Goal: Task Accomplishment & Management: Manage account settings

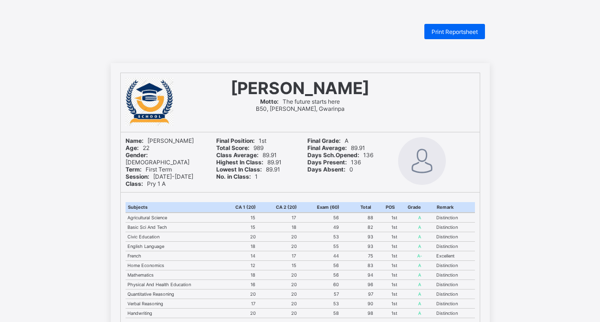
scroll to position [295, 0]
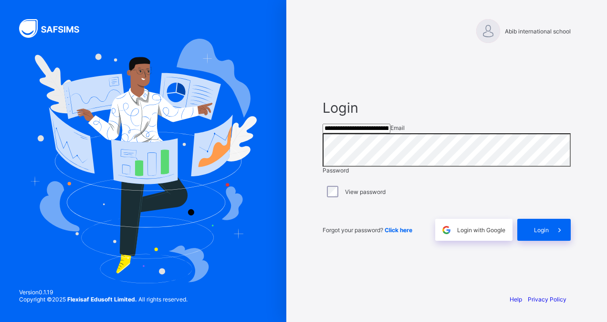
click at [391, 132] on input "**********" at bounding box center [357, 129] width 68 height 10
click at [391, 131] on input "**********" at bounding box center [357, 129] width 68 height 10
click at [391, 127] on input "**********" at bounding box center [357, 129] width 68 height 10
type input "**********"
click at [550, 241] on span at bounding box center [560, 230] width 22 height 22
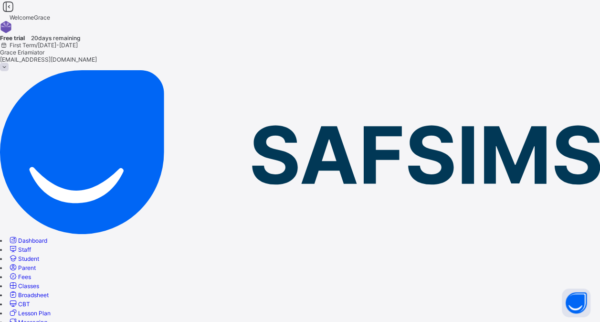
click at [39, 282] on link "Classes" at bounding box center [23, 285] width 31 height 7
select select "**"
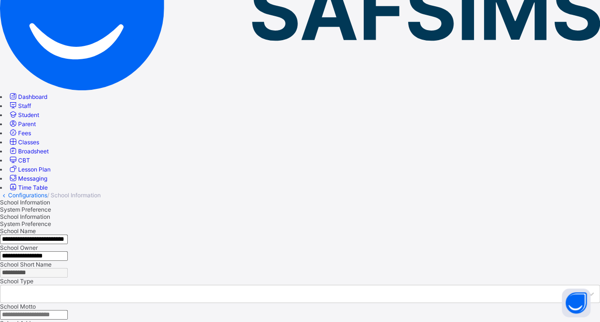
scroll to position [145, 0]
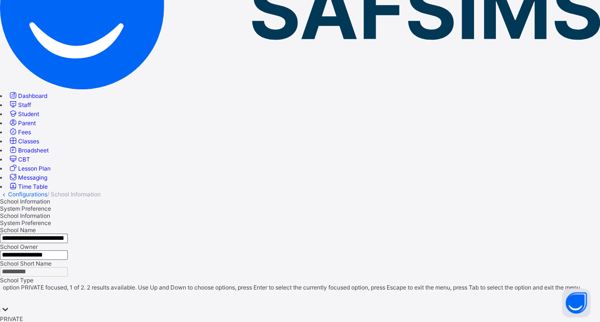
click at [10, 304] on icon at bounding box center [5, 309] width 10 height 10
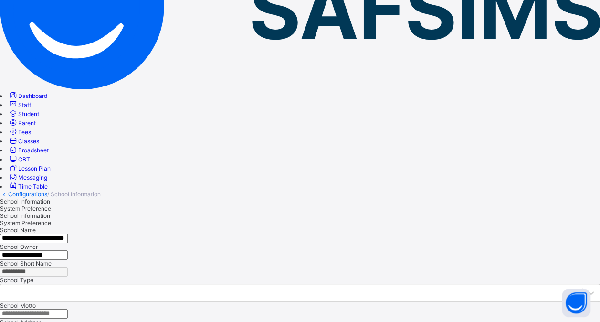
click at [68, 309] on input "text" at bounding box center [34, 314] width 68 height 10
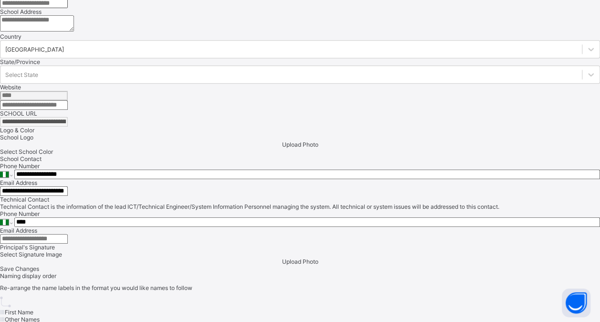
scroll to position [461, 0]
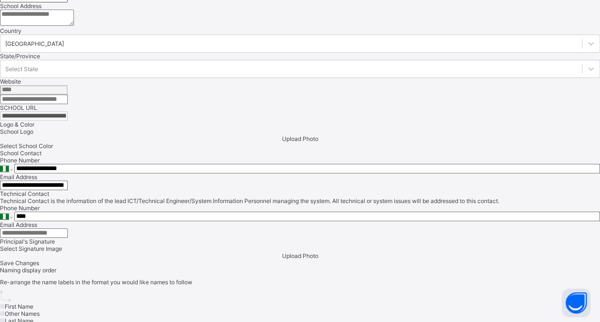
click at [282, 142] on span "Upload Photo" at bounding box center [300, 138] width 36 height 7
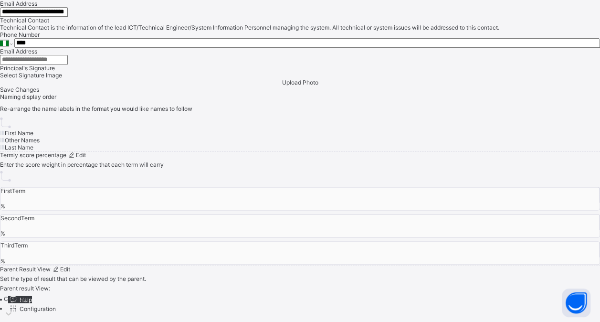
scroll to position [972, 0]
click at [39, 93] on span "Save Changes" at bounding box center [19, 89] width 39 height 7
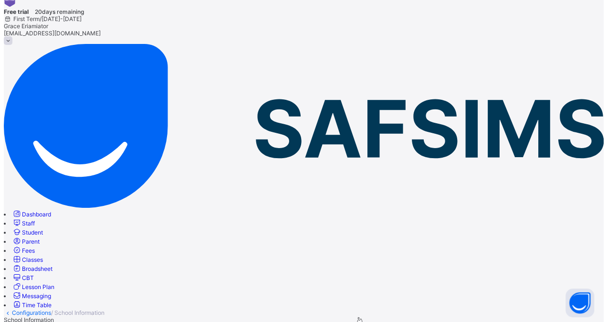
scroll to position [0, 0]
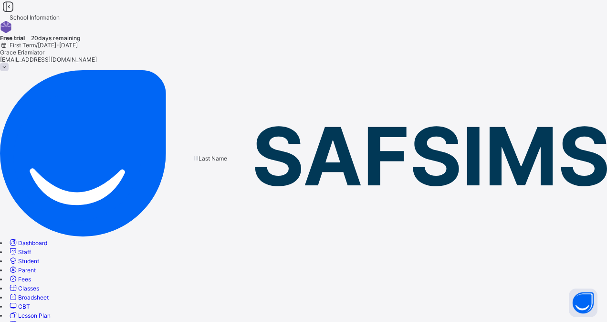
drag, startPoint x: 283, startPoint y: 164, endPoint x: 221, endPoint y: 165, distance: 61.6
drag, startPoint x: 174, startPoint y: 163, endPoint x: 219, endPoint y: 159, distance: 45.0
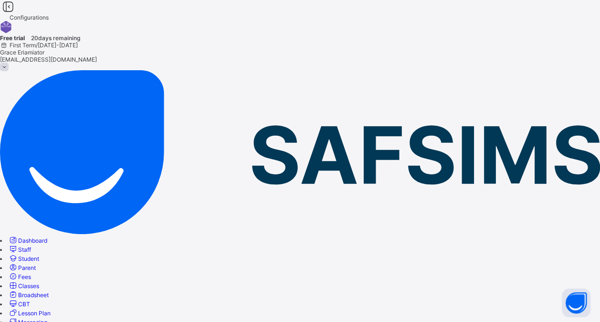
select select "**"
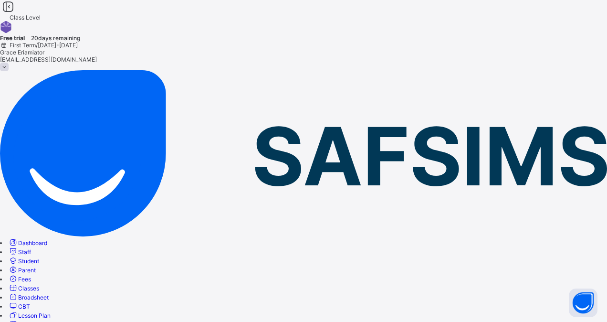
type input "*******"
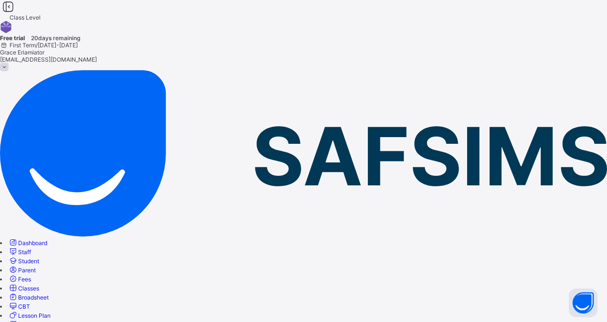
type input "*****"
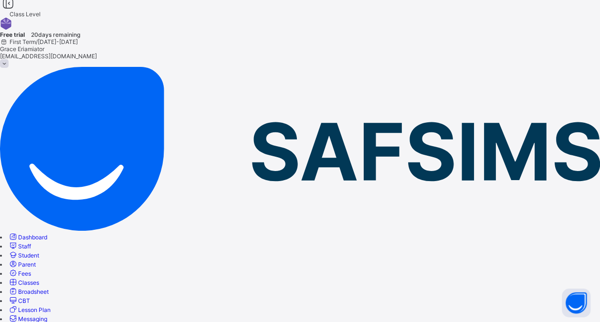
scroll to position [3, 0]
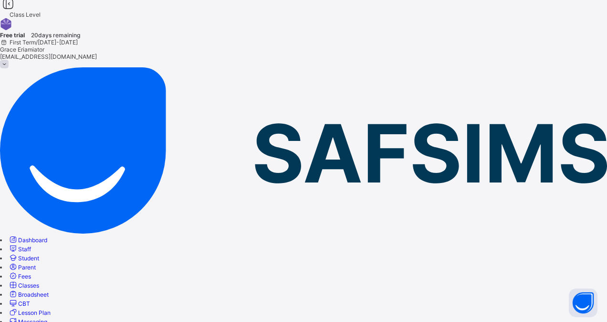
type input "**********"
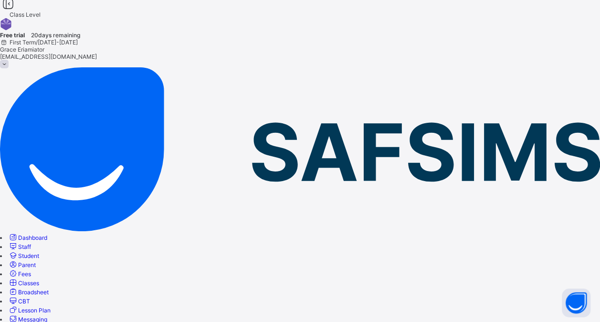
scroll to position [0, 0]
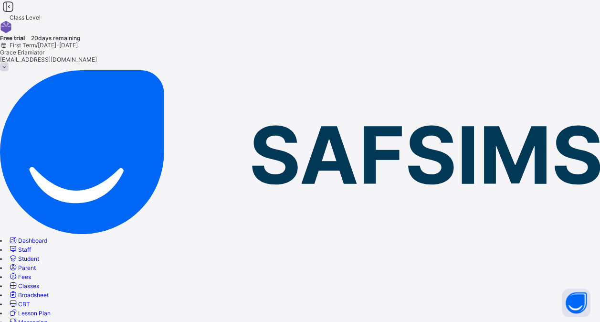
scroll to position [24, 0]
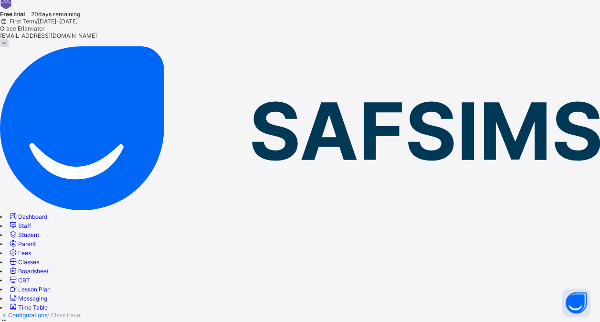
click at [47, 311] on link "Configurations" at bounding box center [27, 314] width 39 height 7
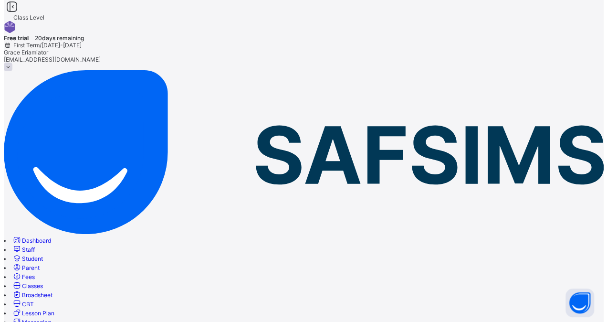
scroll to position [24, 0]
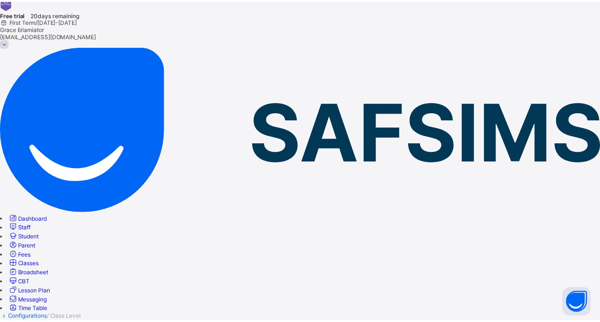
scroll to position [130, 0]
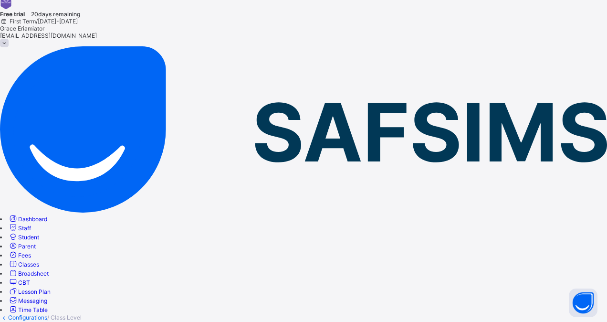
type input "*******"
type input "***"
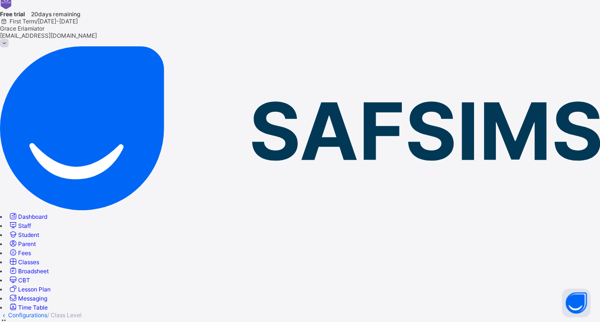
scroll to position [49, 0]
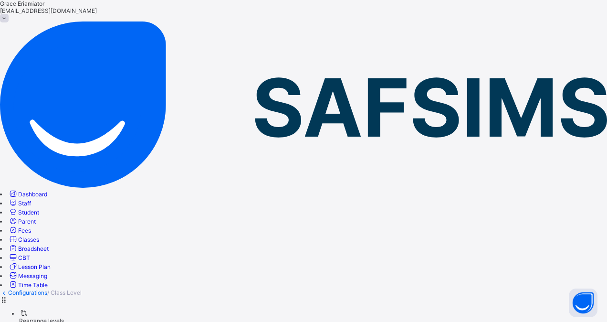
type input "**********"
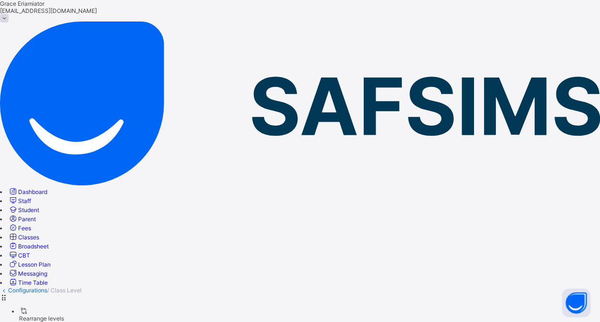
scroll to position [0, 0]
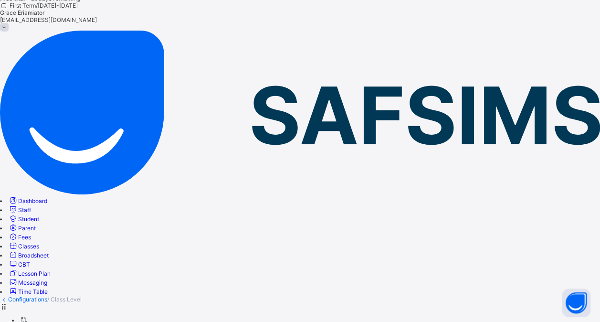
scroll to position [49, 0]
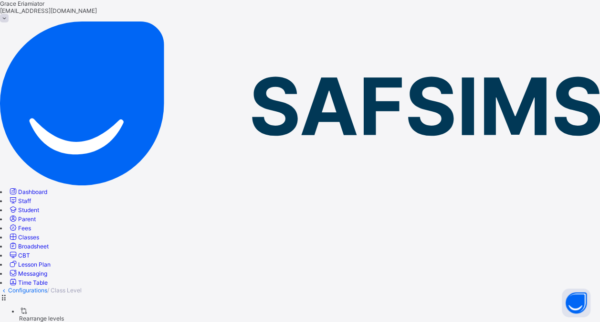
scroll to position [24, 0]
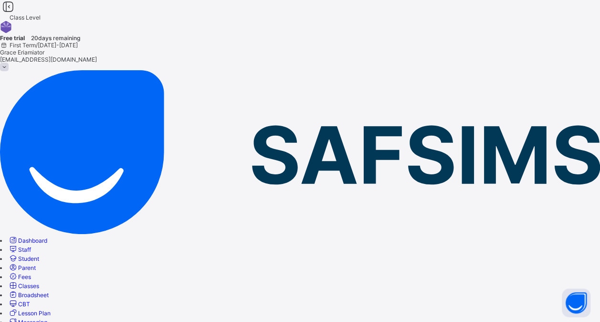
type input "**********"
type input "****"
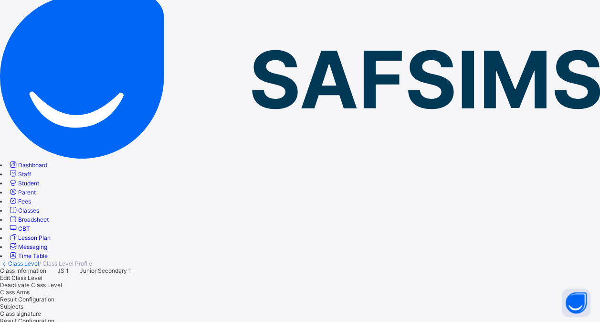
scroll to position [75, 0]
click at [23, 303] on span "Subjects" at bounding box center [11, 306] width 23 height 7
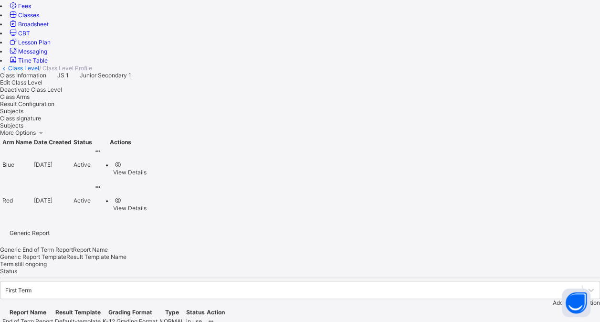
scroll to position [270, 0]
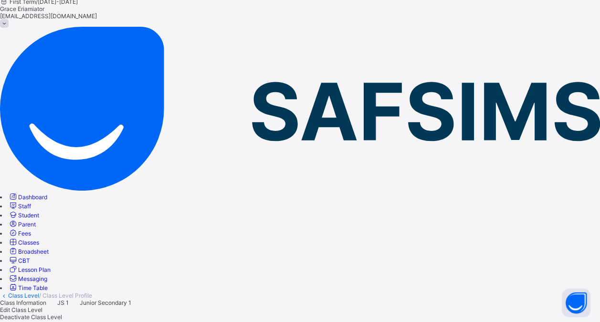
scroll to position [43, 0]
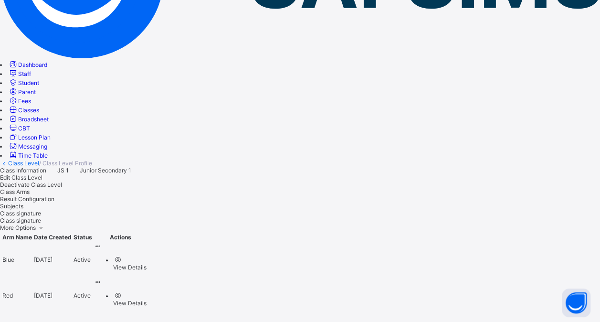
scroll to position [187, 0]
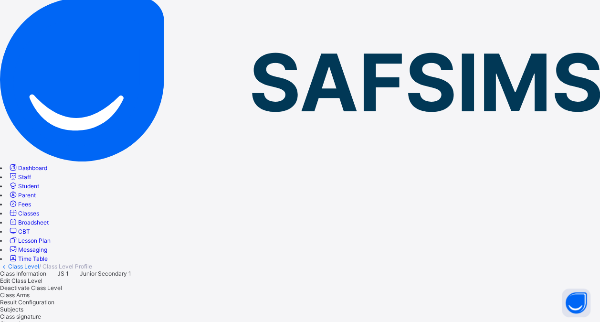
scroll to position [0, 0]
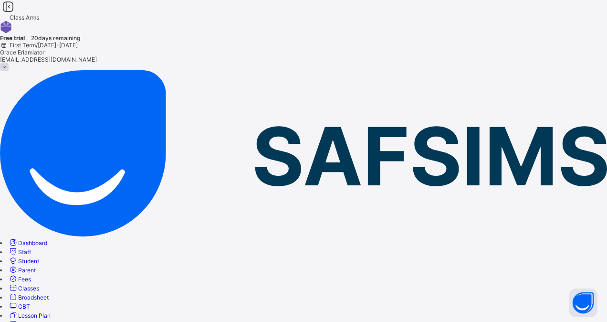
type input "*****"
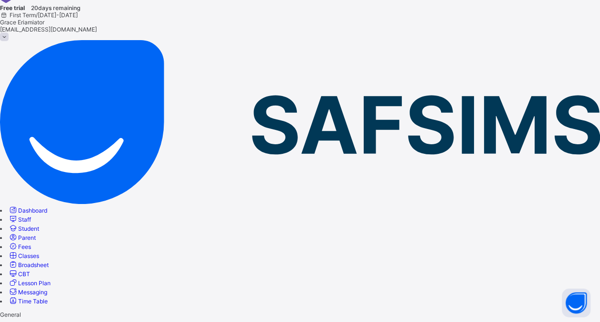
scroll to position [31, 0]
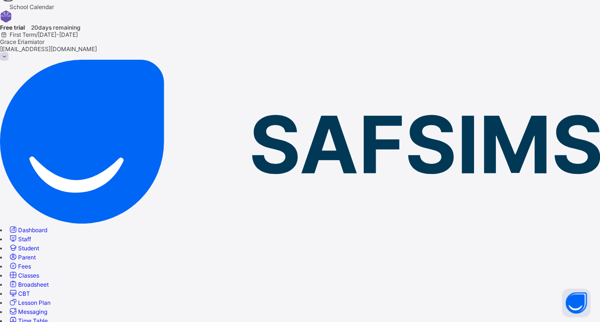
scroll to position [11, 0]
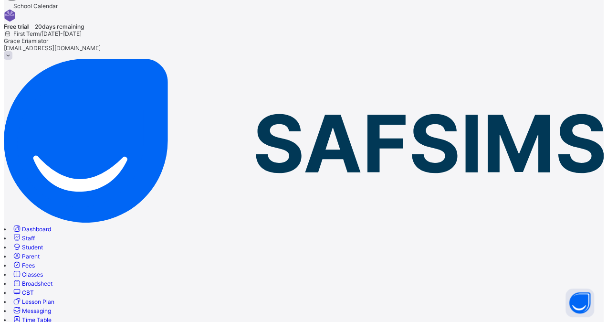
scroll to position [42, 0]
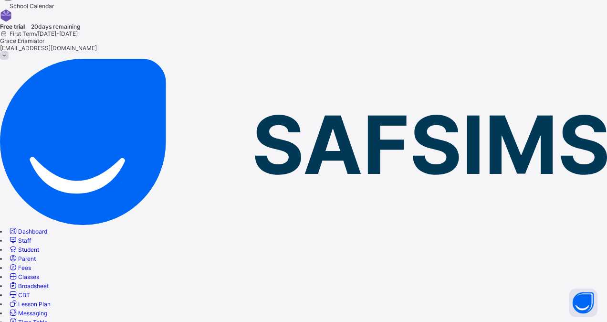
type input "**********"
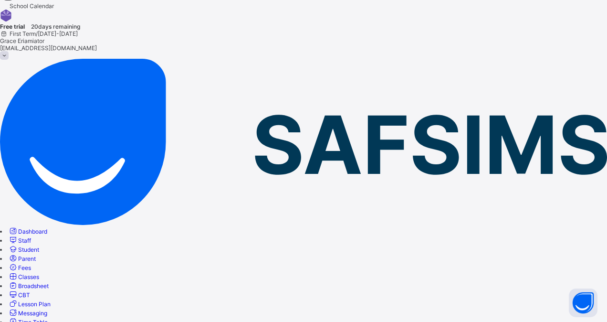
scroll to position [204, 0]
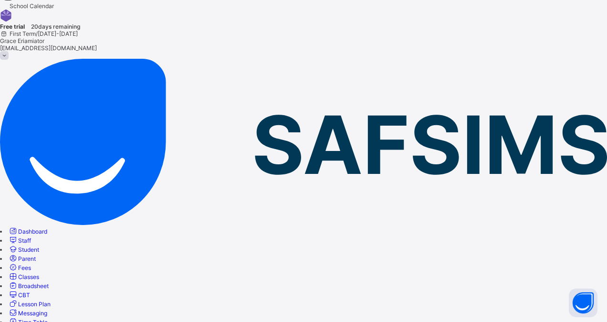
scroll to position [204, 0]
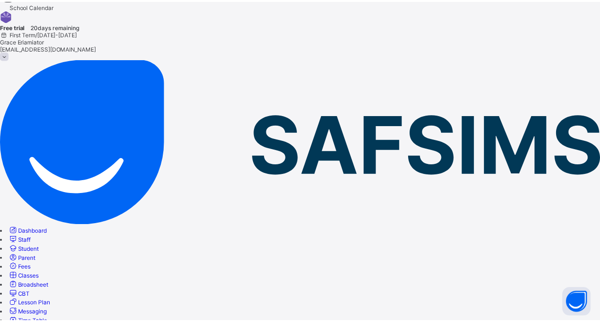
scroll to position [149, 0]
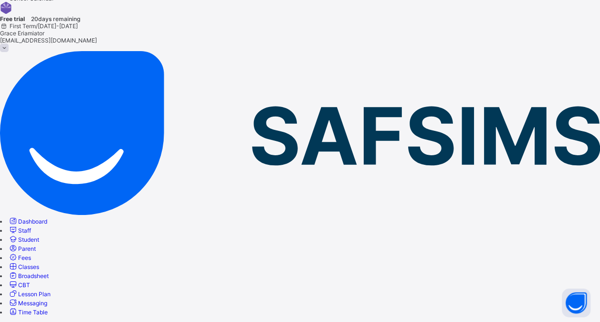
scroll to position [0, 0]
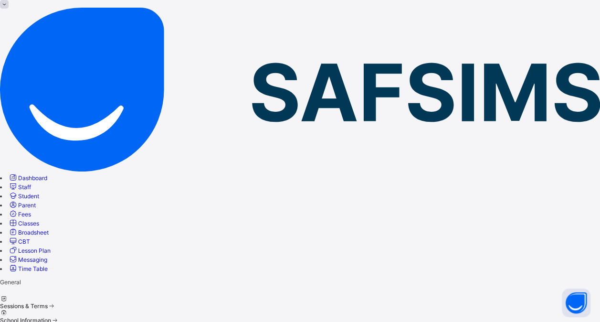
scroll to position [95, 0]
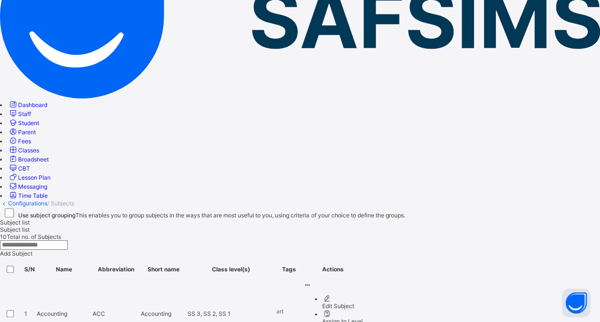
scroll to position [135, 0]
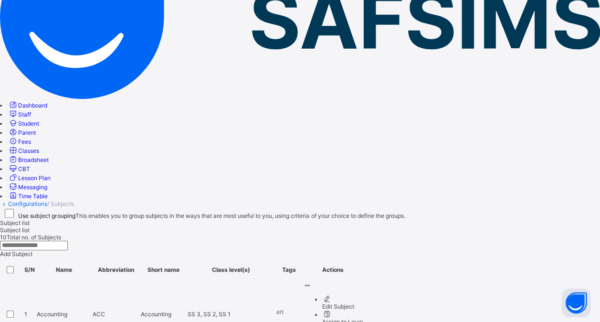
click at [32, 250] on span "Add Subject" at bounding box center [16, 253] width 32 height 7
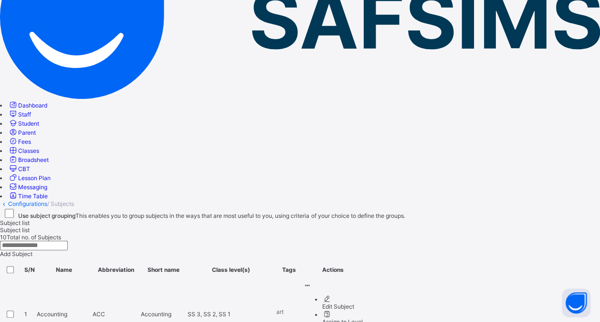
scroll to position [122, 0]
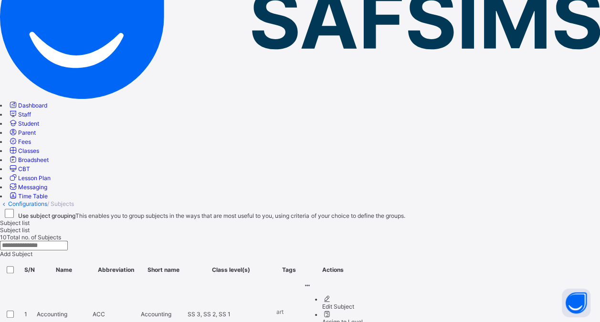
scroll to position [122, 0]
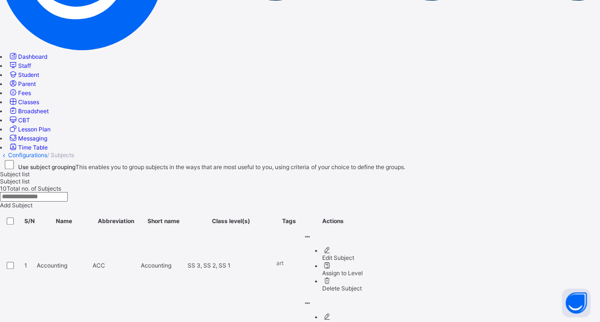
scroll to position [185, 0]
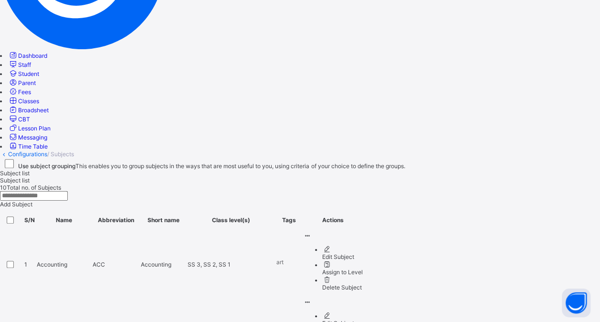
click at [363, 319] on div "Edit Subject" at bounding box center [342, 322] width 41 height 7
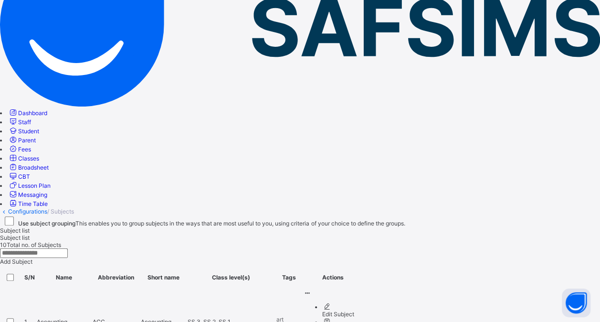
scroll to position [10, 0]
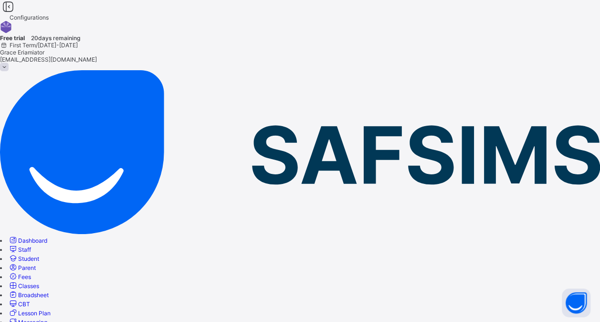
click at [31, 246] on link "Staff" at bounding box center [19, 249] width 23 height 7
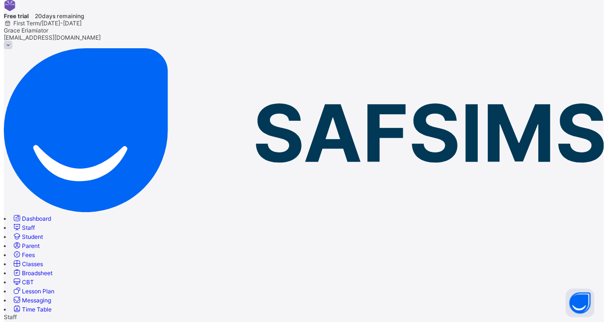
scroll to position [78, 0]
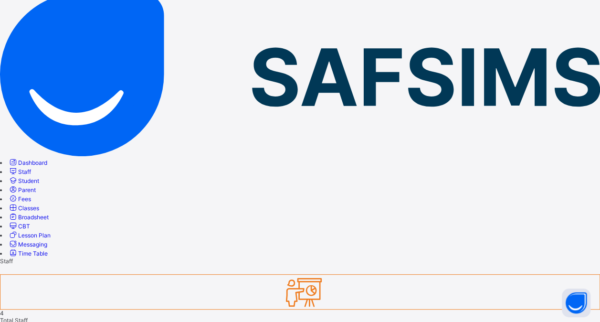
select select "**"
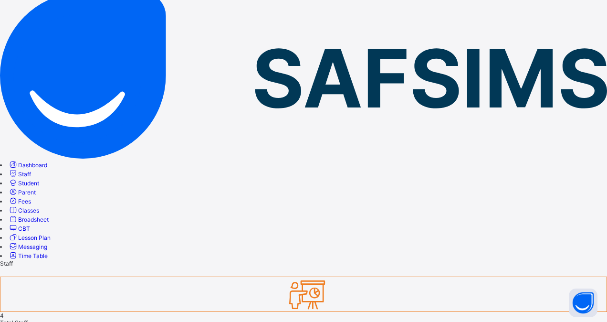
scroll to position [28, 0]
type input "********"
type input "****"
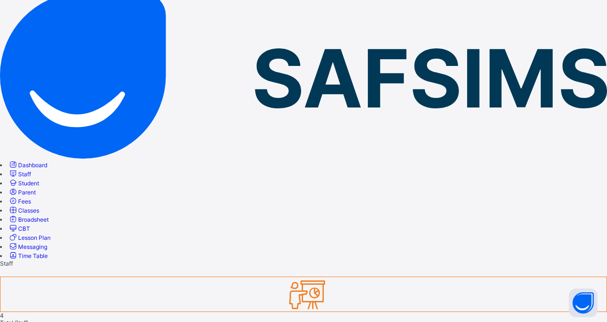
type input "*******"
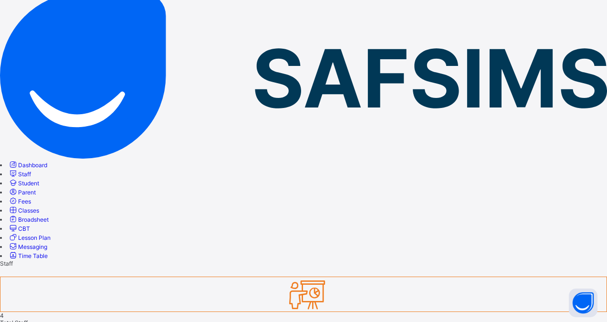
type input "**********"
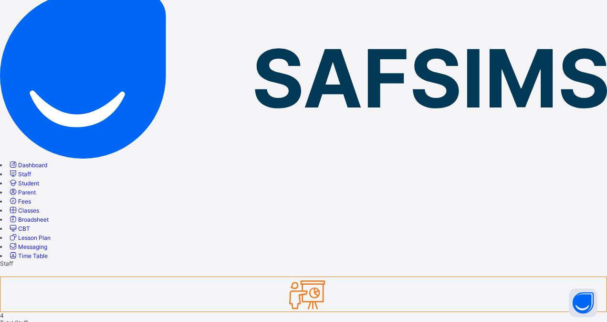
scroll to position [165, 0]
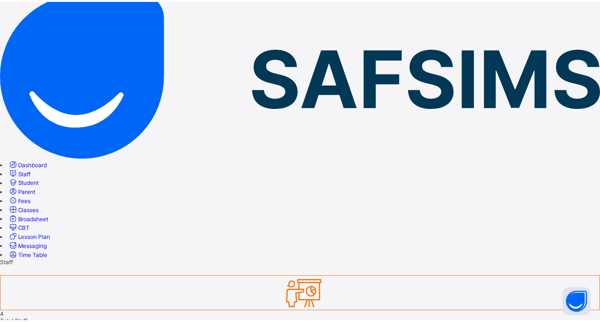
scroll to position [303, 0]
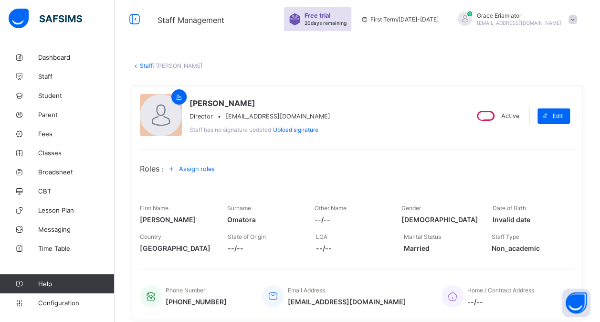
click at [205, 166] on span "Assign roles" at bounding box center [197, 168] width 36 height 7
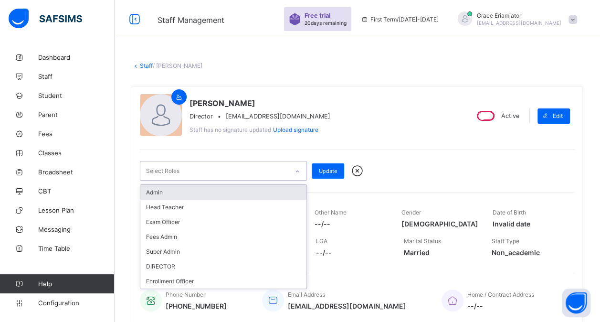
click at [293, 169] on div at bounding box center [297, 171] width 16 height 15
click at [253, 185] on div "Admin" at bounding box center [223, 192] width 166 height 15
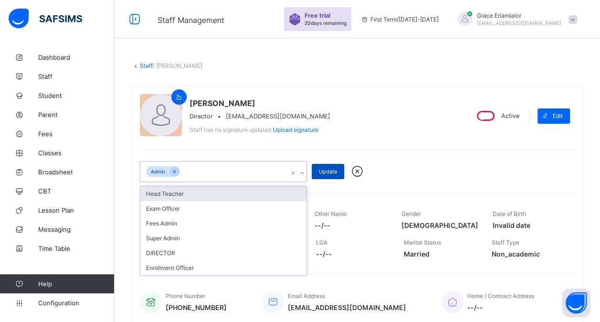
click at [334, 169] on span "Update" at bounding box center [328, 171] width 18 height 7
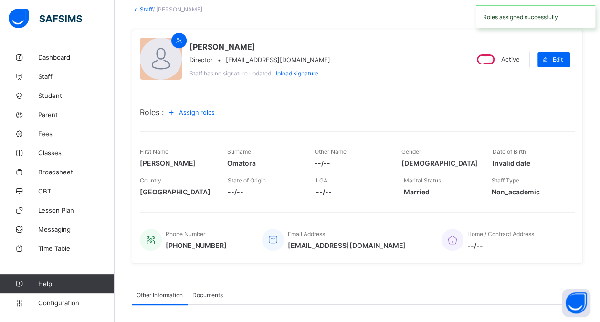
scroll to position [53, 0]
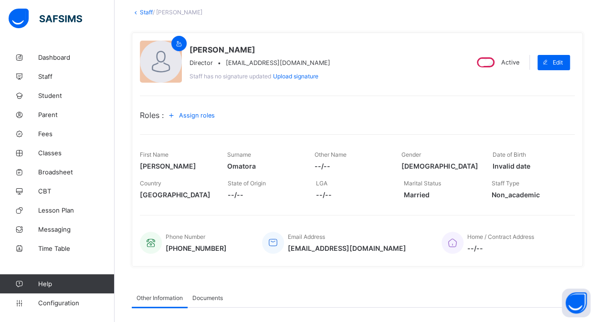
click at [144, 11] on link "Staff" at bounding box center [146, 12] width 13 height 7
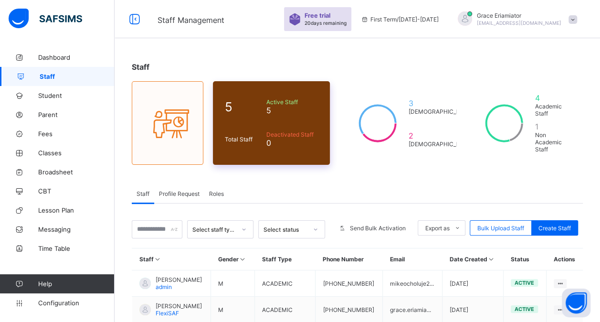
scroll to position [103, 0]
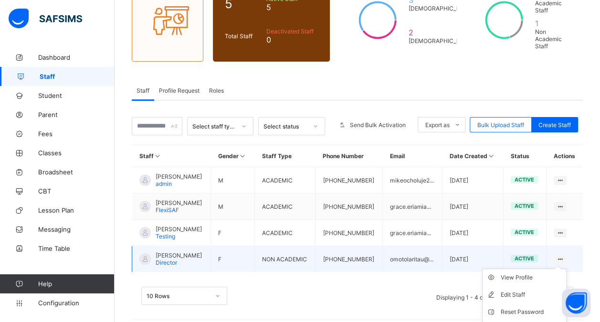
click at [567, 268] on ul "View Profile Edit Staff Reset Password Resend Activation Link Change Email Dele…" at bounding box center [524, 320] width 85 height 104
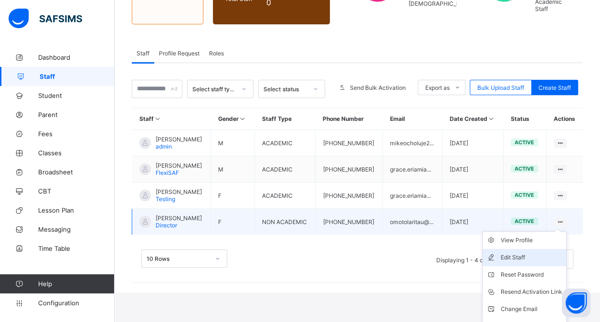
scroll to position [142, 0]
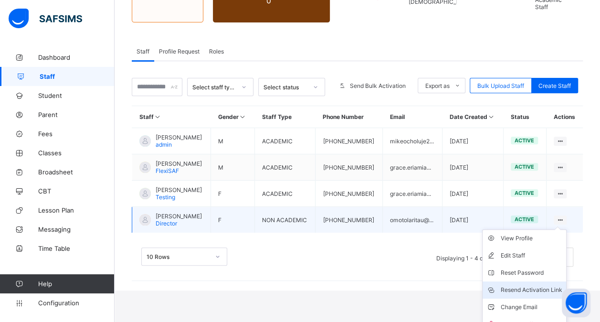
click at [521, 285] on div "Resend Activation Link" at bounding box center [532, 290] width 62 height 10
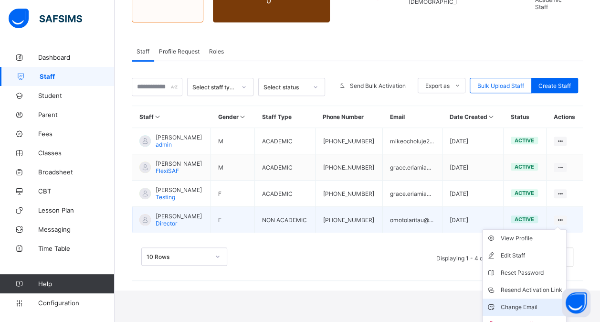
click at [514, 302] on div "Change Email" at bounding box center [532, 307] width 62 height 10
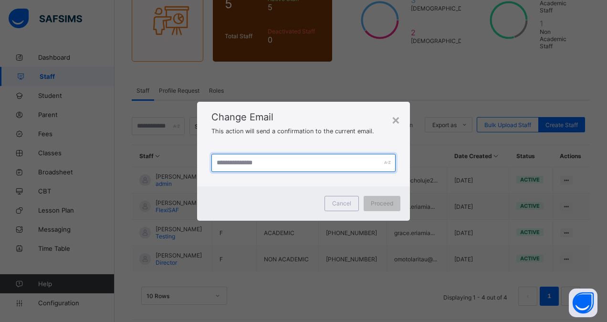
click at [310, 164] on input "text" at bounding box center [304, 163] width 184 height 18
type input "**********"
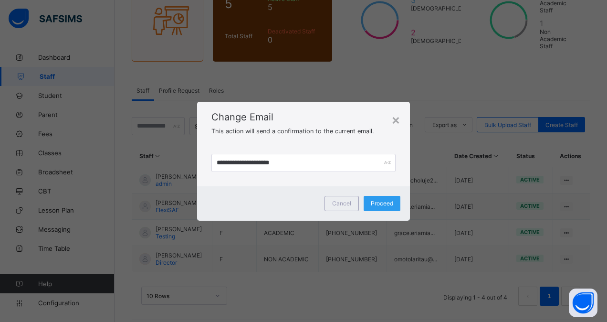
click at [382, 202] on span "Proceed" at bounding box center [382, 203] width 22 height 7
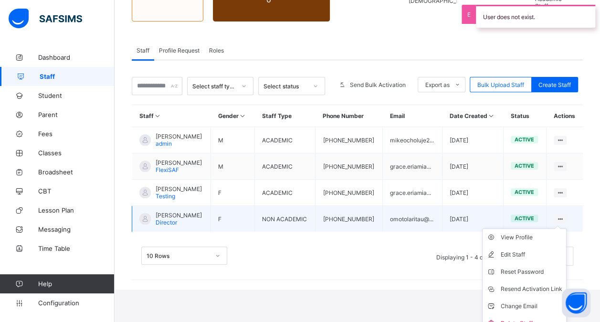
scroll to position [146, 0]
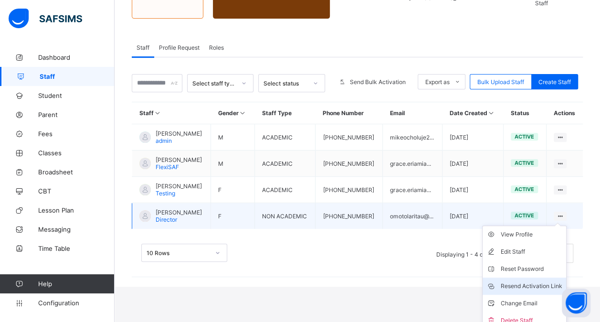
click at [535, 281] on div "Resend Activation Link" at bounding box center [532, 286] width 62 height 10
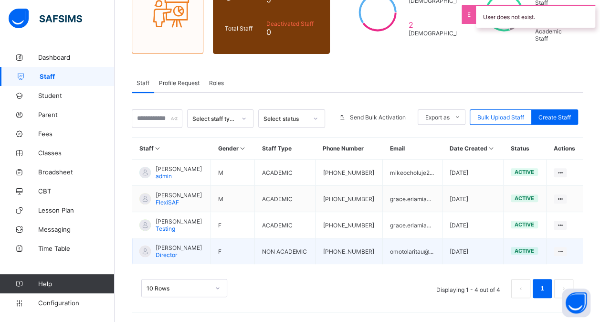
scroll to position [103, 0]
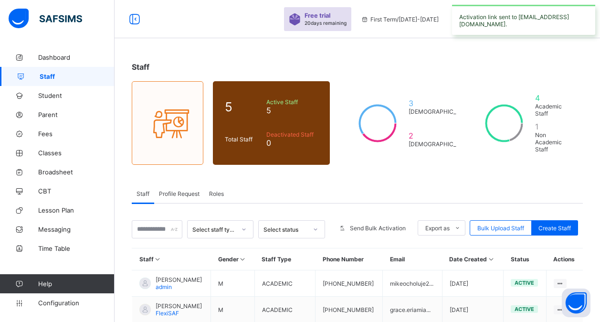
scroll to position [103, 0]
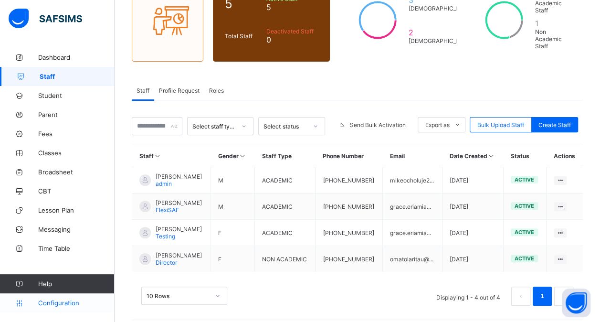
click at [64, 304] on span "Configuration" at bounding box center [76, 303] width 76 height 8
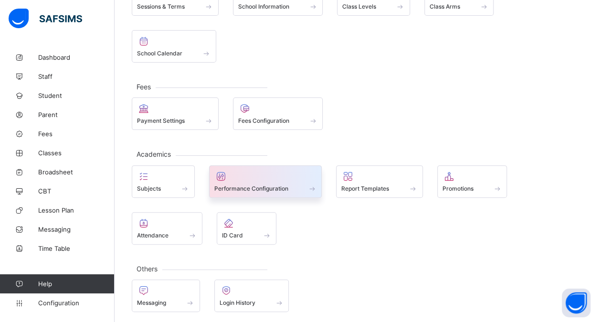
click at [243, 174] on div at bounding box center [265, 175] width 103 height 11
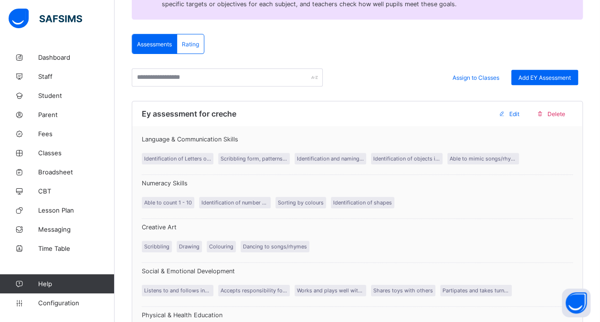
scroll to position [161, 0]
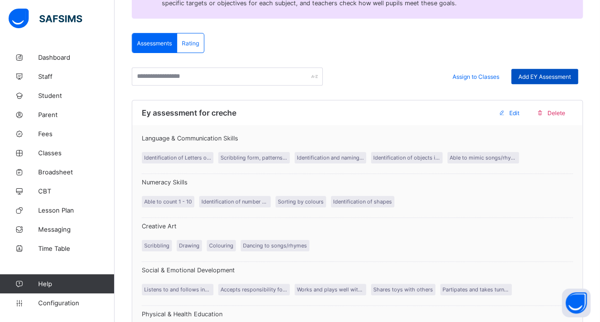
click at [551, 76] on span "Add EY Assessment" at bounding box center [545, 76] width 53 height 7
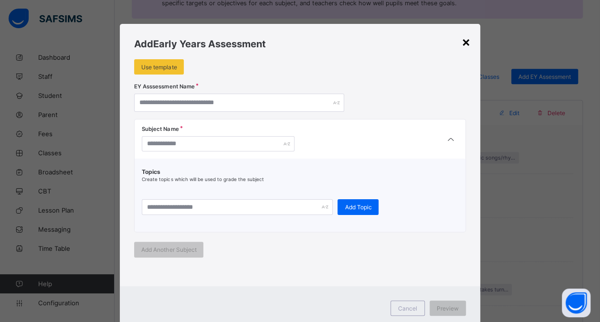
click at [469, 47] on div "×" at bounding box center [466, 41] width 9 height 16
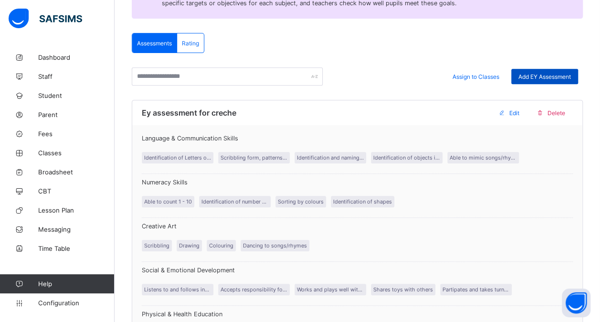
click at [537, 76] on span "Add EY Assessment" at bounding box center [545, 76] width 53 height 7
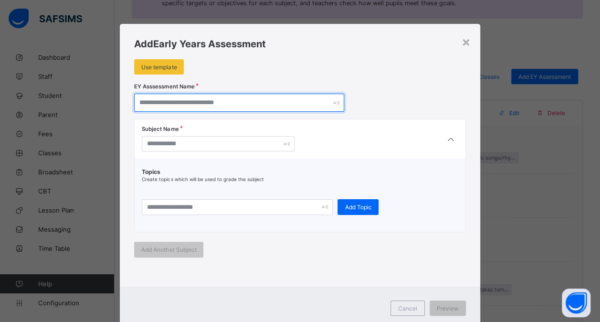
click at [189, 101] on input "text" at bounding box center [239, 103] width 210 height 18
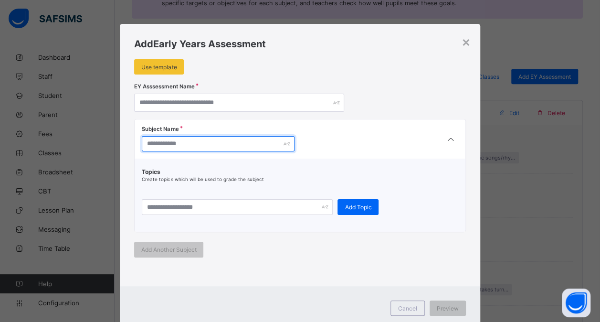
click at [218, 144] on input "text" at bounding box center [218, 143] width 153 height 15
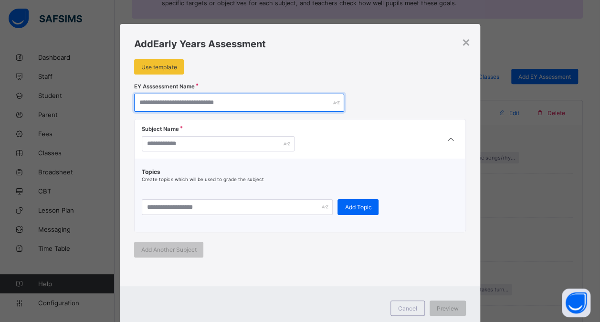
click at [209, 100] on input "text" at bounding box center [239, 103] width 210 height 18
type input "**********"
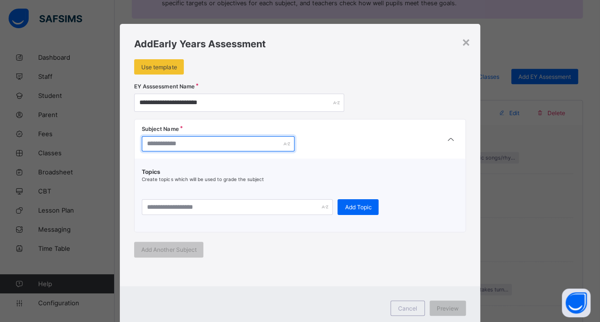
click at [178, 143] on input "text" at bounding box center [218, 143] width 153 height 15
type input "********"
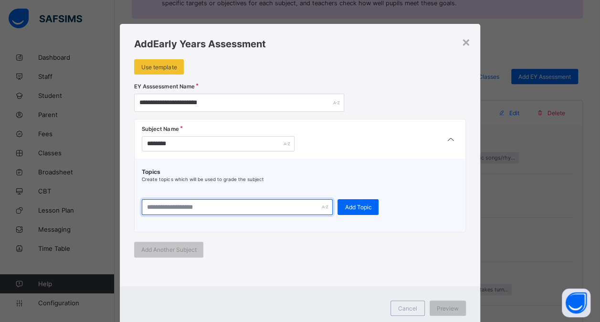
click at [184, 205] on input "text" at bounding box center [237, 207] width 191 height 16
type input "**********"
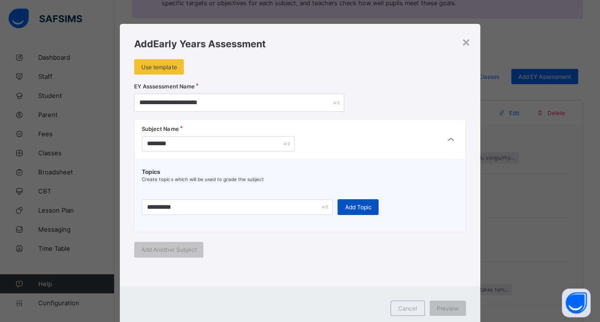
click at [350, 207] on span "Add Topic" at bounding box center [358, 206] width 27 height 7
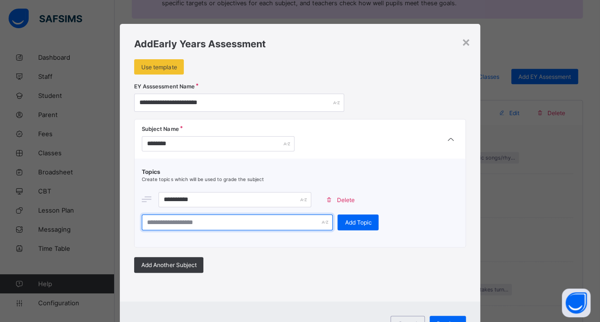
click at [227, 223] on input "text" at bounding box center [237, 222] width 191 height 16
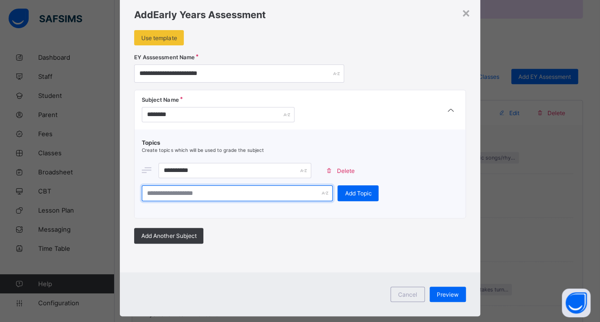
scroll to position [32, 0]
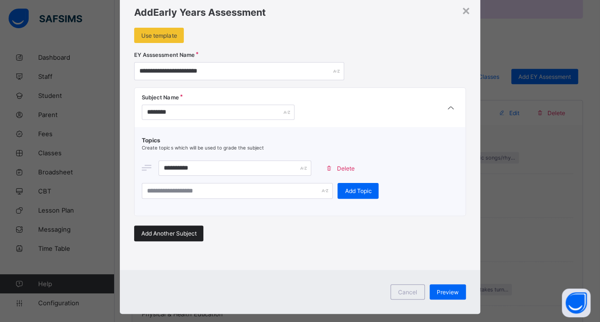
click at [155, 232] on span "Add Another Subject" at bounding box center [168, 233] width 55 height 7
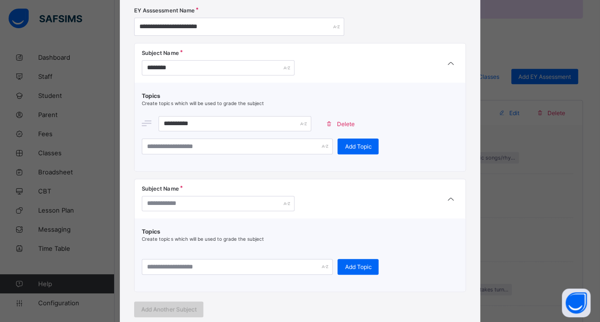
scroll to position [78, 0]
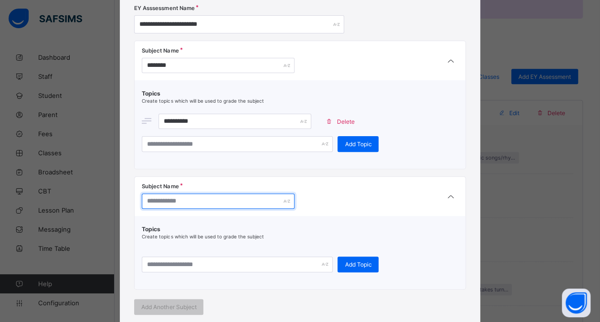
click at [182, 197] on input "text" at bounding box center [218, 200] width 153 height 15
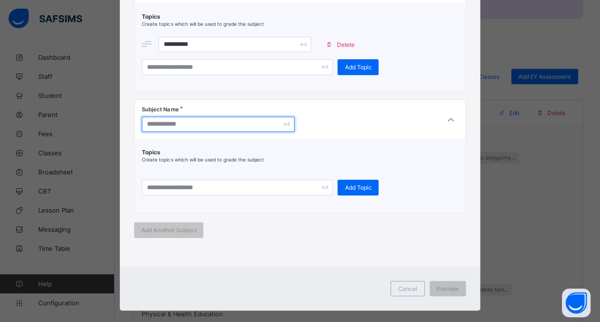
scroll to position [165, 0]
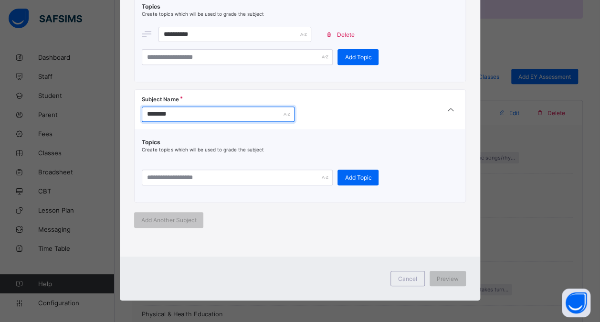
type input "********"
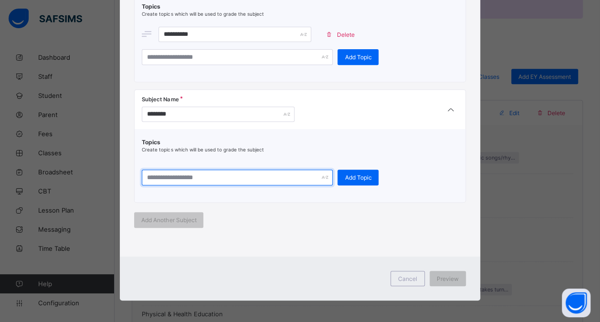
click at [152, 179] on input "text" at bounding box center [237, 178] width 191 height 16
type input "**********"
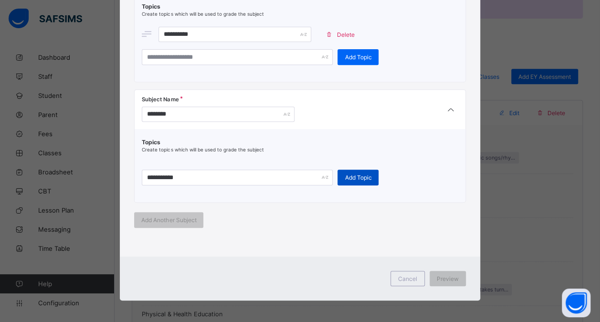
click at [347, 174] on span "Add Topic" at bounding box center [358, 177] width 27 height 7
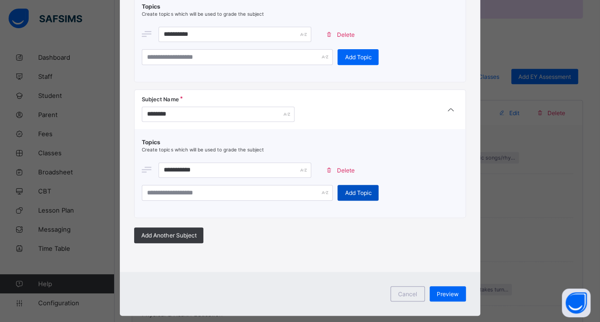
scroll to position [180, 0]
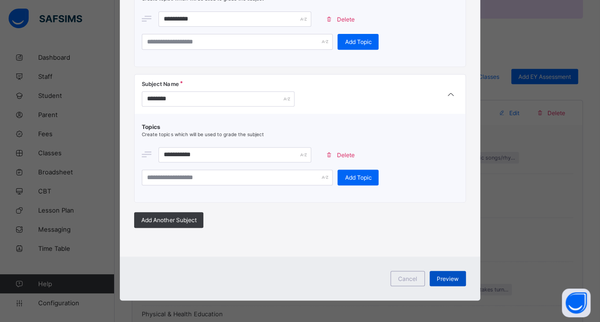
click at [452, 277] on span "Preview" at bounding box center [448, 278] width 22 height 7
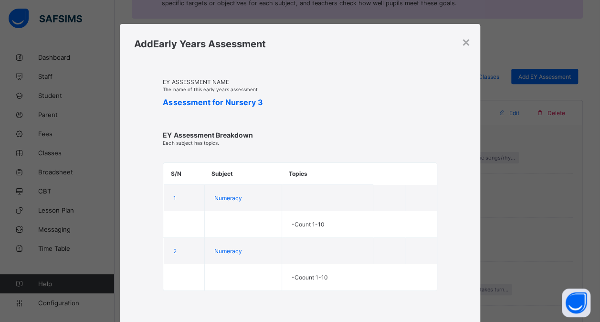
scroll to position [84, 0]
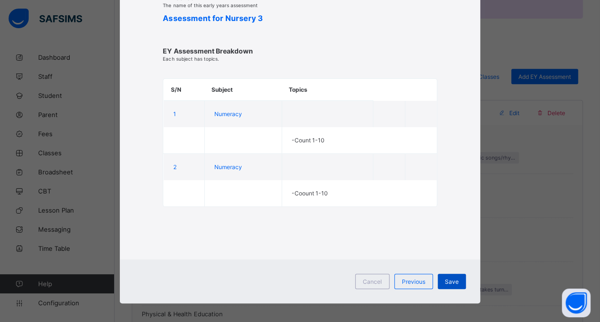
click at [455, 278] on span "Save" at bounding box center [452, 281] width 14 height 7
click at [412, 278] on span "Previous" at bounding box center [413, 281] width 23 height 7
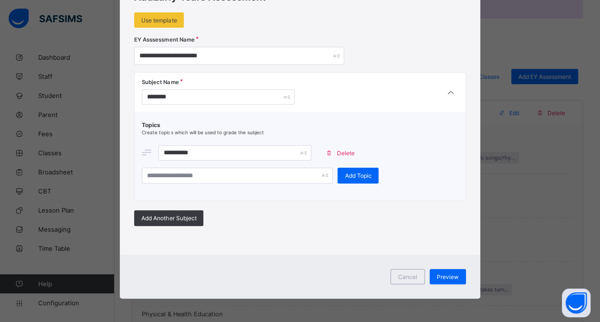
scroll to position [46, 0]
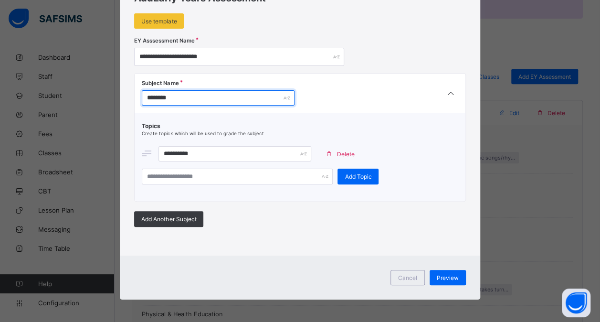
click at [177, 97] on input "********" at bounding box center [218, 97] width 153 height 15
type input "*"
type input "*******"
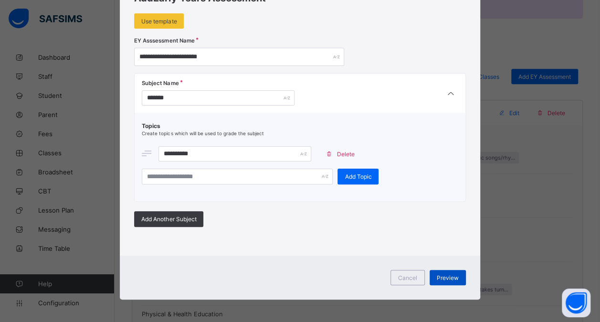
click at [442, 274] on span "Preview" at bounding box center [448, 277] width 22 height 7
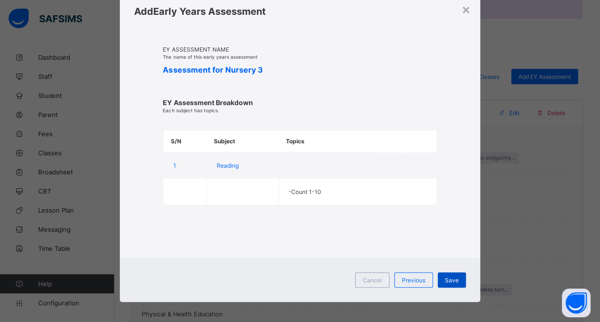
click at [452, 276] on span "Save" at bounding box center [452, 279] width 14 height 7
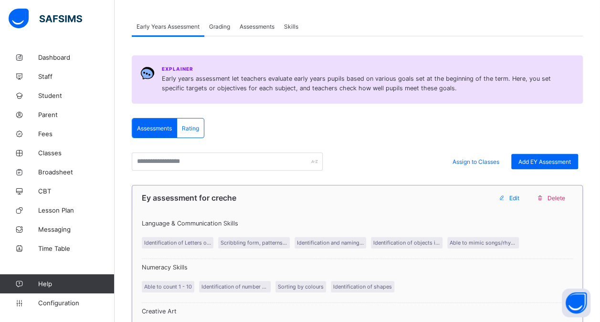
scroll to position [75, 0]
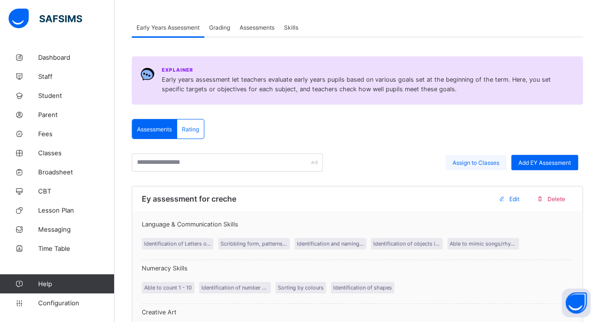
click at [474, 160] on span "Assign to Classes" at bounding box center [476, 162] width 47 height 7
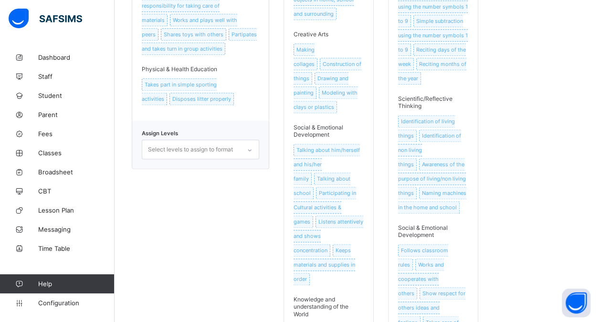
scroll to position [600, 0]
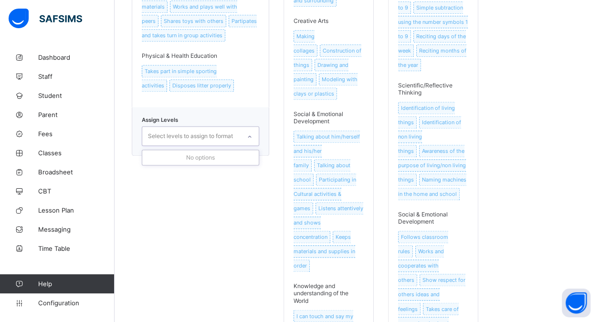
click at [247, 132] on icon at bounding box center [250, 137] width 6 height 10
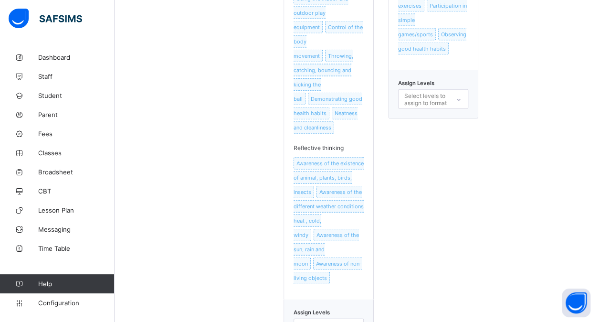
scroll to position [1054, 0]
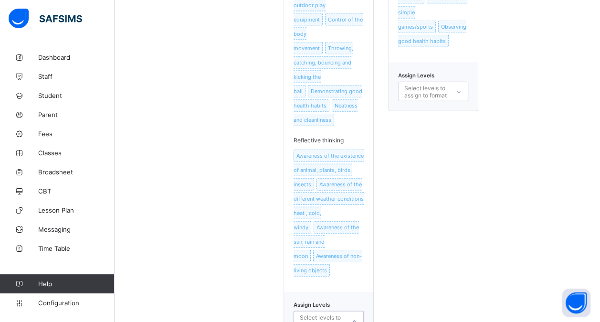
click at [357, 317] on icon at bounding box center [354, 322] width 6 height 10
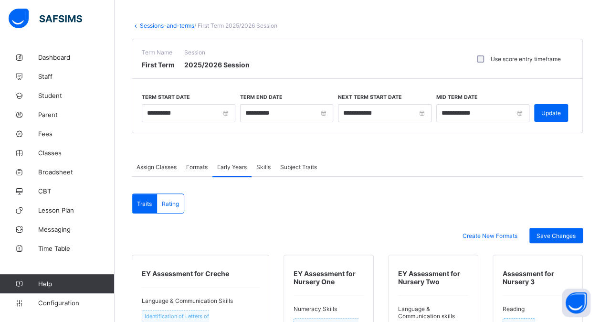
scroll to position [40, 0]
click at [147, 24] on link "Sessions-and-terms" at bounding box center [167, 25] width 54 height 7
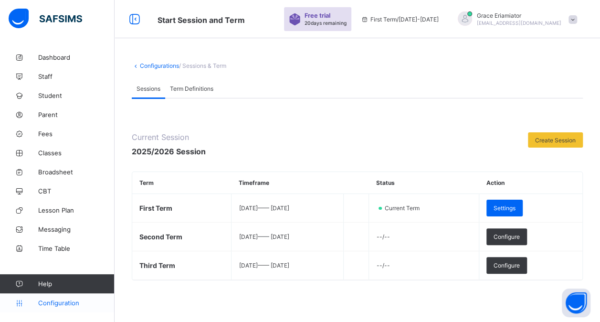
click at [52, 301] on span "Configuration" at bounding box center [76, 303] width 76 height 8
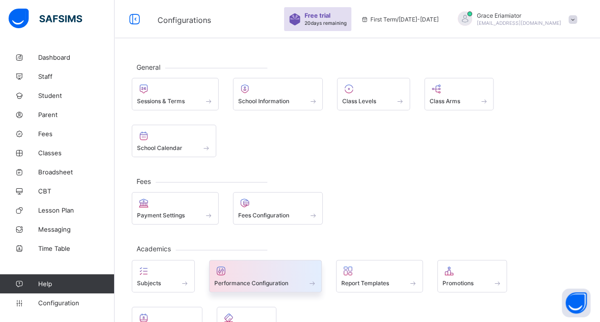
click at [278, 265] on div at bounding box center [265, 270] width 103 height 11
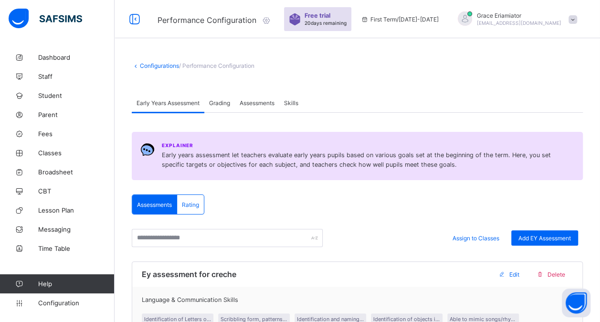
scroll to position [5, 0]
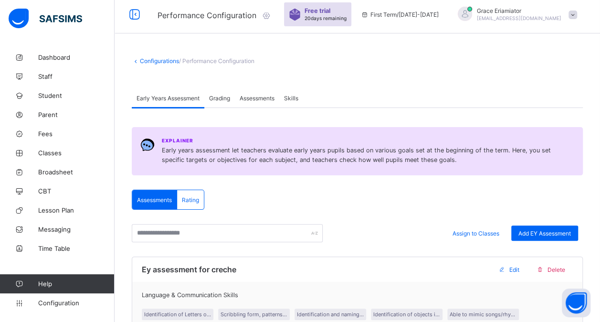
click at [223, 101] on div "Grading" at bounding box center [219, 97] width 31 height 19
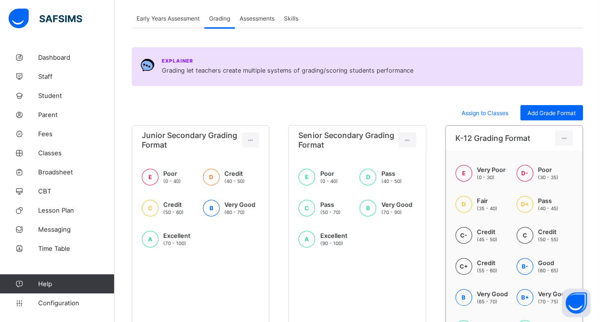
scroll to position [83, 0]
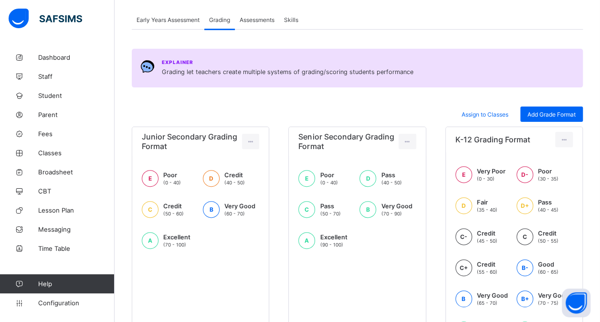
click at [261, 23] on div "Assessments" at bounding box center [257, 19] width 44 height 19
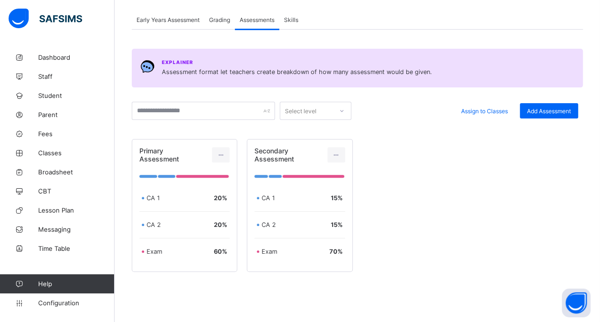
scroll to position [105, 0]
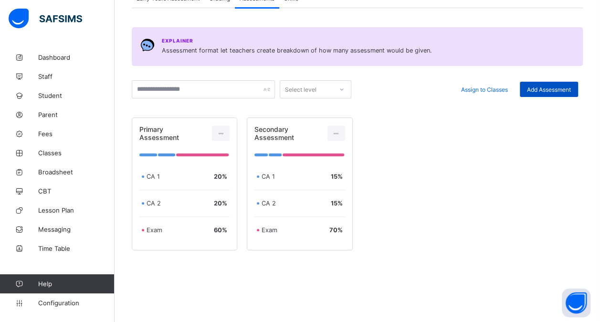
click at [549, 87] on span "Add Assessment" at bounding box center [549, 89] width 44 height 7
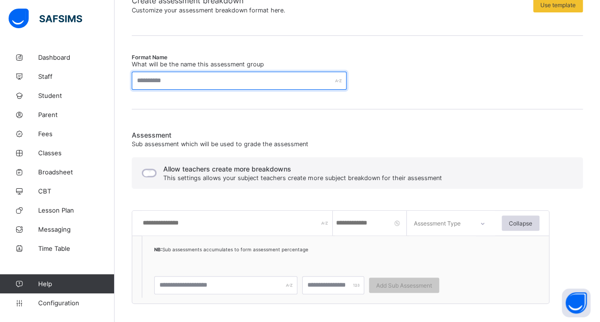
click at [250, 79] on input "text" at bounding box center [239, 81] width 215 height 18
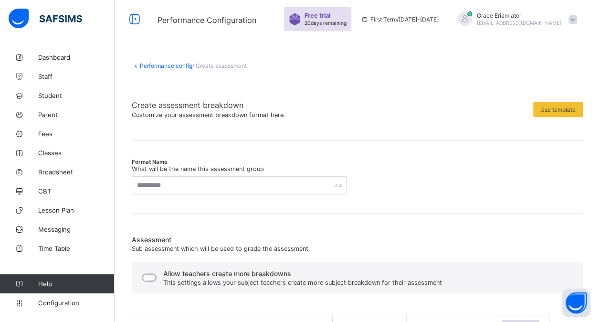
click at [149, 64] on link "Performance config" at bounding box center [166, 65] width 53 height 7
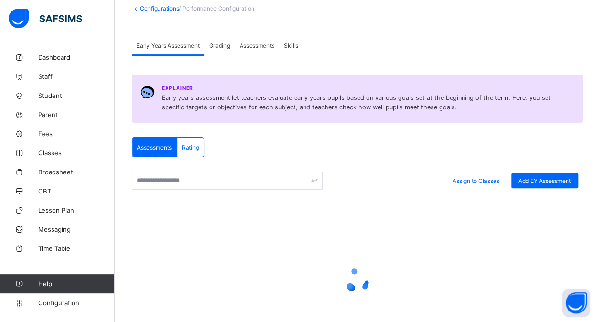
scroll to position [58, 0]
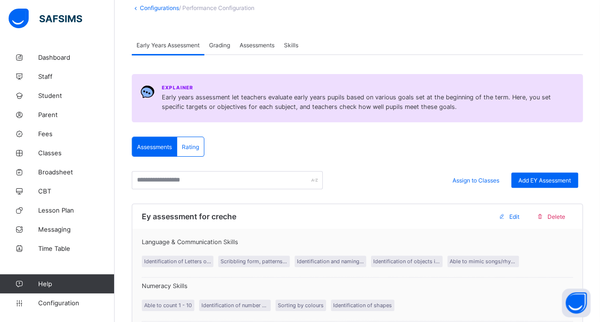
click at [256, 43] on span "Assessments" at bounding box center [257, 45] width 35 height 7
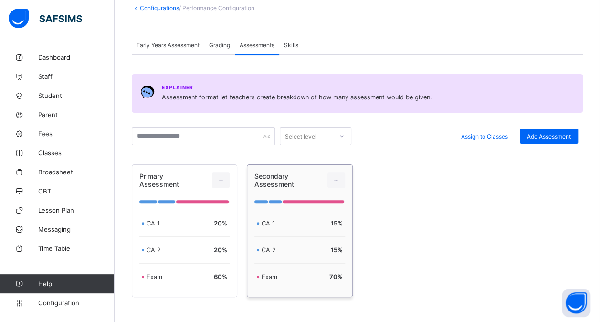
scroll to position [105, 0]
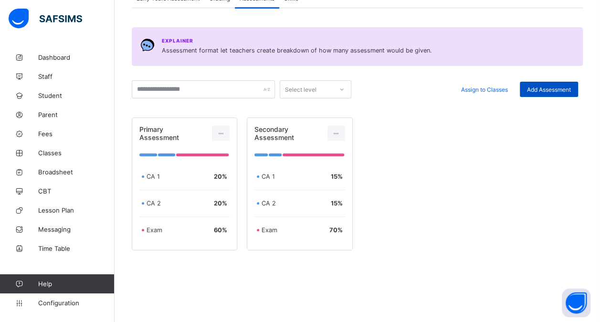
click at [549, 90] on span "Add Assessment" at bounding box center [549, 89] width 44 height 7
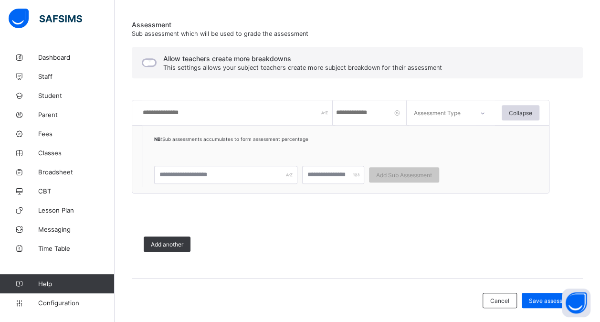
scroll to position [218, 0]
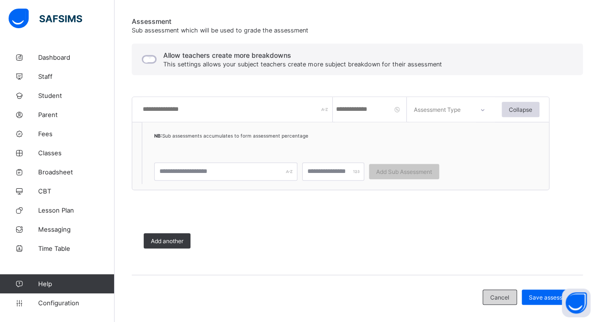
click at [502, 297] on span "Cancel" at bounding box center [499, 297] width 19 height 7
click at [500, 294] on span "Cancel" at bounding box center [499, 297] width 19 height 7
click at [509, 294] on span "Cancel" at bounding box center [499, 297] width 19 height 7
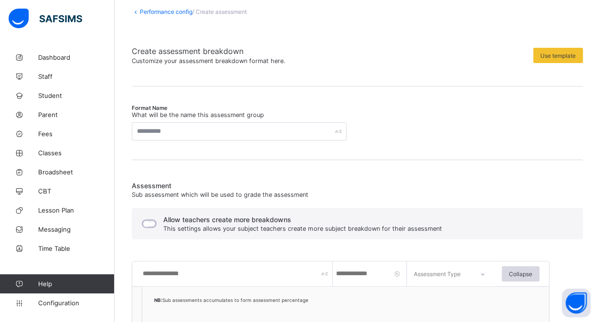
scroll to position [0, 0]
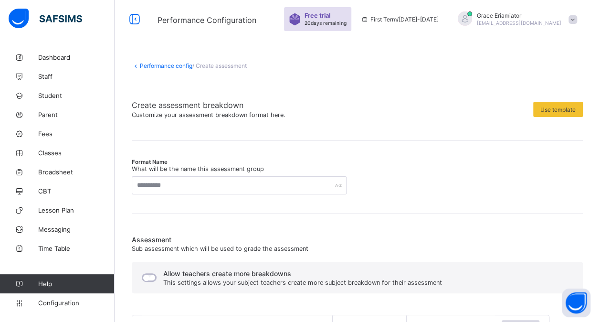
click at [149, 62] on div "Performance config / Create assessment Create assessment breakdown Customize yo…" at bounding box center [358, 300] width 486 height 504
click at [139, 65] on icon at bounding box center [136, 65] width 8 height 7
click at [147, 66] on link "Performance config" at bounding box center [166, 65] width 53 height 7
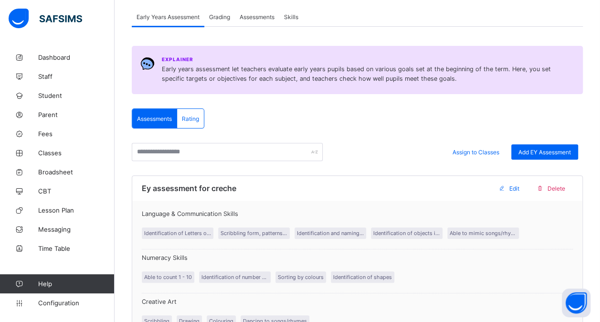
scroll to position [90, 0]
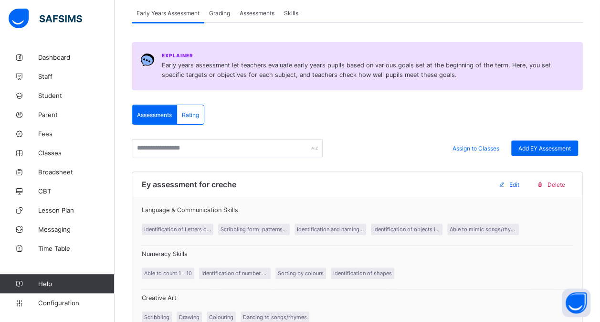
click at [266, 8] on div "Assessments" at bounding box center [257, 12] width 44 height 19
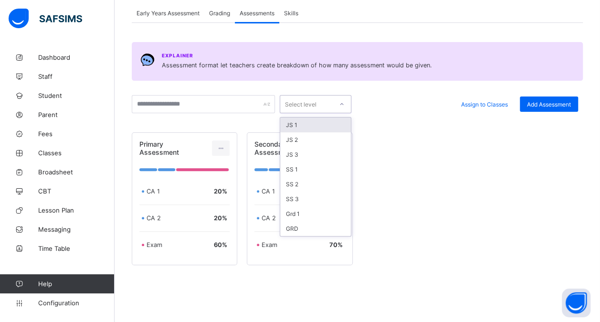
click at [342, 106] on icon at bounding box center [342, 104] width 6 height 10
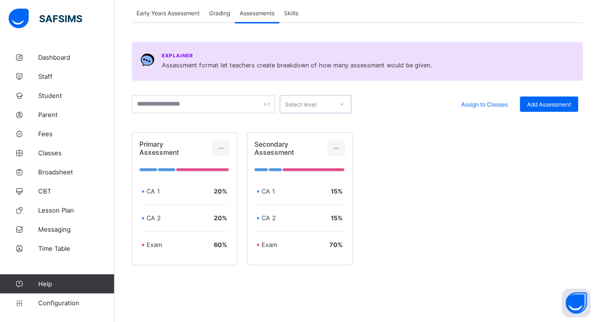
click at [342, 106] on icon at bounding box center [342, 104] width 6 height 10
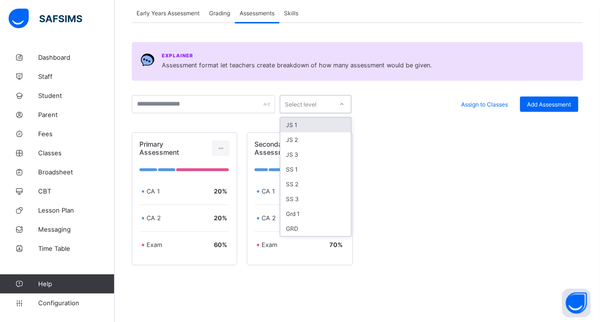
click at [342, 103] on icon at bounding box center [342, 104] width 6 height 10
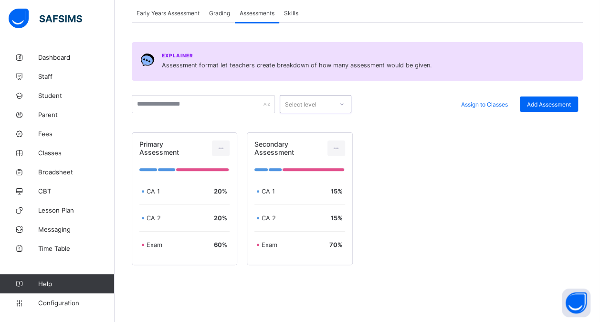
click at [342, 103] on icon at bounding box center [342, 104] width 6 height 10
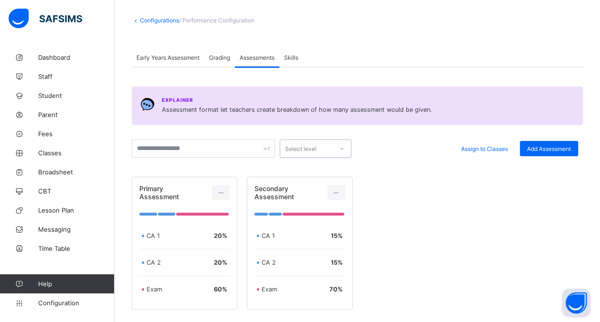
scroll to position [44, 0]
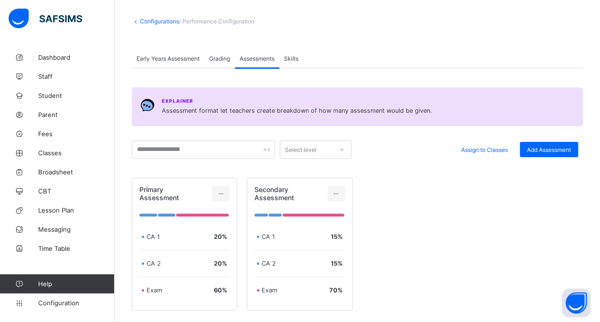
click at [298, 56] on span "Skills" at bounding box center [291, 58] width 14 height 7
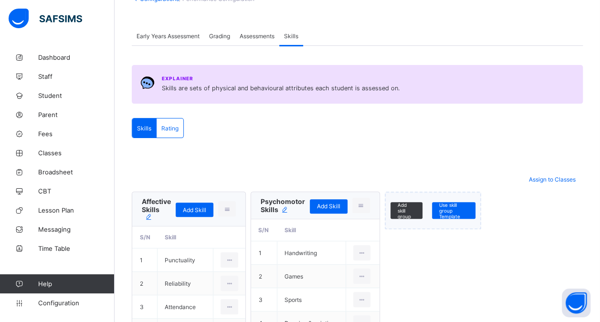
scroll to position [59, 0]
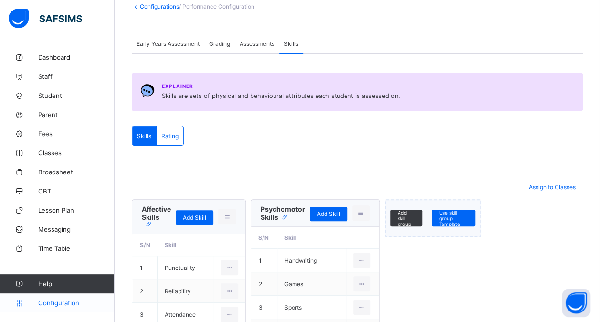
click at [68, 304] on span "Configuration" at bounding box center [76, 303] width 76 height 8
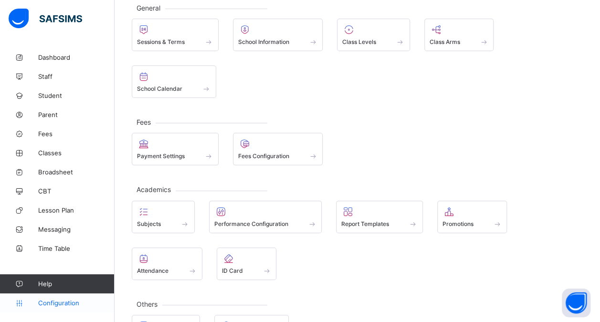
click at [59, 302] on span "Configuration" at bounding box center [76, 303] width 76 height 8
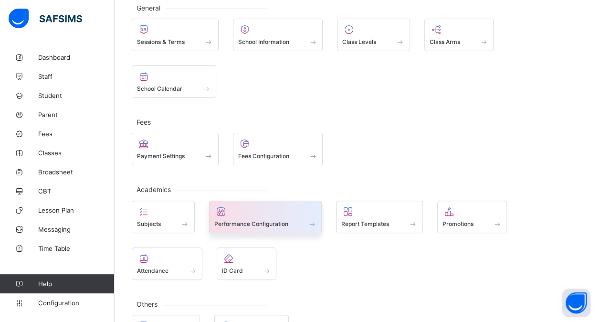
click at [274, 220] on div "Performance Configuration" at bounding box center [265, 224] width 103 height 8
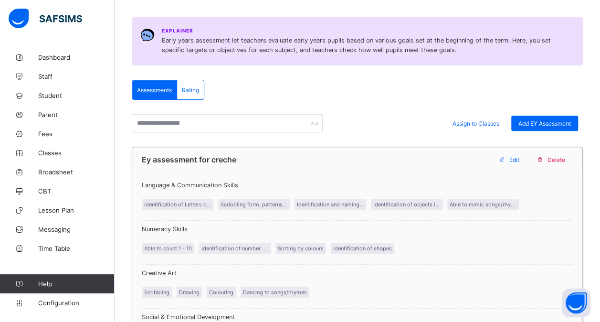
scroll to position [114, 0]
click at [198, 91] on span "Rating" at bounding box center [190, 90] width 17 height 7
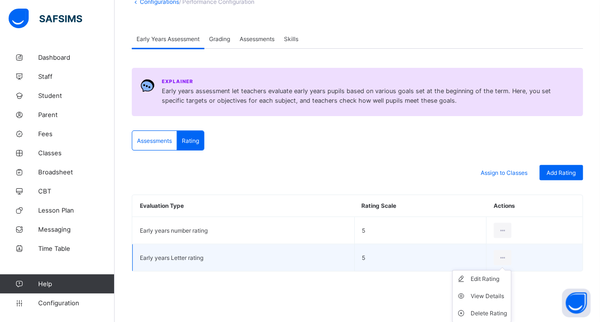
click at [506, 270] on ul "Edit Rating View Details Delete Rating" at bounding box center [481, 296] width 59 height 53
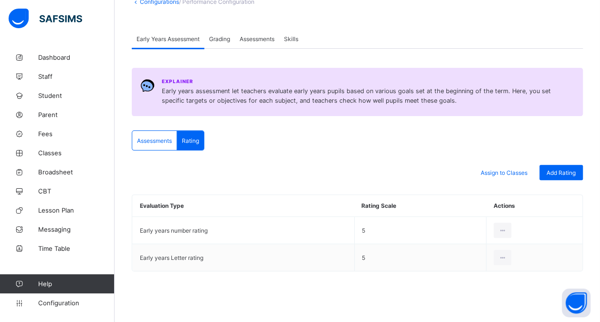
click at [270, 39] on span "Assessments" at bounding box center [257, 38] width 35 height 7
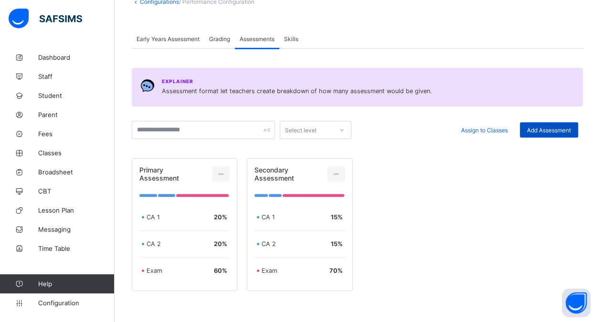
click at [552, 129] on span "Add Assessment" at bounding box center [549, 130] width 44 height 7
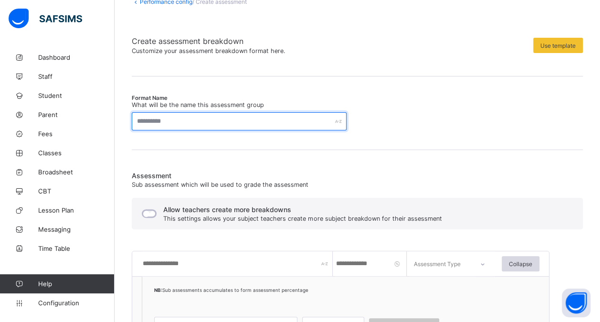
click at [221, 121] on input "text" at bounding box center [239, 121] width 215 height 18
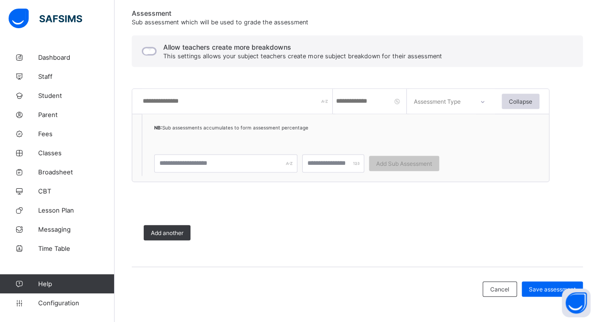
scroll to position [229, 0]
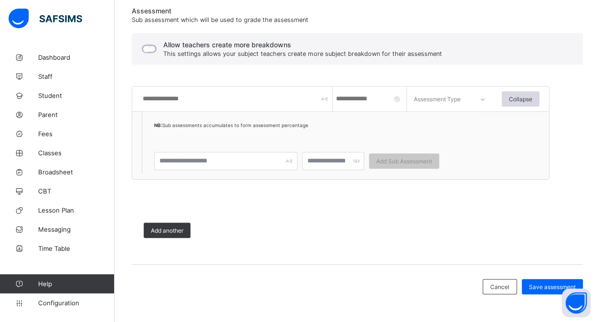
type input "**********"
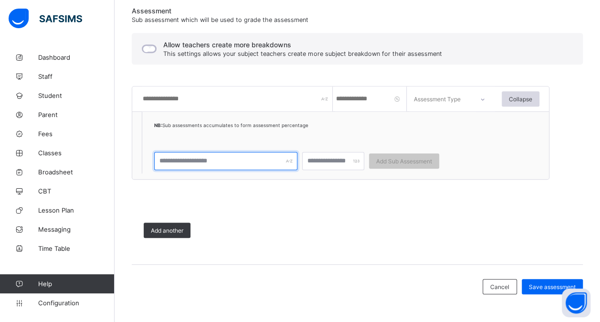
click at [237, 161] on input "text" at bounding box center [225, 161] width 143 height 18
type input "***"
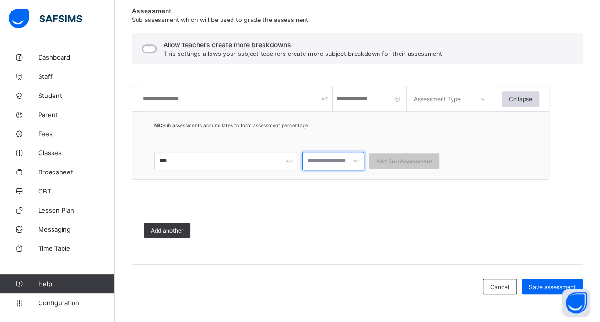
click at [332, 159] on input "number" at bounding box center [333, 161] width 62 height 18
type input "**"
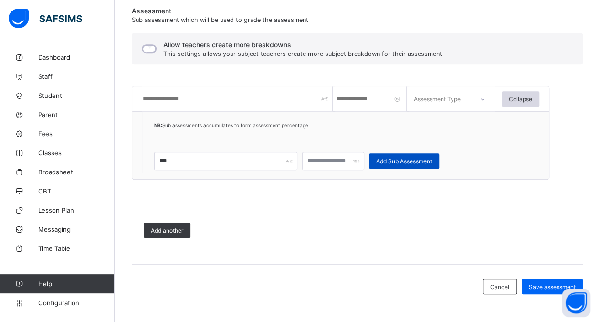
click at [395, 156] on div "Add Sub Assessment" at bounding box center [404, 160] width 70 height 15
click at [400, 158] on span "Add Sub Assessment" at bounding box center [404, 161] width 56 height 7
click at [176, 227] on span "Add another" at bounding box center [167, 230] width 32 height 7
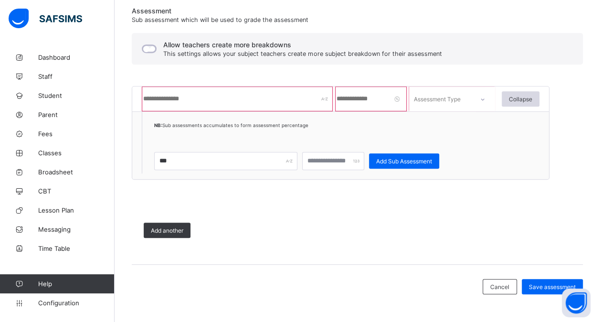
click at [212, 103] on input "text" at bounding box center [237, 98] width 191 height 25
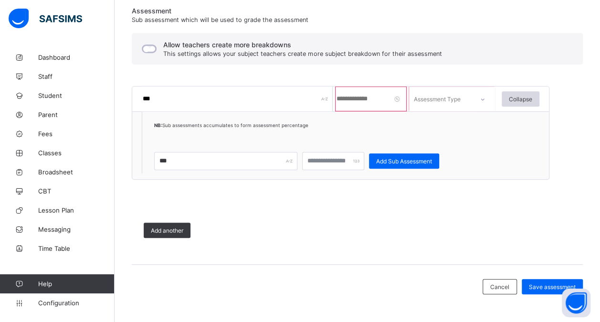
type input "***"
click at [361, 97] on input "number" at bounding box center [371, 98] width 72 height 25
type input "**"
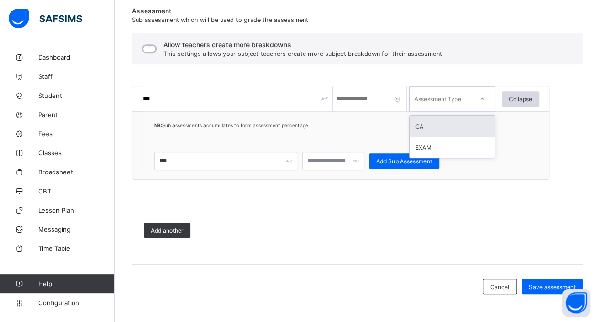
click at [475, 96] on div at bounding box center [482, 99] width 23 height 22
click at [438, 125] on div "CA" at bounding box center [452, 126] width 85 height 21
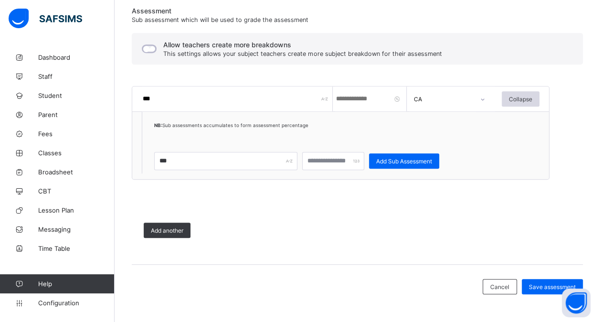
click at [214, 99] on input "***" at bounding box center [237, 98] width 191 height 25
type input "*"
type input "***"
click at [355, 98] on input "**" at bounding box center [371, 98] width 72 height 25
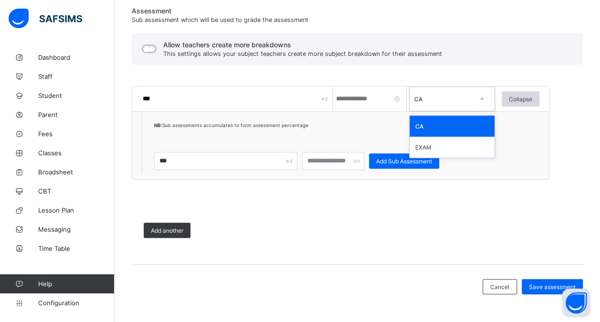
click at [484, 97] on icon at bounding box center [482, 99] width 6 height 10
click at [445, 122] on div "CA" at bounding box center [452, 126] width 85 height 21
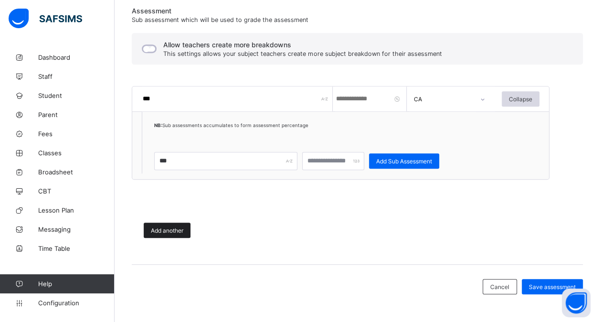
click at [168, 230] on span "Add another" at bounding box center [167, 230] width 32 height 7
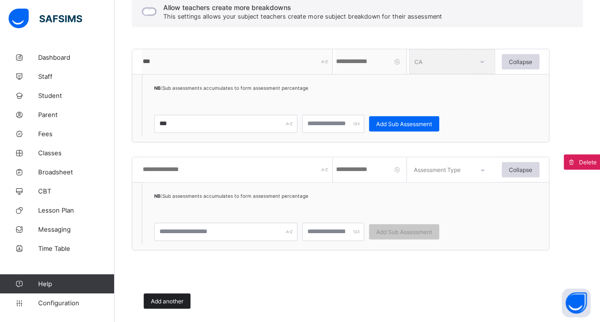
scroll to position [285, 0]
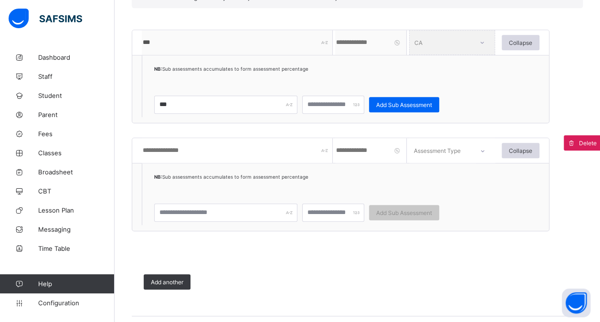
click at [205, 151] on input "text" at bounding box center [237, 150] width 191 height 25
type input "****"
click at [356, 155] on input "number" at bounding box center [371, 150] width 72 height 25
type input "**"
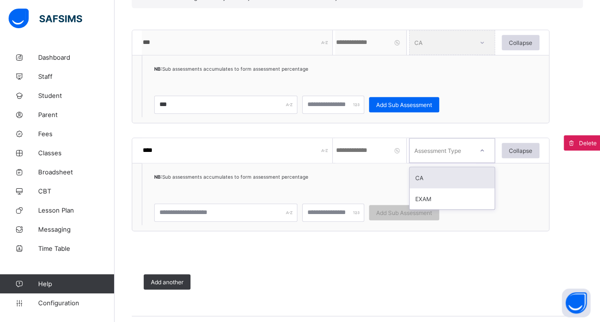
drag, startPoint x: 482, startPoint y: 152, endPoint x: 457, endPoint y: 178, distance: 35.8
click at [457, 163] on div "option CA focused, 1 of 2. 2 results available. Use Up and Down to choose optio…" at bounding box center [452, 150] width 86 height 25
click at [457, 178] on div "CA" at bounding box center [452, 177] width 85 height 21
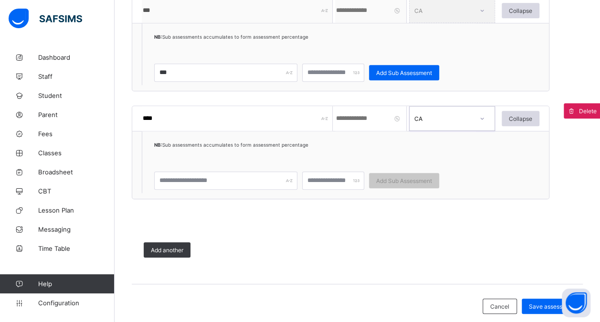
scroll to position [323, 0]
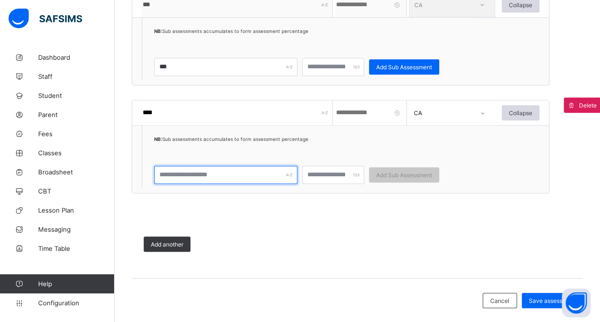
click at [270, 172] on input "text" at bounding box center [225, 175] width 143 height 18
type input "****"
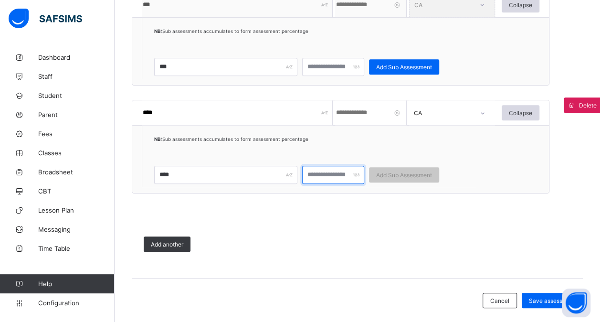
click at [312, 172] on input "number" at bounding box center [333, 175] width 62 height 18
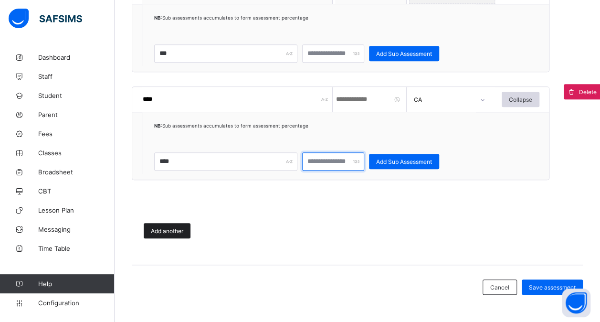
type input "*"
click at [159, 232] on span "Add another" at bounding box center [167, 230] width 32 height 7
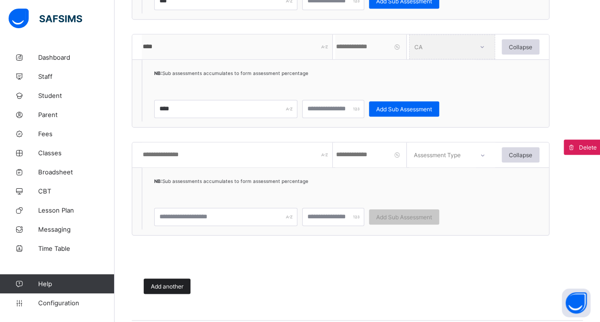
scroll to position [414, 0]
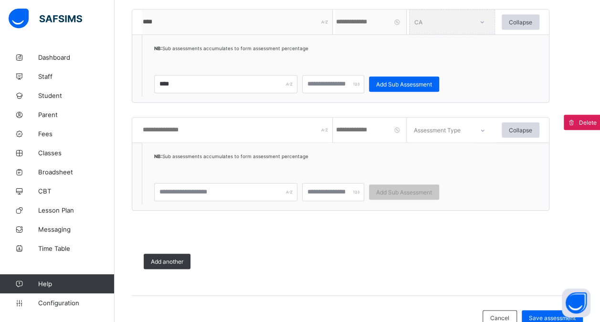
click at [211, 129] on input "text" at bounding box center [237, 129] width 191 height 25
type input "****"
click at [381, 126] on input "number" at bounding box center [371, 129] width 72 height 25
type input "**"
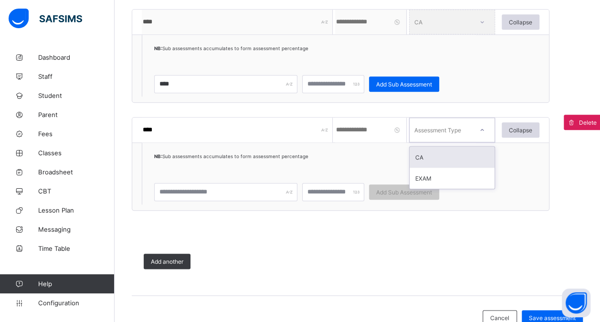
click at [435, 126] on div "Assessment Type" at bounding box center [437, 129] width 47 height 25
click at [426, 155] on div "CA" at bounding box center [452, 157] width 85 height 21
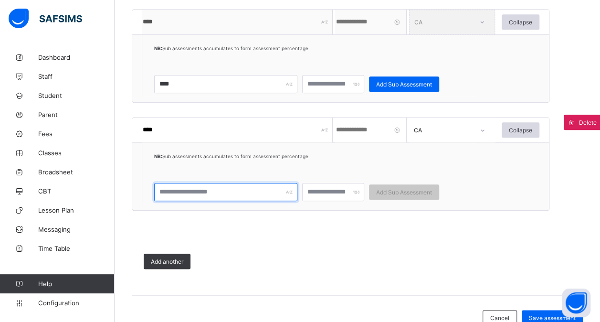
click at [228, 188] on input "text" at bounding box center [225, 192] width 143 height 18
type input "****"
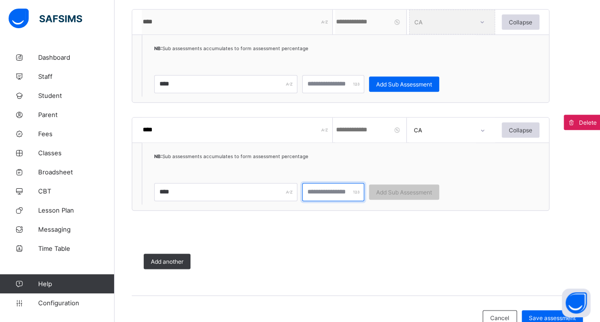
click at [321, 191] on input "number" at bounding box center [333, 192] width 62 height 18
type input "**"
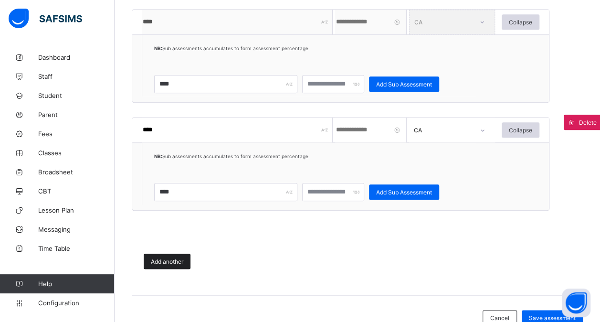
click at [152, 264] on div "Add another" at bounding box center [167, 261] width 47 height 15
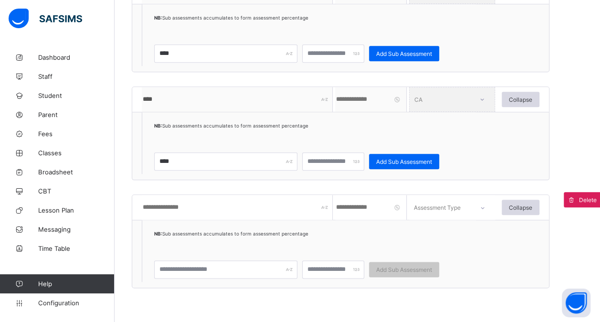
scroll to position [445, 0]
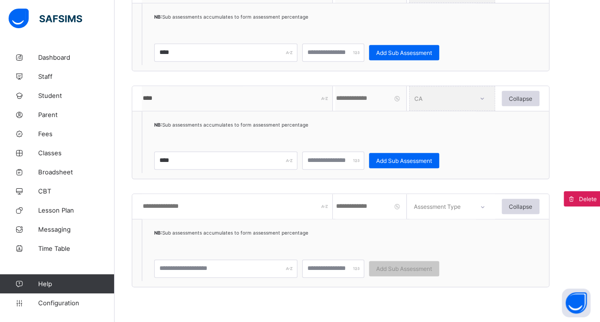
click at [198, 205] on input "text" at bounding box center [237, 206] width 191 height 25
type input "****"
click at [353, 203] on input "number" at bounding box center [371, 206] width 72 height 25
type input "**"
drag, startPoint x: 433, startPoint y: 204, endPoint x: 421, endPoint y: 253, distance: 50.1
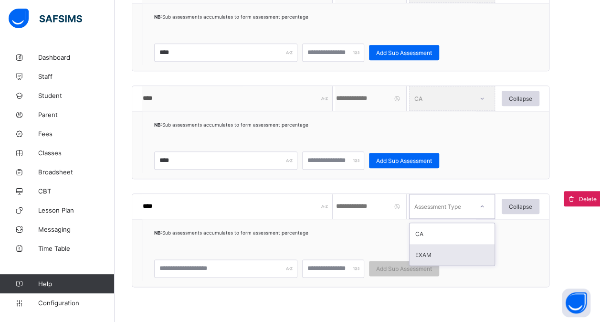
click at [421, 219] on div "option EXAM focused, 2 of 2. 2 results available. Use Up and Down to choose opt…" at bounding box center [452, 206] width 86 height 25
click at [421, 253] on div "EXAM" at bounding box center [452, 254] width 85 height 21
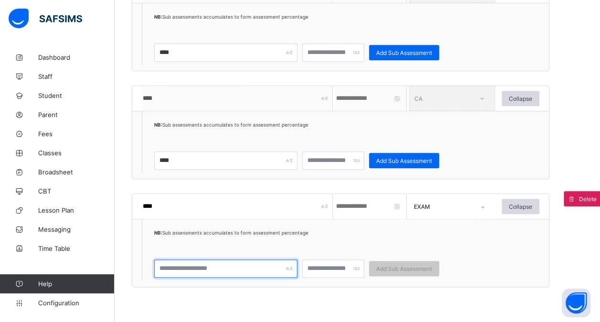
click at [267, 269] on input "text" at bounding box center [225, 268] width 143 height 18
type input "****"
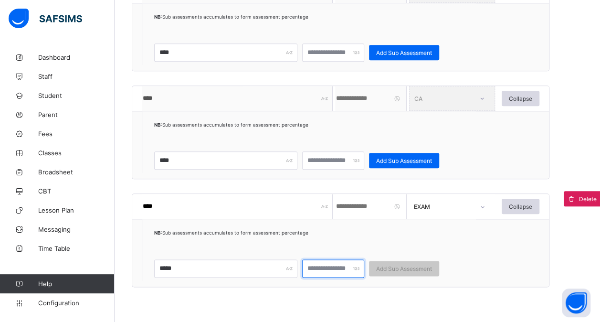
click at [319, 268] on input "number" at bounding box center [333, 268] width 62 height 18
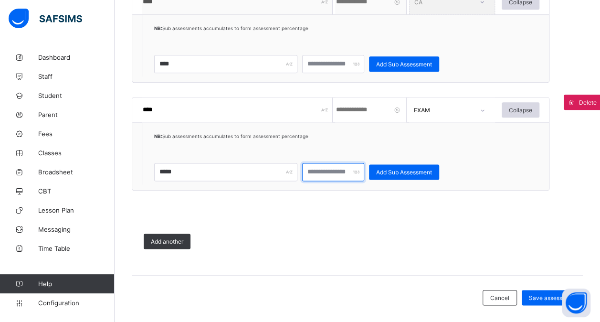
scroll to position [551, 0]
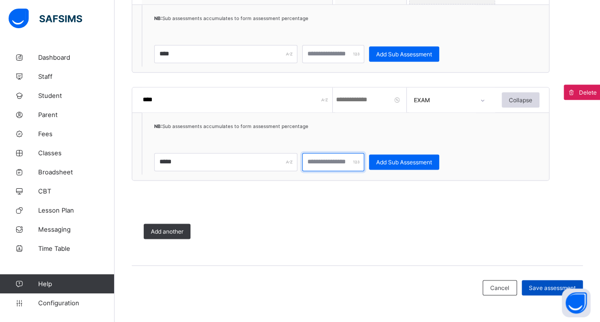
type input "**"
click at [547, 287] on span "Save assessment" at bounding box center [552, 287] width 47 height 7
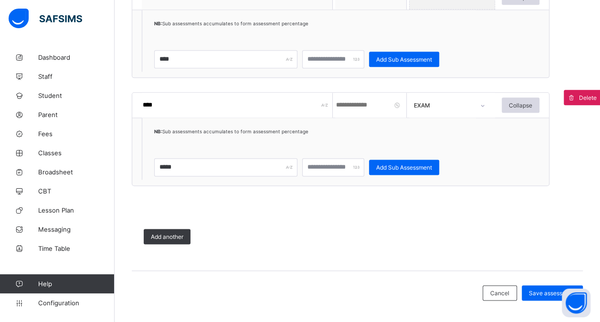
scroll to position [533, 0]
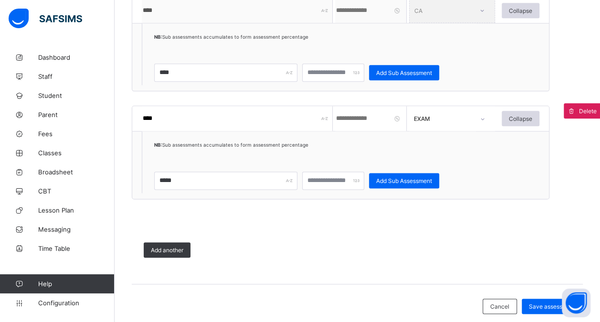
click at [172, 117] on input "****" at bounding box center [237, 118] width 191 height 25
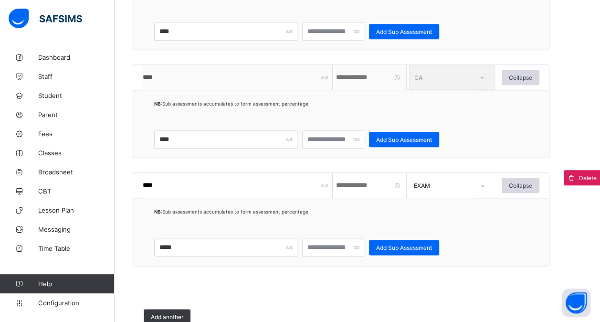
scroll to position [509, 0]
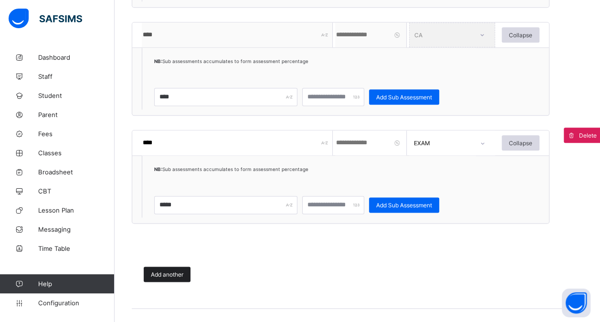
click at [178, 275] on span "Add another" at bounding box center [167, 274] width 32 height 7
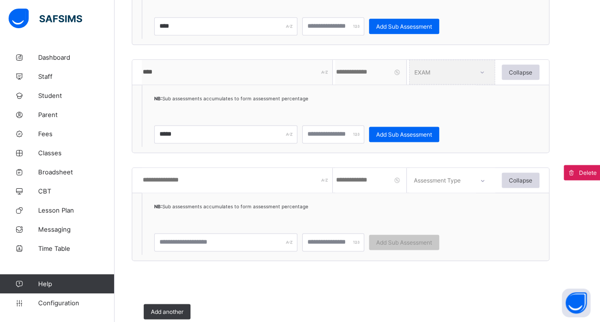
scroll to position [580, 0]
click at [579, 169] on span at bounding box center [571, 171] width 15 height 15
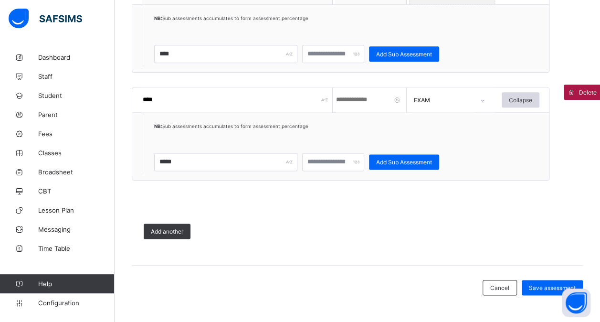
click at [588, 91] on span "Delete" at bounding box center [588, 92] width 18 height 7
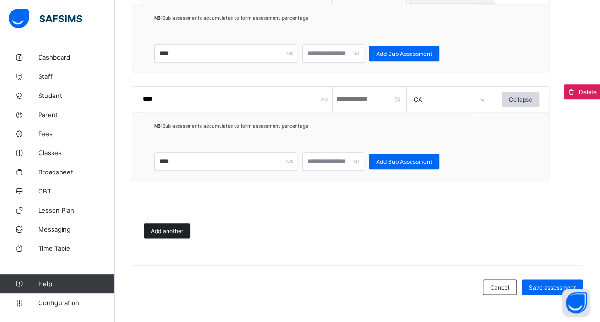
click at [171, 229] on span "Add another" at bounding box center [167, 230] width 32 height 7
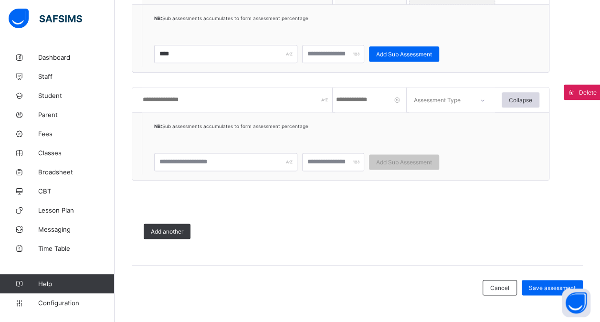
click at [205, 100] on input "text" at bounding box center [237, 99] width 191 height 25
type input "****"
click at [360, 101] on input "number" at bounding box center [371, 99] width 72 height 25
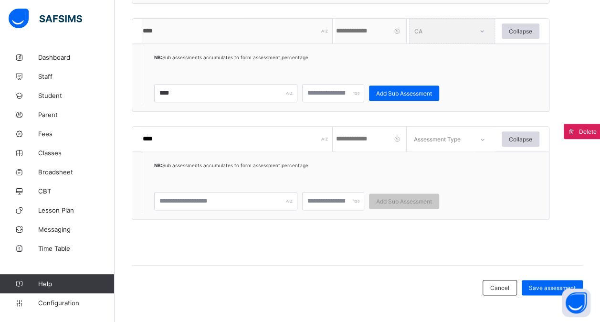
type input "**"
click at [444, 131] on div "Assessment Type" at bounding box center [437, 139] width 47 height 25
click at [437, 185] on div "EXAM" at bounding box center [452, 187] width 85 height 21
click at [254, 197] on input "text" at bounding box center [225, 201] width 143 height 18
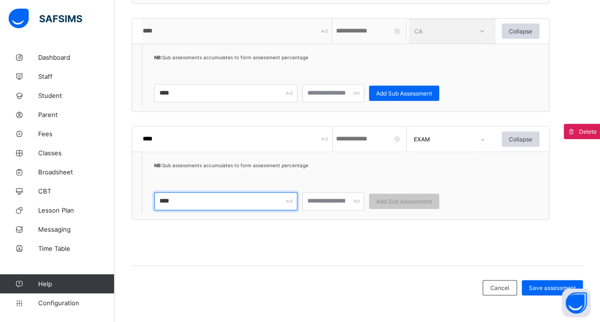
type input "****"
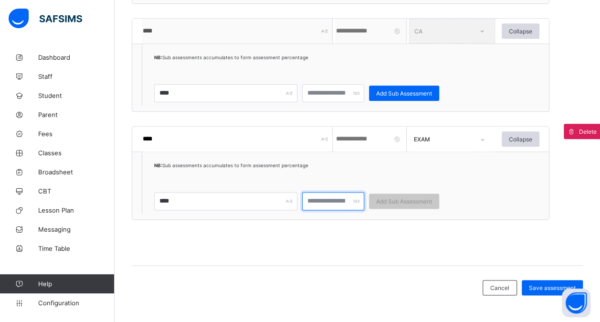
click at [324, 194] on input "number" at bounding box center [333, 201] width 62 height 18
type input "**"
click at [415, 194] on div "Add Sub Assessment" at bounding box center [404, 200] width 70 height 15
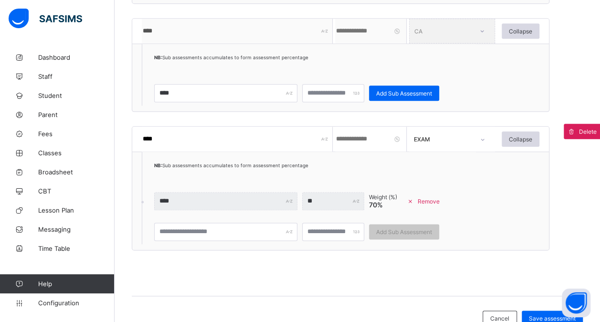
scroll to position [543, 0]
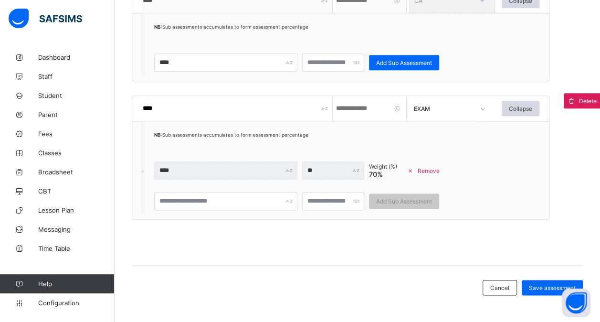
click at [412, 168] on span at bounding box center [410, 170] width 14 height 14
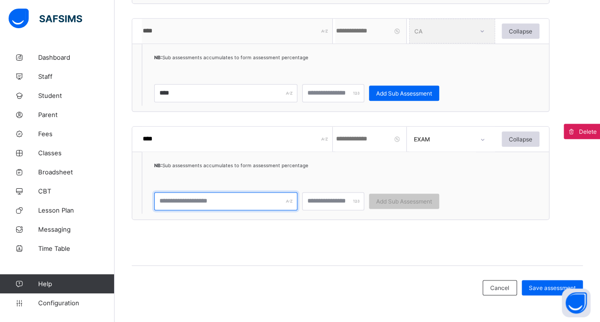
click at [265, 202] on input "text" at bounding box center [225, 201] width 143 height 18
click at [207, 199] on input "***" at bounding box center [225, 201] width 143 height 18
type input "****"
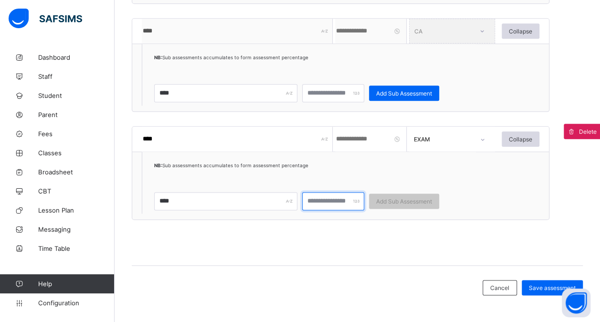
click at [315, 198] on input "number" at bounding box center [333, 201] width 62 height 18
type input "***"
click at [392, 194] on div "Add Sub Assessment" at bounding box center [404, 200] width 70 height 15
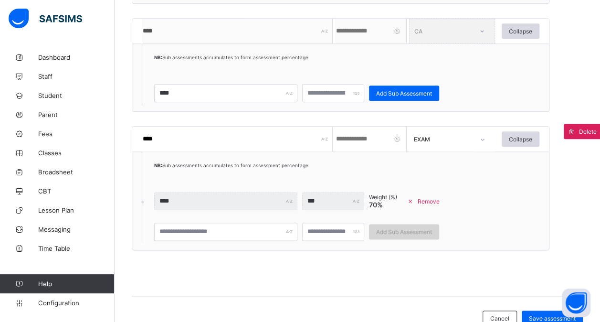
scroll to position [543, 0]
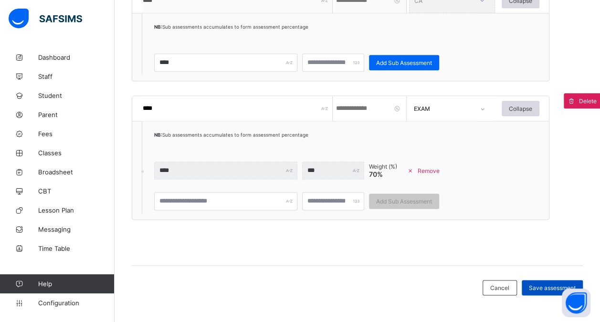
click at [544, 284] on span "Save assessment" at bounding box center [552, 287] width 47 height 7
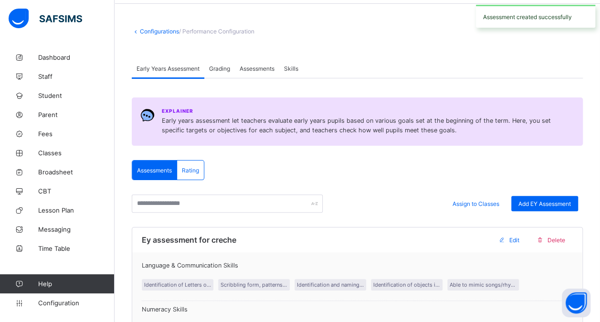
scroll to position [28, 0]
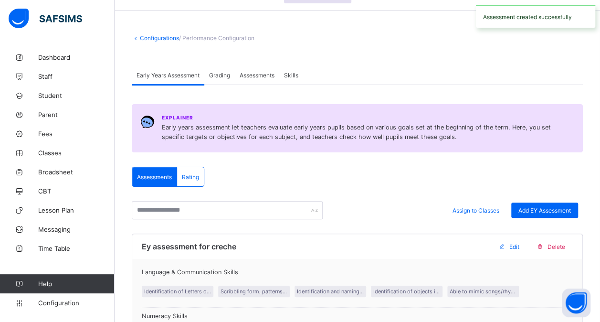
click at [222, 67] on div "Grading" at bounding box center [219, 74] width 31 height 19
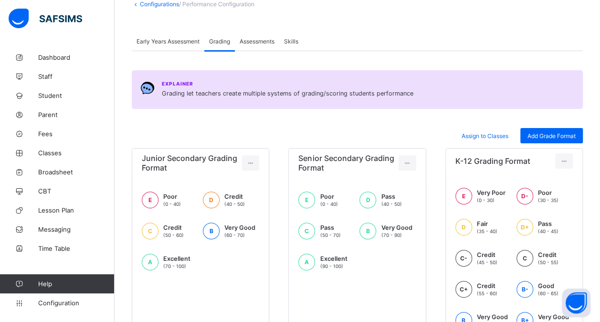
scroll to position [61, 0]
click at [264, 40] on span "Assessments" at bounding box center [257, 41] width 35 height 7
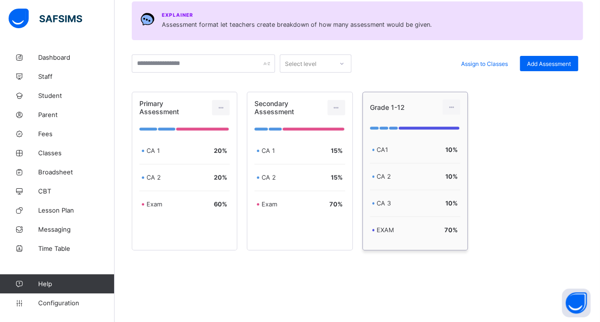
scroll to position [0, 0]
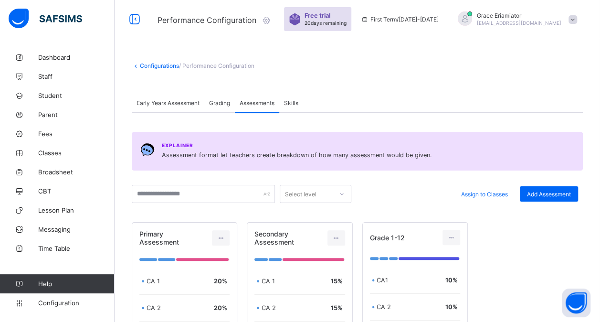
click at [297, 106] on div "Skills" at bounding box center [291, 102] width 24 height 19
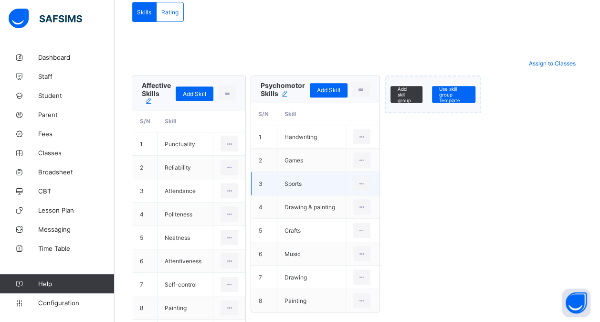
scroll to position [183, 0]
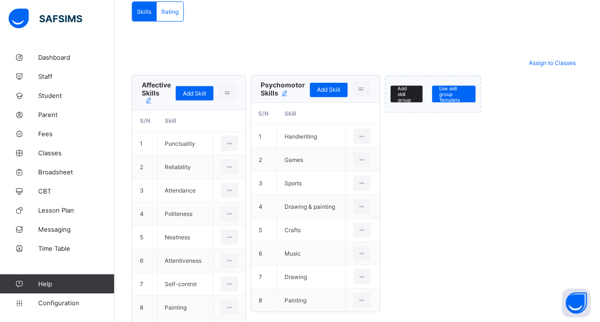
click at [408, 91] on span "Add skill group" at bounding box center [407, 93] width 18 height 17
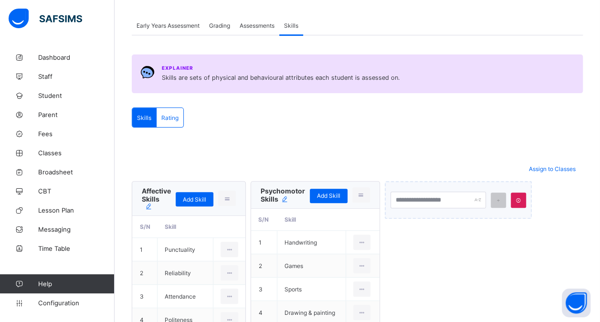
scroll to position [74, 0]
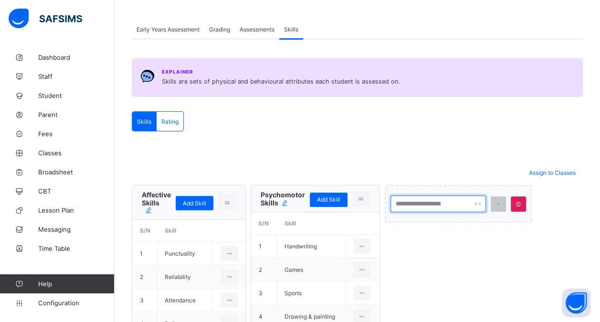
click at [420, 201] on input "text" at bounding box center [438, 203] width 95 height 17
type input "**********"
click at [499, 203] on icon at bounding box center [498, 204] width 7 height 6
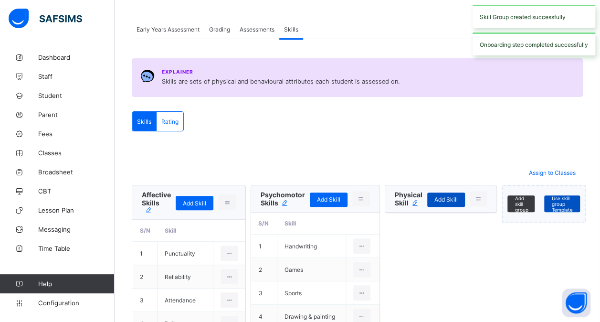
click at [448, 197] on span "Add Skill" at bounding box center [446, 199] width 23 height 7
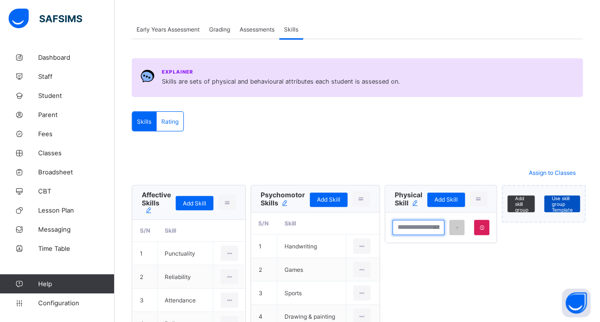
click at [409, 222] on input "text" at bounding box center [418, 227] width 53 height 15
type input "*******"
click at [457, 224] on icon at bounding box center [457, 227] width 7 height 6
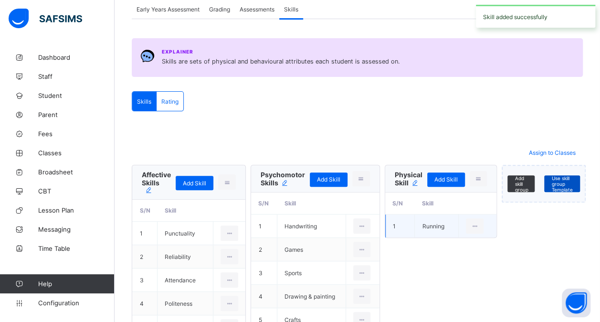
scroll to position [95, 0]
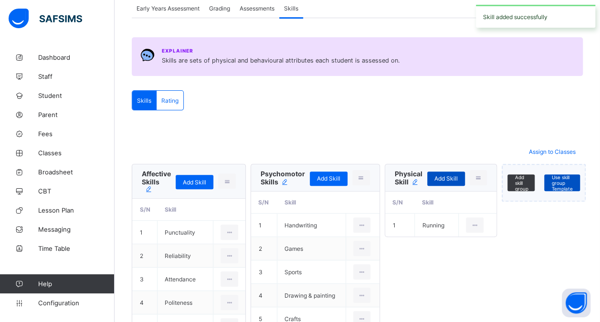
click at [448, 177] on span "Add Skill" at bounding box center [446, 178] width 23 height 7
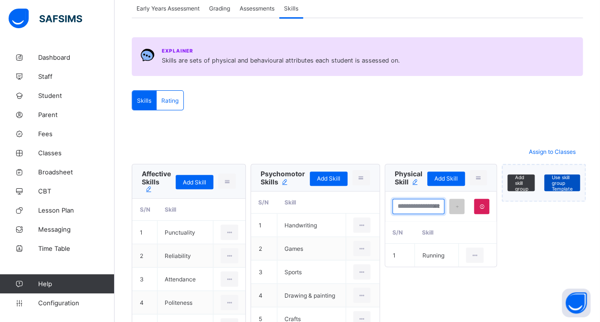
click at [400, 209] on input "text" at bounding box center [418, 206] width 53 height 15
type input "********"
click at [456, 206] on icon at bounding box center [457, 206] width 7 height 6
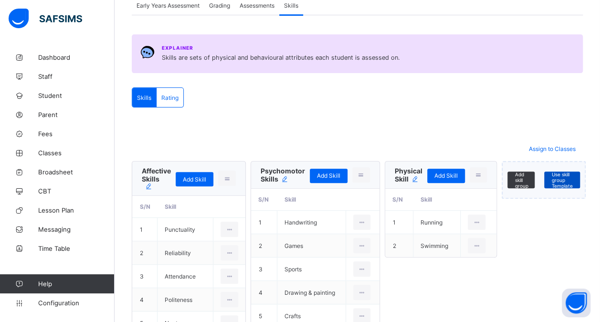
scroll to position [96, 0]
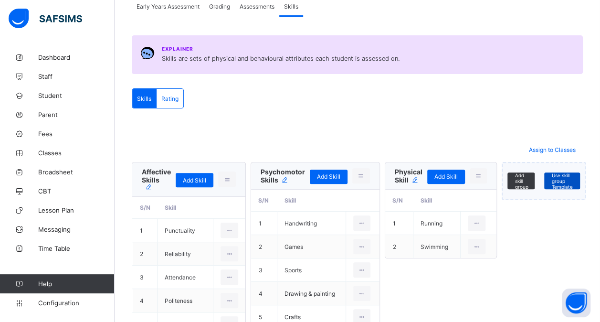
click at [169, 96] on span "Rating" at bounding box center [169, 98] width 17 height 7
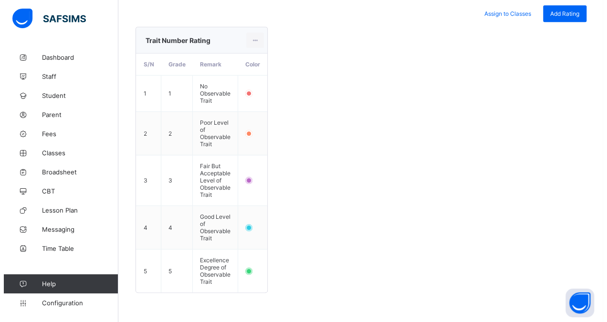
scroll to position [190, 0]
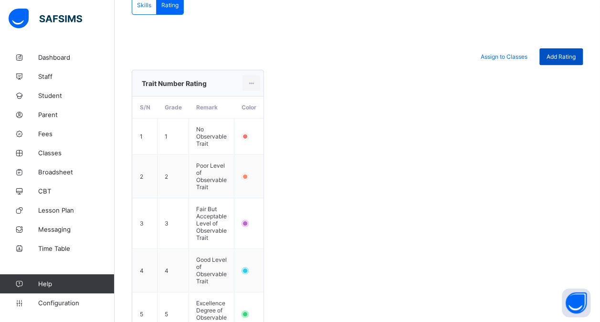
click at [565, 53] on span "Add Rating" at bounding box center [561, 56] width 29 height 7
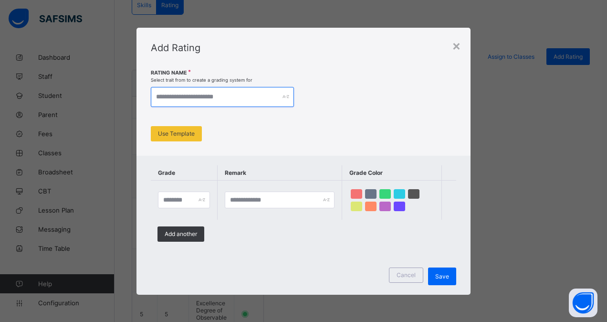
click at [252, 100] on input "text" at bounding box center [222, 97] width 143 height 20
type input "**********"
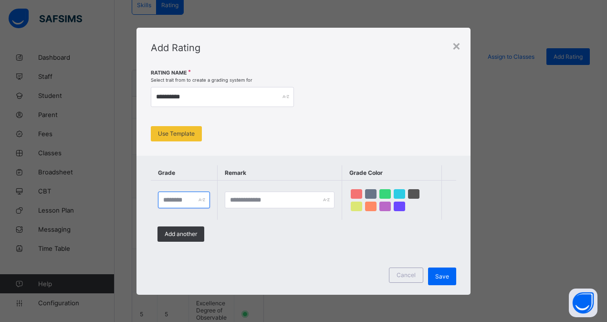
click at [198, 203] on input "text" at bounding box center [184, 199] width 52 height 17
type input "*"
click at [252, 200] on input "text" at bounding box center [280, 199] width 110 height 17
type input "*********"
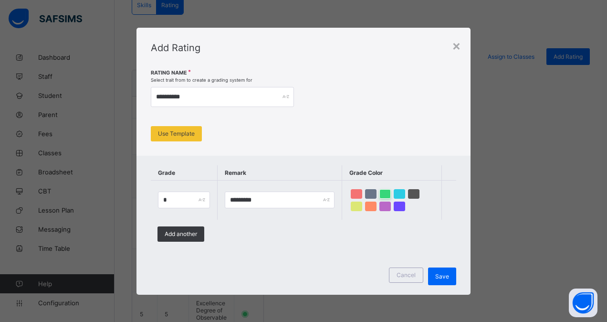
click at [385, 192] on div at bounding box center [385, 194] width 11 height 10
click at [188, 239] on div "Add another" at bounding box center [181, 233] width 47 height 15
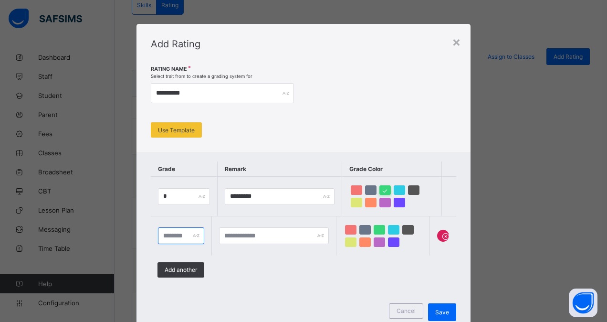
click at [175, 241] on input "text" at bounding box center [181, 235] width 46 height 17
type input "*"
click at [236, 242] on input "text" at bounding box center [274, 235] width 110 height 17
type input "*********"
click at [391, 229] on div at bounding box center [393, 230] width 11 height 10
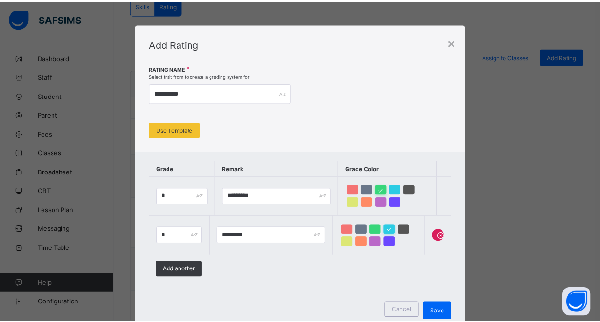
scroll to position [44, 0]
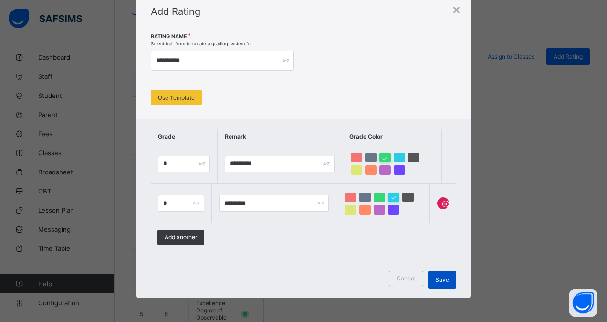
click at [444, 281] on span "Save" at bounding box center [442, 279] width 14 height 7
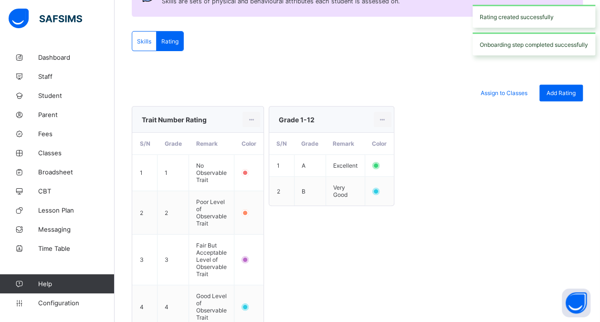
scroll to position [154, 0]
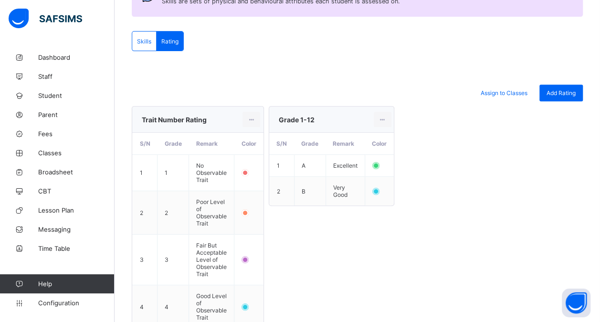
click at [150, 40] on span "Skills" at bounding box center [144, 41] width 14 height 7
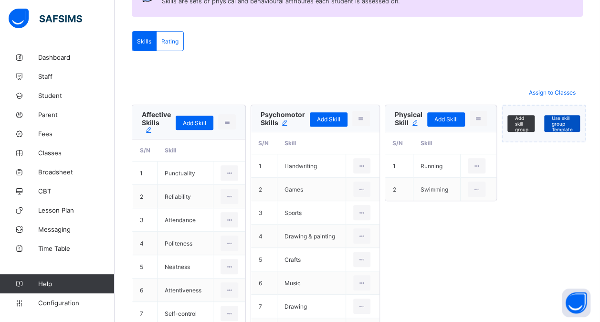
click at [175, 41] on span "Rating" at bounding box center [169, 41] width 17 height 7
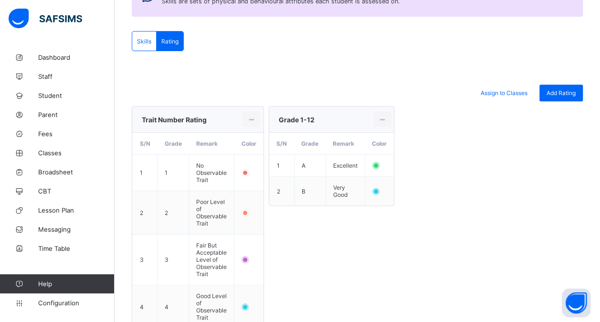
click at [153, 41] on div "Skills" at bounding box center [144, 41] width 24 height 19
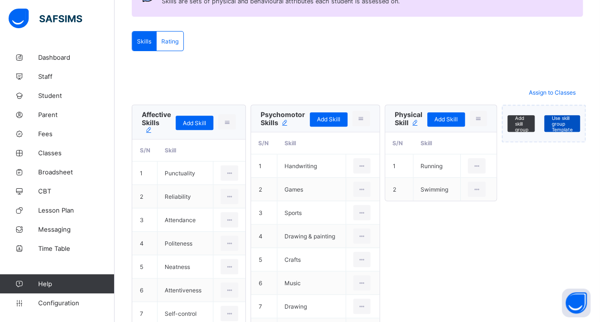
click at [175, 39] on span "Rating" at bounding box center [169, 41] width 17 height 7
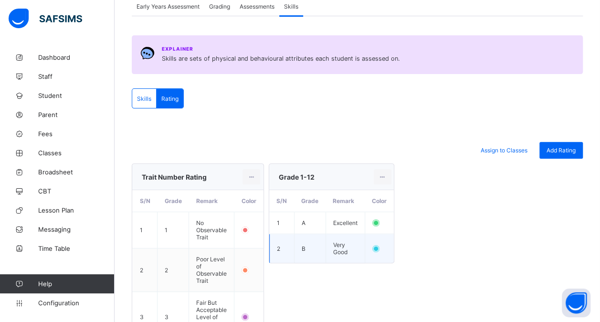
scroll to position [95, 0]
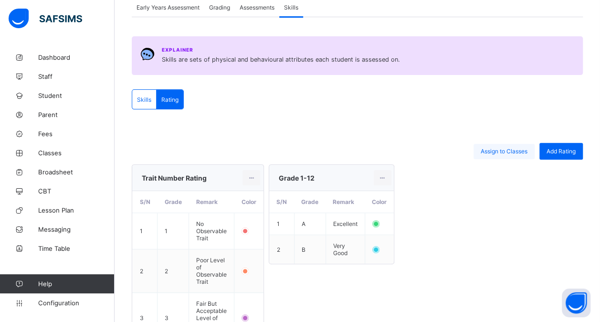
click at [503, 150] on span "Assign to Classes" at bounding box center [504, 151] width 47 height 7
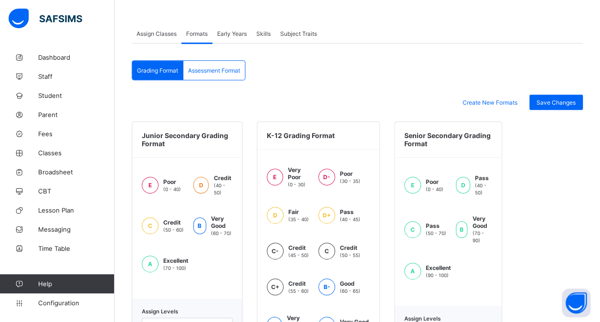
scroll to position [173, 0]
click at [228, 74] on div "Assessment Format" at bounding box center [214, 70] width 62 height 19
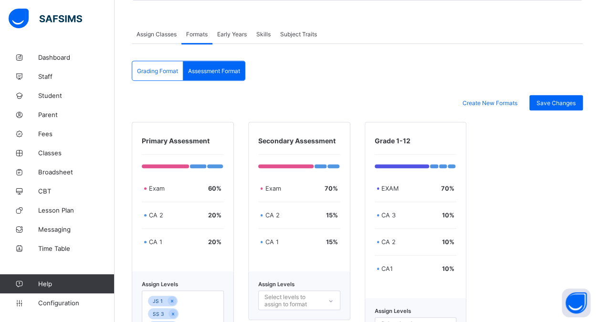
click at [153, 67] on span "Grading Format" at bounding box center [157, 70] width 41 height 7
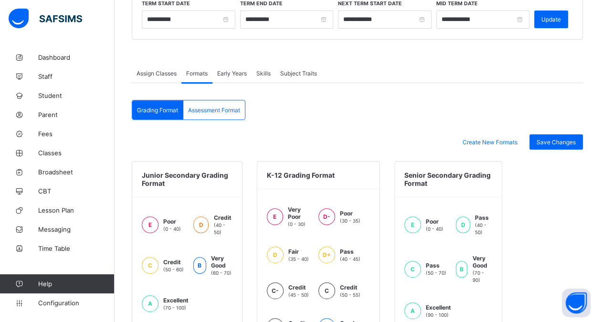
scroll to position [132, 0]
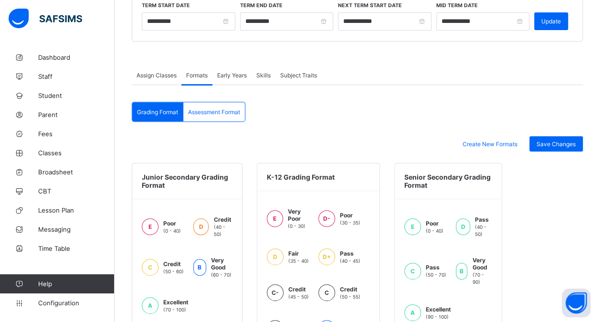
click at [158, 72] on span "Assign Classes" at bounding box center [157, 75] width 40 height 7
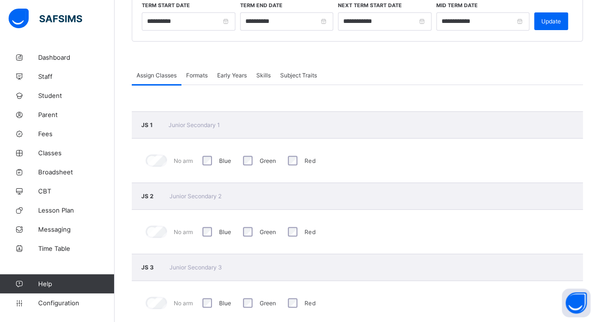
click at [262, 73] on span "Skills" at bounding box center [263, 75] width 14 height 7
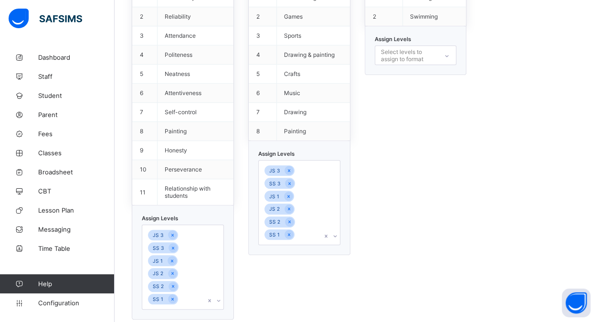
scroll to position [348, 0]
click at [426, 53] on div "Select levels to assign to format" at bounding box center [409, 55] width 56 height 18
click at [403, 85] on div "JS 2" at bounding box center [415, 91] width 81 height 15
click at [424, 51] on div "JS 2" at bounding box center [406, 56] width 63 height 20
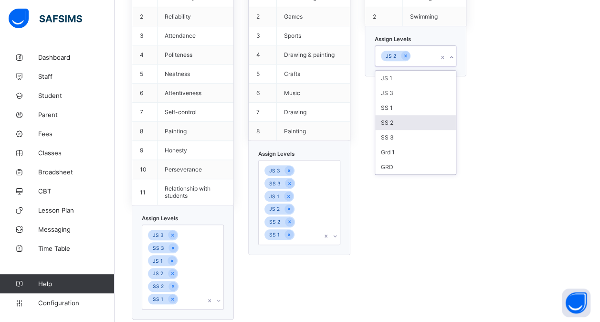
click at [403, 115] on div "SS 2" at bounding box center [415, 122] width 81 height 15
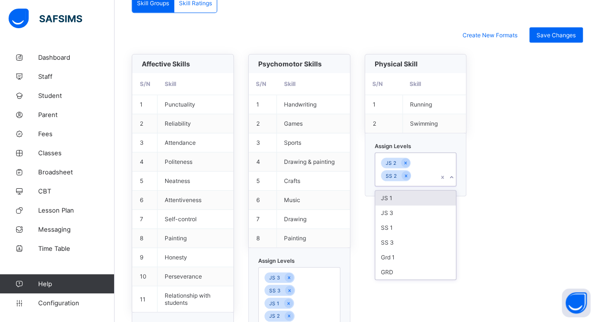
scroll to position [243, 0]
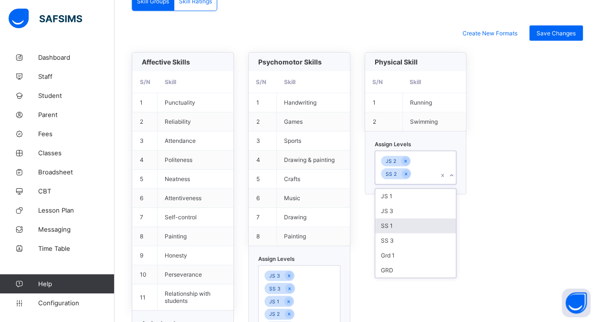
click at [386, 218] on div "SS 1" at bounding box center [415, 225] width 81 height 15
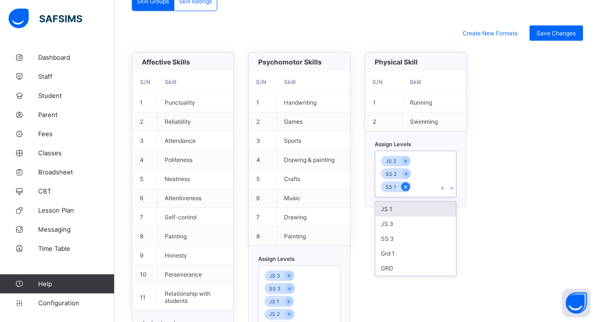
click at [406, 185] on icon at bounding box center [405, 186] width 2 height 3
click at [409, 170] on icon at bounding box center [405, 173] width 5 height 7
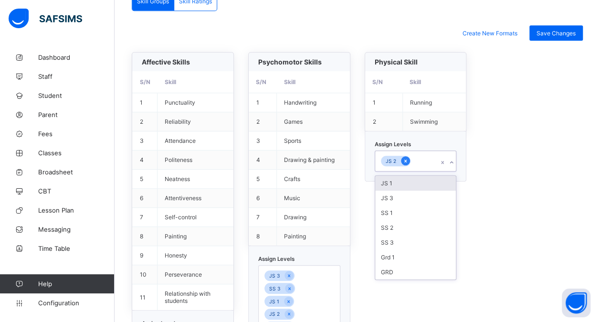
click at [408, 158] on icon at bounding box center [405, 161] width 5 height 7
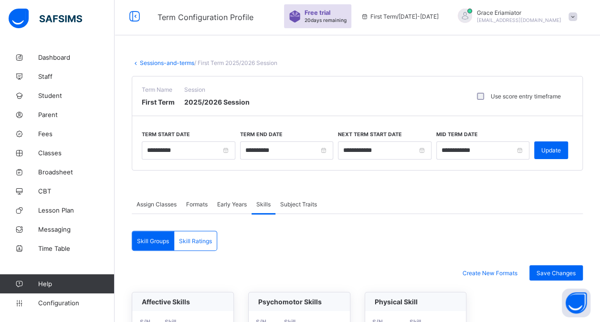
scroll to position [0, 0]
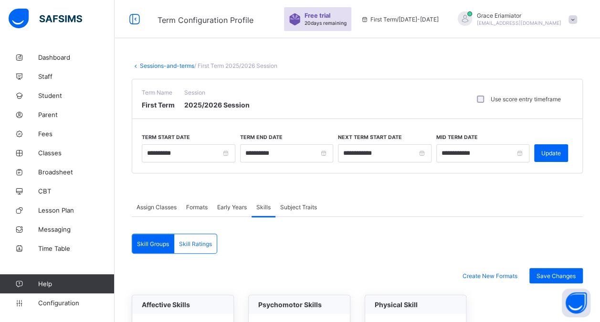
click at [172, 67] on link "Sessions-and-terms" at bounding box center [167, 65] width 54 height 7
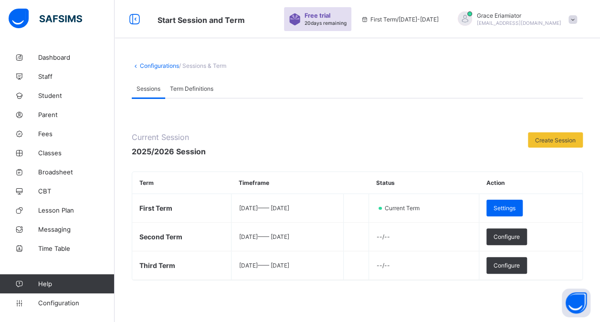
click at [151, 68] on link "Configurations" at bounding box center [159, 65] width 39 height 7
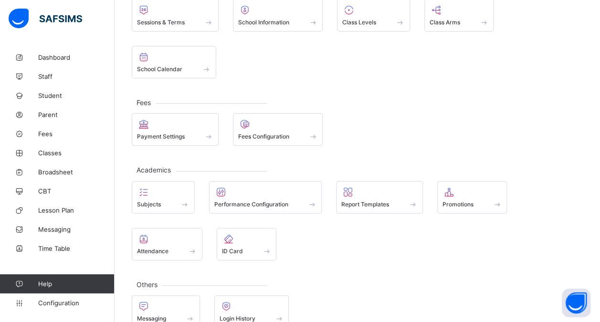
scroll to position [81, 0]
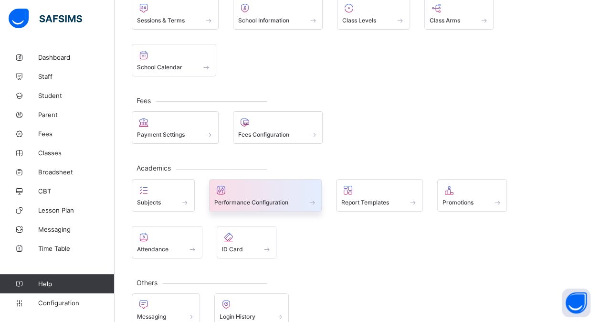
click at [258, 199] on span "Performance Configuration" at bounding box center [251, 202] width 74 height 7
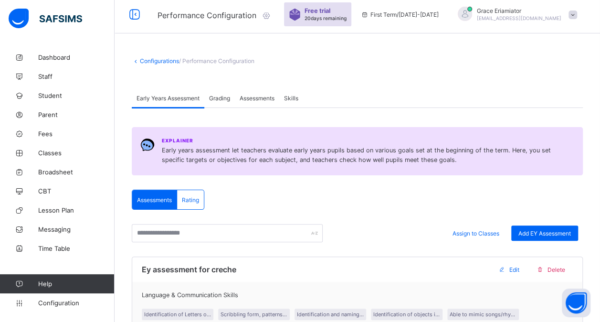
scroll to position [4, 0]
click at [157, 59] on link "Configurations" at bounding box center [159, 61] width 39 height 7
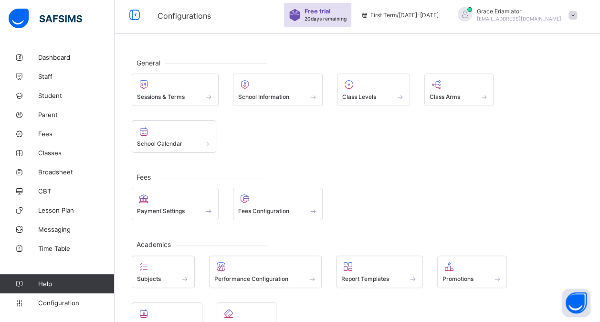
scroll to position [95, 0]
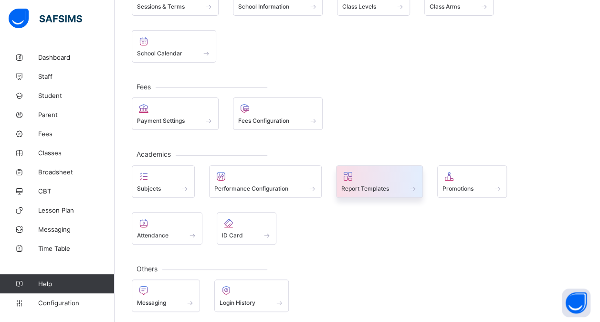
click at [390, 179] on div at bounding box center [379, 175] width 76 height 11
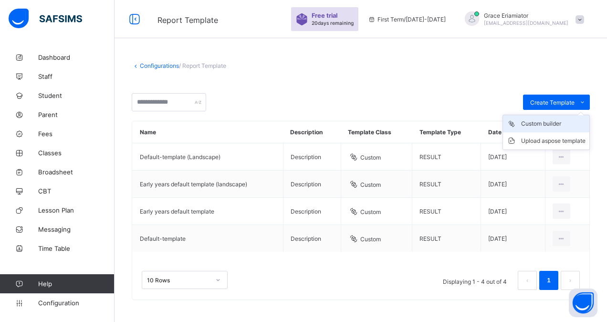
click at [535, 123] on div "Custom builder" at bounding box center [553, 124] width 64 height 10
click at [153, 66] on link "Configurations" at bounding box center [159, 65] width 39 height 7
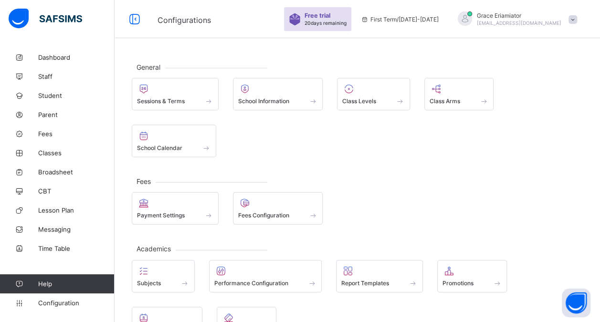
scroll to position [95, 0]
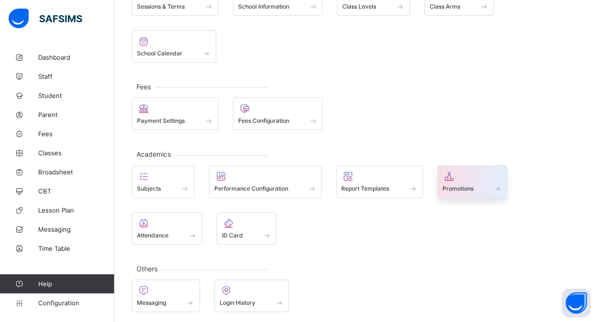
click at [461, 185] on span "Promotions" at bounding box center [458, 188] width 31 height 7
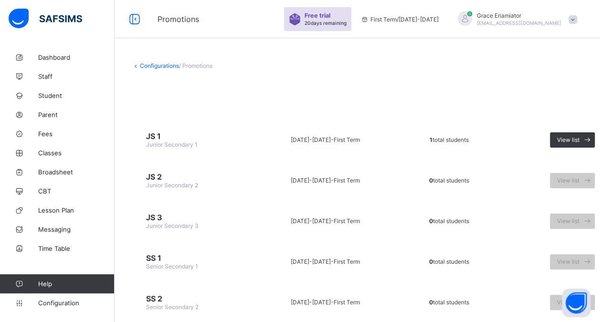
click at [157, 67] on link "Configurations" at bounding box center [159, 65] width 39 height 7
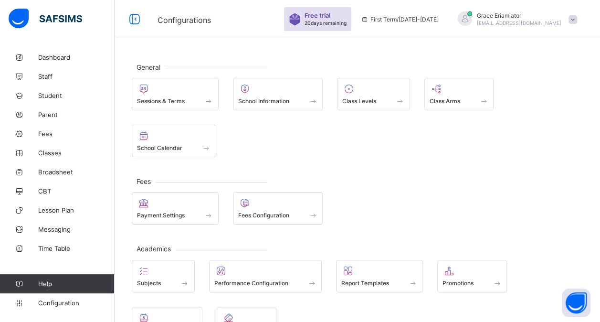
scroll to position [95, 0]
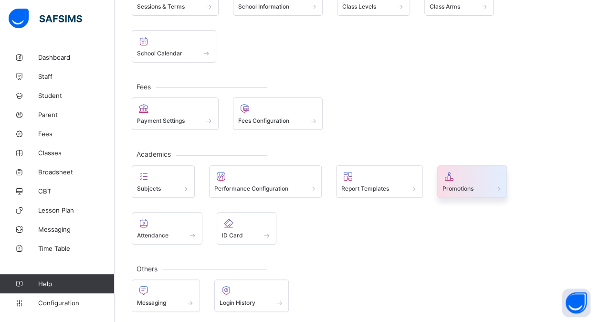
click at [465, 182] on span at bounding box center [473, 183] width 60 height 2
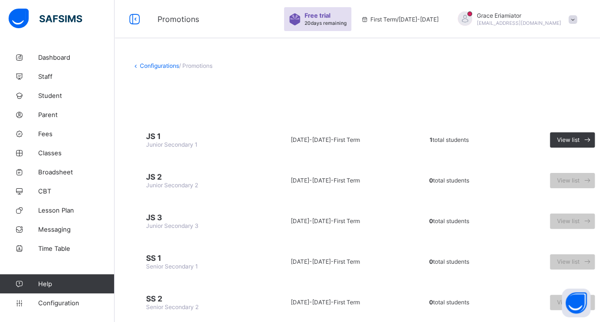
scroll to position [59, 0]
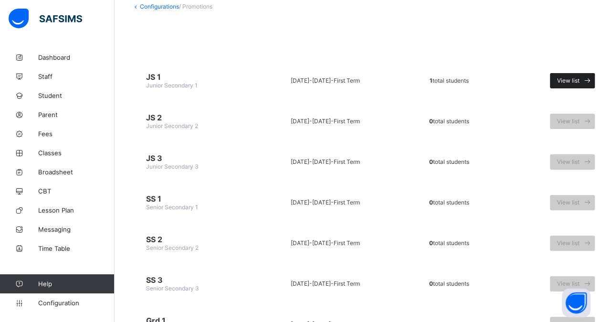
click at [567, 81] on span "View list" at bounding box center [568, 80] width 22 height 7
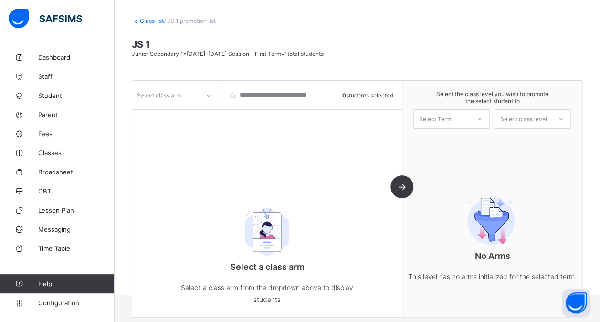
scroll to position [46, 0]
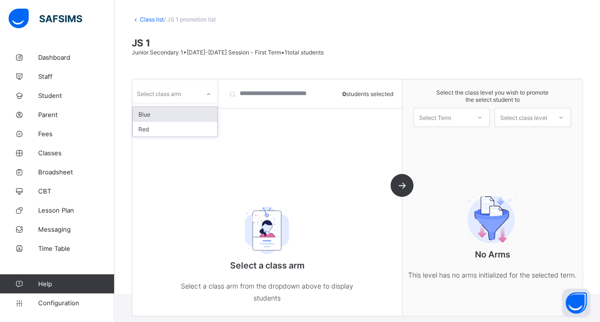
click at [209, 96] on icon at bounding box center [209, 94] width 6 height 10
click at [180, 125] on div "Red" at bounding box center [175, 129] width 85 height 15
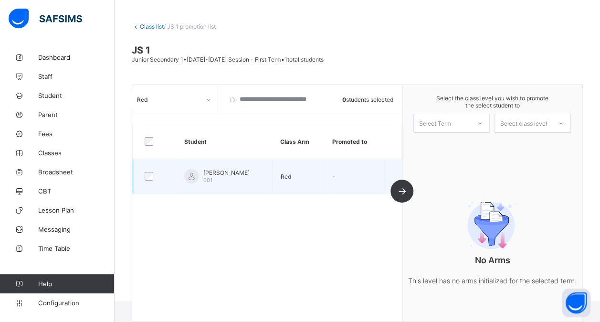
click at [151, 181] on div at bounding box center [154, 176] width 29 height 20
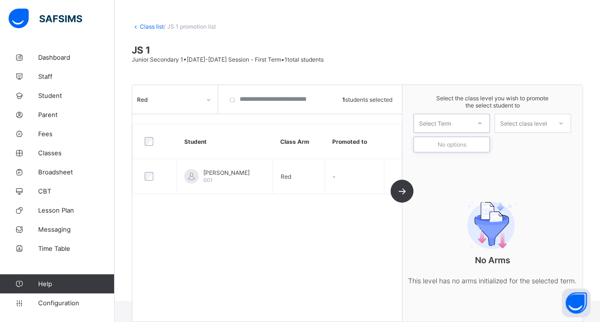
click at [483, 119] on icon at bounding box center [480, 123] width 6 height 10
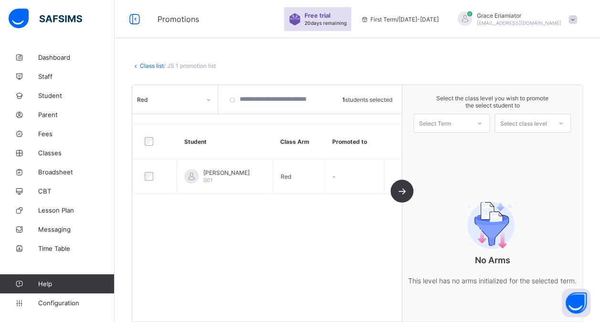
click at [150, 65] on link "Class list" at bounding box center [152, 65] width 24 height 7
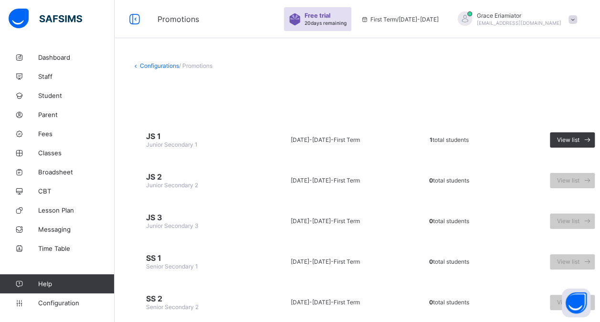
scroll to position [6, 0]
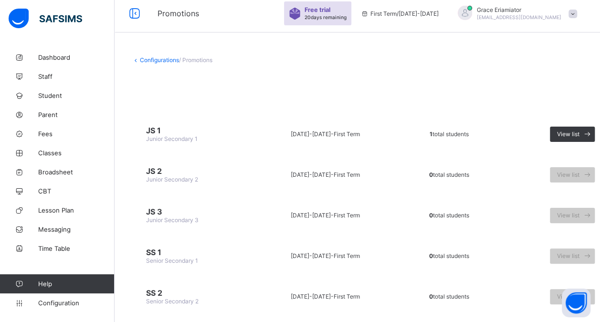
click at [167, 60] on link "Configurations" at bounding box center [159, 59] width 39 height 7
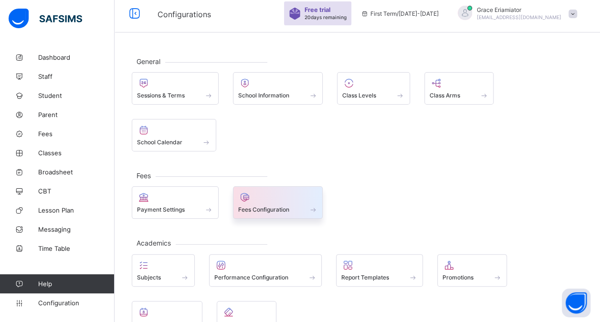
scroll to position [95, 0]
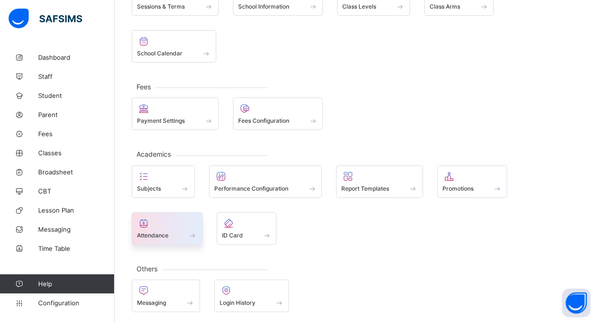
click at [162, 224] on div at bounding box center [167, 222] width 60 height 11
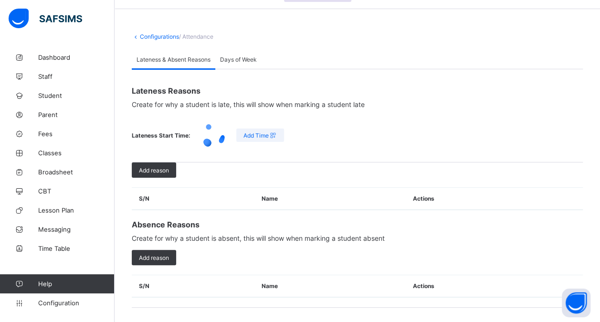
scroll to position [0, 0]
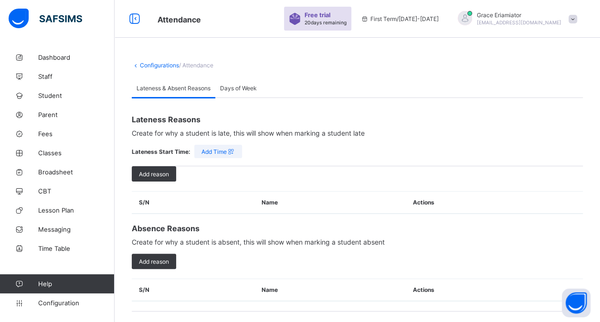
click at [240, 85] on span "Days of Week" at bounding box center [238, 88] width 37 height 7
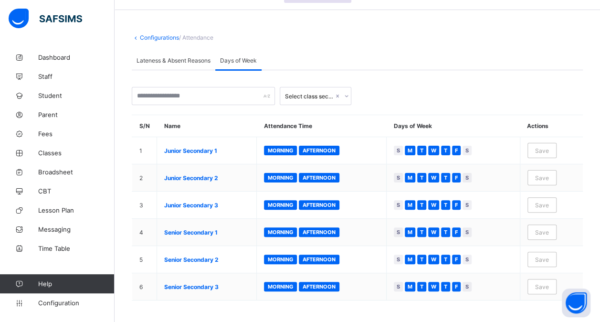
click at [185, 62] on span "Lateness & Absent Reasons" at bounding box center [174, 60] width 74 height 7
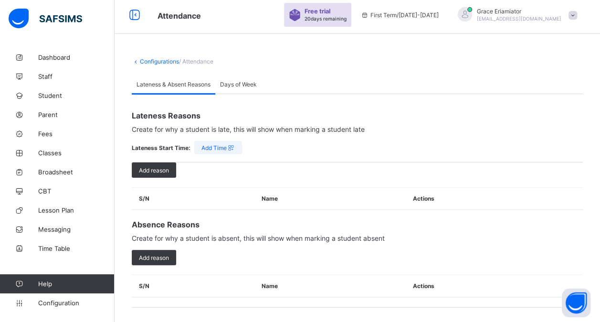
scroll to position [0, 0]
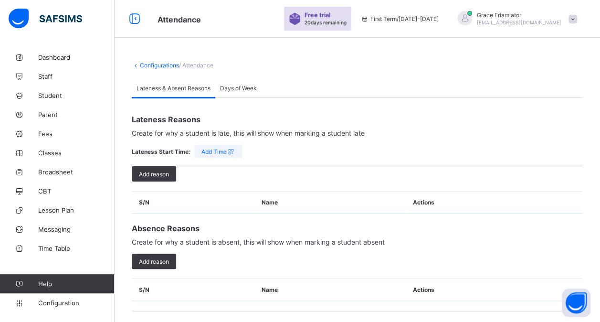
click at [244, 93] on div "Days of Week" at bounding box center [238, 87] width 46 height 19
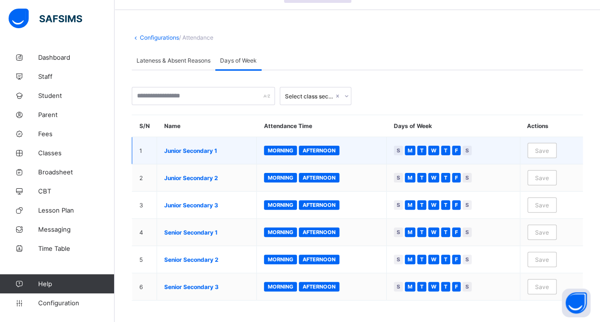
click at [319, 149] on span "Afternoon" at bounding box center [319, 150] width 33 height 7
click at [547, 147] on span "Save" at bounding box center [542, 150] width 14 height 7
click at [436, 149] on span "W" at bounding box center [433, 151] width 5 height 8
click at [447, 149] on div "T" at bounding box center [445, 151] width 9 height 10
click at [461, 149] on div "F" at bounding box center [456, 151] width 9 height 10
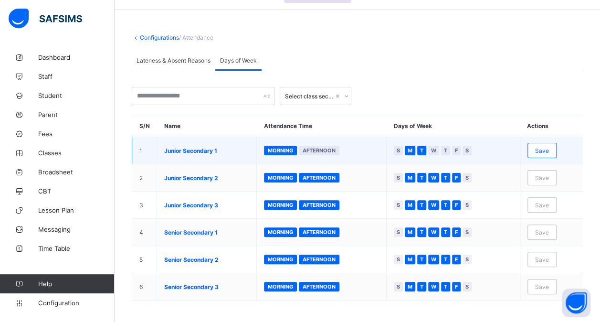
click at [549, 148] on span "Save" at bounding box center [542, 150] width 14 height 7
click at [436, 148] on span "W" at bounding box center [433, 151] width 5 height 8
click at [447, 148] on div "T" at bounding box center [445, 151] width 9 height 10
click at [458, 149] on span "F" at bounding box center [456, 151] width 3 height 8
click at [545, 147] on span "Save" at bounding box center [542, 150] width 14 height 7
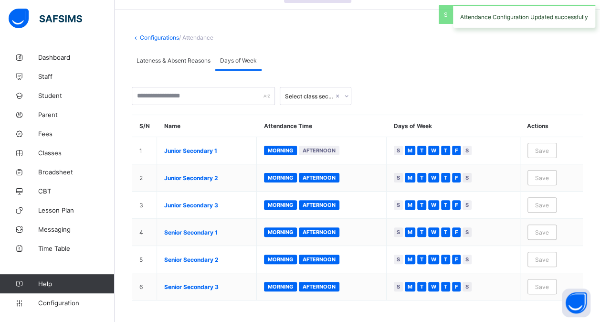
click at [191, 61] on span "Lateness & Absent Reasons" at bounding box center [174, 60] width 74 height 7
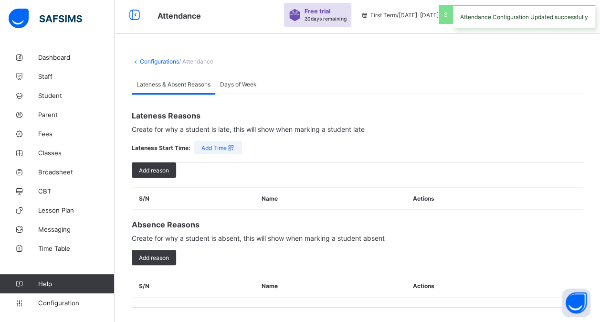
scroll to position [0, 0]
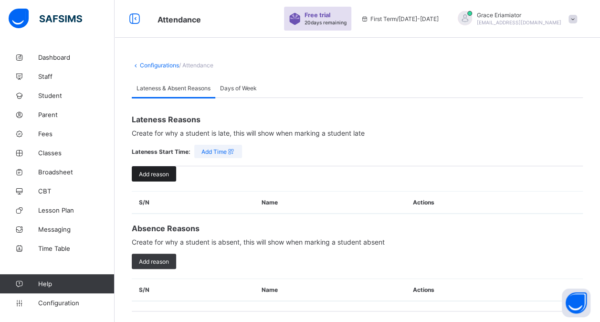
click at [150, 172] on span "Add reason" at bounding box center [154, 173] width 30 height 7
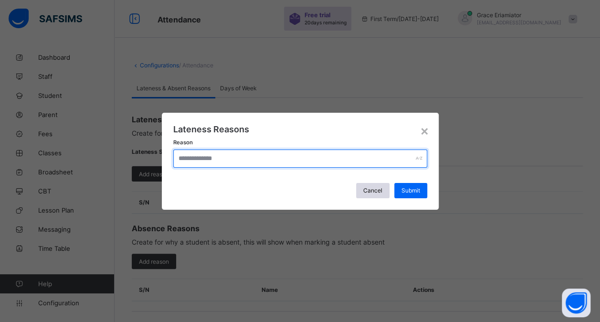
click at [216, 162] on input "text" at bounding box center [300, 158] width 254 height 18
type input "*"
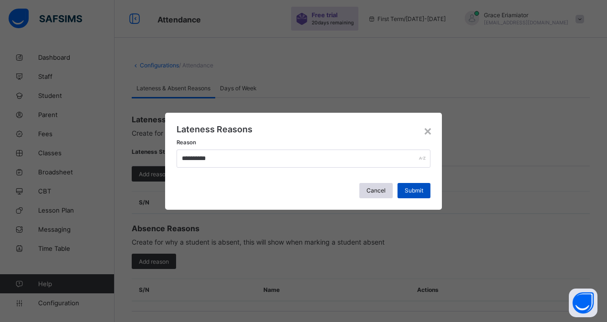
click at [420, 192] on span "Submit" at bounding box center [414, 190] width 19 height 7
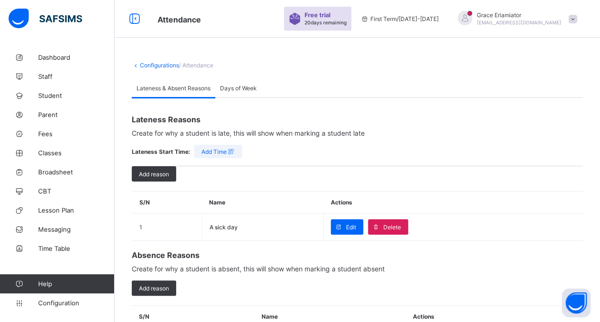
scroll to position [27, 0]
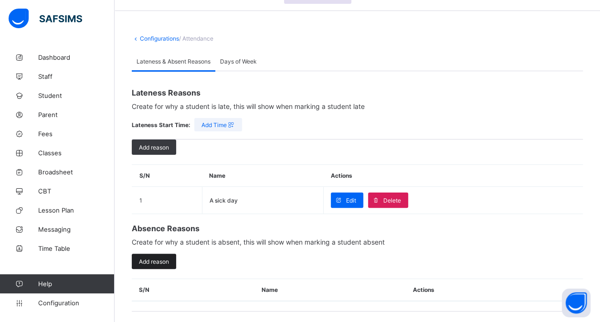
click at [164, 258] on span "Add reason" at bounding box center [154, 261] width 30 height 7
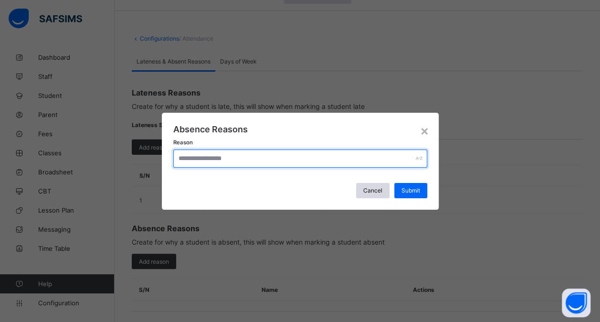
click at [229, 160] on input "text" at bounding box center [300, 158] width 254 height 18
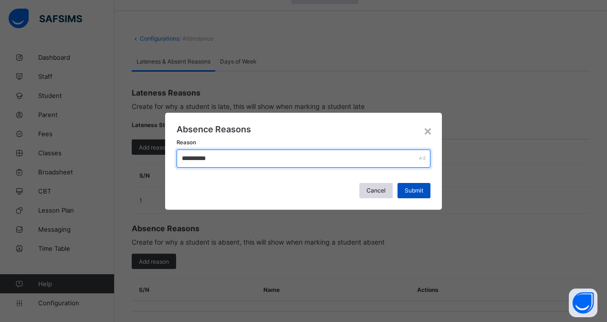
type input "**********"
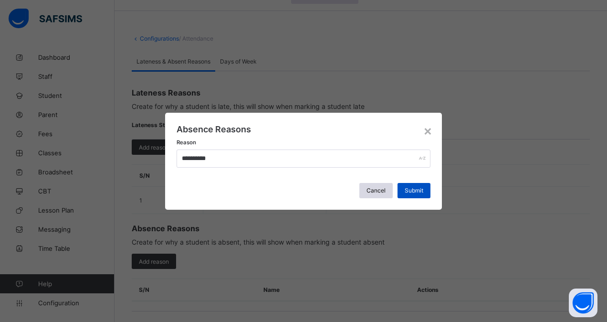
click at [414, 188] on span "Submit" at bounding box center [414, 190] width 19 height 7
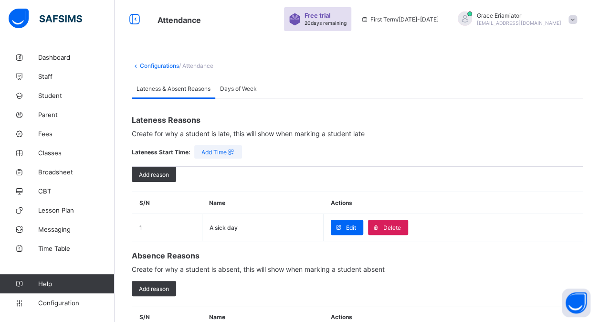
scroll to position [54, 0]
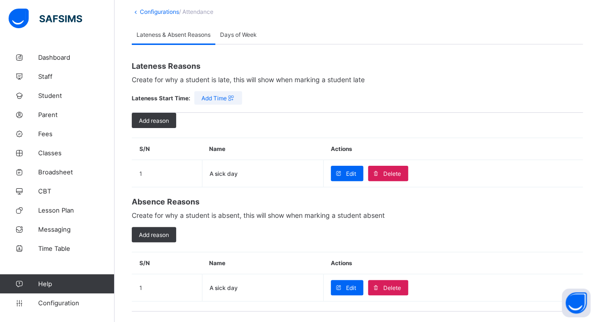
click at [160, 13] on link "Configurations" at bounding box center [159, 11] width 39 height 7
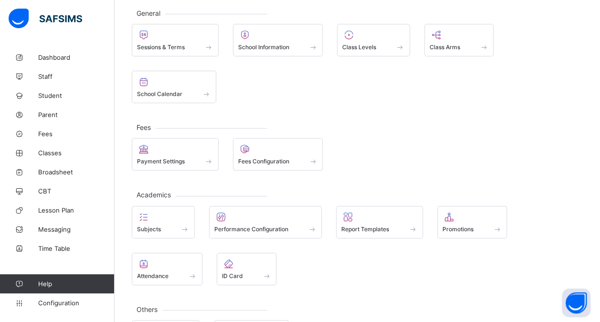
scroll to position [95, 0]
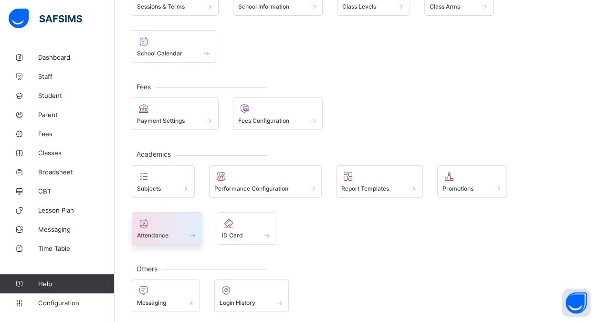
click at [171, 233] on div "Attendance" at bounding box center [167, 235] width 60 height 8
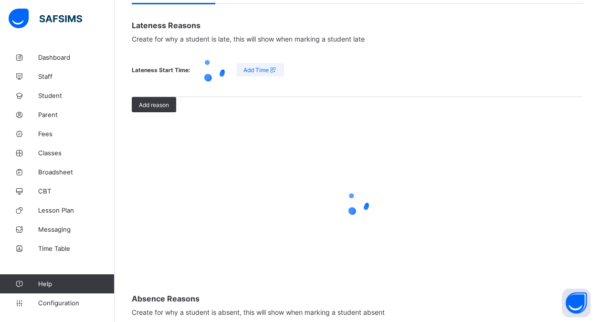
scroll to position [54, 0]
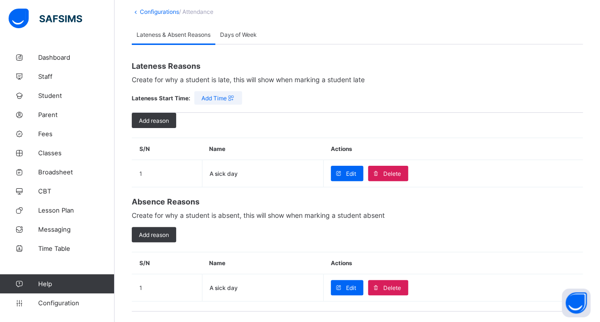
click at [238, 36] on span "Days of Week" at bounding box center [238, 34] width 37 height 7
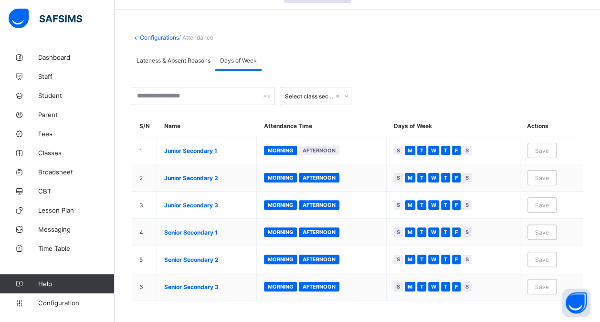
click at [158, 38] on link "Configurations" at bounding box center [159, 37] width 39 height 7
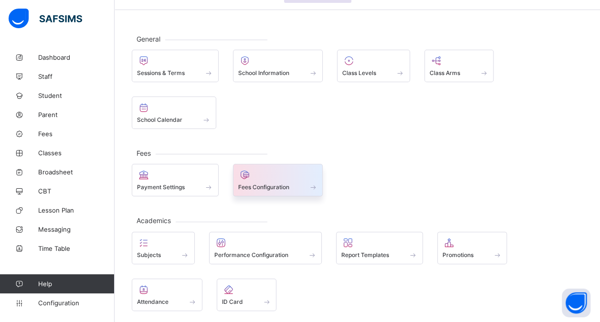
scroll to position [95, 0]
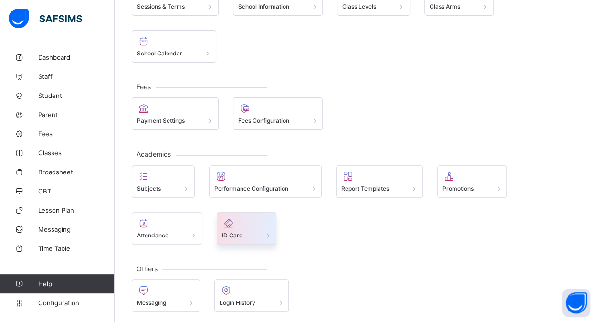
click at [246, 224] on div at bounding box center [247, 222] width 50 height 11
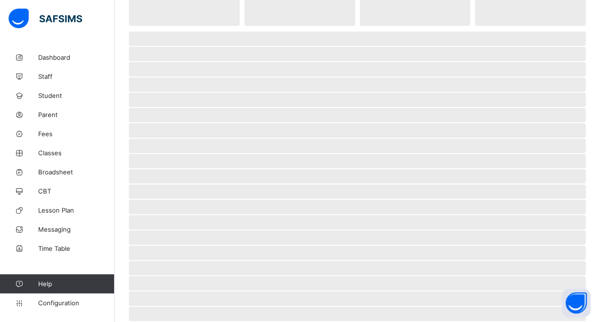
scroll to position [58, 0]
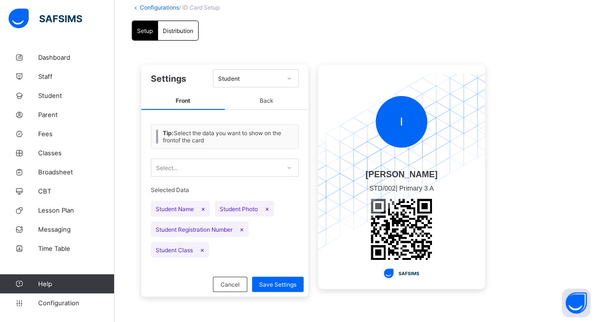
click at [203, 246] on span "×" at bounding box center [202, 249] width 4 height 8
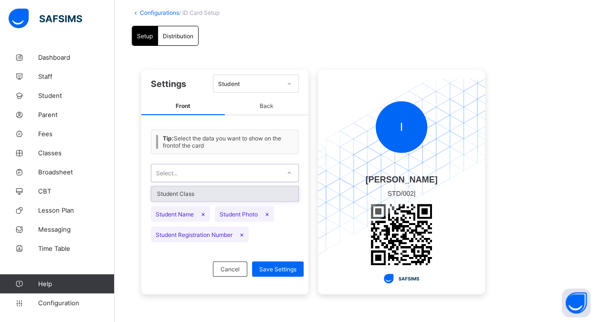
click at [289, 169] on icon at bounding box center [289, 173] width 6 height 10
click at [240, 188] on div "Student Class" at bounding box center [224, 193] width 147 height 15
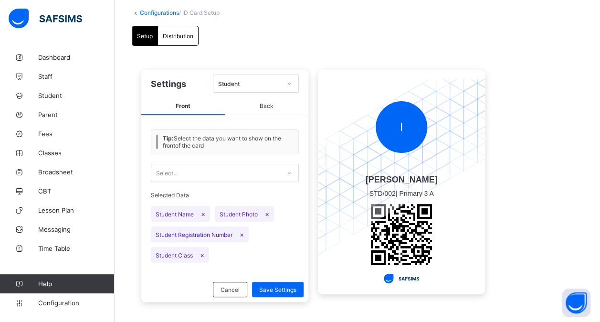
click at [270, 103] on span "Back" at bounding box center [267, 106] width 84 height 18
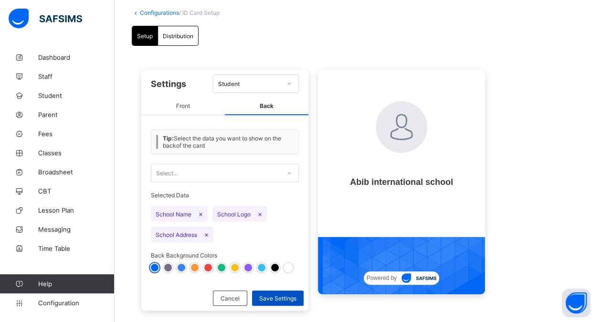
click at [277, 295] on span "Save Settings" at bounding box center [277, 298] width 37 height 7
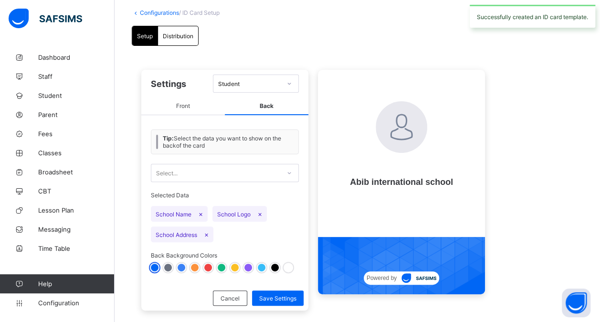
click at [174, 34] on span "Distribution" at bounding box center [178, 35] width 31 height 7
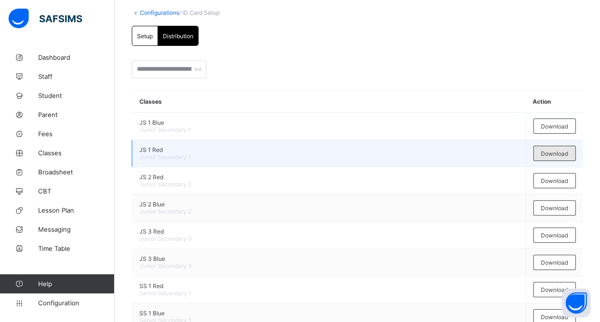
click at [568, 150] on span "Download" at bounding box center [554, 153] width 27 height 7
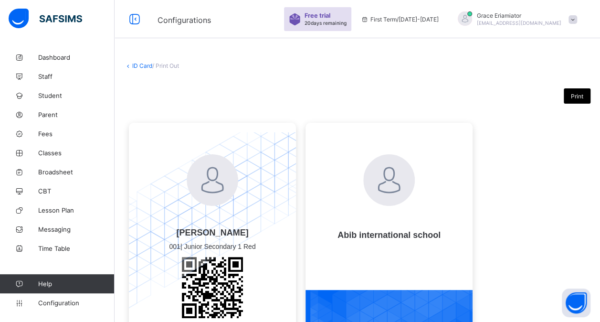
click at [140, 66] on link "ID Card" at bounding box center [142, 65] width 20 height 7
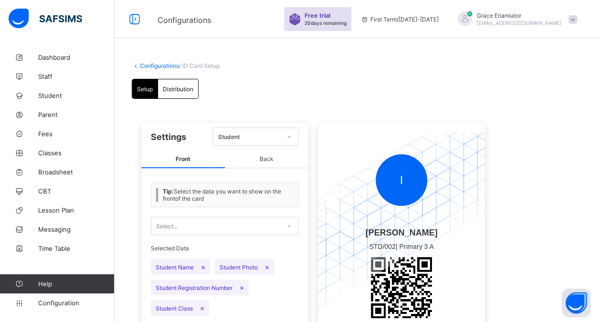
click at [150, 65] on link "Configurations" at bounding box center [159, 65] width 39 height 7
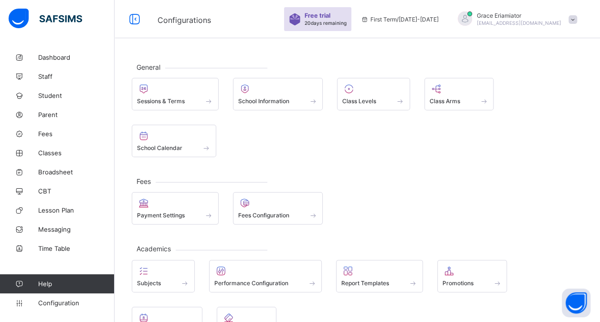
scroll to position [95, 0]
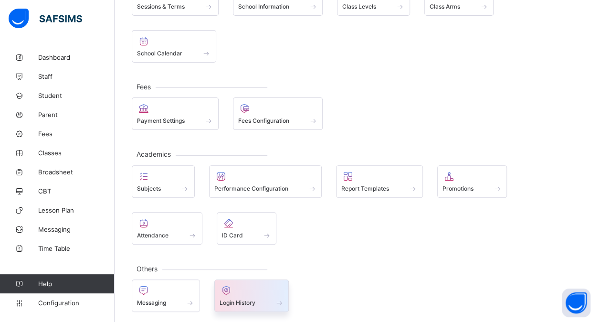
click at [244, 287] on div at bounding box center [252, 290] width 64 height 11
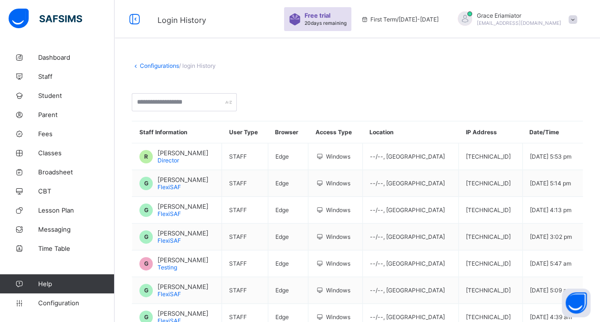
click at [158, 62] on link "Configurations" at bounding box center [159, 65] width 39 height 7
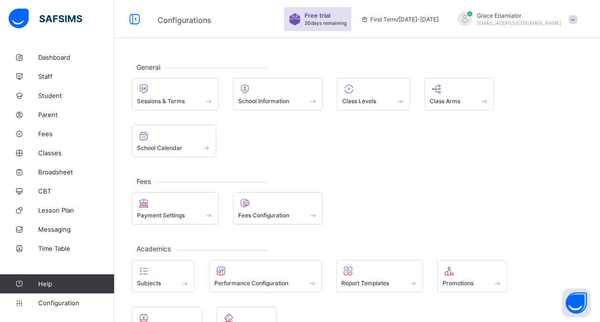
scroll to position [95, 0]
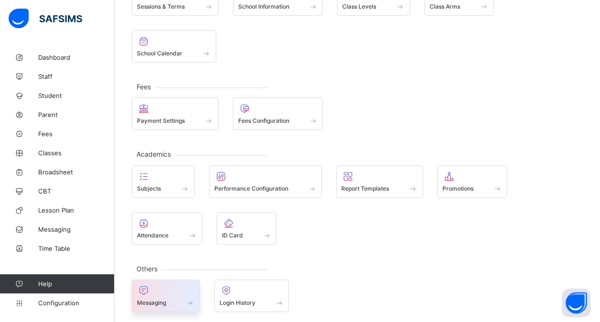
click at [174, 288] on div at bounding box center [166, 290] width 58 height 11
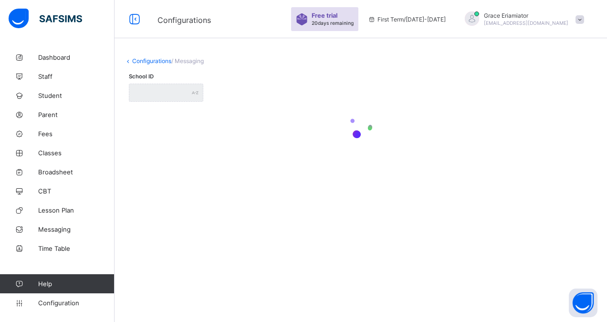
type input "**********"
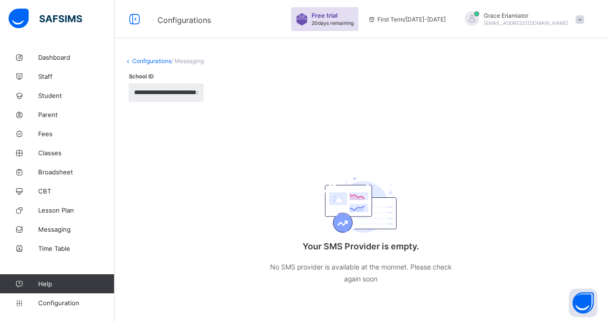
click at [191, 63] on span "/ Messaging" at bounding box center [187, 60] width 32 height 7
click at [151, 61] on link "Configurations" at bounding box center [151, 60] width 39 height 7
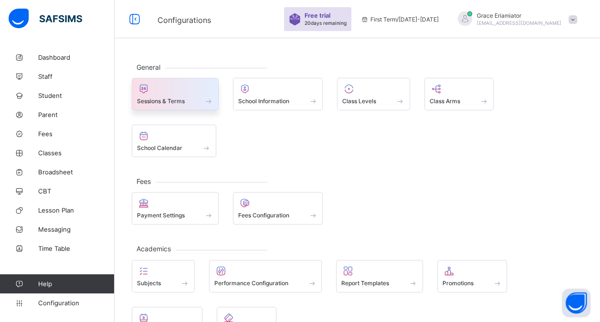
click at [189, 93] on div at bounding box center [175, 88] width 76 height 11
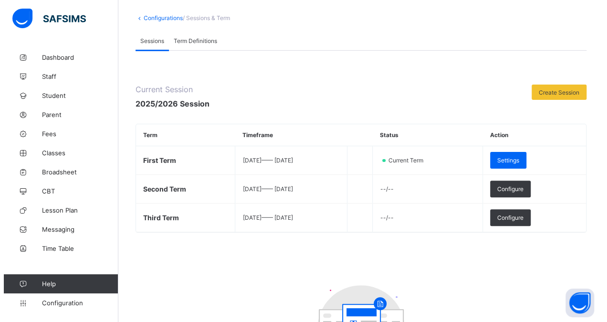
scroll to position [75, 0]
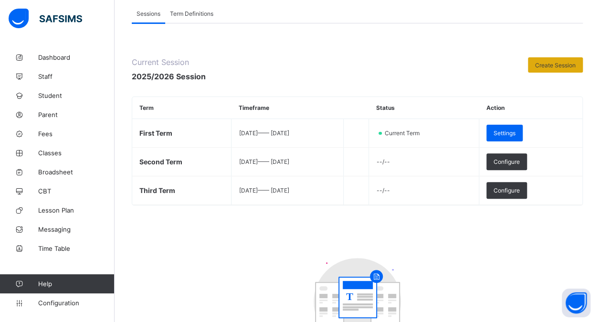
click at [554, 60] on div "Create Session" at bounding box center [555, 64] width 55 height 15
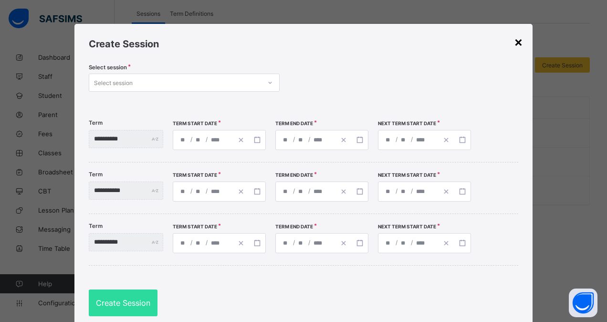
click at [518, 45] on div "×" at bounding box center [518, 41] width 9 height 16
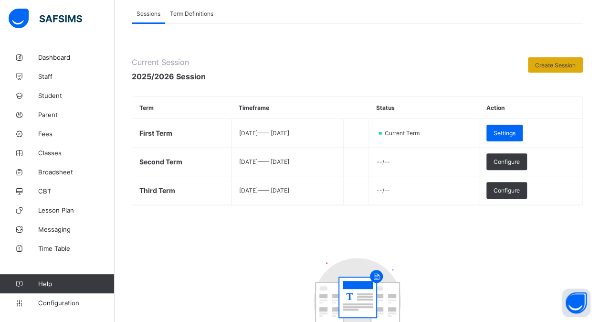
click at [552, 66] on span "Create Session" at bounding box center [555, 65] width 41 height 7
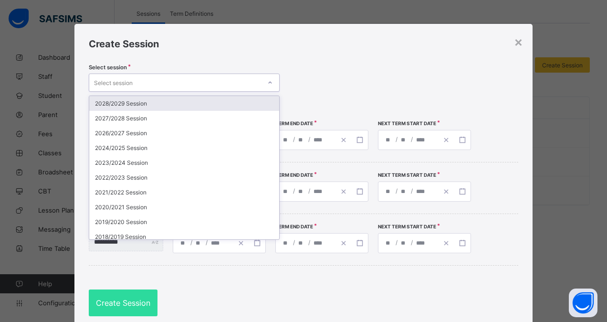
click at [108, 82] on div "Select session" at bounding box center [113, 83] width 39 height 18
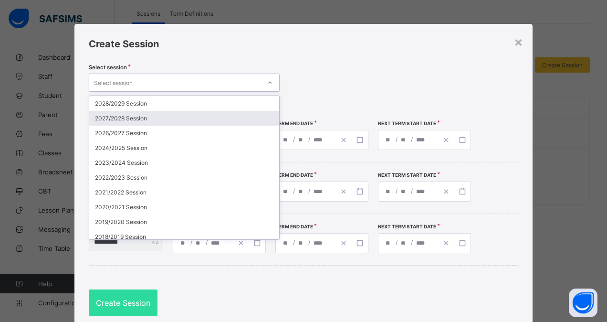
click at [127, 116] on div "2027/2028 Session" at bounding box center [184, 118] width 190 height 15
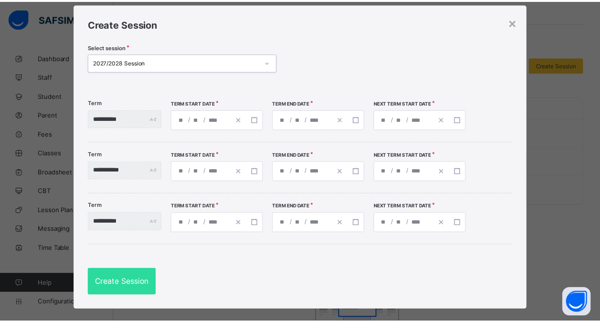
scroll to position [22, 0]
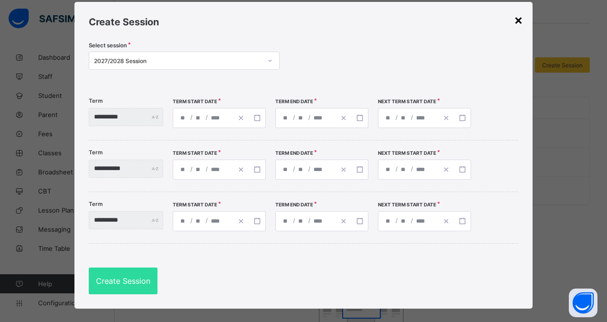
click at [519, 18] on div "×" at bounding box center [518, 19] width 9 height 16
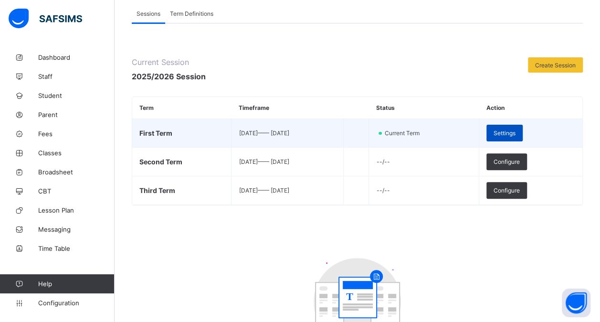
click at [516, 131] on span "Settings" at bounding box center [505, 132] width 22 height 7
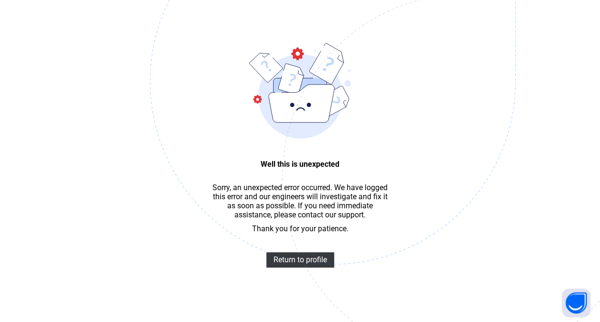
scroll to position [29, 0]
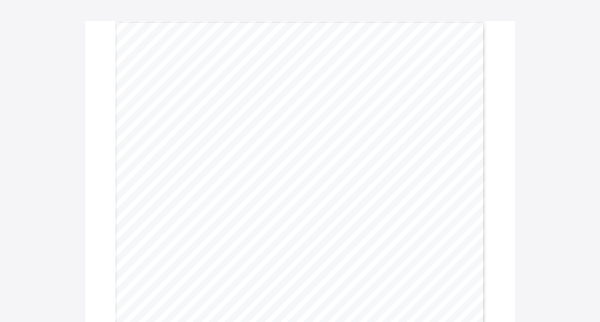
scroll to position [57, 0]
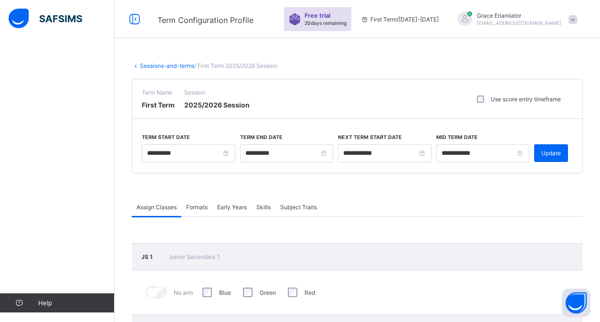
scroll to position [54, 0]
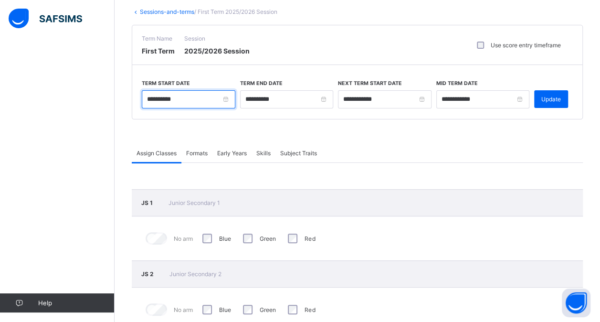
click at [229, 100] on input "**********" at bounding box center [189, 99] width 94 height 18
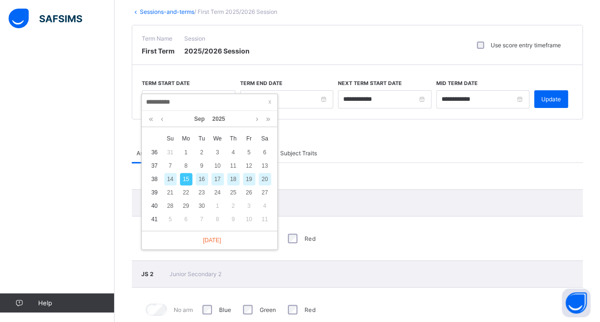
click at [174, 179] on div "14" at bounding box center [170, 179] width 12 height 12
type input "**********"
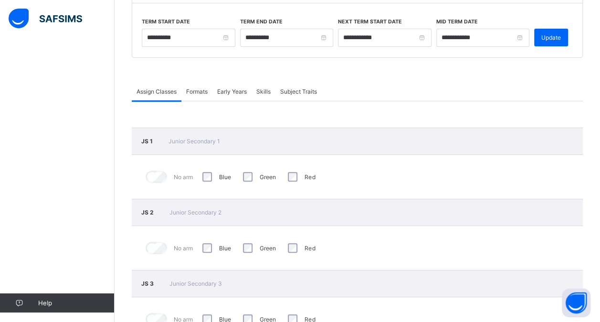
scroll to position [116, 0]
click at [560, 39] on span "Update" at bounding box center [551, 36] width 20 height 7
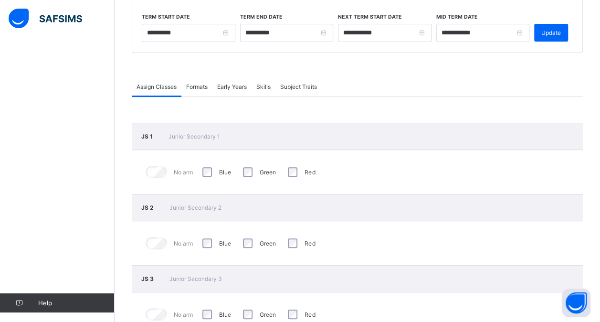
scroll to position [124, 0]
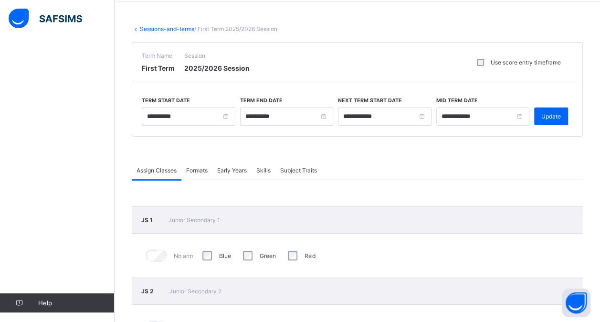
scroll to position [36, 0]
click at [166, 30] on link "Sessions-and-terms" at bounding box center [167, 29] width 54 height 7
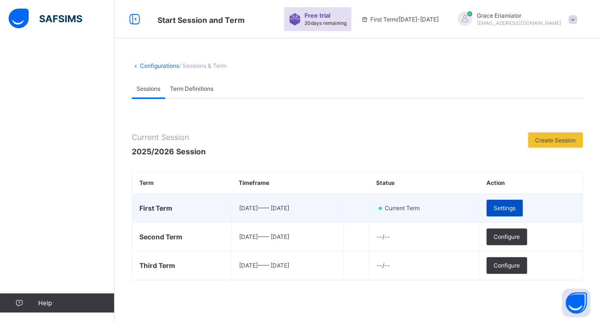
click at [516, 206] on span "Settings" at bounding box center [505, 207] width 22 height 7
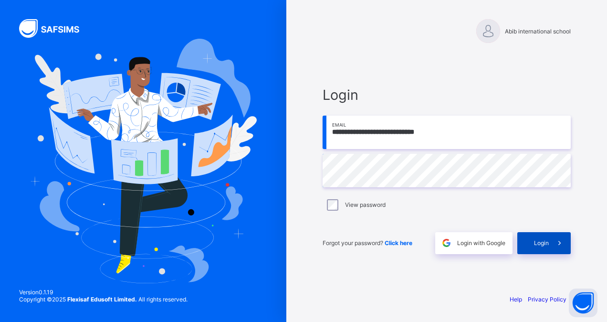
click at [544, 247] on div "Login" at bounding box center [544, 243] width 53 height 22
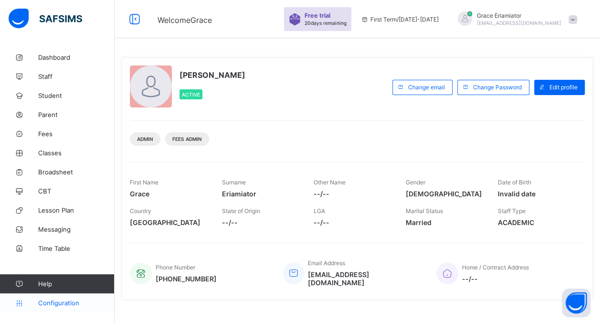
click at [60, 300] on span "Configuration" at bounding box center [76, 303] width 76 height 8
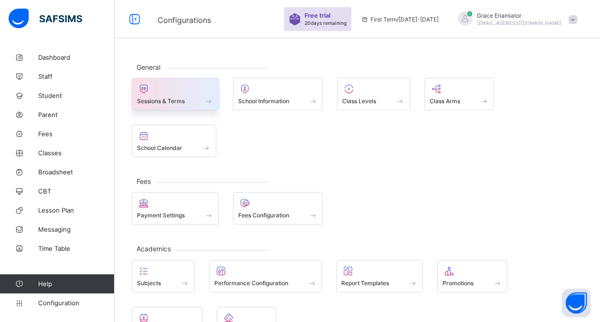
click at [185, 90] on div at bounding box center [175, 88] width 76 height 11
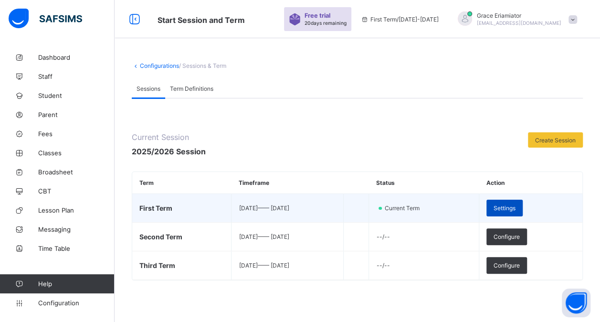
click at [516, 204] on span "Settings" at bounding box center [505, 207] width 22 height 7
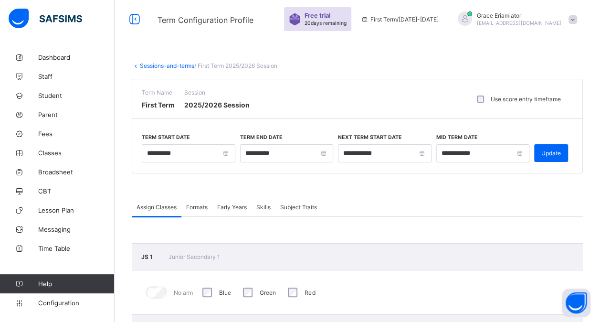
scroll to position [111, 0]
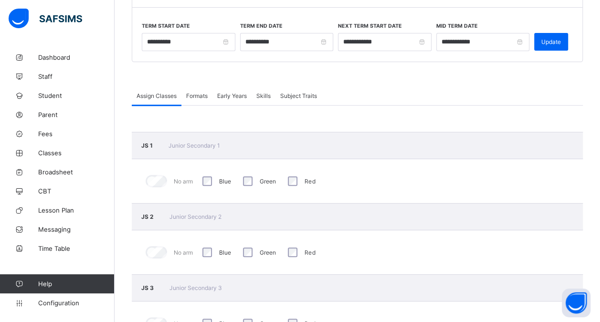
click at [193, 96] on span "Formats" at bounding box center [196, 95] width 21 height 7
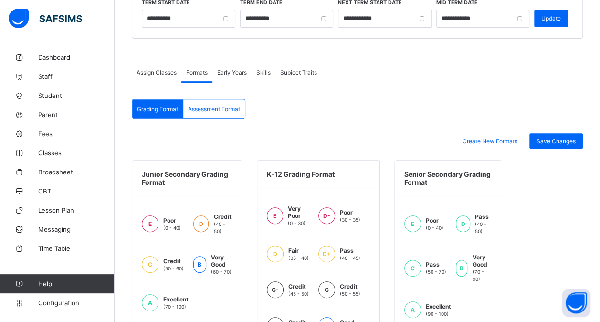
scroll to position [137, 0]
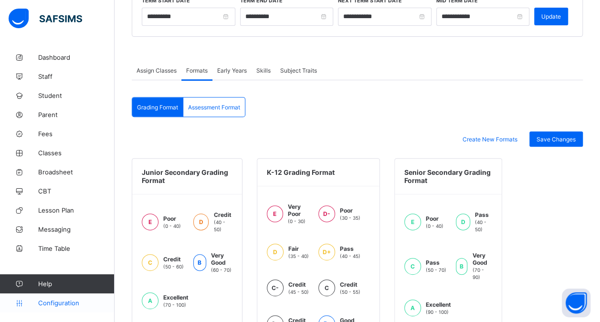
click at [53, 307] on link "Configuration" at bounding box center [57, 302] width 114 height 19
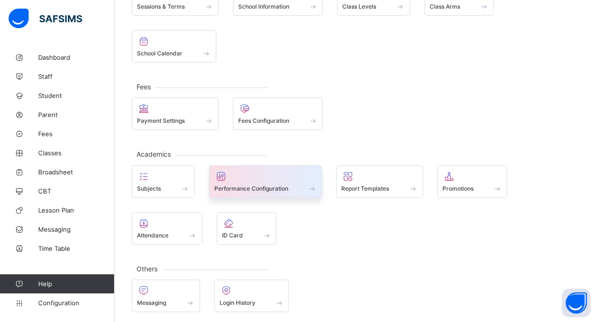
click at [286, 182] on span at bounding box center [265, 183] width 103 height 2
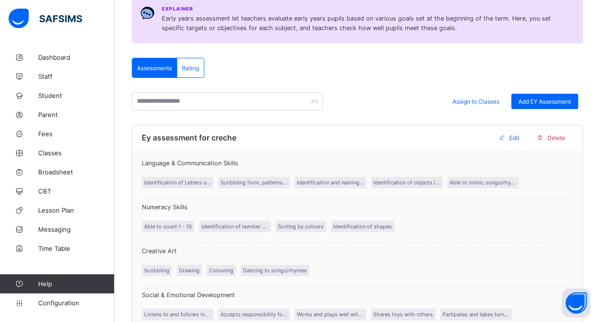
scroll to position [49, 0]
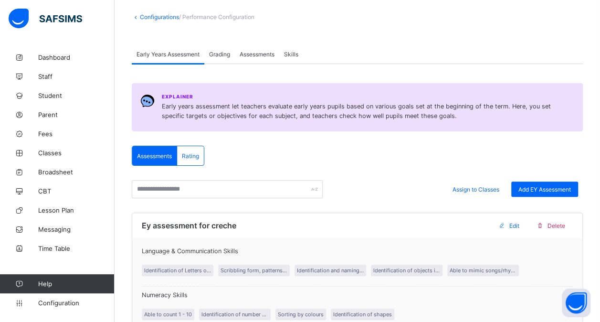
click at [229, 59] on div "Grading" at bounding box center [219, 53] width 31 height 19
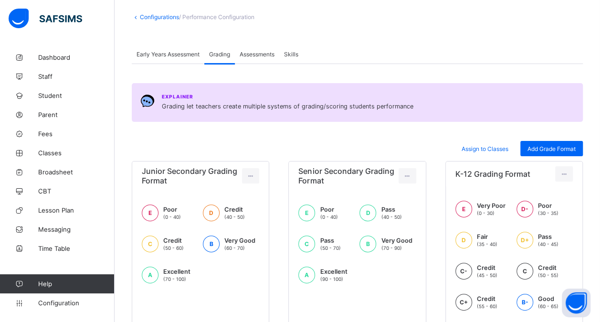
click at [265, 54] on span "Assessments" at bounding box center [257, 54] width 35 height 7
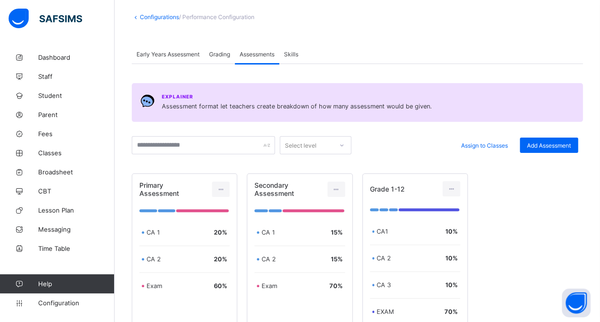
click at [220, 51] on span "Grading" at bounding box center [219, 54] width 21 height 7
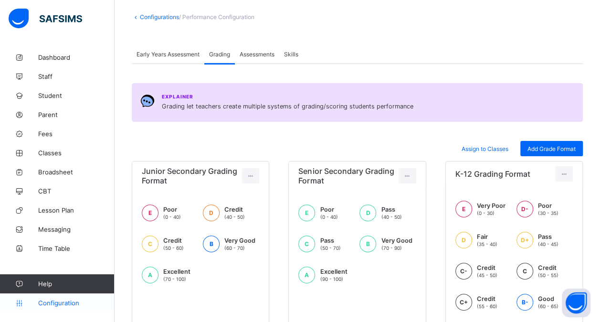
click at [59, 303] on span "Configuration" at bounding box center [76, 303] width 76 height 8
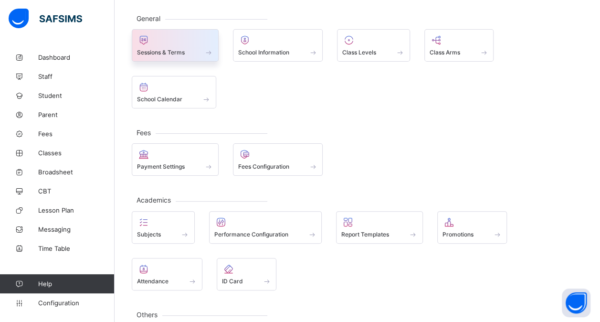
click at [184, 49] on span "Sessions & Terms" at bounding box center [161, 52] width 48 height 7
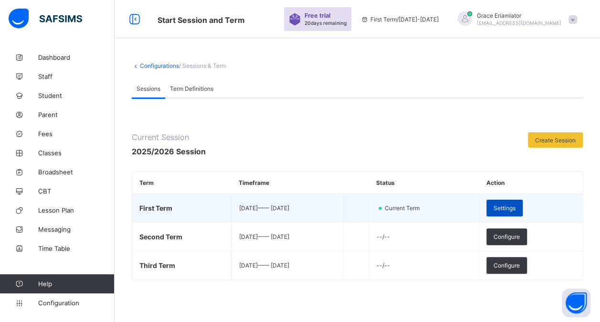
click at [516, 205] on span "Settings" at bounding box center [505, 207] width 22 height 7
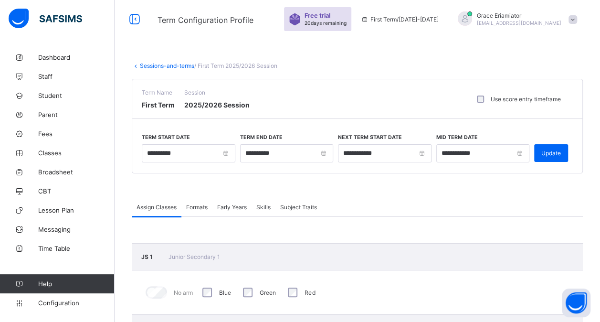
click at [196, 204] on span "Formats" at bounding box center [196, 206] width 21 height 7
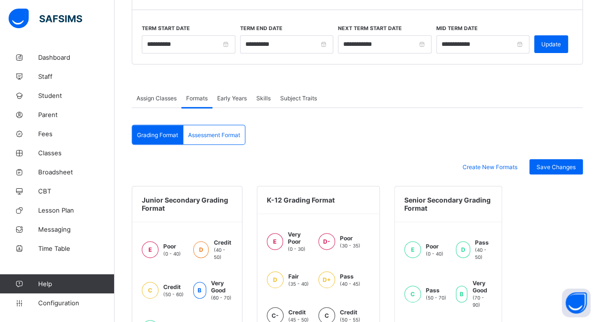
scroll to position [108, 0]
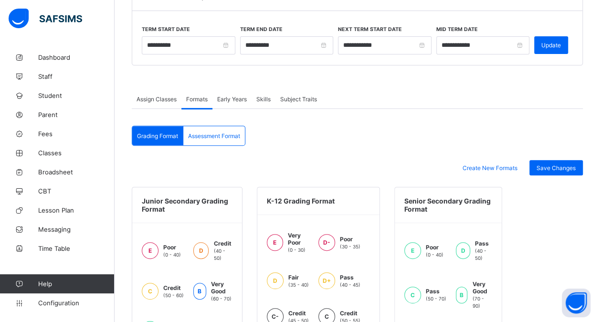
click at [216, 129] on div "Assessment Format" at bounding box center [214, 135] width 62 height 19
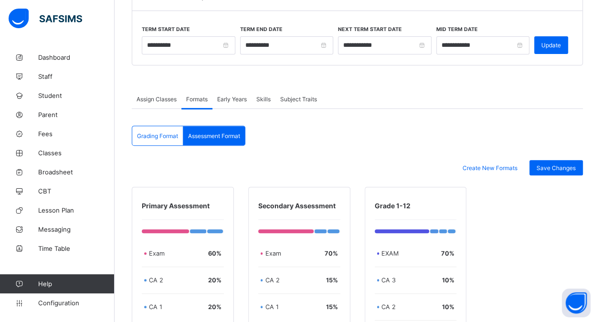
scroll to position [254, 0]
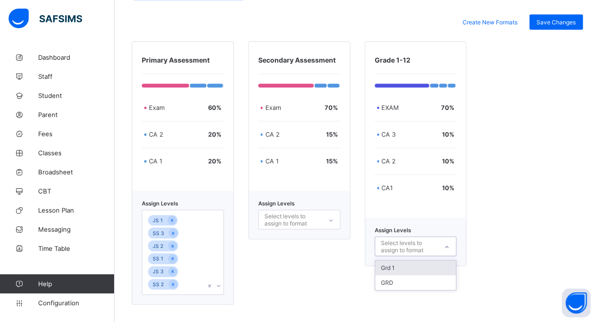
click at [381, 243] on div "Select levels to assign to format" at bounding box center [406, 246] width 63 height 19
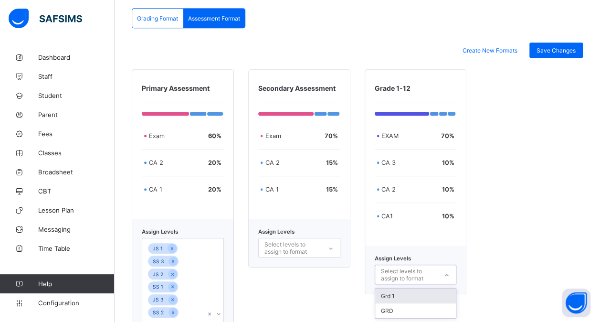
scroll to position [226, 0]
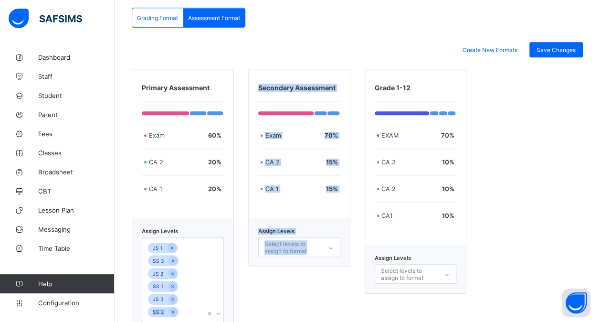
drag, startPoint x: 271, startPoint y: 279, endPoint x: 179, endPoint y: 290, distance: 92.8
click at [179, 290] on div "Primary Assessment Exam 60 % CA 2 20 % CA 1 20 % Assign Levels JS 1 SS 3 JS 2 S…" at bounding box center [357, 201] width 451 height 264
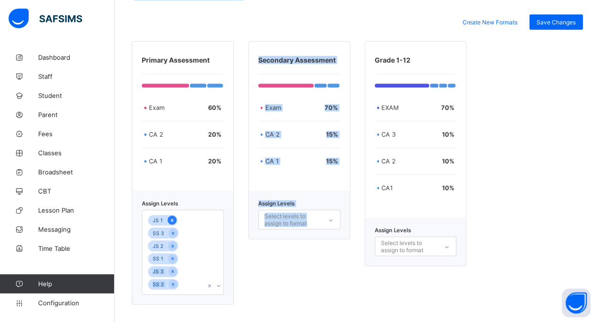
click at [171, 219] on icon at bounding box center [172, 220] width 2 height 3
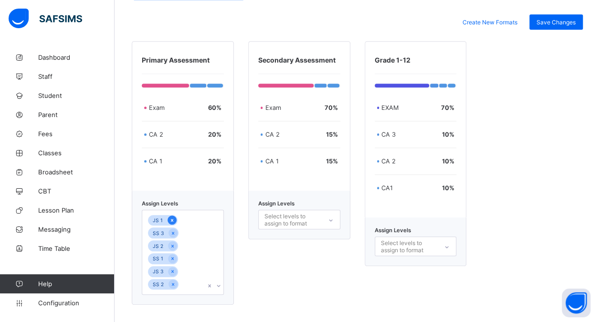
scroll to position [241, 0]
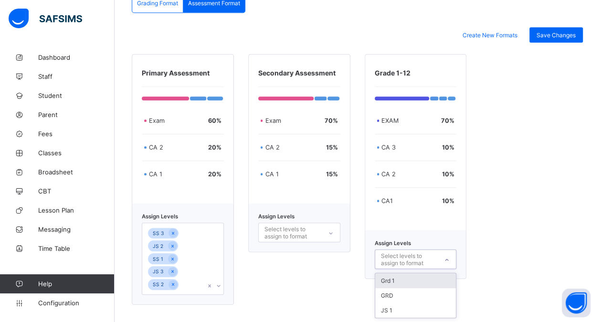
click at [408, 256] on div "Select levels to assign to format" at bounding box center [409, 259] width 56 height 18
click at [394, 308] on div "JS 1" at bounding box center [415, 310] width 81 height 15
click at [562, 36] on div "Save Changes" at bounding box center [556, 34] width 53 height 15
click at [406, 258] on icon at bounding box center [404, 259] width 2 height 3
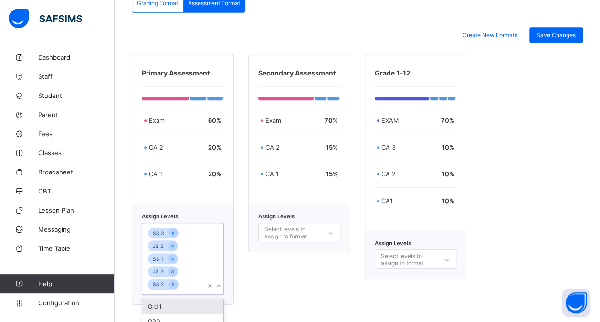
scroll to position [259, 0]
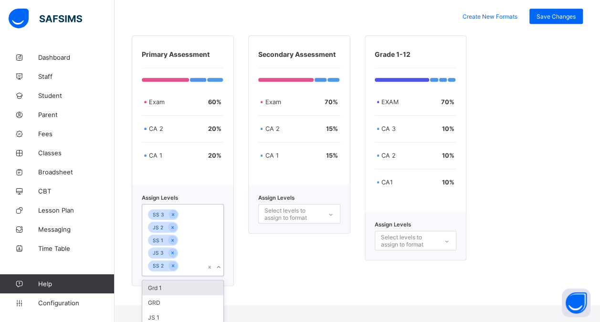
click at [221, 276] on div "option JS 1, deselected. option Grd 1 focused, 1 of 3. 3 results available. Use…" at bounding box center [183, 240] width 82 height 72
click at [172, 314] on div "JS 1" at bounding box center [182, 317] width 81 height 15
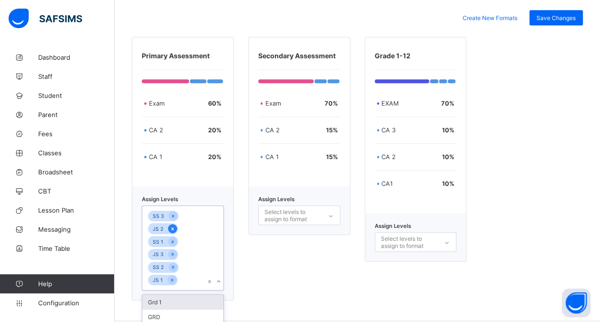
click at [174, 226] on icon at bounding box center [172, 228] width 5 height 7
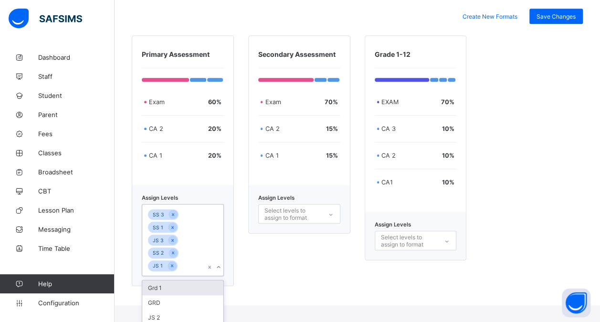
scroll to position [241, 0]
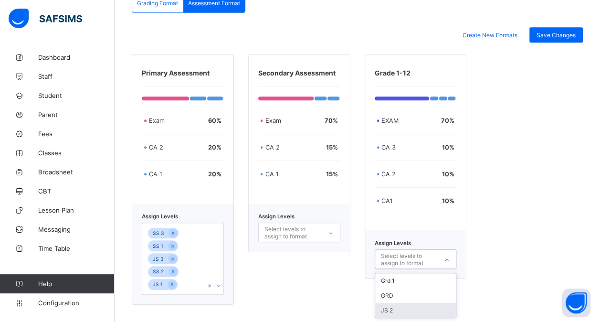
drag, startPoint x: 403, startPoint y: 238, endPoint x: 393, endPoint y: 302, distance: 64.6
click at [393, 269] on div "option JS 1, deselected. option JS 2 focused, 3 of 3. 3 results available. Use …" at bounding box center [416, 259] width 82 height 20
click at [393, 303] on div "JS 2" at bounding box center [415, 310] width 81 height 15
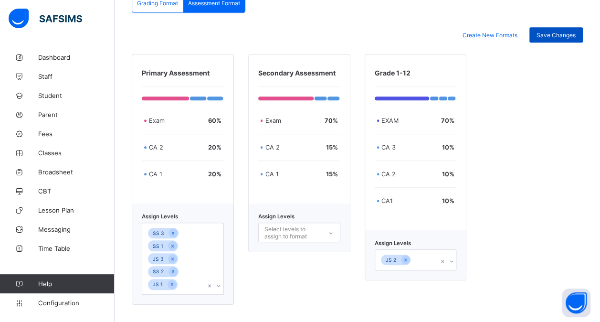
click at [543, 31] on div "Save Changes" at bounding box center [556, 34] width 53 height 15
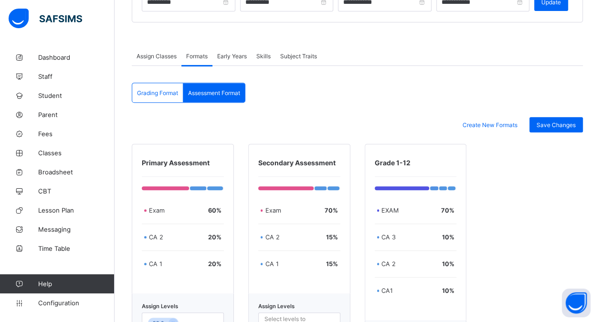
scroll to position [150, 0]
click at [150, 91] on span "Grading Format" at bounding box center [157, 93] width 41 height 7
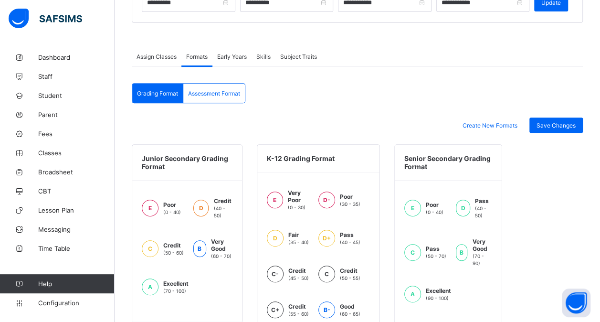
click at [273, 53] on div "Skills" at bounding box center [264, 56] width 24 height 19
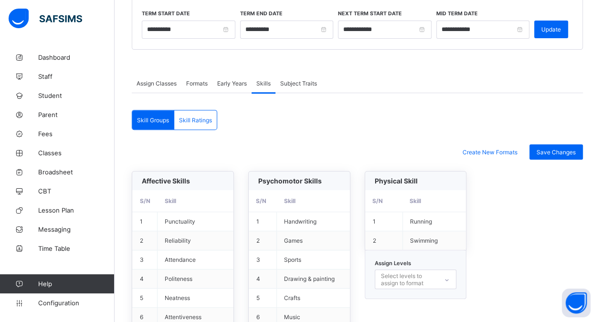
scroll to position [123, 0]
click at [304, 80] on span "Subject Traits" at bounding box center [298, 83] width 37 height 7
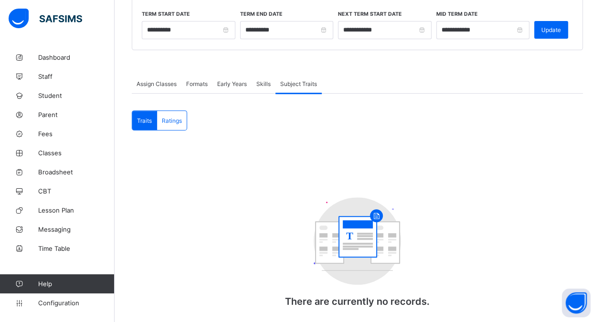
click at [257, 81] on div "Skills" at bounding box center [264, 83] width 24 height 19
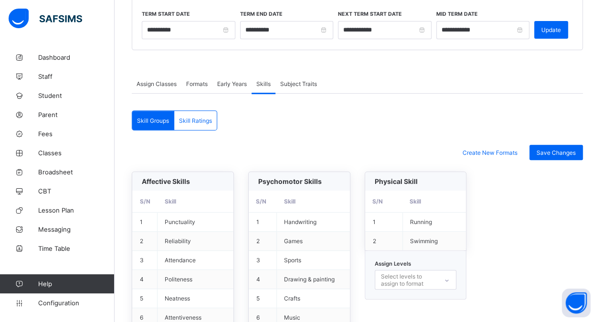
click at [303, 80] on span "Subject Traits" at bounding box center [298, 83] width 37 height 7
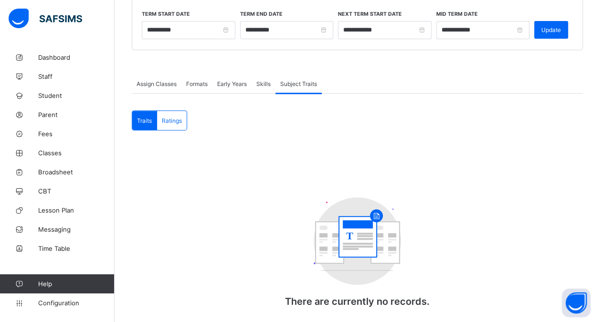
click at [257, 82] on div "Skills" at bounding box center [264, 83] width 24 height 19
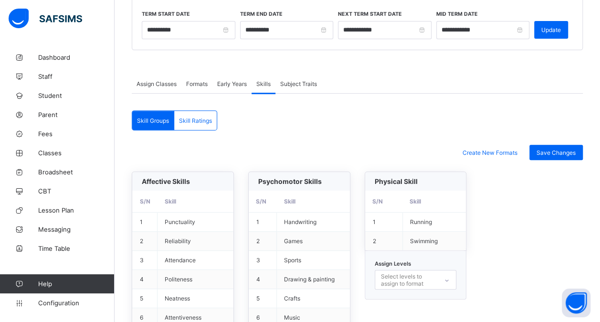
click at [295, 87] on div "Subject Traits" at bounding box center [299, 83] width 46 height 19
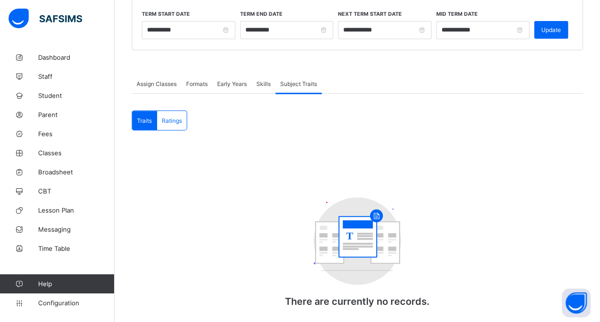
click at [259, 89] on div "Skills" at bounding box center [264, 83] width 24 height 19
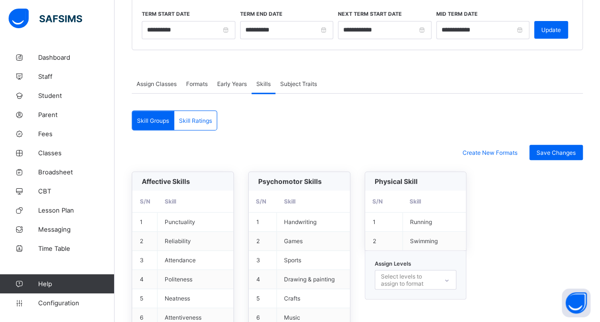
click at [236, 84] on span "Early Years" at bounding box center [232, 83] width 30 height 7
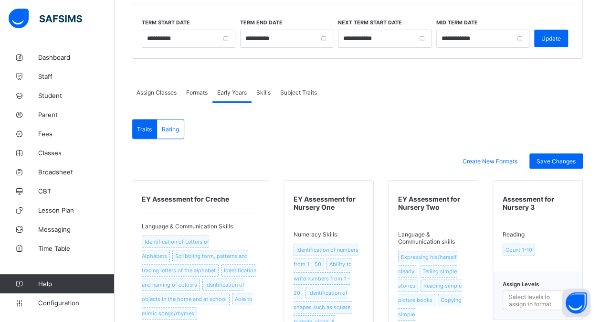
scroll to position [0, 0]
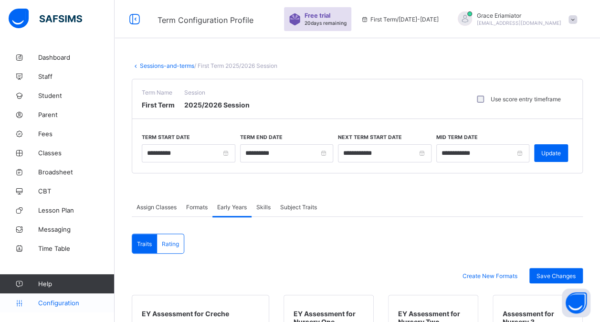
click at [56, 304] on span "Configuration" at bounding box center [76, 303] width 76 height 8
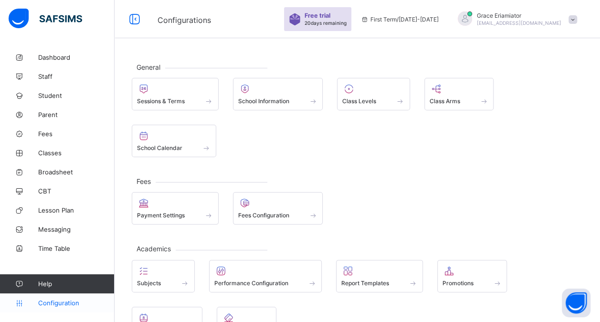
click at [62, 304] on span "Configuration" at bounding box center [76, 303] width 76 height 8
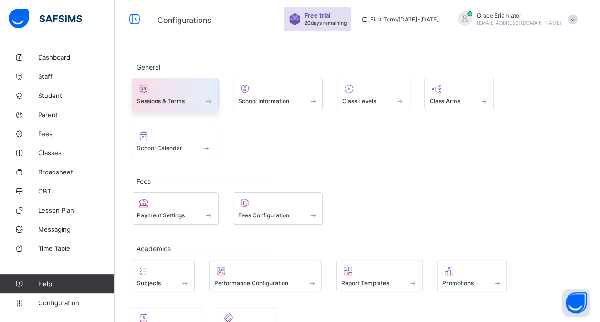
click at [185, 86] on div at bounding box center [175, 88] width 76 height 11
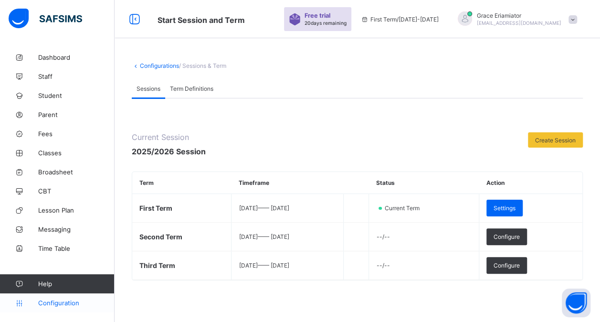
click at [56, 307] on link "Configuration" at bounding box center [57, 302] width 114 height 19
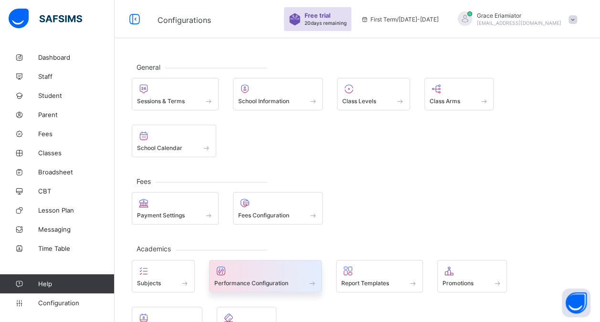
click at [249, 270] on div at bounding box center [265, 270] width 103 height 11
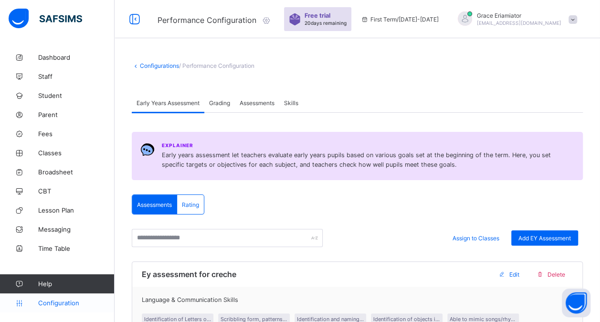
click at [72, 302] on span "Configuration" at bounding box center [76, 303] width 76 height 8
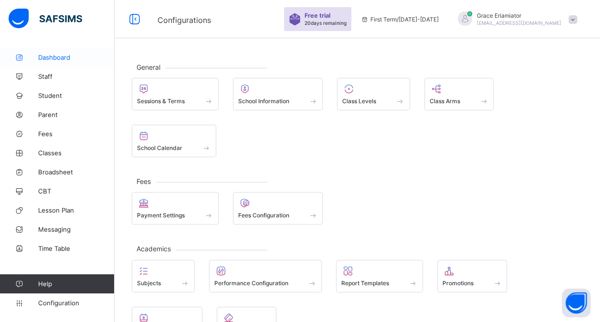
click at [63, 55] on span "Dashboard" at bounding box center [76, 57] width 76 height 8
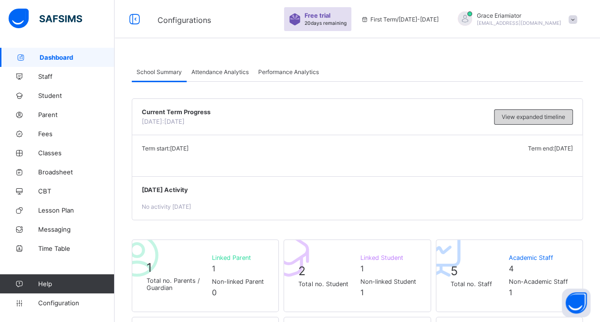
click at [518, 117] on span "View expanded timeline" at bounding box center [534, 116] width 64 height 7
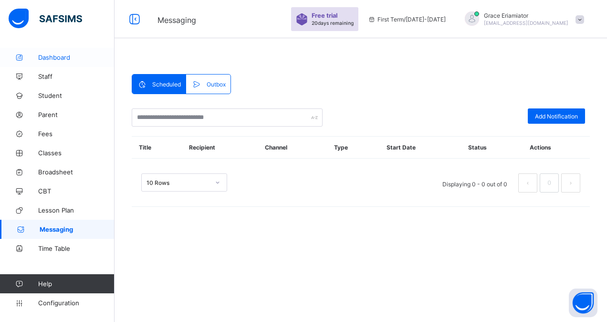
click at [59, 60] on span "Dashboard" at bounding box center [76, 57] width 76 height 8
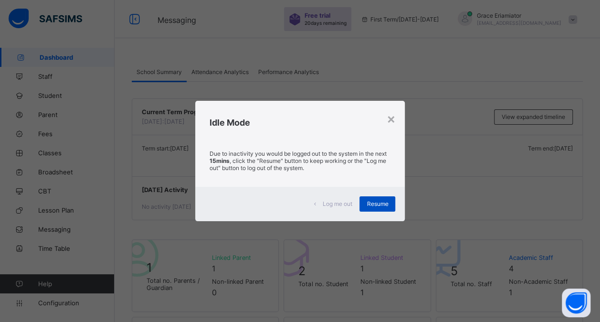
click at [383, 204] on span "Resume" at bounding box center [377, 203] width 21 height 7
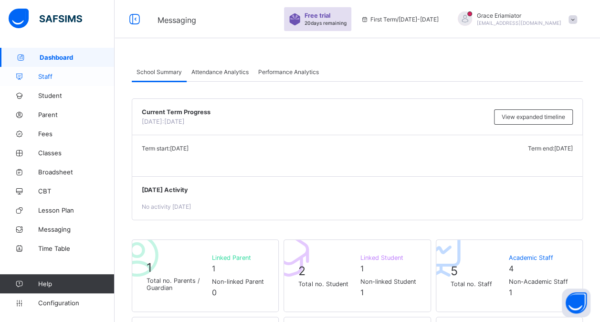
click at [51, 77] on span "Staff" at bounding box center [76, 77] width 76 height 8
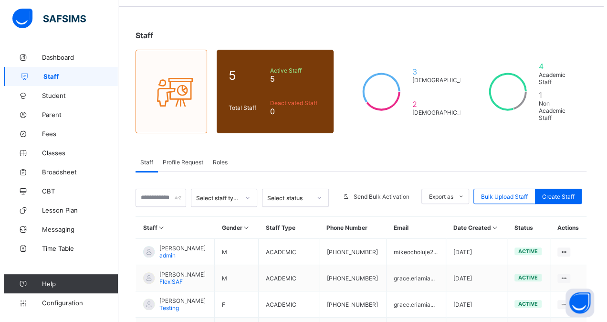
scroll to position [57, 0]
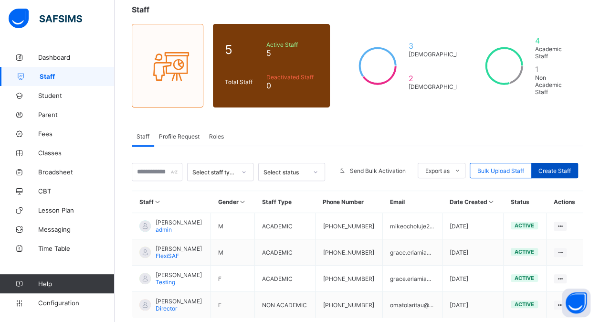
click at [560, 167] on span "Create Staff" at bounding box center [555, 170] width 32 height 7
select select "**"
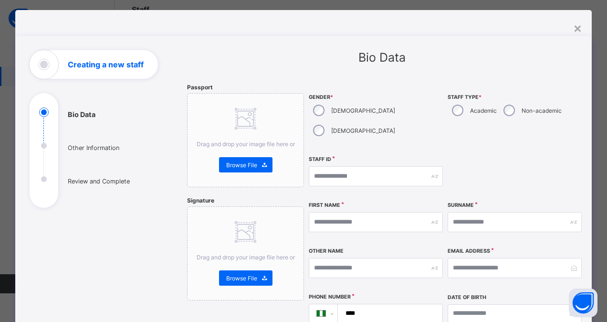
scroll to position [0, 0]
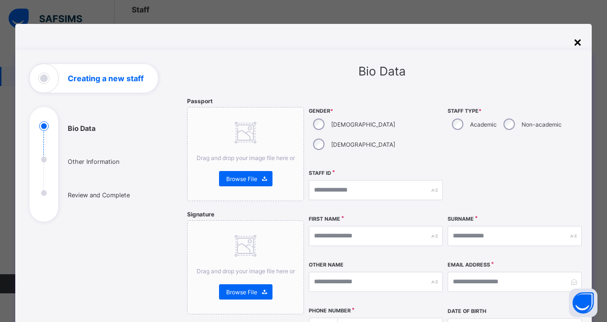
click at [573, 42] on div "×" at bounding box center [577, 41] width 9 height 16
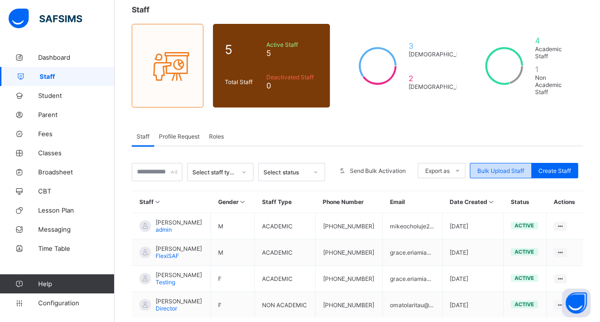
click at [508, 170] on span "Bulk Upload Staff" at bounding box center [500, 170] width 47 height 7
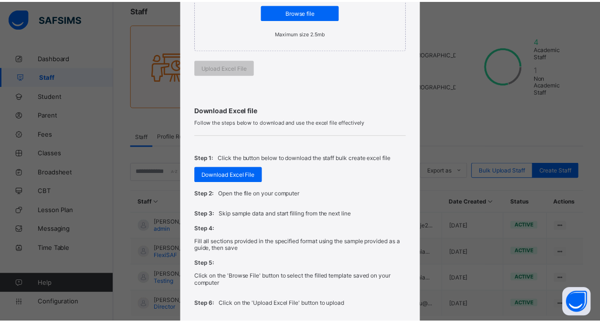
scroll to position [220, 0]
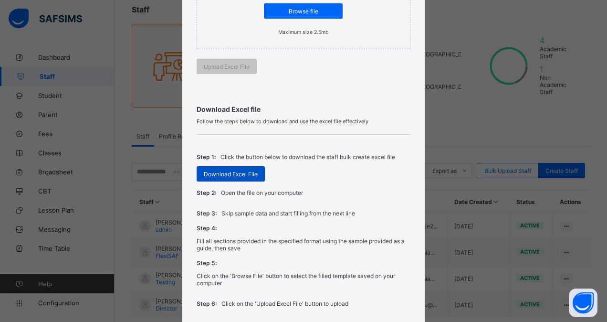
click at [243, 170] on span "Download Excel File" at bounding box center [231, 173] width 54 height 7
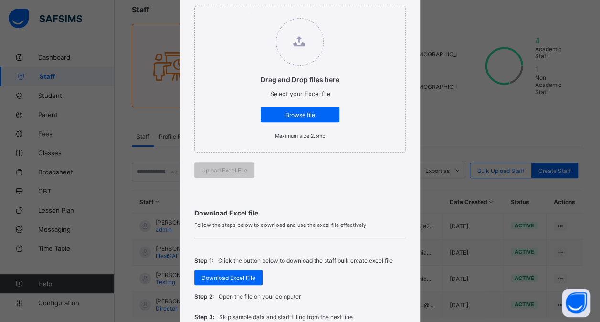
scroll to position [113, 0]
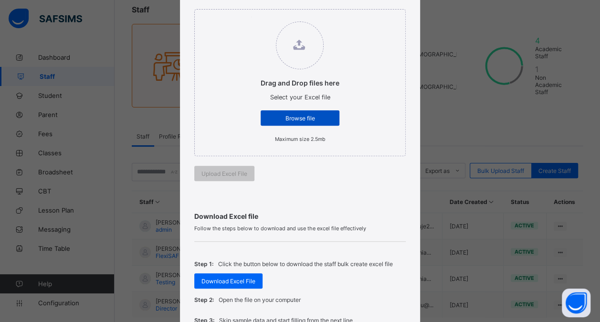
click at [297, 117] on span "Browse file" at bounding box center [300, 118] width 64 height 7
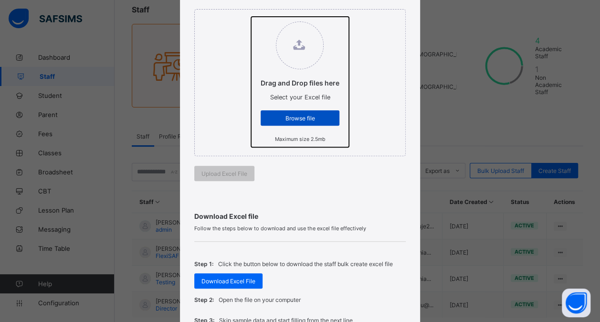
click at [251, 17] on input "Drag and Drop files here Select your Excel file Browse file Maximum size 2.5mb" at bounding box center [251, 17] width 0 height 0
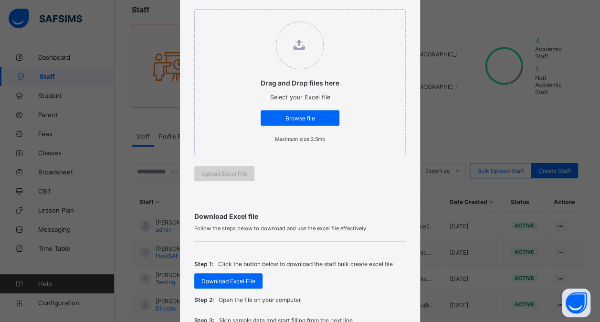
click at [213, 174] on span "Upload Excel File" at bounding box center [225, 173] width 46 height 7
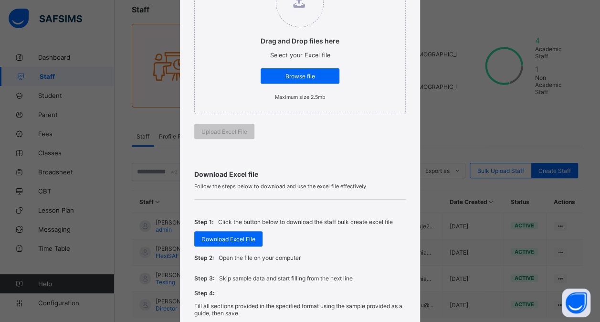
scroll to position [290, 0]
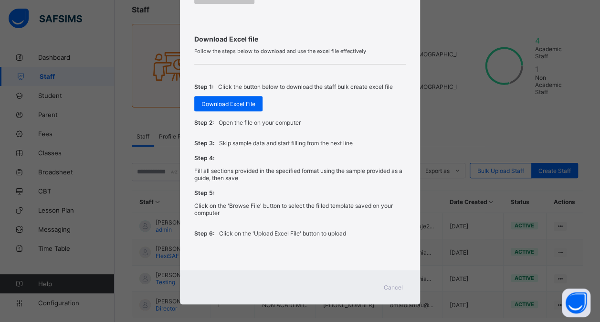
click at [393, 284] on span "Cancel" at bounding box center [393, 287] width 19 height 7
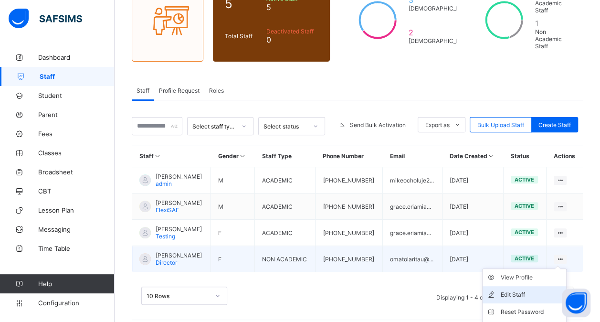
scroll to position [137, 0]
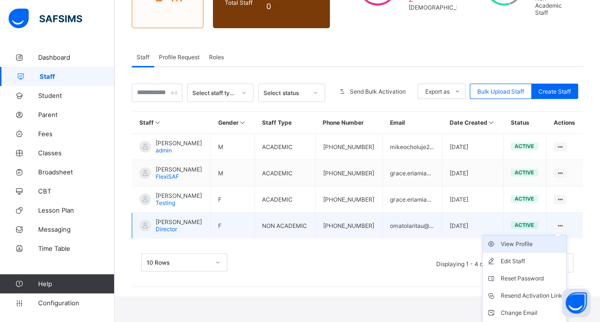
click at [545, 239] on div "View Profile" at bounding box center [532, 244] width 62 height 10
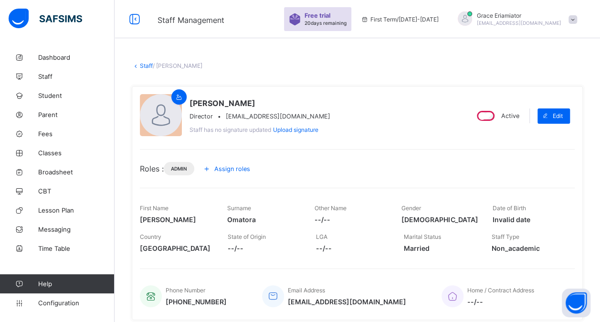
click at [142, 63] on link "Staff" at bounding box center [146, 65] width 13 height 7
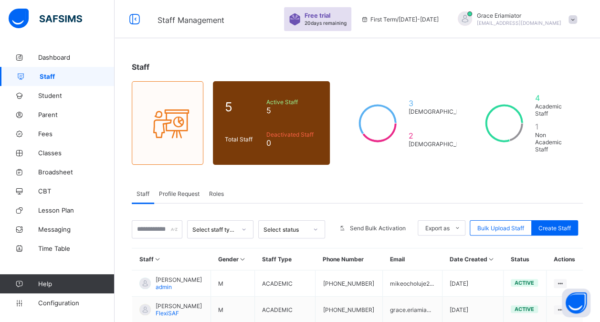
scroll to position [103, 0]
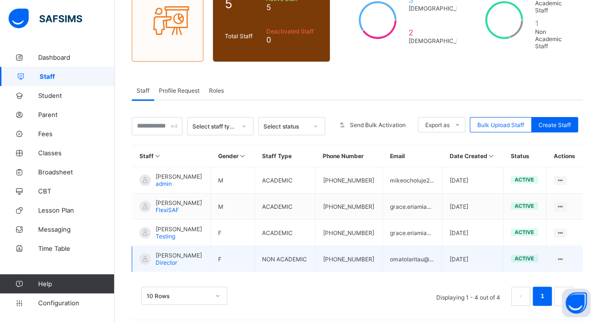
click at [174, 252] on span "Rita Omatora" at bounding box center [179, 255] width 46 height 7
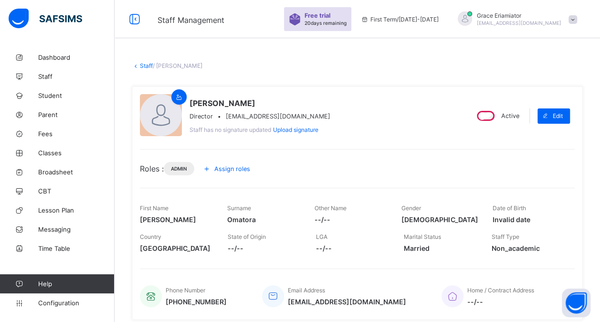
click at [212, 166] on icon at bounding box center [207, 169] width 11 height 10
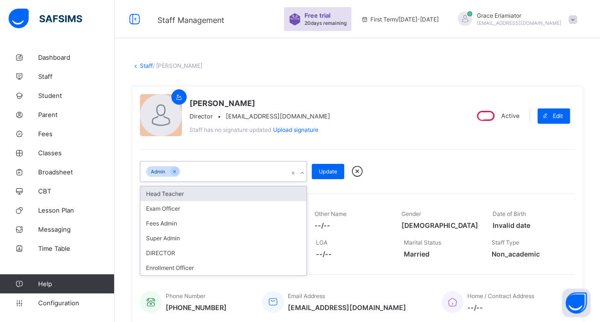
click at [303, 172] on icon at bounding box center [302, 173] width 6 height 10
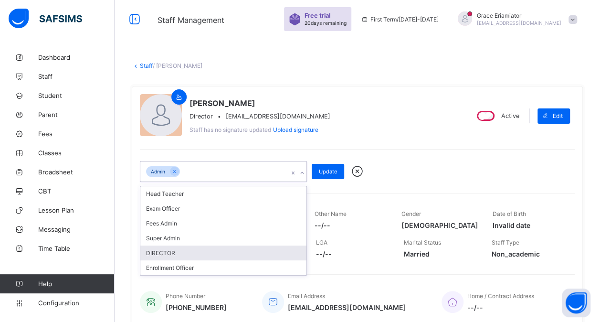
click at [173, 250] on div "DIRECTOR" at bounding box center [223, 252] width 166 height 15
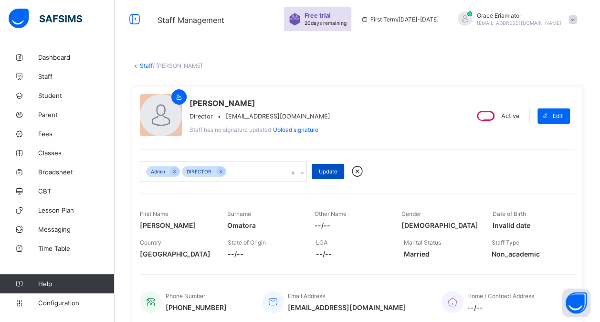
click at [329, 168] on span "Update" at bounding box center [328, 171] width 18 height 7
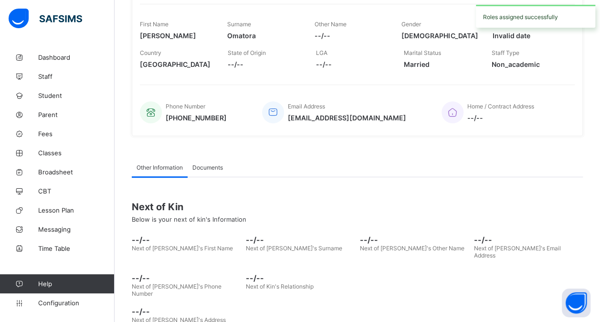
scroll to position [199, 0]
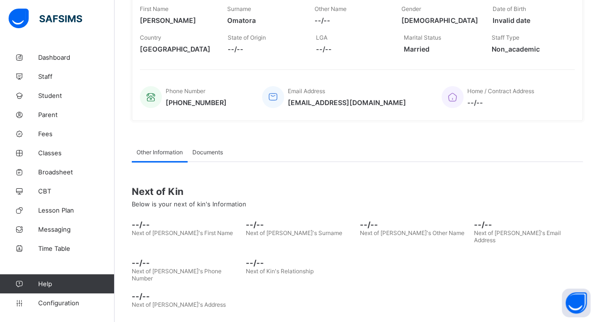
click at [209, 145] on div "Documents" at bounding box center [208, 151] width 40 height 19
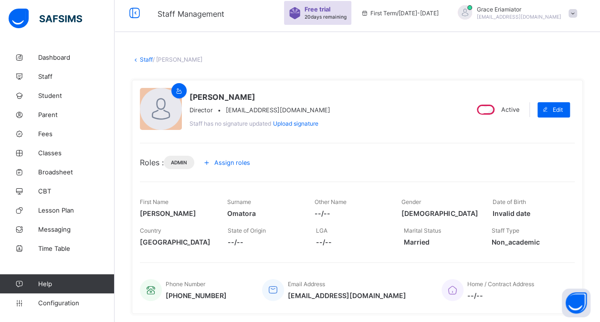
scroll to position [0, 0]
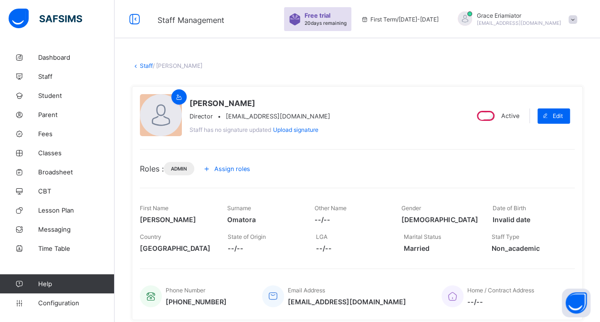
click at [143, 65] on link "Staff" at bounding box center [146, 65] width 13 height 7
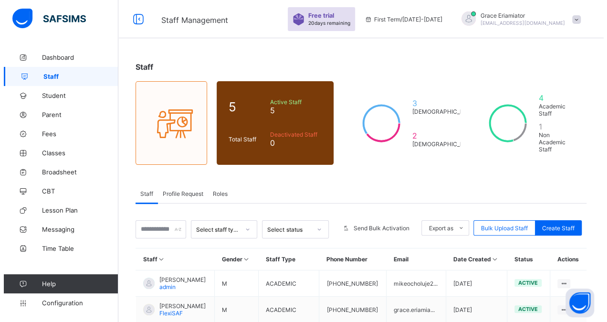
scroll to position [103, 0]
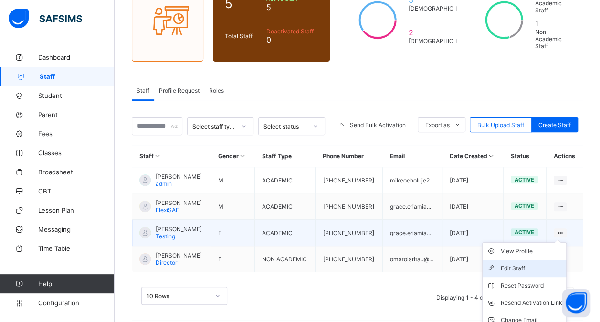
click at [529, 266] on li "Edit Staff" at bounding box center [525, 268] width 84 height 17
select select "**"
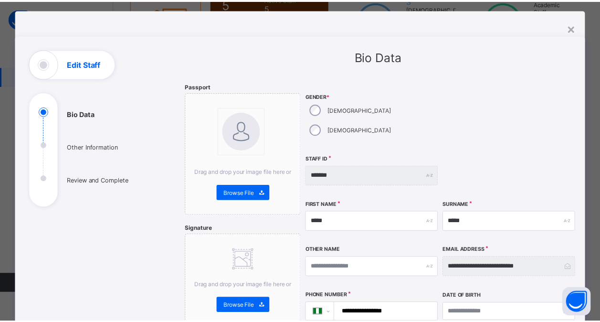
scroll to position [0, 0]
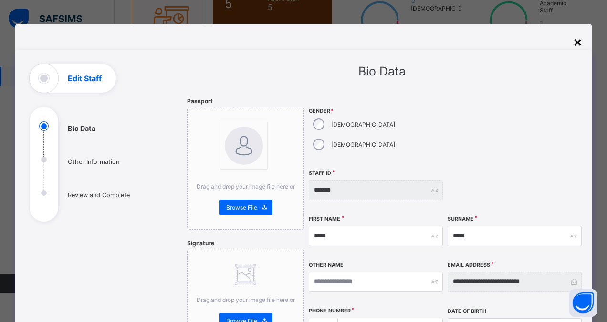
click at [573, 42] on div "×" at bounding box center [577, 41] width 9 height 16
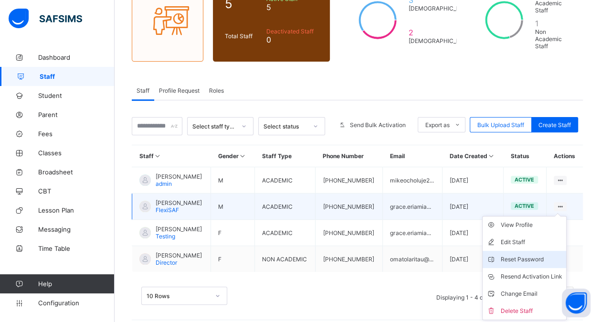
click at [530, 255] on div "Reset Password" at bounding box center [532, 260] width 62 height 10
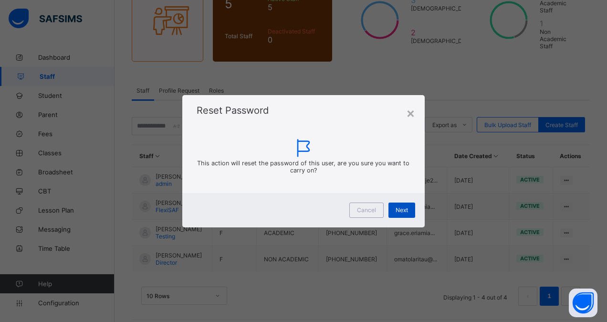
click at [411, 214] on div "Next" at bounding box center [402, 209] width 27 height 15
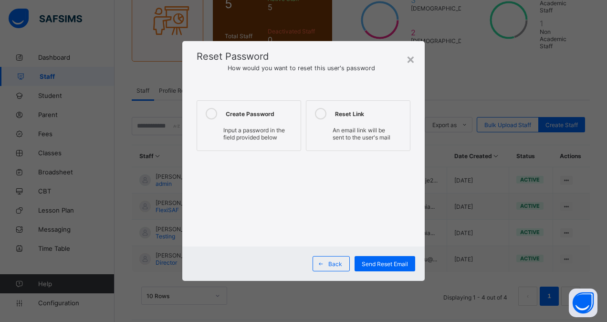
click at [258, 132] on span "Input a password in the field provided below" at bounding box center [254, 134] width 62 height 14
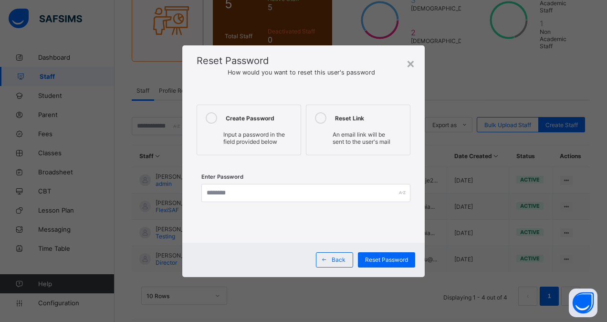
click at [339, 138] on span "An email link will be sent to the user's mail" at bounding box center [362, 138] width 58 height 14
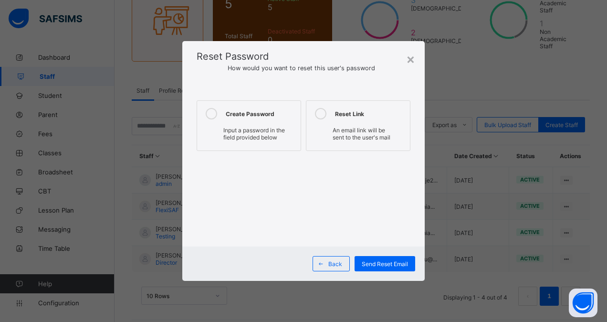
click at [264, 120] on label "Create Password Input a password in the field provided below" at bounding box center [249, 125] width 105 height 51
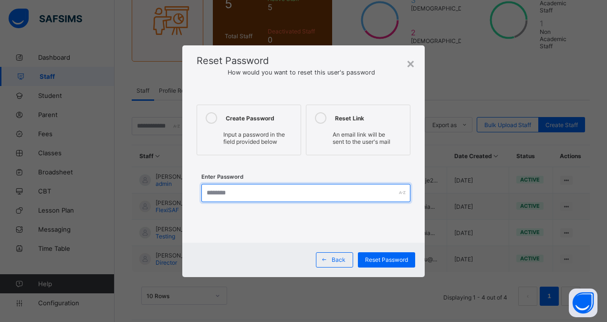
click at [267, 193] on input "text" at bounding box center [307, 193] width 210 height 18
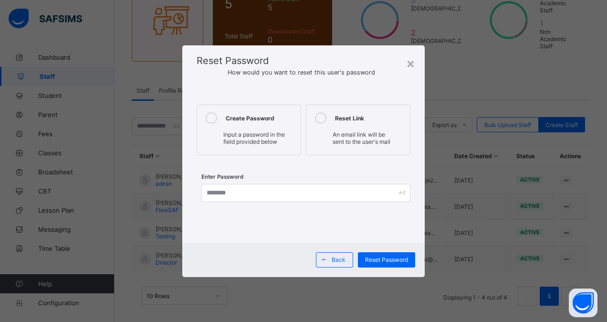
click at [350, 138] on span "An email link will be sent to the user's mail" at bounding box center [362, 138] width 58 height 14
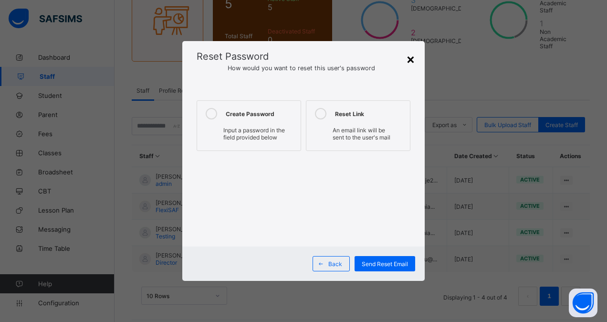
click at [410, 63] on div "×" at bounding box center [410, 59] width 9 height 16
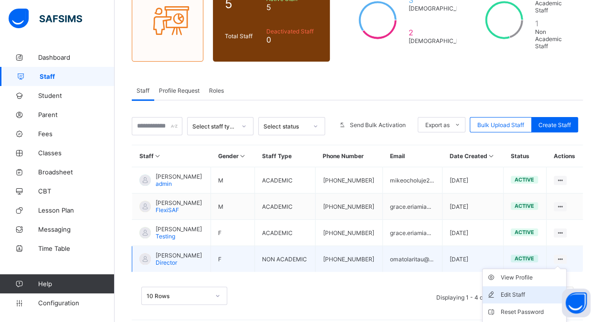
scroll to position [146, 0]
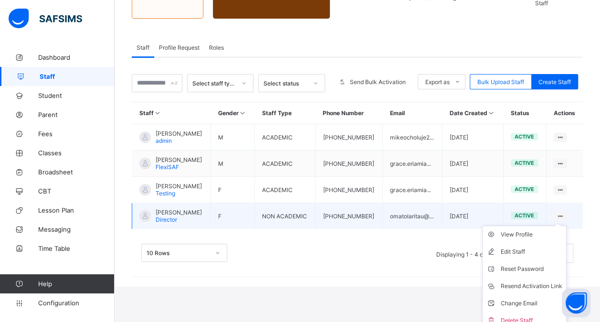
click at [529, 225] on ul "View Profile Edit Staff Reset Password Resend Activation Link Change Email Dele…" at bounding box center [524, 277] width 85 height 104
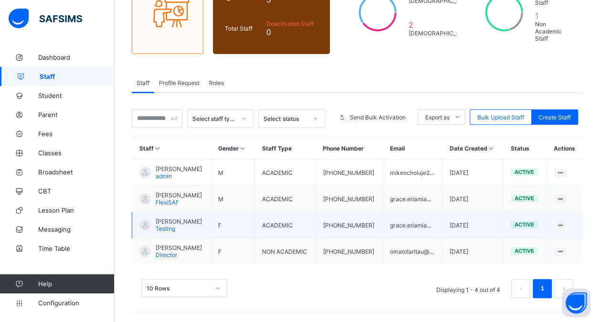
scroll to position [103, 0]
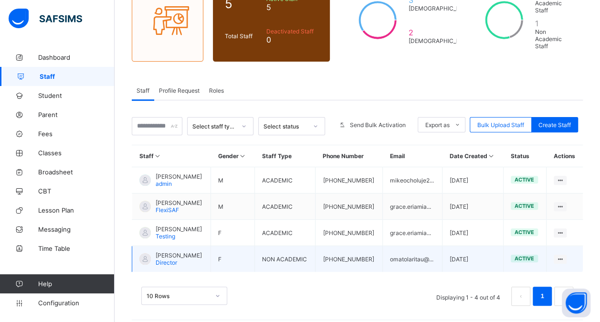
click at [530, 255] on span "active" at bounding box center [525, 258] width 20 height 7
click at [216, 87] on span "Roles" at bounding box center [216, 90] width 15 height 7
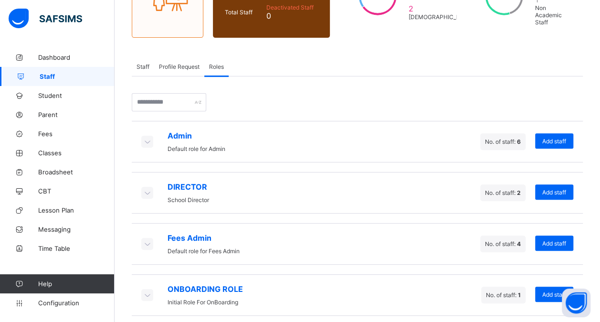
click at [146, 63] on span "Staff" at bounding box center [143, 66] width 13 height 7
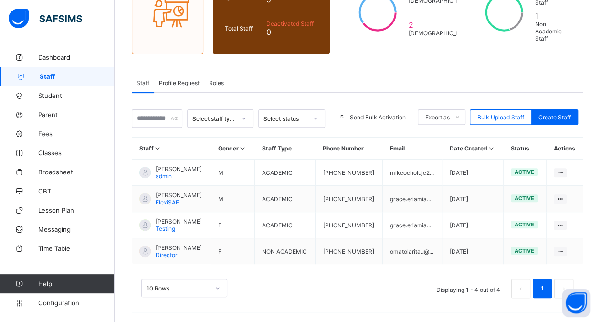
scroll to position [103, 0]
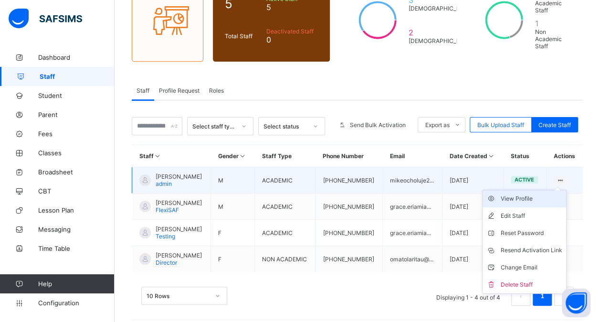
click at [538, 194] on div "View Profile" at bounding box center [532, 199] width 62 height 10
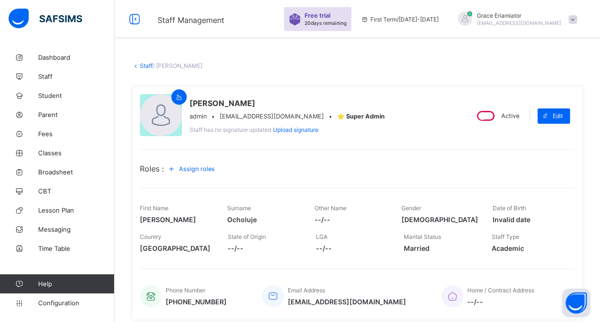
click at [199, 167] on span "Assign roles" at bounding box center [197, 168] width 36 height 7
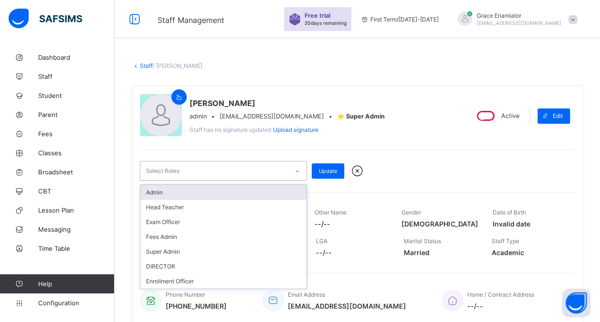
click at [297, 169] on icon at bounding box center [298, 172] width 6 height 10
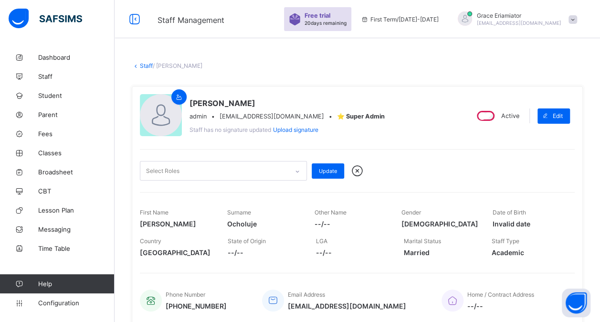
click at [391, 155] on div "Select Roles Update" at bounding box center [357, 165] width 435 height 32
click at [147, 68] on link "Staff" at bounding box center [146, 65] width 13 height 7
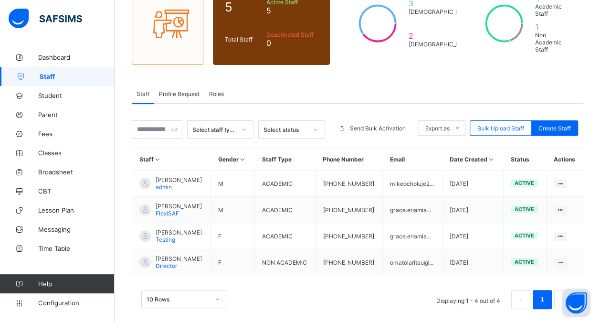
scroll to position [100, 0]
click at [191, 92] on span "Profile Request" at bounding box center [179, 93] width 41 height 7
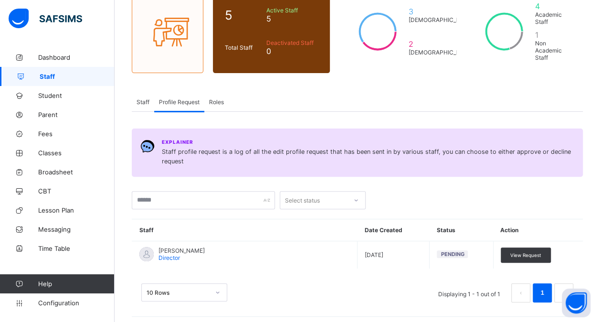
click at [218, 99] on span "Roles" at bounding box center [216, 101] width 15 height 7
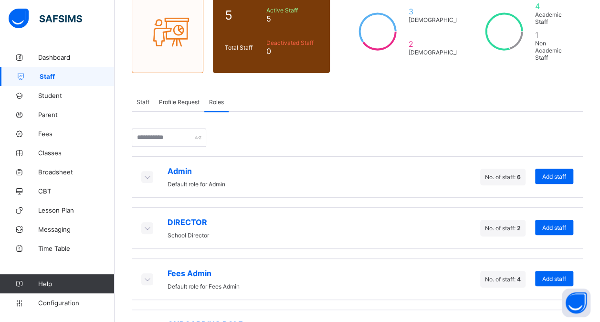
scroll to position [100, 0]
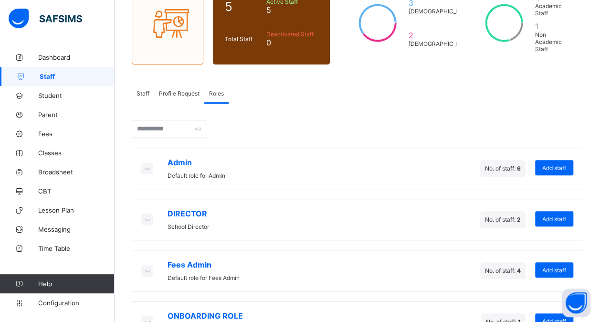
click at [179, 90] on span "Profile Request" at bounding box center [179, 93] width 41 height 7
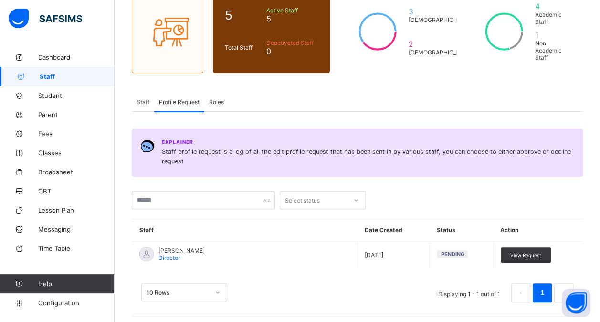
click at [217, 99] on span "Roles" at bounding box center [216, 101] width 15 height 7
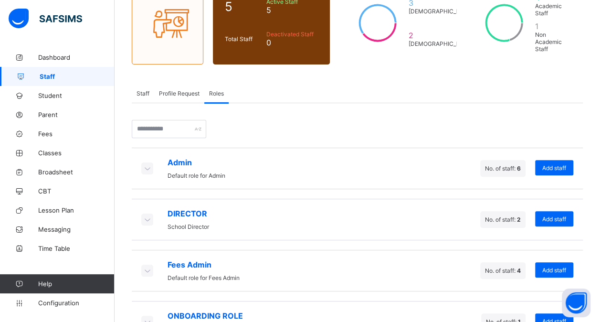
scroll to position [127, 0]
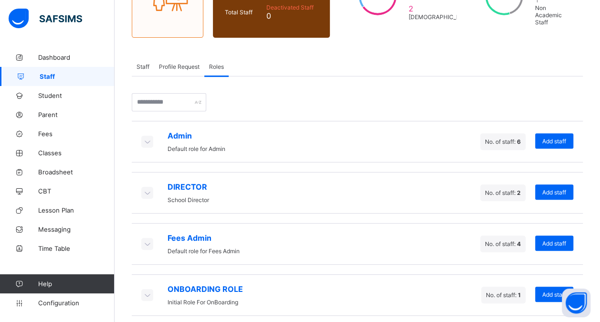
click at [183, 67] on div "Profile Request" at bounding box center [179, 66] width 50 height 19
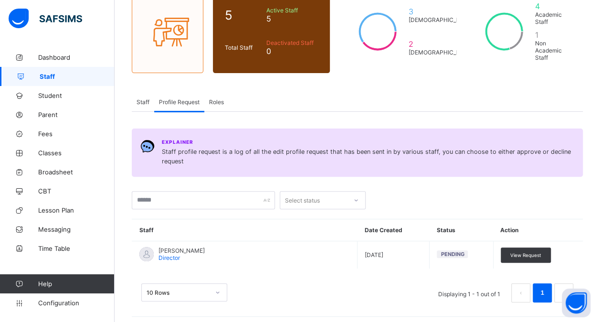
click at [141, 99] on span "Staff" at bounding box center [143, 101] width 13 height 7
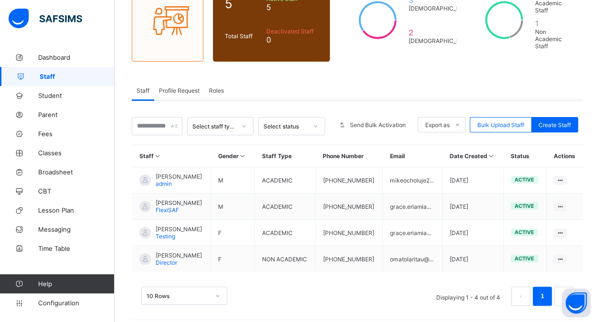
click at [183, 89] on span "Profile Request" at bounding box center [179, 90] width 41 height 7
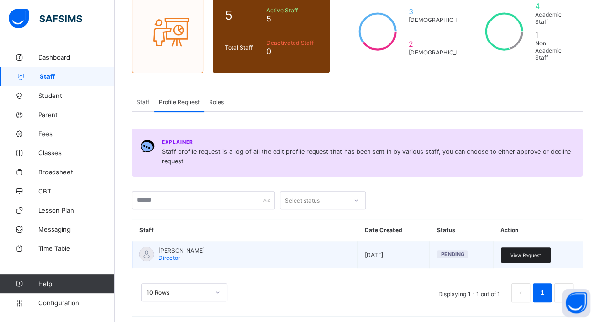
click at [525, 252] on span "View Request" at bounding box center [525, 255] width 31 height 6
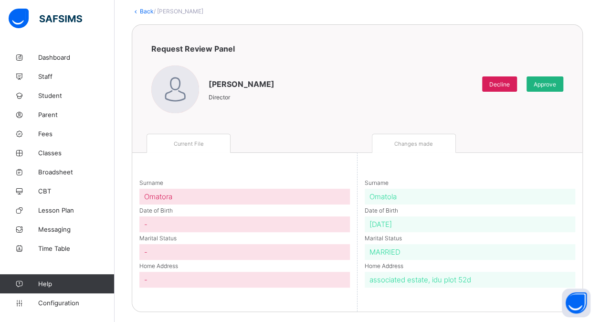
click at [552, 87] on div "Approve" at bounding box center [545, 83] width 37 height 15
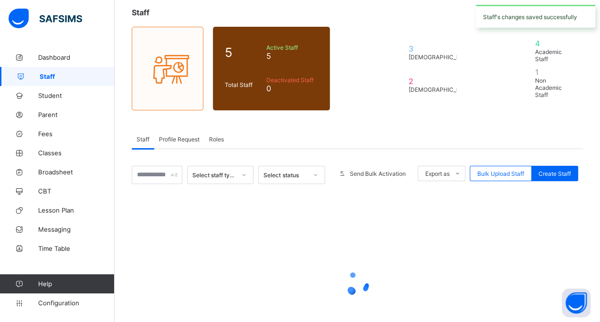
scroll to position [92, 0]
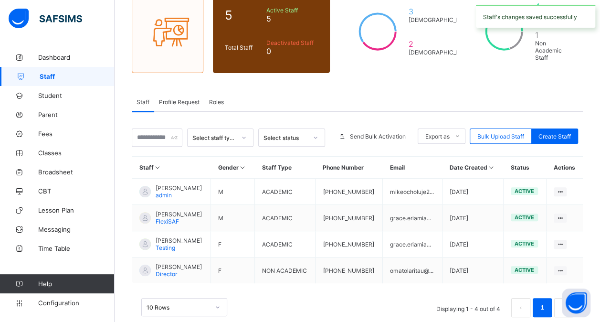
click at [198, 100] on span "Profile Request" at bounding box center [179, 101] width 41 height 7
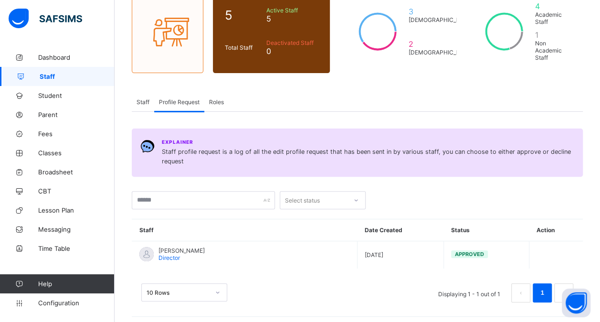
click at [219, 101] on span "Roles" at bounding box center [216, 101] width 15 height 7
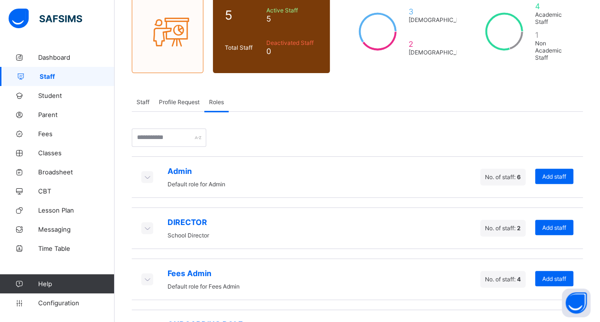
click at [193, 102] on div "Profile Request" at bounding box center [179, 101] width 50 height 19
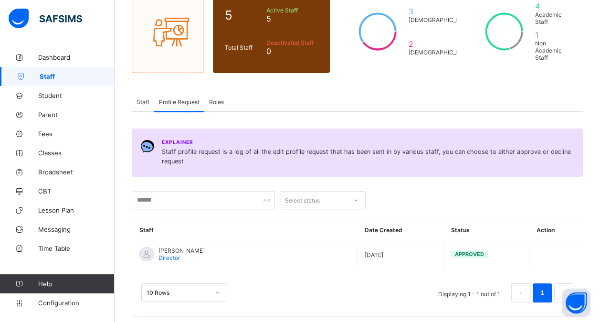
click at [219, 98] on span "Roles" at bounding box center [216, 101] width 15 height 7
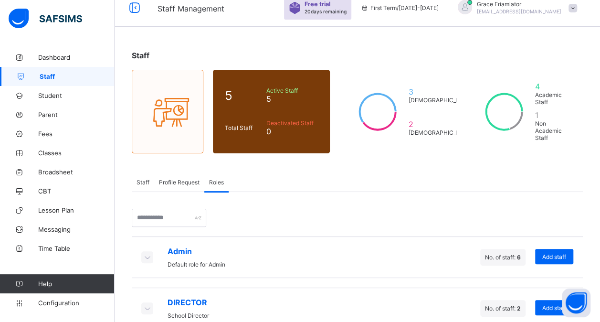
scroll to position [0, 0]
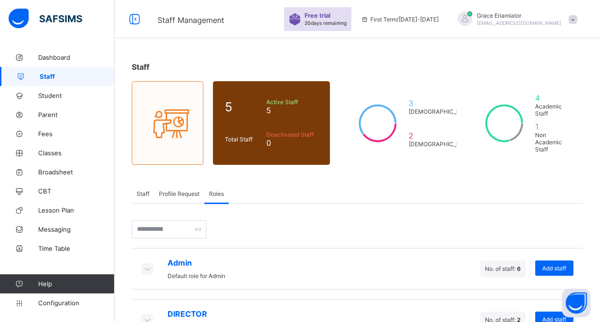
click at [577, 19] on span at bounding box center [573, 19] width 9 height 9
click at [477, 71] on div "Staff" at bounding box center [357, 67] width 451 height 10
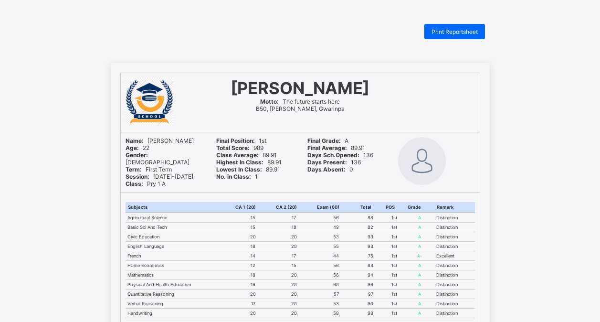
scroll to position [295, 0]
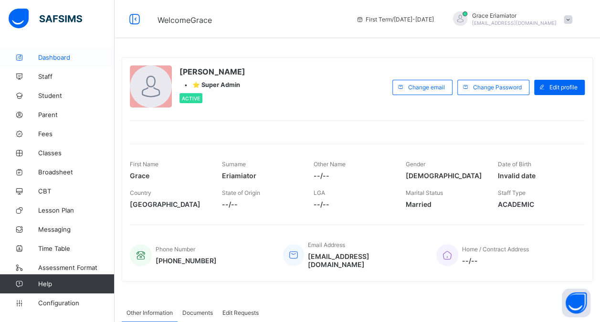
click at [66, 56] on span "Dashboard" at bounding box center [76, 57] width 76 height 8
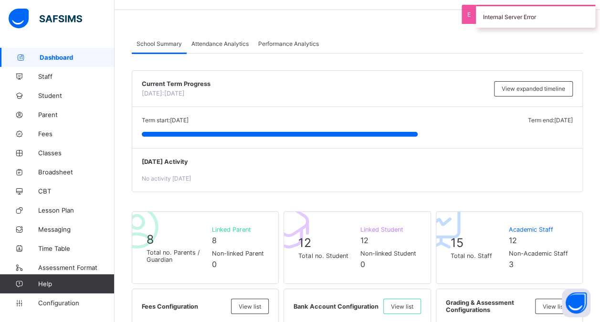
scroll to position [19, 0]
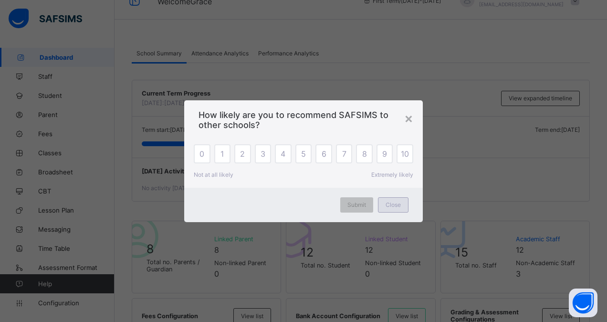
click at [389, 203] on span "Close" at bounding box center [393, 204] width 15 height 7
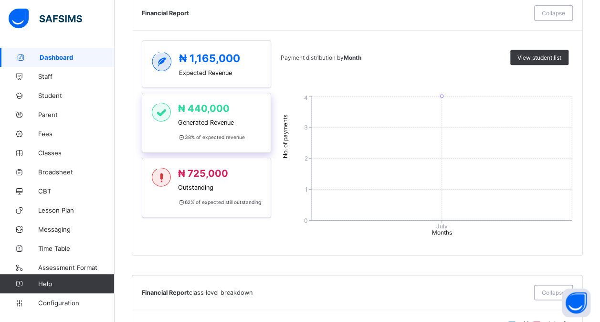
scroll to position [435, 0]
click at [542, 53] on span "View student list" at bounding box center [540, 56] width 44 height 7
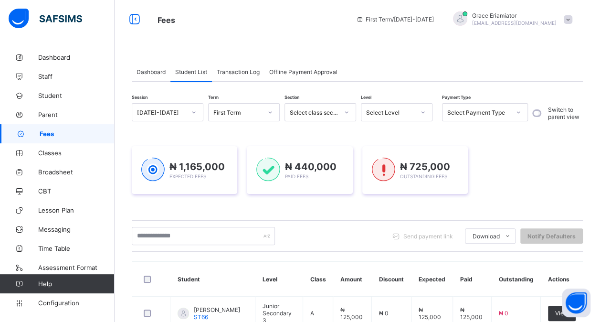
click at [148, 71] on span "Dashboard" at bounding box center [151, 71] width 29 height 7
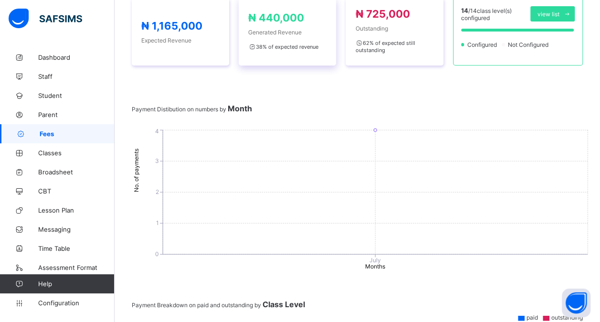
scroll to position [169, 0]
click at [71, 57] on span "Dashboard" at bounding box center [76, 57] width 76 height 8
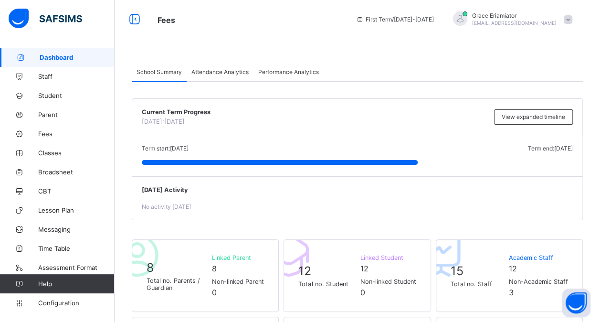
click at [227, 72] on span "Attendance Analytics" at bounding box center [219, 71] width 57 height 7
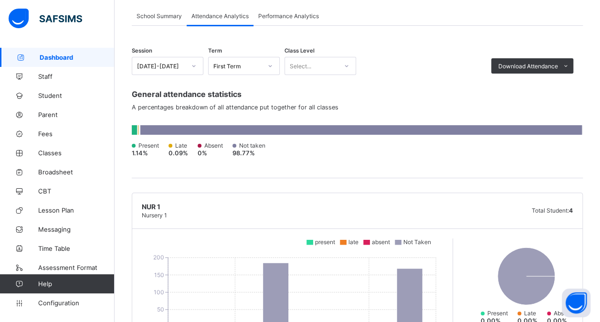
scroll to position [49, 0]
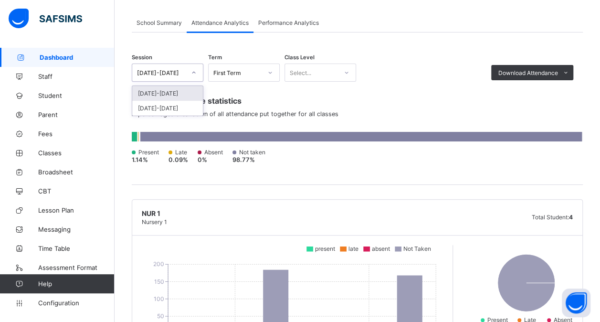
click at [195, 72] on icon at bounding box center [193, 73] width 3 height 2
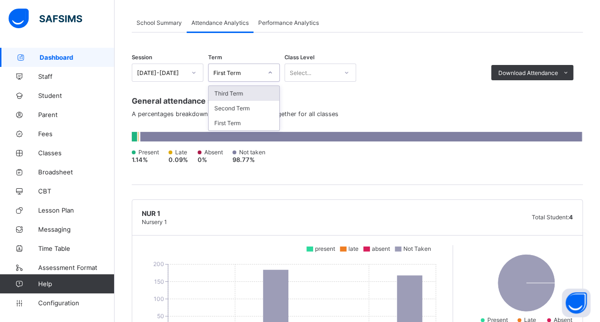
click at [267, 73] on icon at bounding box center [270, 73] width 6 height 10
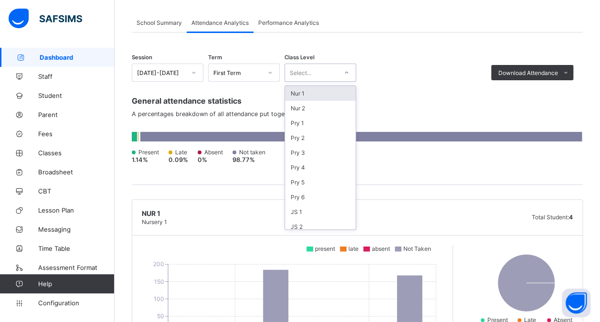
click at [310, 74] on div "Select..." at bounding box center [300, 73] width 21 height 18
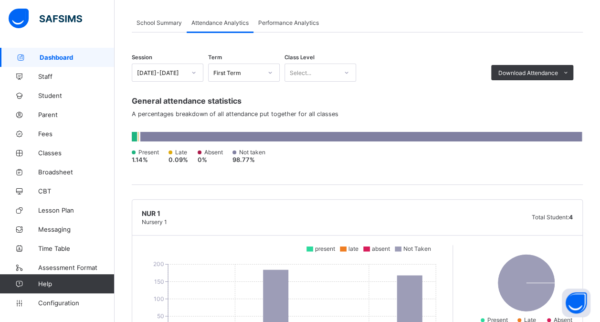
click at [298, 26] on div "Performance Analytics" at bounding box center [289, 22] width 70 height 19
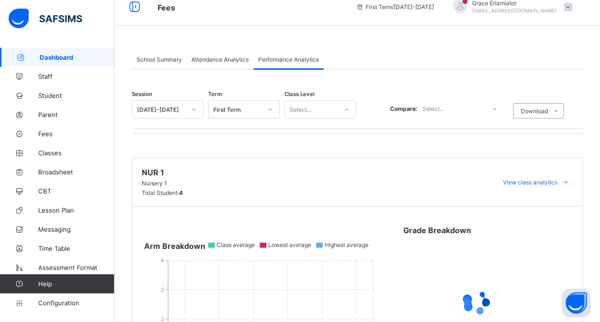
scroll to position [18, 0]
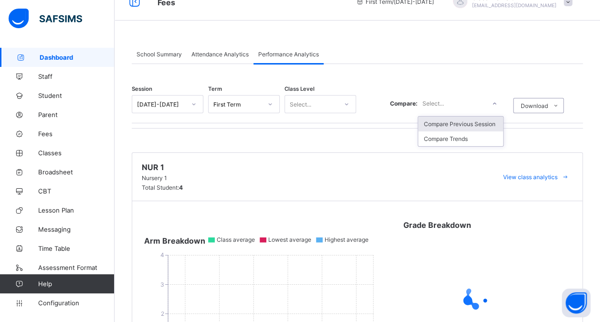
click at [498, 99] on icon at bounding box center [495, 104] width 6 height 10
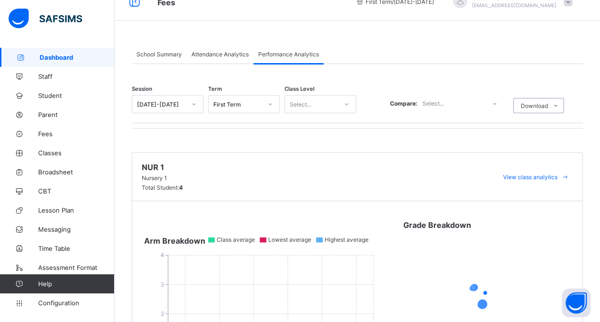
click at [74, 76] on span "Staff" at bounding box center [76, 77] width 76 height 8
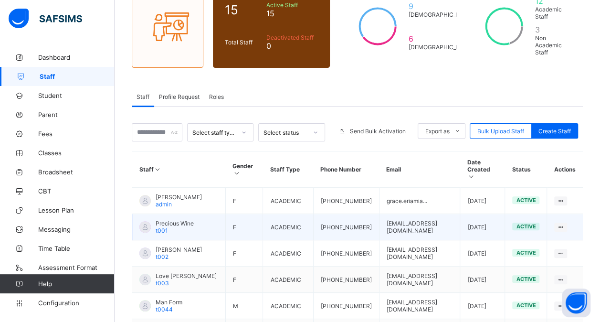
scroll to position [96, 0]
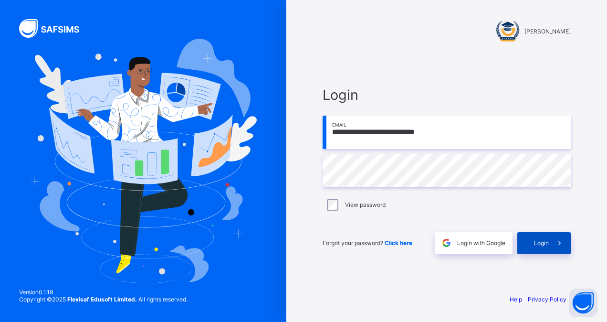
click at [542, 242] on span "Login" at bounding box center [541, 242] width 15 height 7
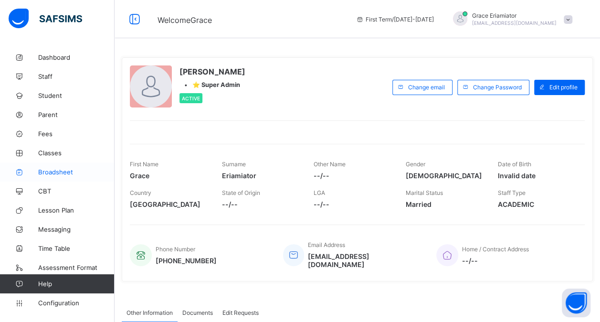
click at [54, 172] on span "Broadsheet" at bounding box center [76, 172] width 76 height 8
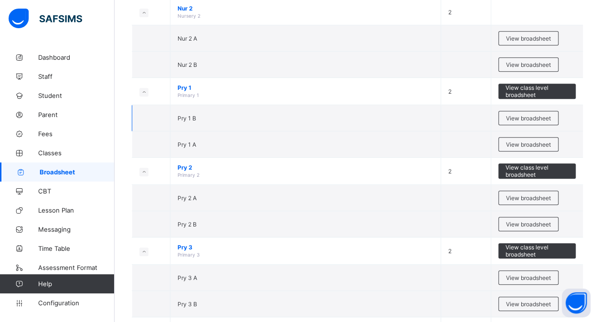
scroll to position [197, 0]
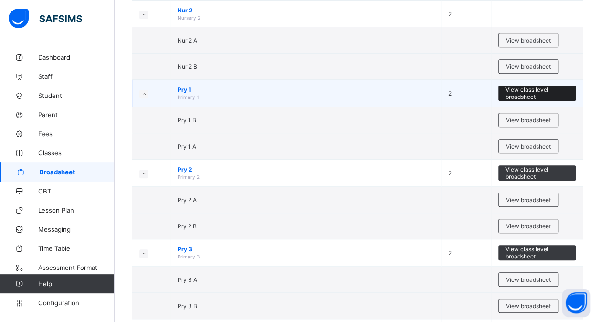
click at [535, 86] on span "View class level broadsheet" at bounding box center [537, 93] width 63 height 14
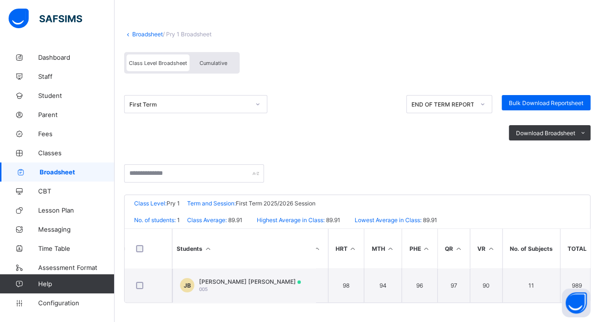
scroll to position [0, 204]
click at [145, 34] on link "Broadsheet" at bounding box center [147, 34] width 31 height 7
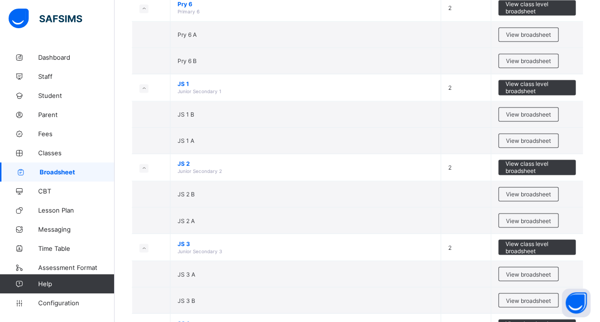
scroll to position [682, 0]
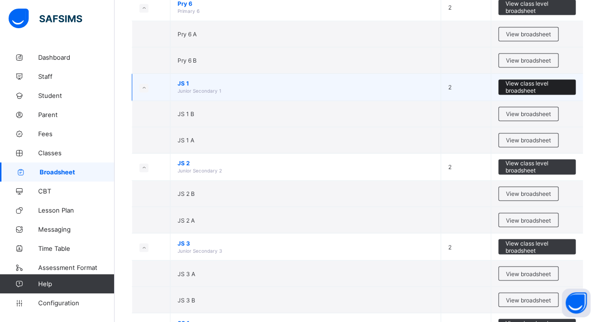
click at [540, 81] on span "View class level broadsheet" at bounding box center [537, 87] width 63 height 14
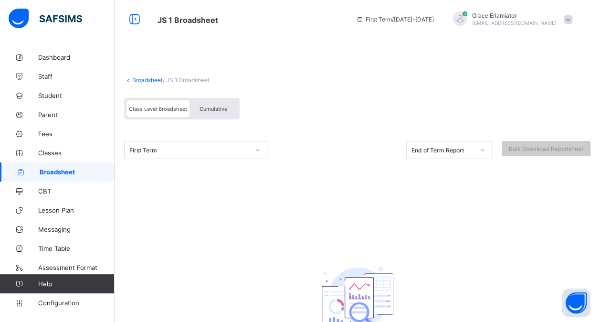
click at [77, 170] on span "Broadsheet" at bounding box center [77, 172] width 75 height 8
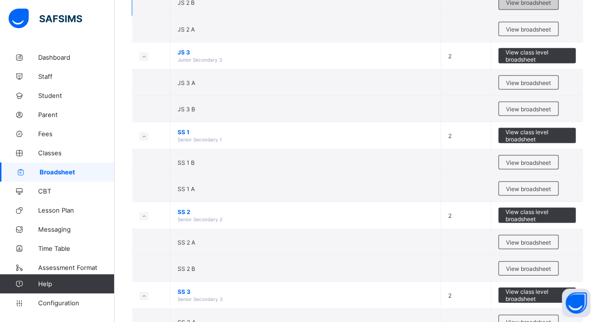
scroll to position [873, 0]
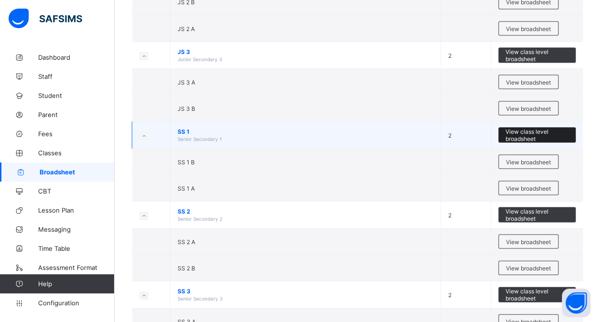
click at [546, 127] on span "View class level broadsheet" at bounding box center [537, 134] width 63 height 14
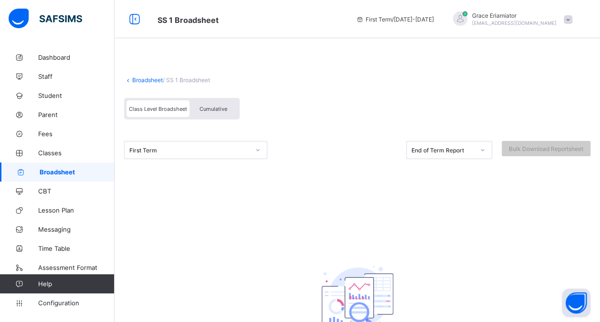
click at [80, 174] on span "Broadsheet" at bounding box center [77, 172] width 75 height 8
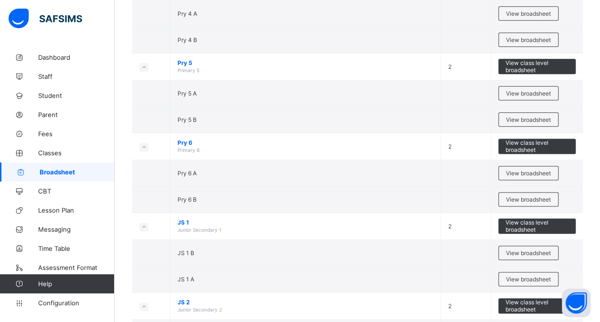
scroll to position [555, 0]
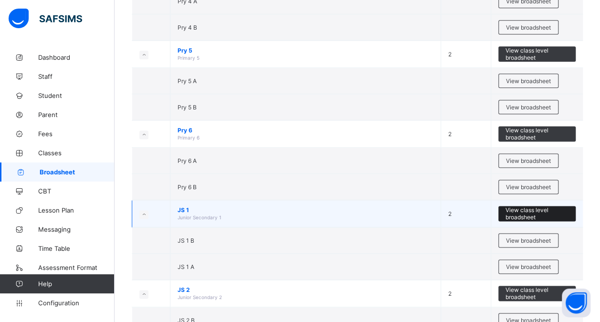
click at [524, 206] on span "View class level broadsheet" at bounding box center [537, 213] width 63 height 14
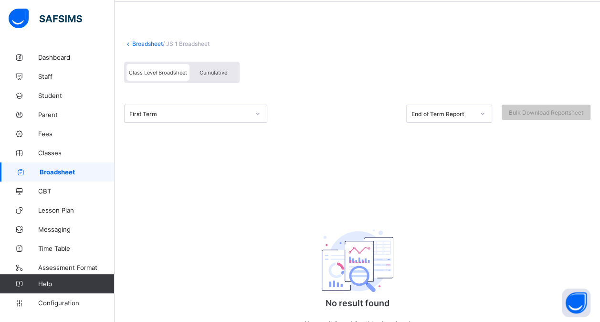
scroll to position [36, 0]
click at [68, 172] on span "Broadsheet" at bounding box center [77, 172] width 75 height 8
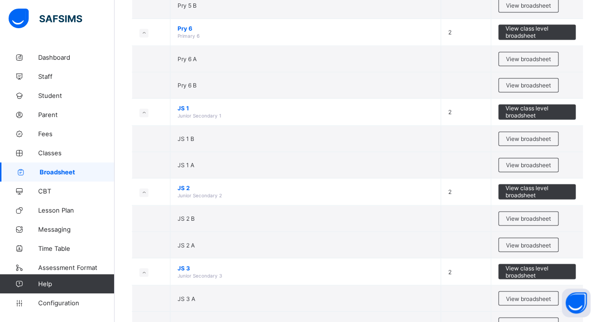
scroll to position [657, 0]
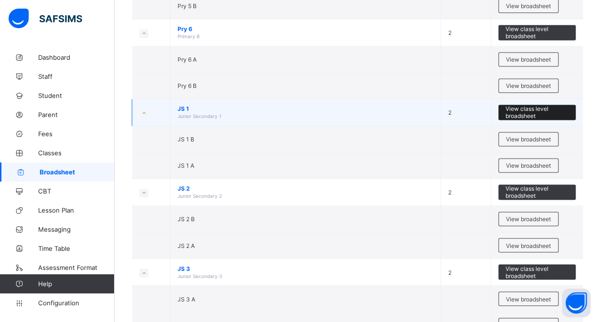
click at [533, 105] on span "View class level broadsheet" at bounding box center [537, 112] width 63 height 14
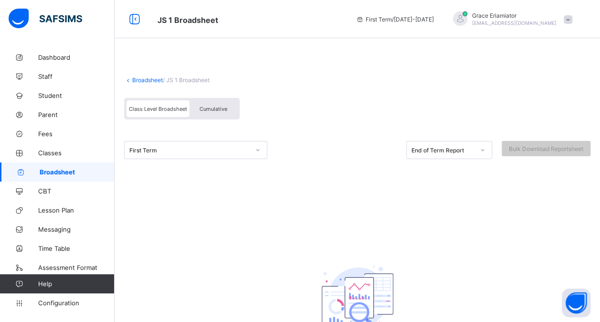
click at [70, 173] on span "Broadsheet" at bounding box center [77, 172] width 75 height 8
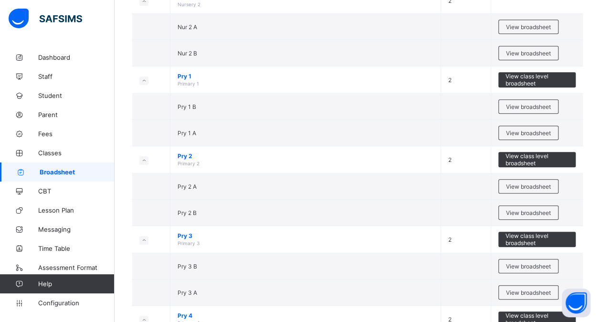
scroll to position [211, 0]
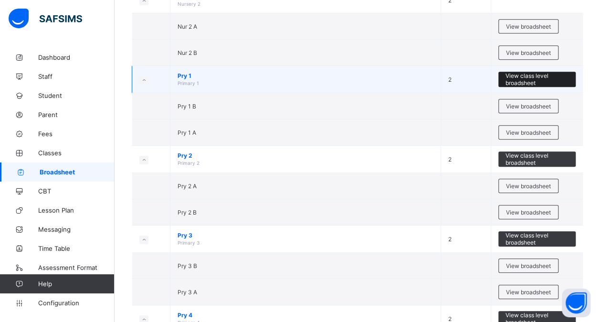
click at [539, 75] on span "View class level broadsheet" at bounding box center [537, 79] width 63 height 14
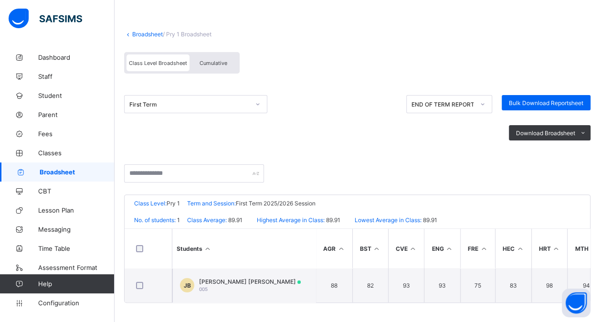
click at [155, 31] on link "Broadsheet" at bounding box center [147, 34] width 31 height 7
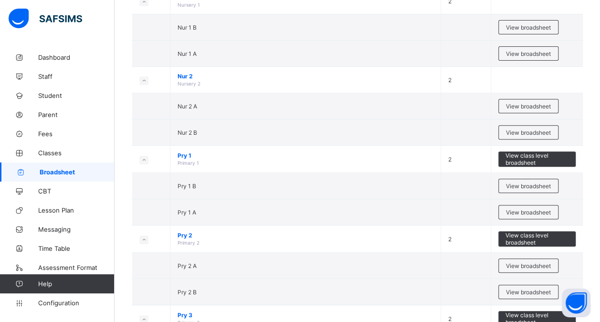
scroll to position [135, 0]
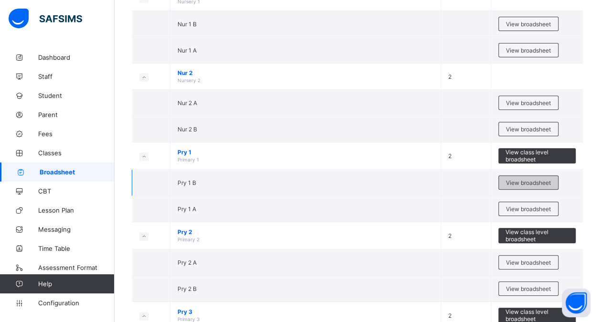
click at [530, 179] on span "View broadsheet" at bounding box center [528, 182] width 45 height 7
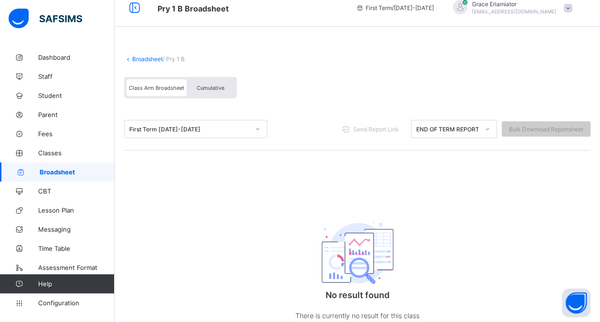
scroll to position [11, 0]
click at [143, 58] on link "Broadsheet" at bounding box center [147, 59] width 31 height 7
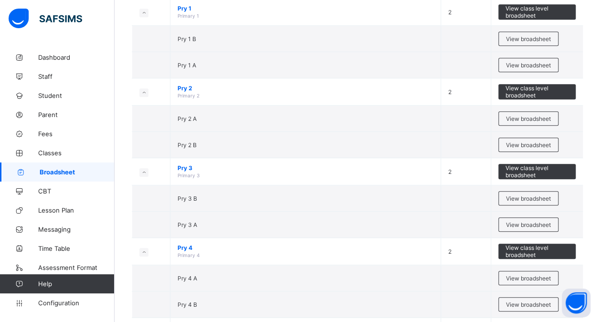
scroll to position [278, 0]
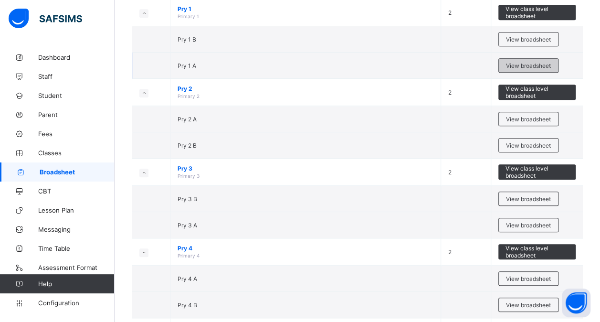
click at [534, 62] on span "View broadsheet" at bounding box center [528, 65] width 45 height 7
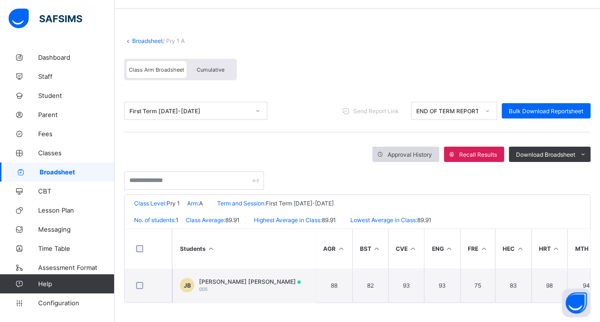
click at [420, 152] on span "Approval History" at bounding box center [410, 154] width 44 height 7
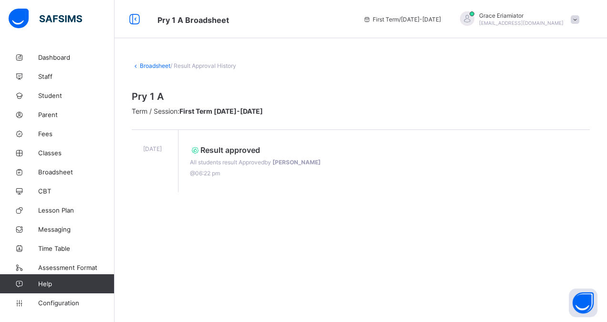
click at [141, 66] on link "Broadsheet" at bounding box center [155, 65] width 31 height 7
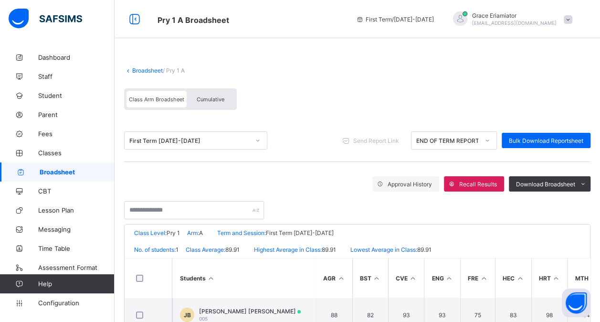
scroll to position [31, 0]
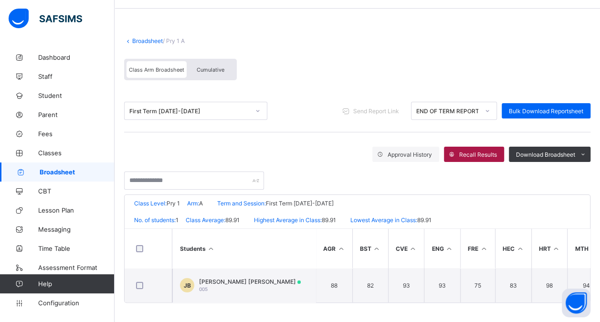
click at [488, 152] on span "Recall Results" at bounding box center [478, 154] width 38 height 7
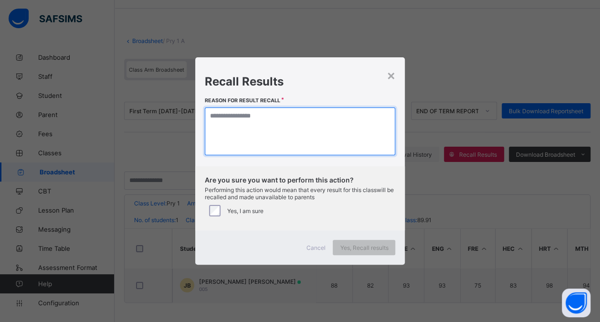
click at [317, 122] on textarea at bounding box center [300, 131] width 191 height 48
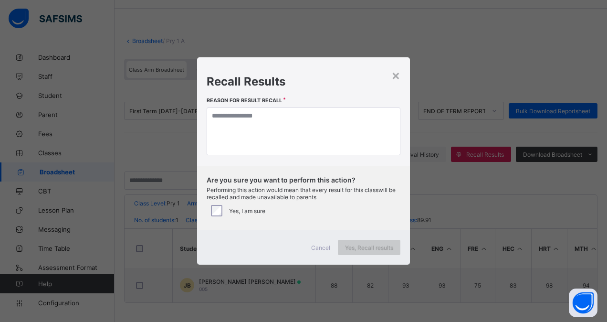
click at [356, 247] on span "Yes, Recall results" at bounding box center [369, 247] width 48 height 7
click at [400, 74] on div "×" at bounding box center [396, 75] width 9 height 16
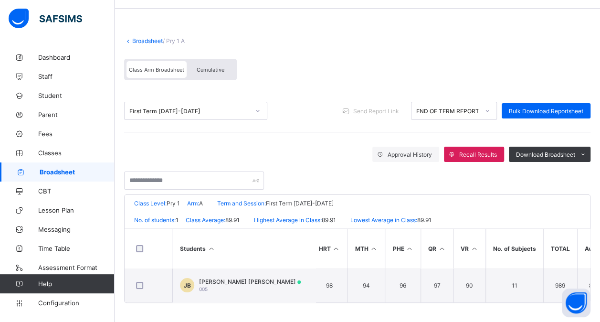
scroll to position [0, 222]
click at [490, 108] on icon at bounding box center [488, 111] width 6 height 10
click at [490, 107] on icon at bounding box center [488, 111] width 6 height 10
click at [533, 107] on span "Bulk Download Reportsheet" at bounding box center [546, 110] width 74 height 7
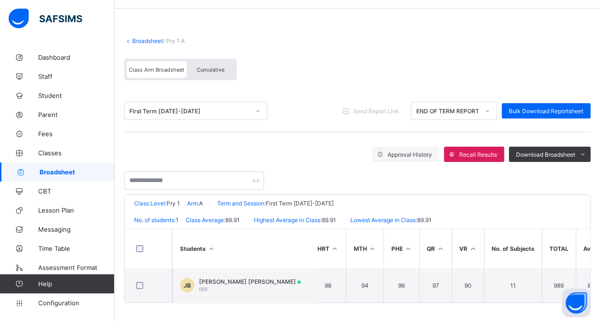
click at [213, 67] on span "Cumulative" at bounding box center [211, 69] width 28 height 7
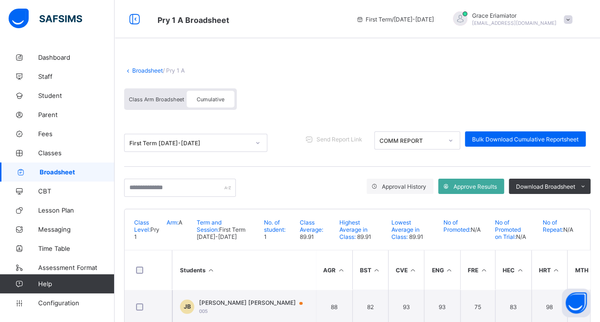
scroll to position [22, 0]
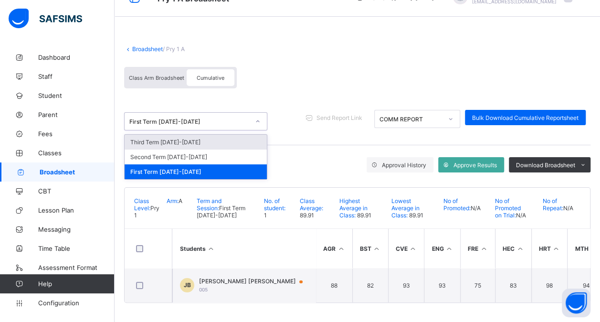
click at [260, 119] on icon at bounding box center [258, 122] width 6 height 10
click at [239, 140] on div "Third Term [DATE]-[DATE]" at bounding box center [196, 142] width 142 height 15
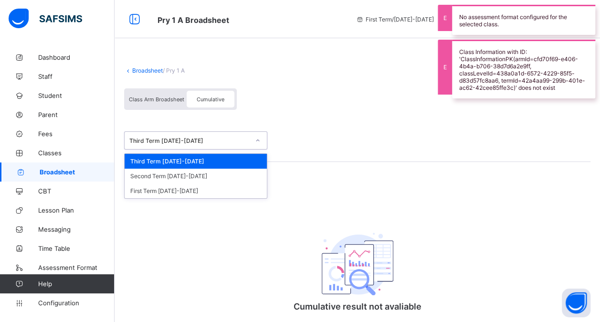
click at [258, 138] on icon at bounding box center [258, 141] width 6 height 10
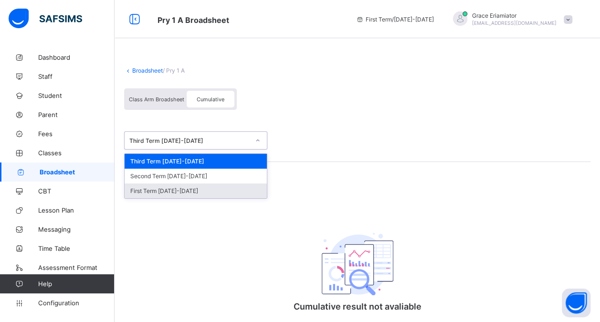
click at [195, 190] on div "First Term [DATE]-[DATE]" at bounding box center [196, 190] width 142 height 15
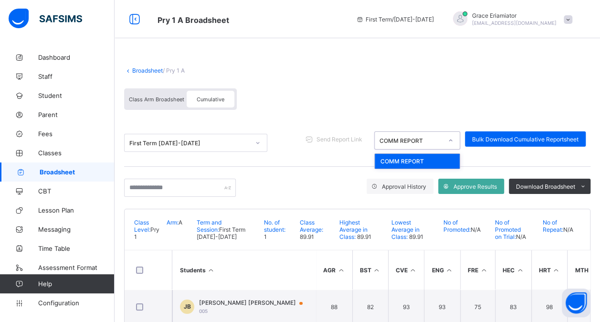
click at [454, 139] on icon at bounding box center [451, 141] width 6 height 10
click at [422, 158] on div "COMM REPORT" at bounding box center [417, 161] width 85 height 15
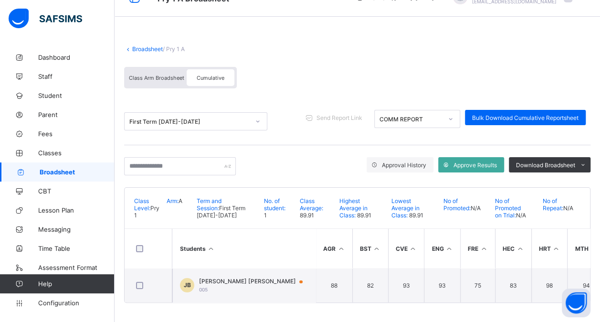
click at [162, 75] on span "Class Arm Broadsheet" at bounding box center [156, 77] width 55 height 7
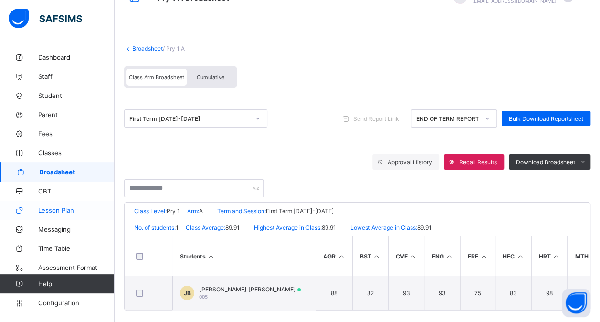
click at [63, 211] on span "Lesson Plan" at bounding box center [76, 210] width 76 height 8
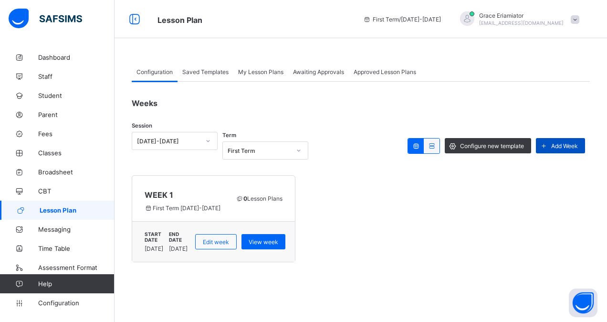
click at [556, 144] on span "Add Week" at bounding box center [564, 145] width 27 height 7
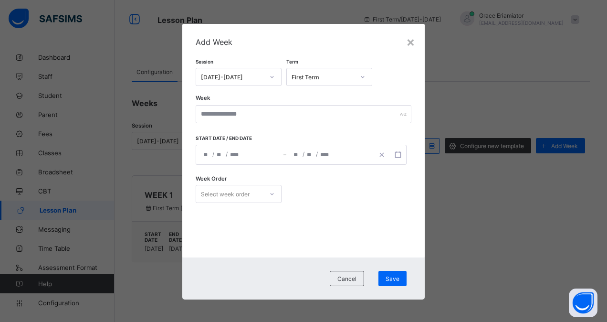
scroll to position [1, 0]
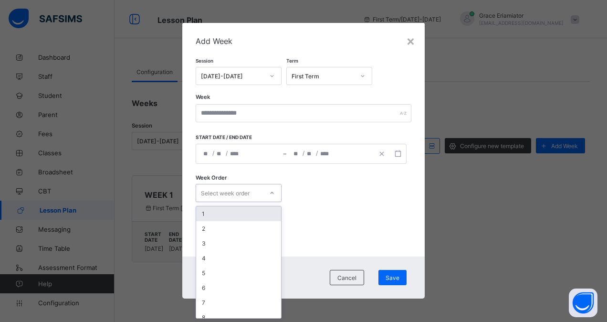
click at [265, 194] on div at bounding box center [272, 192] width 16 height 15
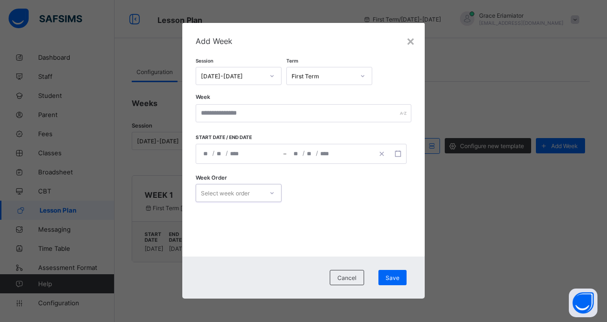
click at [265, 194] on div at bounding box center [272, 192] width 16 height 15
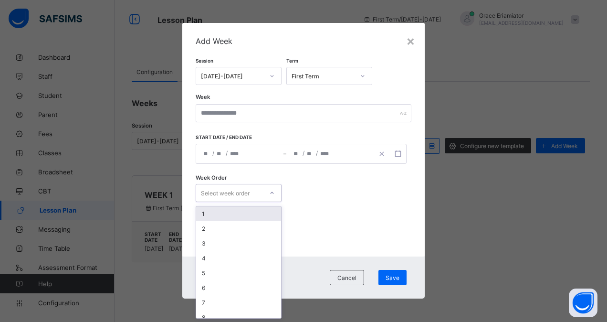
click at [265, 194] on div at bounding box center [272, 192] width 16 height 15
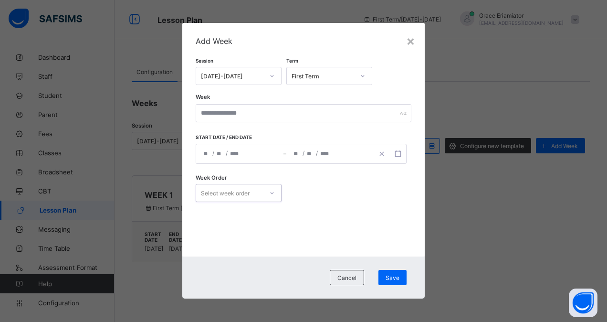
click at [265, 194] on div at bounding box center [272, 192] width 16 height 15
click at [349, 274] on span "Cancel" at bounding box center [347, 277] width 19 height 7
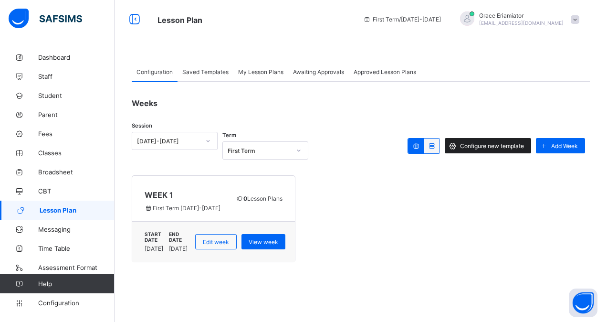
click at [491, 141] on div "Configure new template" at bounding box center [488, 145] width 86 height 15
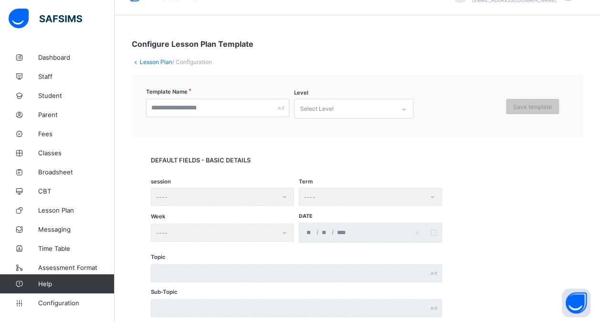
scroll to position [11, 0]
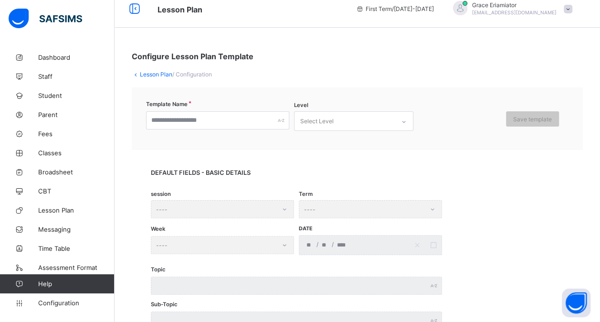
click at [312, 123] on div "Select Level" at bounding box center [316, 121] width 33 height 18
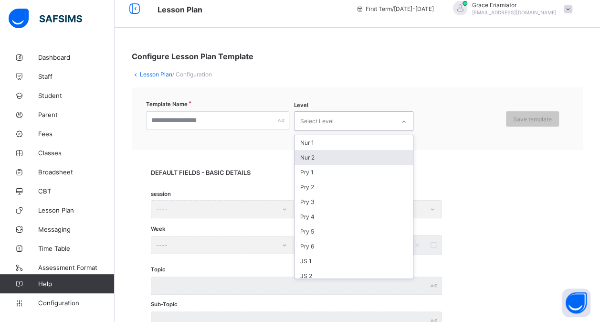
click at [333, 150] on div "Nur 2" at bounding box center [354, 157] width 118 height 15
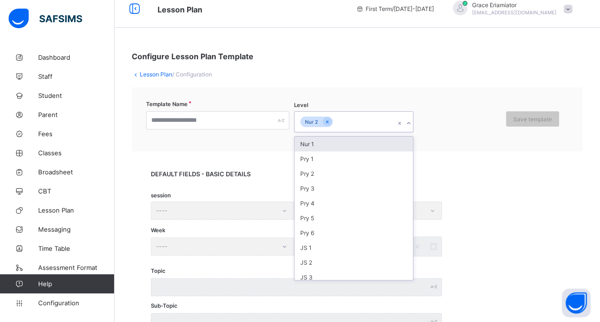
click at [357, 121] on div "Nur 2" at bounding box center [345, 122] width 100 height 20
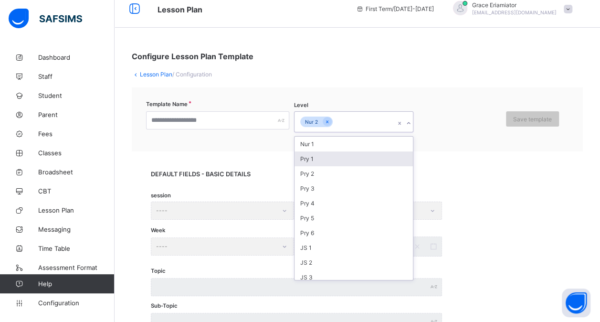
click at [320, 159] on div "Pry 1" at bounding box center [354, 158] width 118 height 15
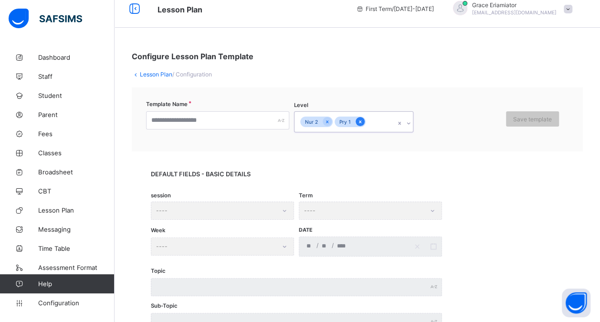
click at [359, 120] on icon at bounding box center [360, 121] width 2 height 3
click at [326, 121] on icon at bounding box center [327, 121] width 5 height 7
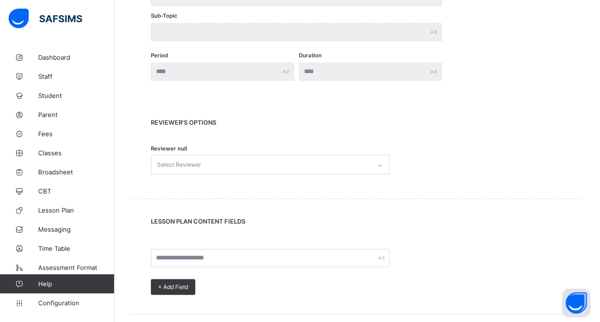
scroll to position [309, 0]
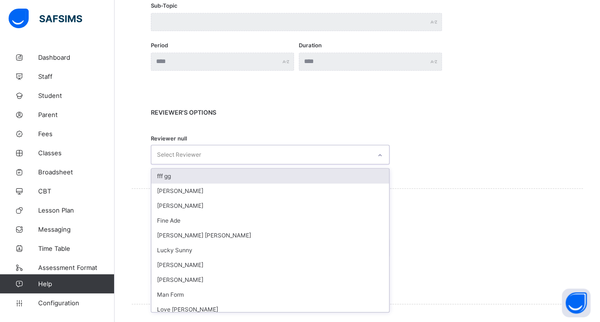
click at [273, 148] on div "Select Reviewer" at bounding box center [261, 154] width 220 height 19
click at [278, 153] on div "Select Reviewer" at bounding box center [261, 154] width 220 height 19
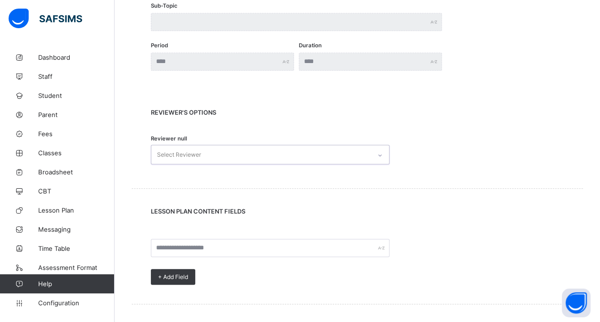
click at [271, 153] on div "Select Reviewer" at bounding box center [261, 154] width 220 height 19
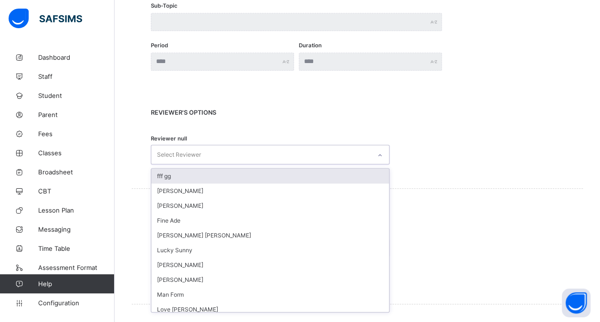
click at [271, 153] on div "Select Reviewer" at bounding box center [261, 154] width 220 height 19
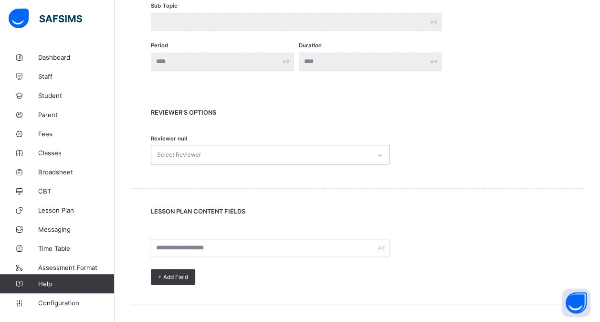
click at [271, 153] on div "Select Reviewer" at bounding box center [261, 154] width 220 height 19
click at [280, 148] on div "Select Reviewer" at bounding box center [261, 154] width 220 height 19
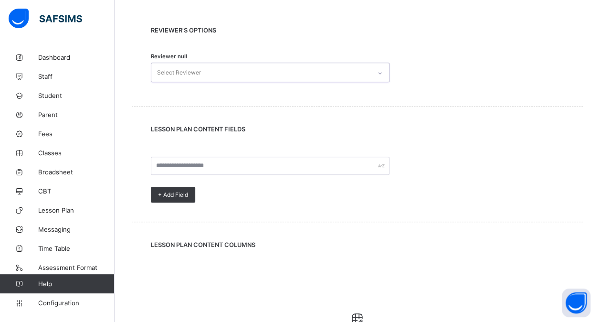
scroll to position [394, 0]
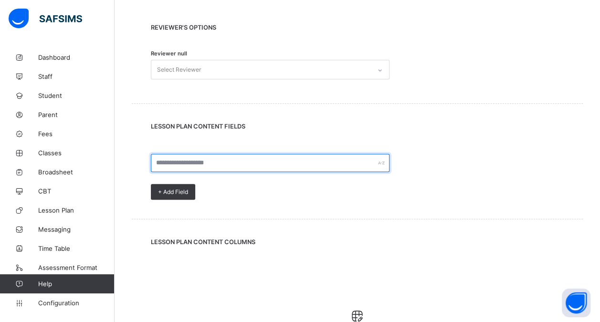
click at [277, 156] on input "text" at bounding box center [270, 163] width 239 height 18
type input "*********"
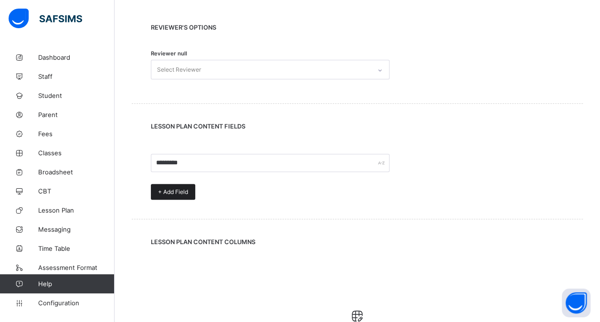
click at [181, 186] on div "+ Add Field" at bounding box center [173, 192] width 44 height 16
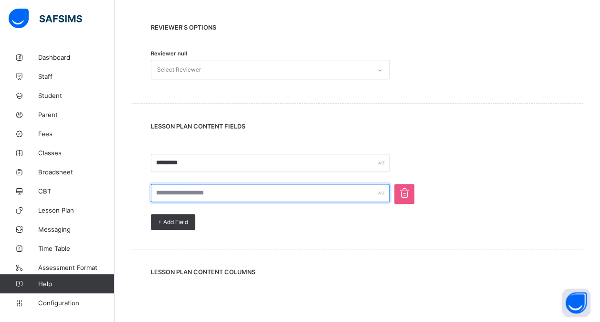
click at [172, 193] on input "text" at bounding box center [270, 193] width 239 height 18
type input "**********"
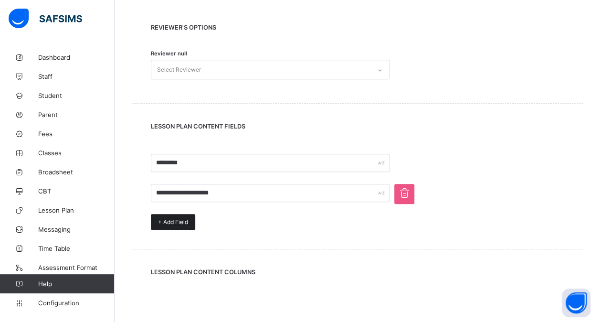
click at [174, 219] on span "+ Add Field" at bounding box center [173, 221] width 30 height 7
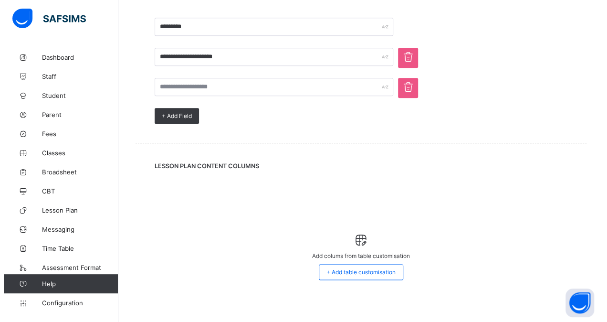
scroll to position [541, 0]
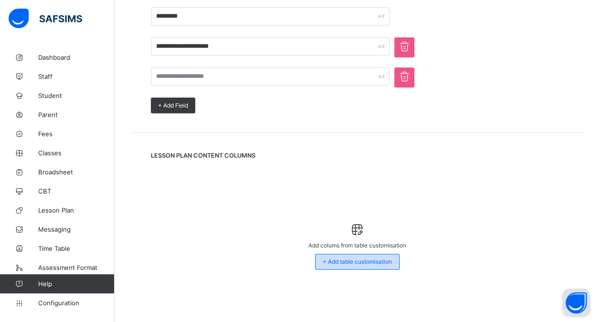
click at [348, 261] on span "+ Add table customisation" at bounding box center [357, 261] width 69 height 7
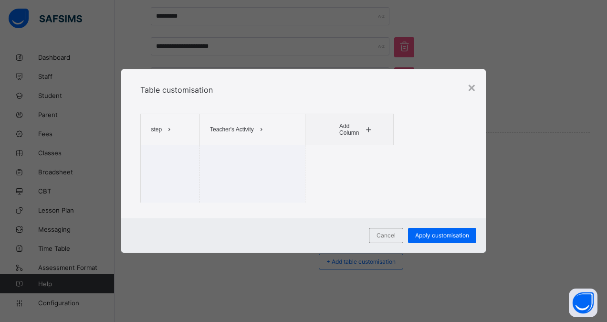
click at [369, 127] on icon at bounding box center [368, 130] width 7 height 6
click at [354, 146] on ul "Pupil's Activity Learning Points Duration" at bounding box center [359, 164] width 48 height 44
click at [368, 128] on icon at bounding box center [368, 130] width 7 height 6
click at [355, 150] on li "Pupil's Activity" at bounding box center [358, 149] width 47 height 14
click at [389, 125] on span at bounding box center [386, 129] width 11 height 15
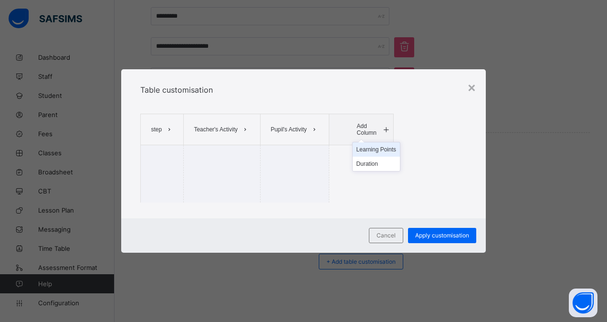
click at [383, 152] on li "Learning Points" at bounding box center [376, 149] width 47 height 14
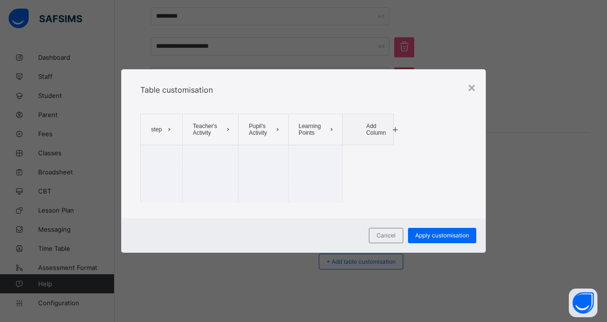
click at [396, 126] on span at bounding box center [395, 129] width 11 height 15
click at [381, 151] on li "Duration" at bounding box center [376, 149] width 29 height 14
click at [425, 236] on span "Apply customisation" at bounding box center [442, 235] width 54 height 7
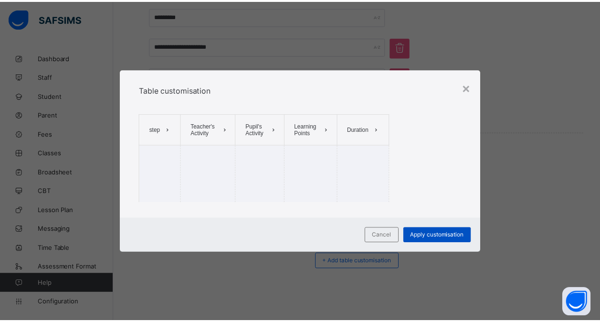
scroll to position [538, 0]
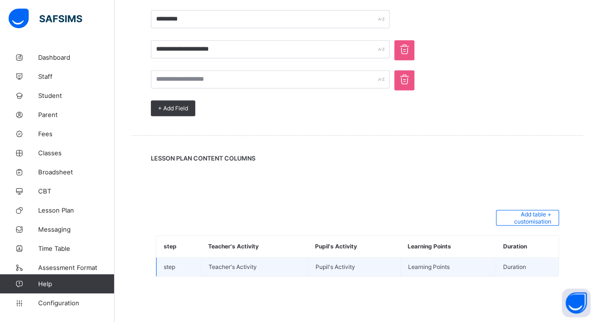
click at [179, 265] on td "step" at bounding box center [179, 266] width 45 height 19
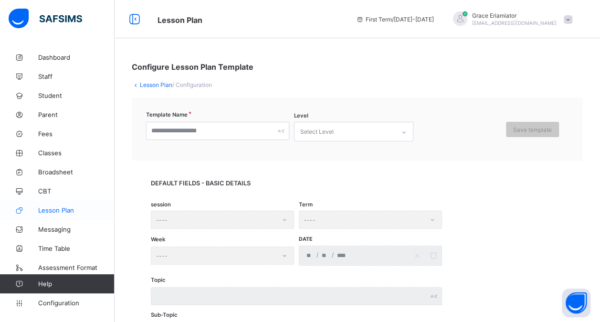
scroll to position [32, 0]
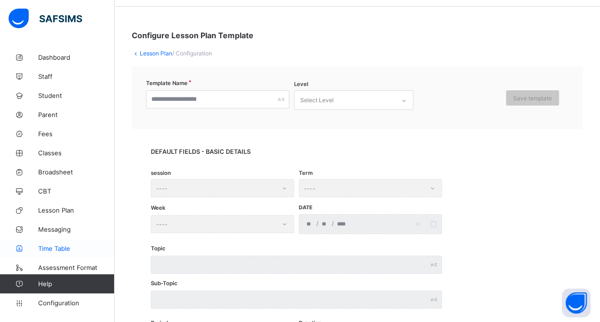
click at [55, 244] on link "Time Table" at bounding box center [57, 248] width 115 height 19
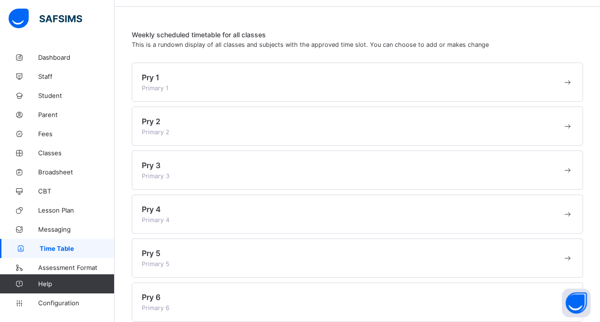
click at [333, 79] on div "Pry 1 Primary 1" at bounding box center [352, 82] width 421 height 19
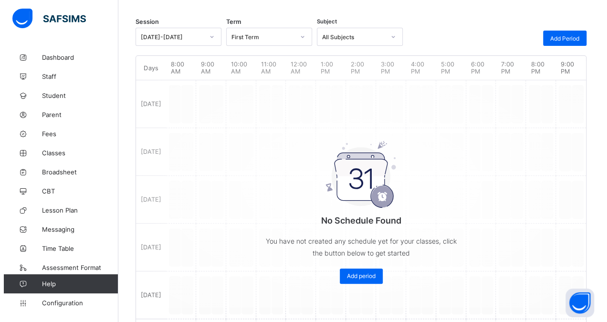
scroll to position [124, 0]
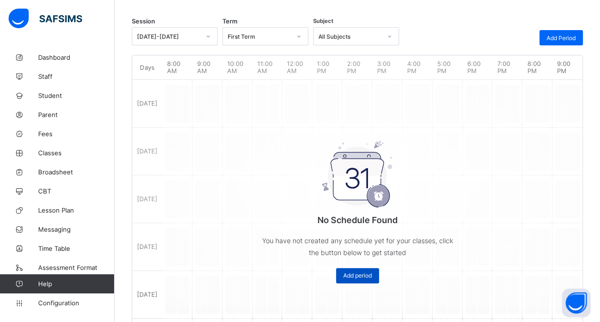
click at [354, 274] on span "Add period" at bounding box center [357, 275] width 29 height 7
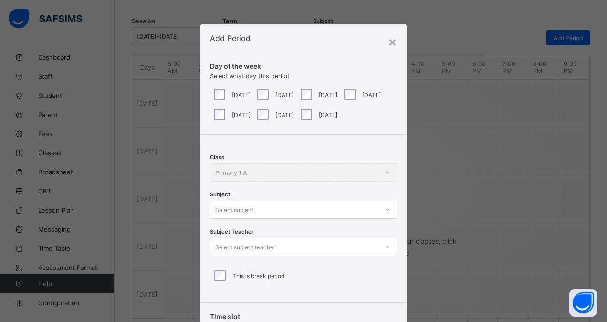
click at [255, 174] on div "Class Primary 1 A" at bounding box center [303, 172] width 187 height 18
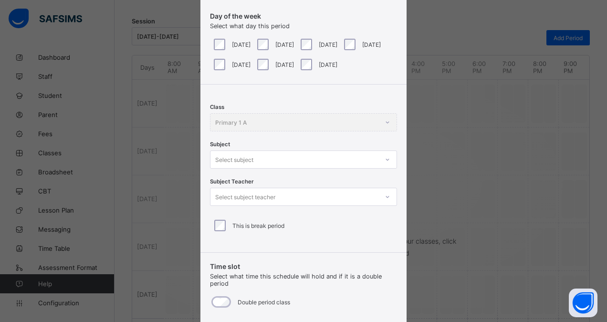
scroll to position [51, 0]
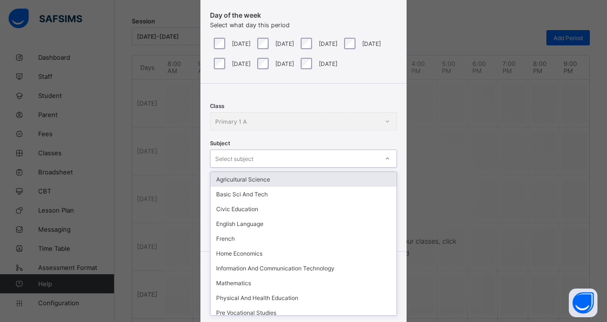
click at [262, 162] on div "Select subject" at bounding box center [295, 158] width 168 height 13
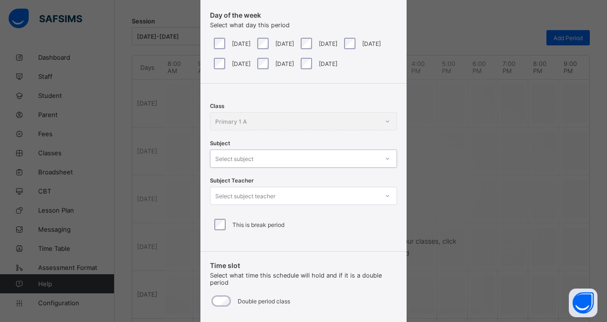
click at [269, 160] on div "Select subject" at bounding box center [295, 158] width 168 height 13
click at [258, 195] on div "Select subject teacher" at bounding box center [245, 196] width 60 height 18
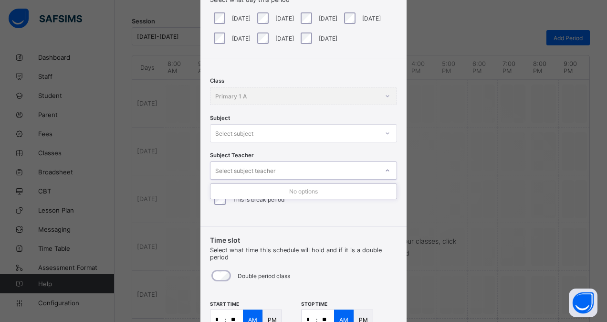
scroll to position [80, 0]
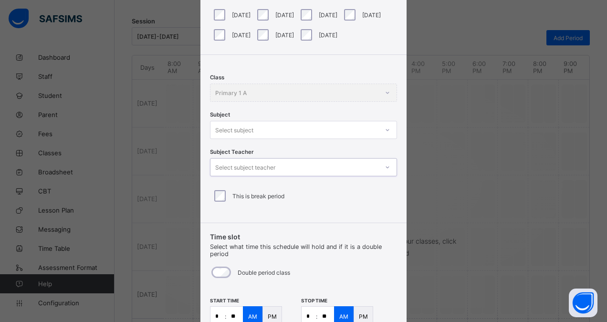
click at [293, 169] on div "Select subject teacher" at bounding box center [295, 166] width 168 height 13
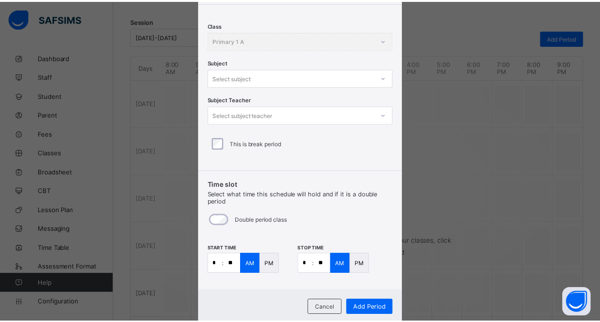
scroll to position [159, 0]
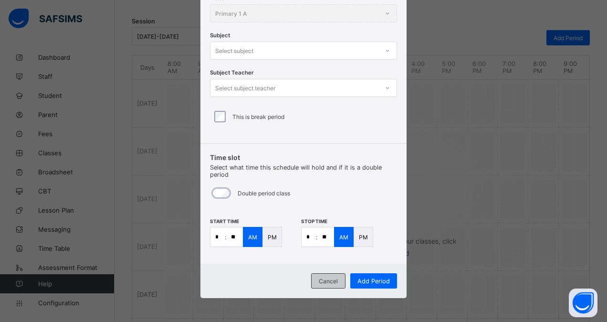
click at [331, 280] on span "Cancel" at bounding box center [328, 280] width 19 height 7
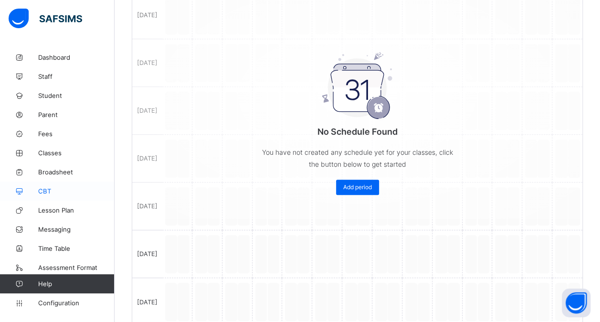
scroll to position [216, 0]
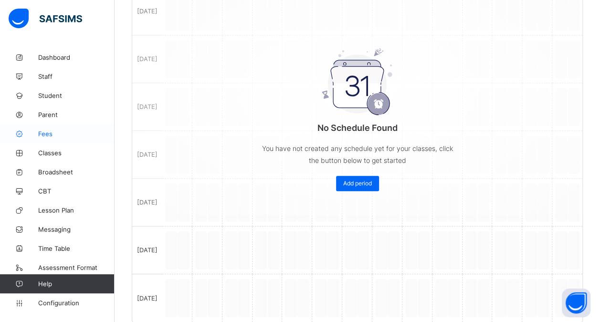
click at [60, 129] on link "Fees" at bounding box center [57, 133] width 115 height 19
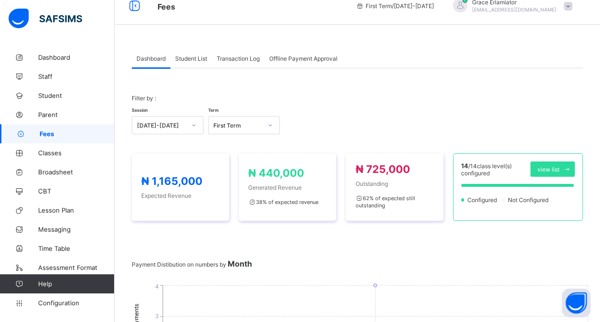
scroll to position [13, 0]
click at [201, 55] on span "Student List" at bounding box center [191, 58] width 32 height 7
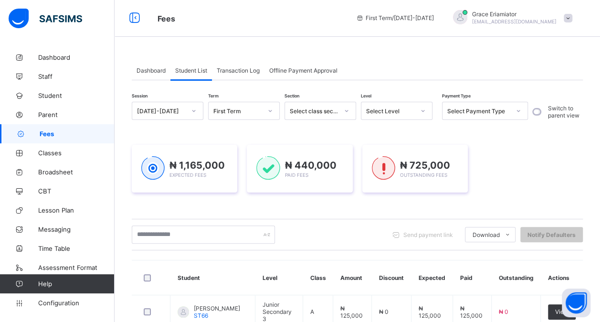
scroll to position [0, 0]
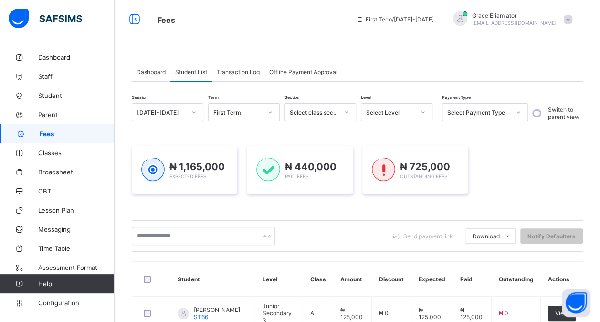
click at [245, 75] on div "Transaction Log" at bounding box center [238, 71] width 53 height 19
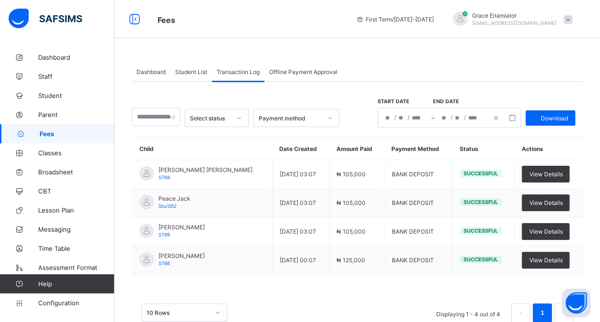
click at [308, 73] on span "Offline Payment Approval" at bounding box center [303, 71] width 68 height 7
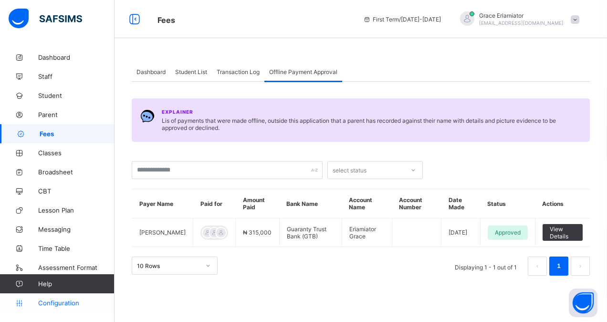
click at [50, 303] on span "Configuration" at bounding box center [76, 303] width 76 height 8
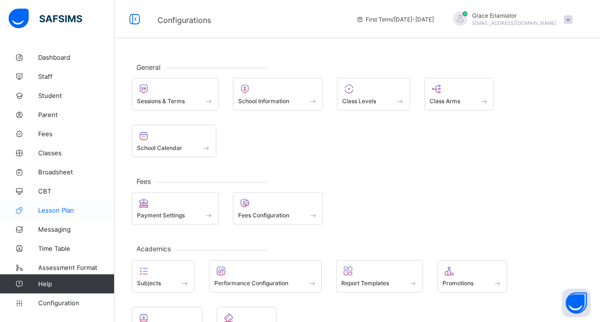
click at [74, 212] on span "Lesson Plan" at bounding box center [76, 210] width 76 height 8
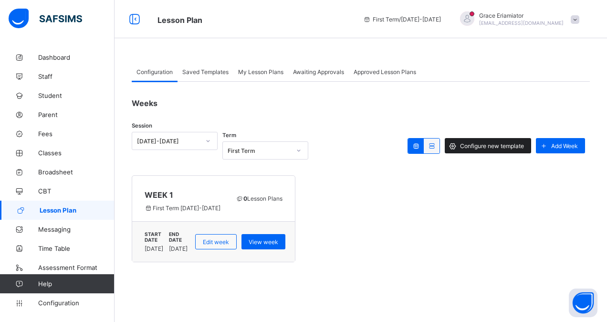
click at [474, 145] on span "Configure new template" at bounding box center [492, 145] width 64 height 7
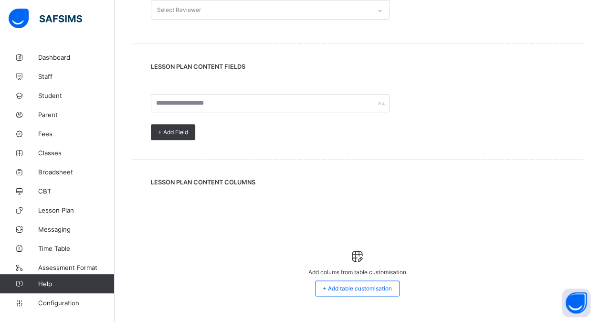
scroll to position [462, 0]
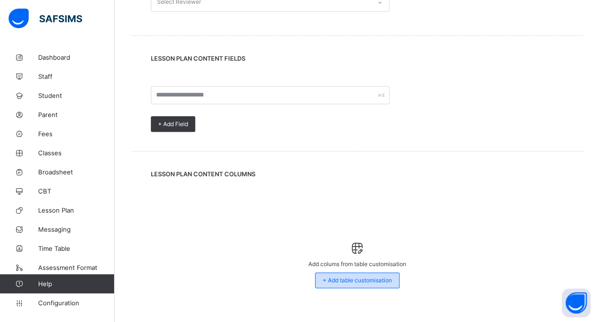
click at [336, 279] on span "+ Add table customisation" at bounding box center [357, 279] width 69 height 7
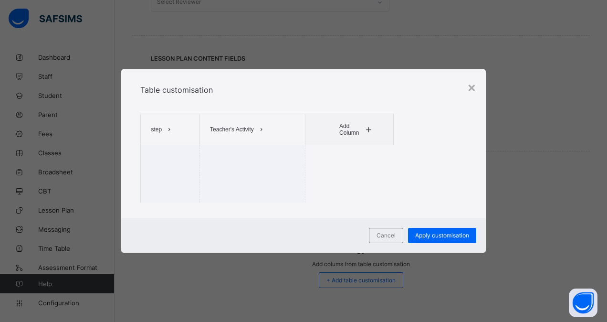
click at [369, 127] on icon at bounding box center [368, 130] width 7 height 6
click at [364, 146] on ul "Pupil's Activity Learning Points Duration" at bounding box center [359, 164] width 48 height 44
click at [371, 127] on icon at bounding box center [368, 130] width 7 height 6
click at [354, 148] on li "Pupil's Activity" at bounding box center [358, 149] width 47 height 14
click at [385, 128] on icon at bounding box center [386, 130] width 7 height 6
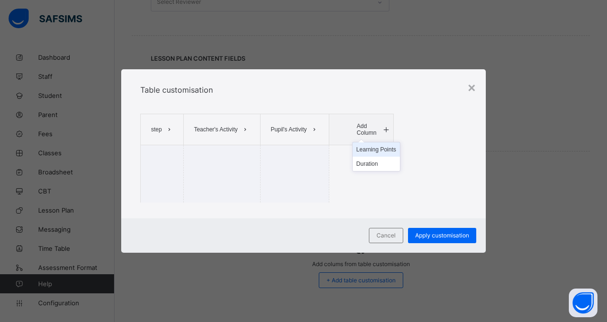
click at [376, 150] on li "Learning Points" at bounding box center [376, 149] width 47 height 14
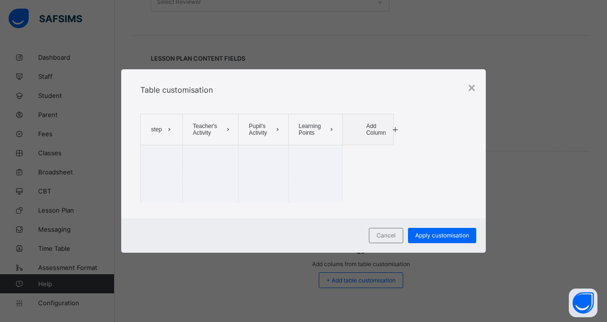
click at [399, 125] on span at bounding box center [395, 129] width 11 height 15
click at [374, 151] on li "Duration" at bounding box center [376, 149] width 29 height 14
click at [356, 148] on td at bounding box center [367, 173] width 53 height 57
click at [382, 127] on icon at bounding box center [380, 130] width 7 height 6
click at [365, 148] on li "Remove column" at bounding box center [371, 149] width 49 height 14
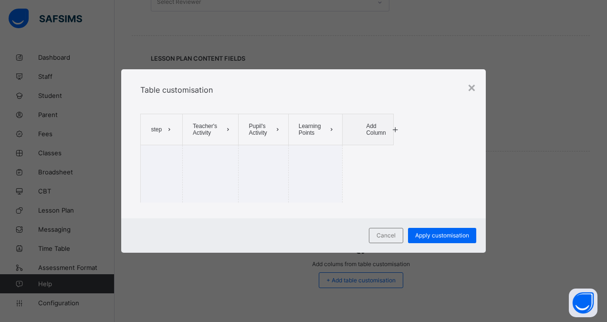
click at [397, 127] on icon at bounding box center [395, 130] width 7 height 6
click at [379, 148] on li "Duration" at bounding box center [376, 149] width 29 height 14
click at [471, 90] on div "×" at bounding box center [471, 87] width 9 height 16
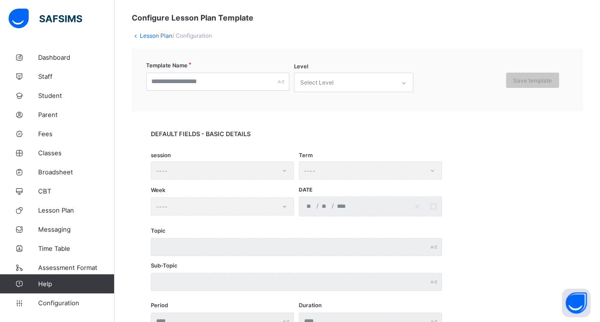
scroll to position [48, 0]
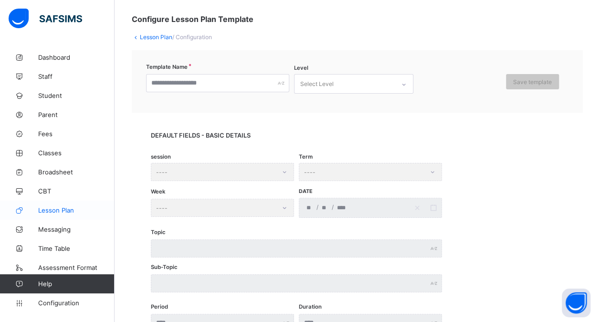
click at [69, 214] on link "Lesson Plan" at bounding box center [57, 210] width 115 height 19
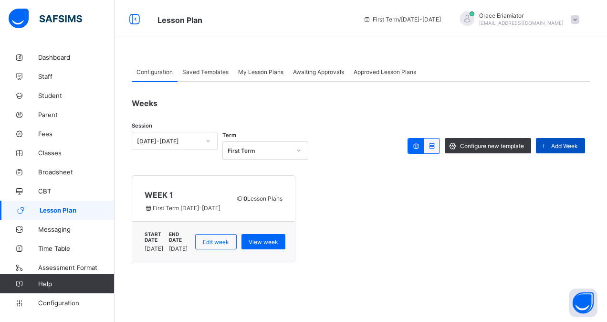
click at [551, 142] on span "Add Week" at bounding box center [564, 145] width 27 height 7
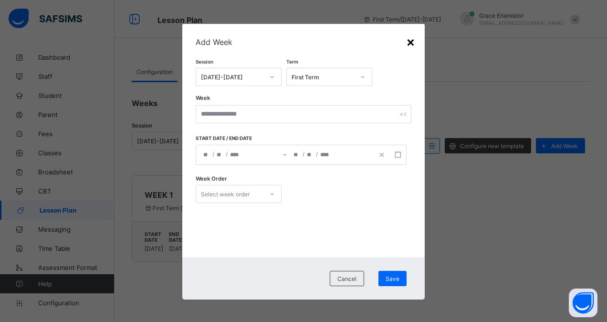
click at [413, 42] on div "×" at bounding box center [410, 41] width 9 height 16
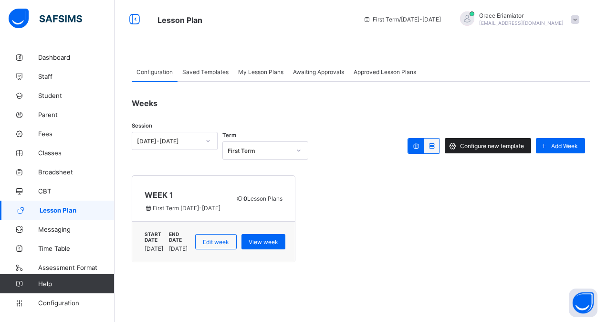
click at [487, 143] on span "Configure new template" at bounding box center [492, 145] width 64 height 7
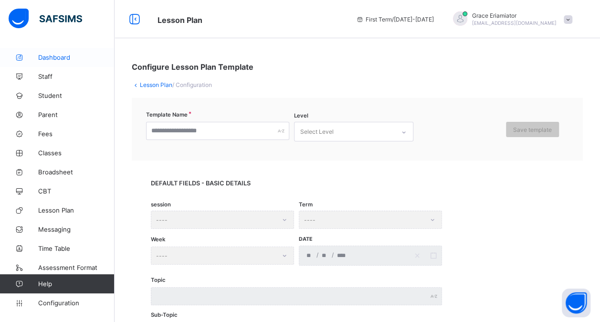
click at [64, 59] on span "Dashboard" at bounding box center [76, 57] width 76 height 8
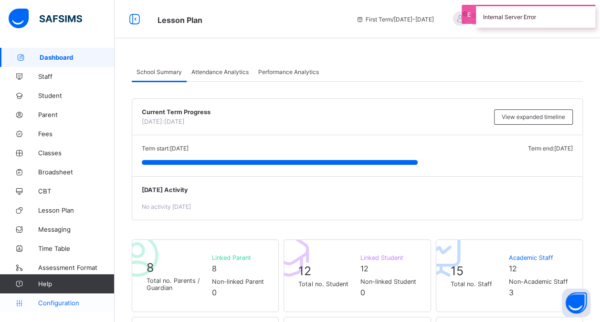
click at [69, 303] on span "Configuration" at bounding box center [76, 303] width 76 height 8
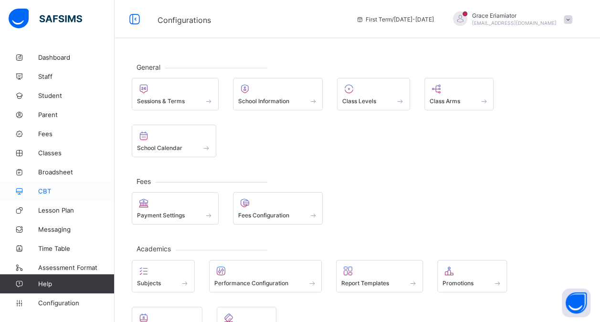
click at [48, 191] on span "CBT" at bounding box center [76, 191] width 76 height 8
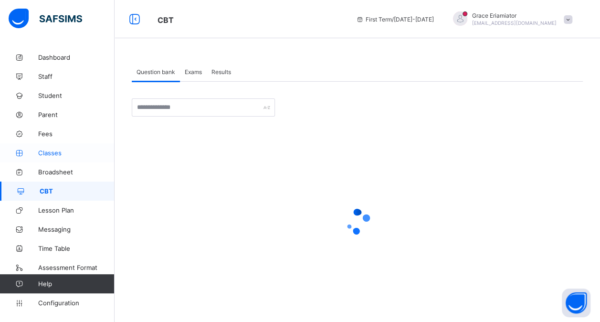
click at [55, 154] on span "Classes" at bounding box center [76, 153] width 76 height 8
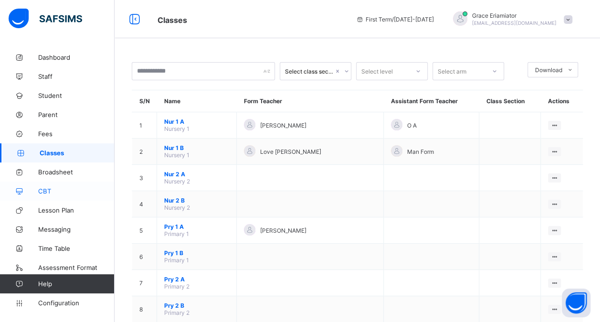
click at [44, 188] on span "CBT" at bounding box center [76, 191] width 76 height 8
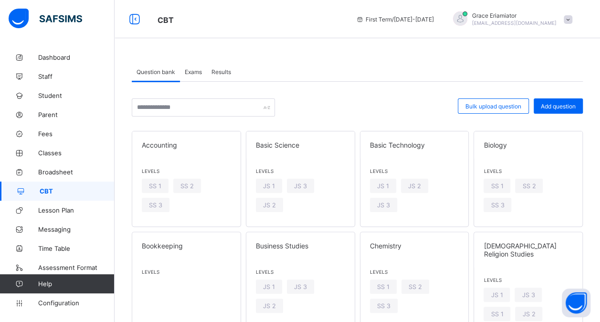
click at [189, 68] on span "Exams" at bounding box center [193, 71] width 17 height 7
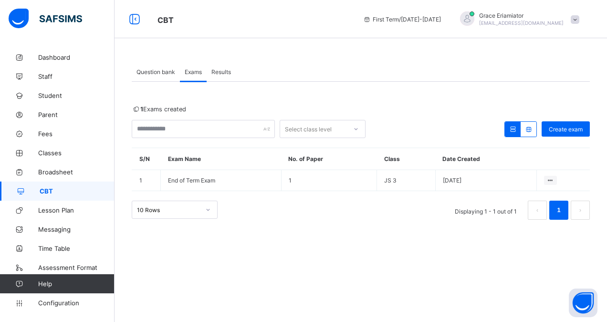
click at [162, 73] on span "Question bank" at bounding box center [156, 71] width 39 height 7
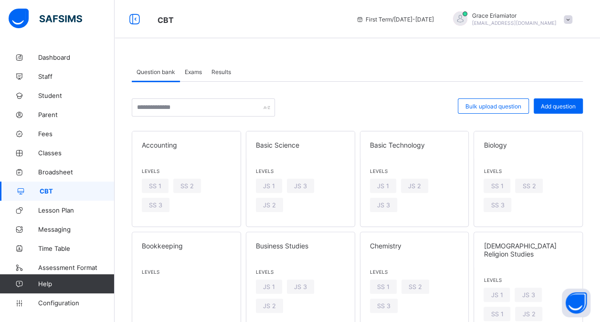
click at [191, 69] on span "Exams" at bounding box center [193, 71] width 17 height 7
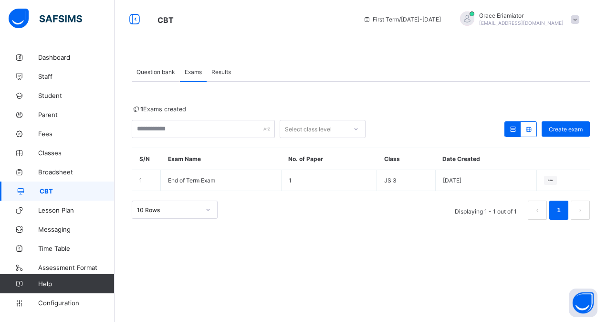
click at [224, 69] on span "Results" at bounding box center [222, 71] width 20 height 7
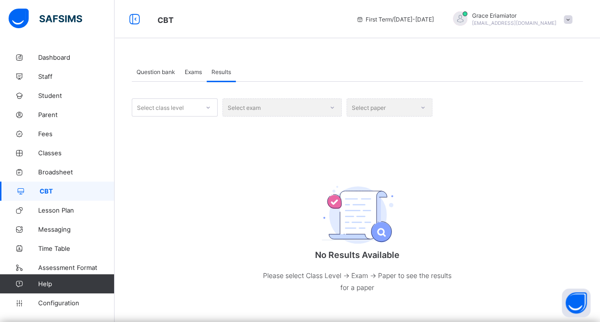
click at [191, 73] on span "Exams" at bounding box center [193, 71] width 17 height 7
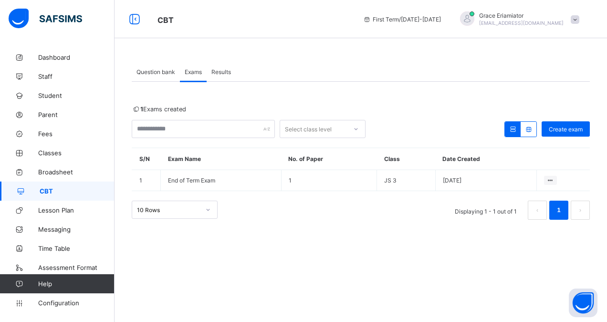
click at [160, 74] on span "Question bank" at bounding box center [156, 71] width 39 height 7
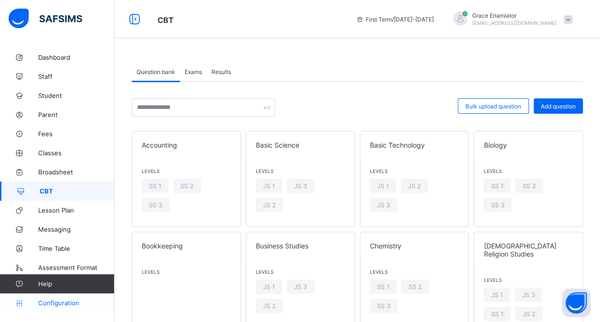
click at [64, 301] on span "Configuration" at bounding box center [76, 303] width 76 height 8
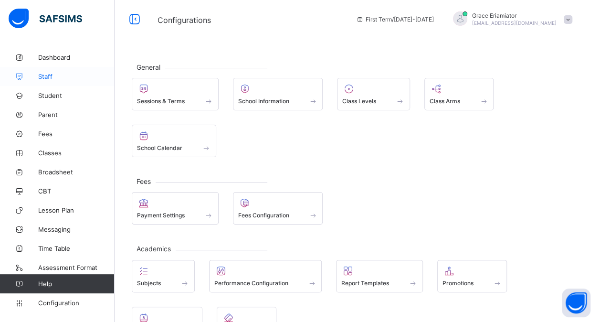
click at [59, 77] on span "Staff" at bounding box center [76, 77] width 76 height 8
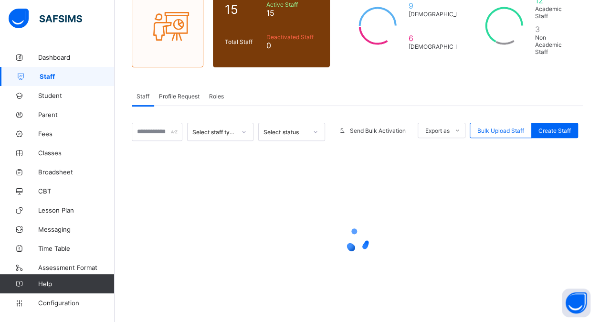
scroll to position [102, 0]
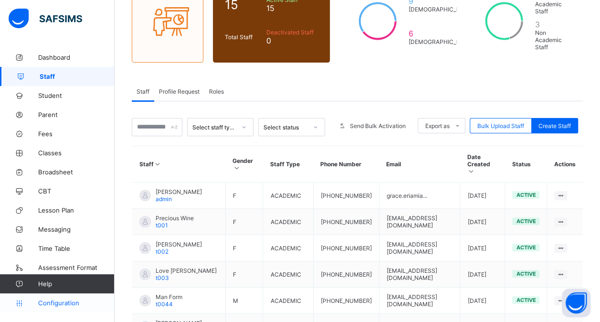
click at [50, 304] on span "Configuration" at bounding box center [76, 303] width 76 height 8
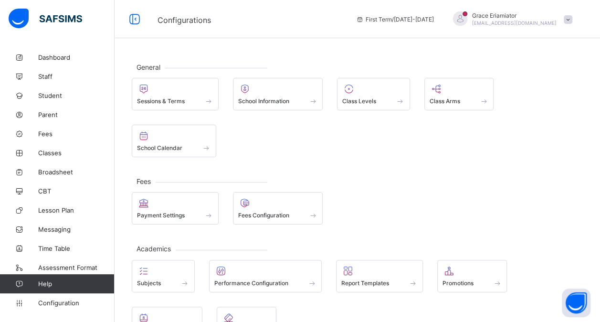
click at [267, 144] on div "Sessions & Terms School Information Class Levels Class Arms School Calendar" at bounding box center [357, 117] width 451 height 79
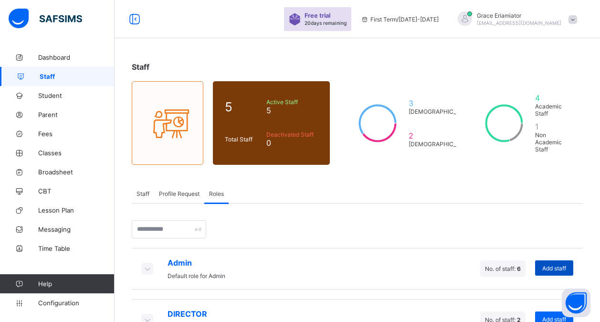
scroll to position [127, 0]
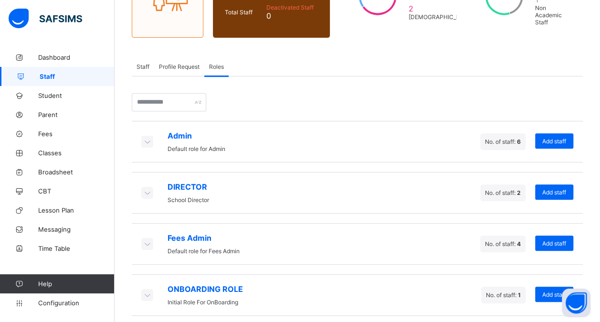
click at [147, 137] on icon at bounding box center [147, 142] width 11 height 10
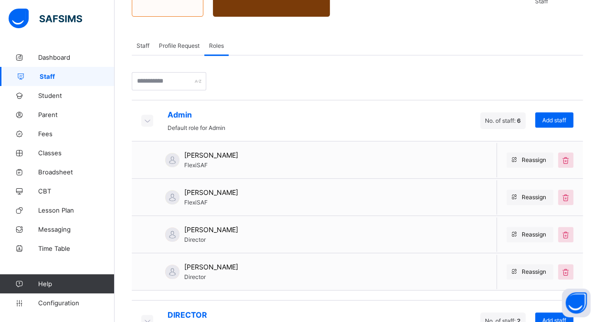
scroll to position [148, 0]
click at [557, 112] on div "Add staff" at bounding box center [554, 119] width 38 height 15
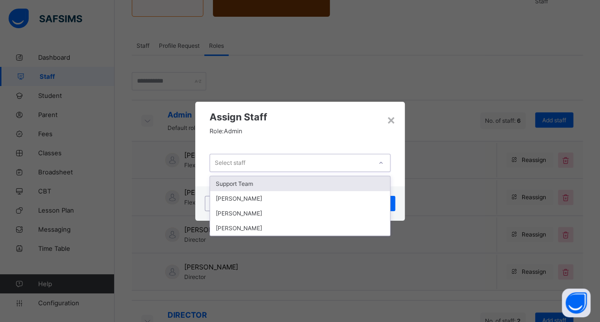
click at [382, 167] on icon at bounding box center [381, 163] width 6 height 10
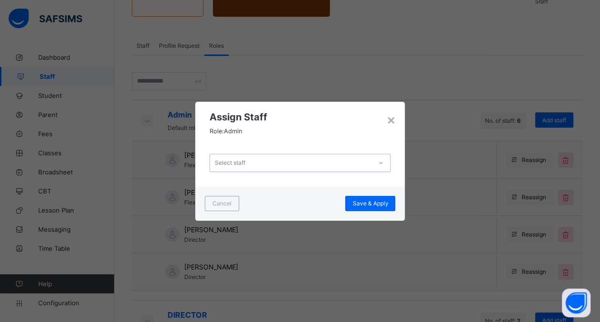
click at [346, 158] on div "Select staff" at bounding box center [291, 162] width 162 height 13
click at [392, 122] on div "×" at bounding box center [390, 119] width 9 height 16
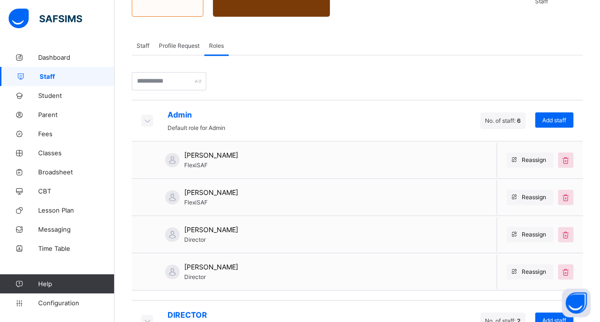
click at [144, 117] on icon at bounding box center [147, 121] width 11 height 10
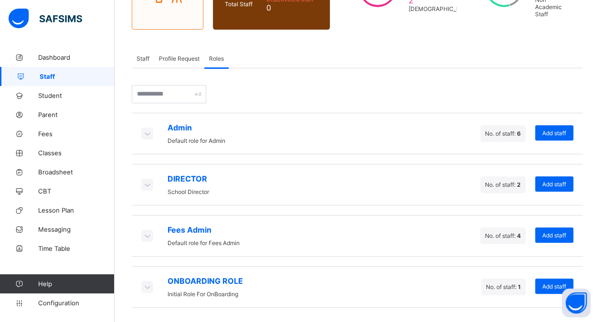
scroll to position [127, 0]
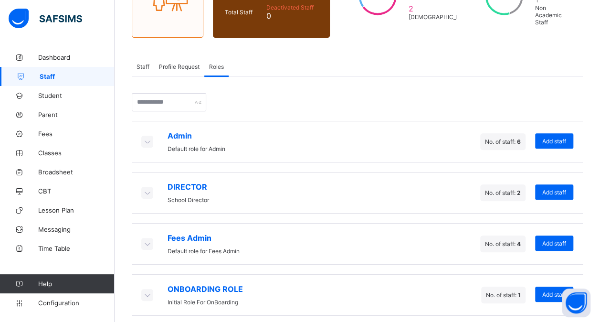
click at [148, 188] on icon at bounding box center [147, 193] width 11 height 10
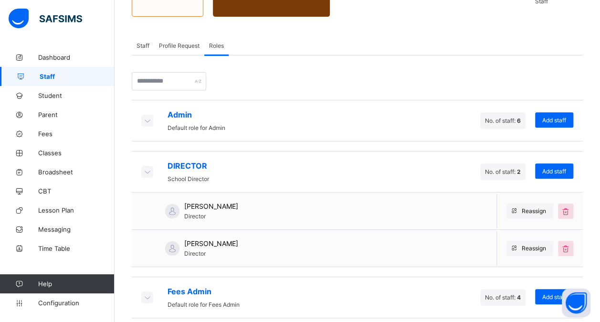
click at [148, 167] on icon at bounding box center [147, 172] width 11 height 10
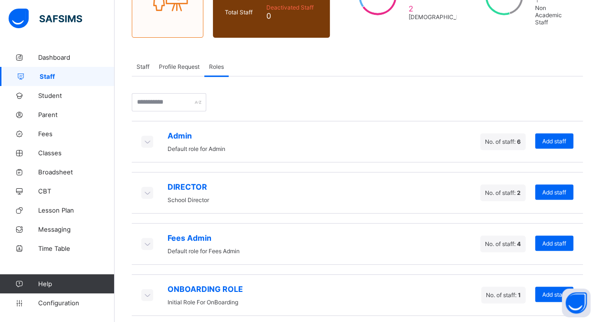
click at [145, 239] on icon at bounding box center [147, 244] width 11 height 10
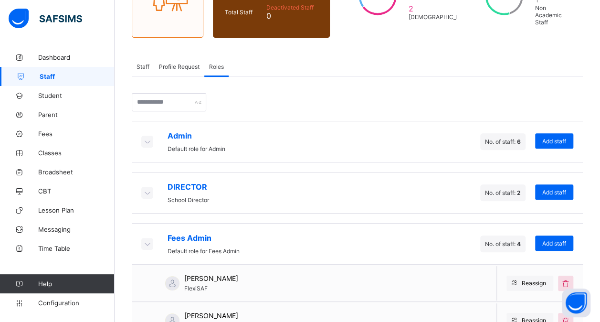
scroll to position [148, 0]
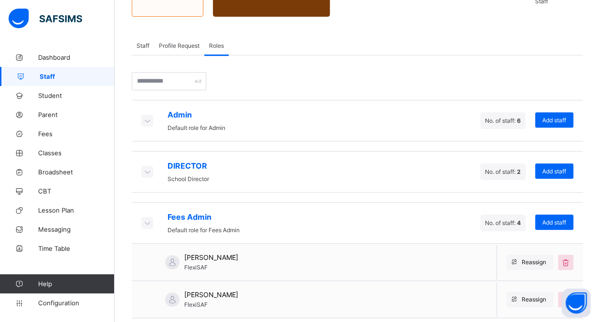
click at [148, 218] on icon at bounding box center [147, 223] width 11 height 10
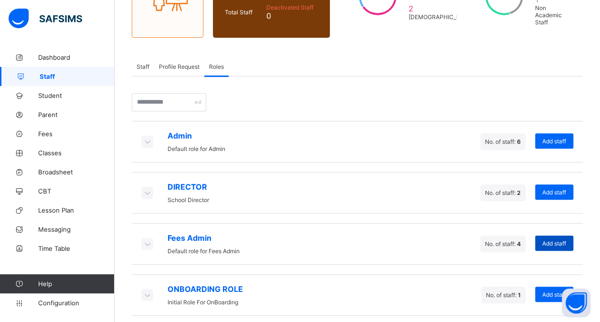
click at [564, 240] on span "Add staff" at bounding box center [554, 243] width 24 height 7
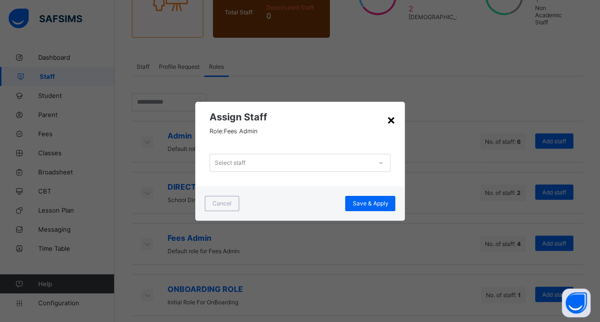
click at [394, 117] on div "×" at bounding box center [390, 119] width 9 height 16
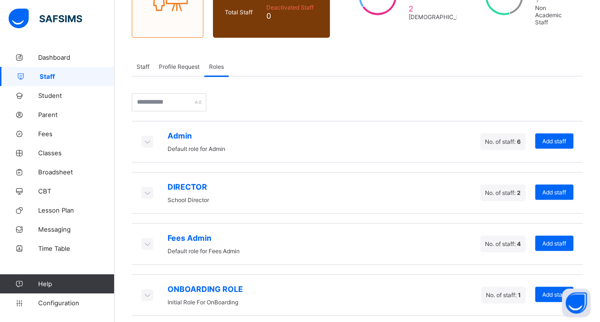
click at [146, 63] on span "Staff" at bounding box center [143, 66] width 13 height 7
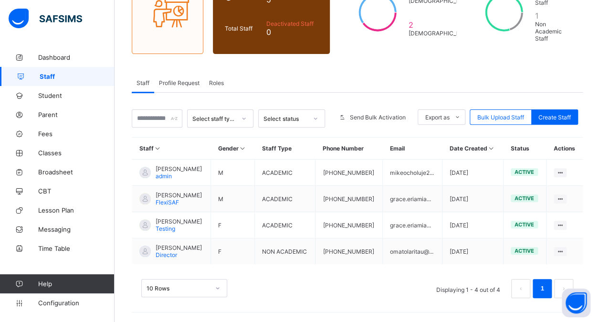
scroll to position [103, 0]
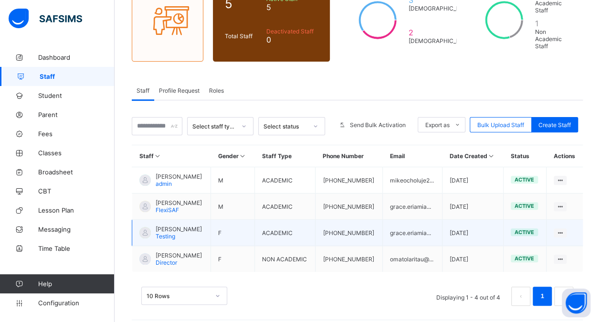
click at [179, 225] on span "[PERSON_NAME]" at bounding box center [179, 228] width 46 height 7
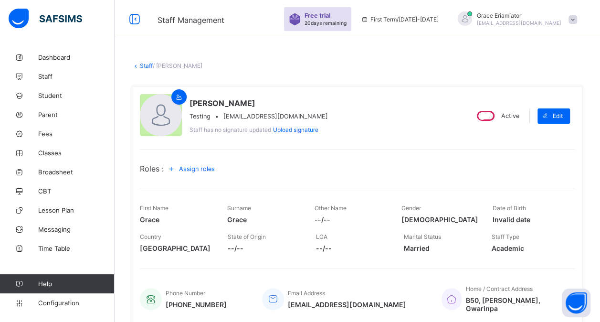
click at [212, 170] on span "Assign roles" at bounding box center [197, 168] width 36 height 7
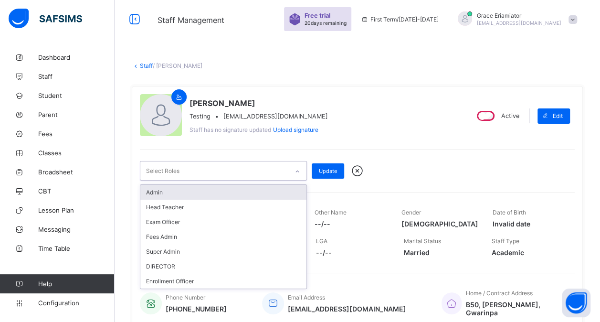
click at [299, 170] on icon at bounding box center [298, 172] width 6 height 10
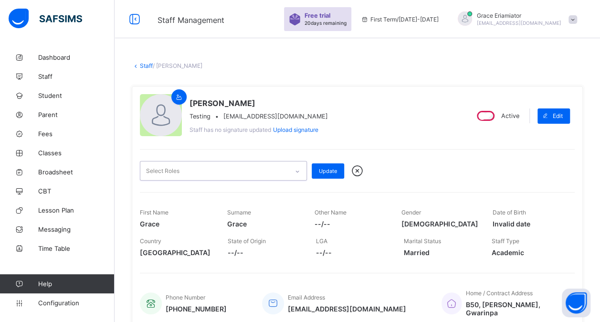
click at [299, 170] on icon at bounding box center [298, 172] width 6 height 10
click at [142, 64] on link "Staff" at bounding box center [146, 65] width 13 height 7
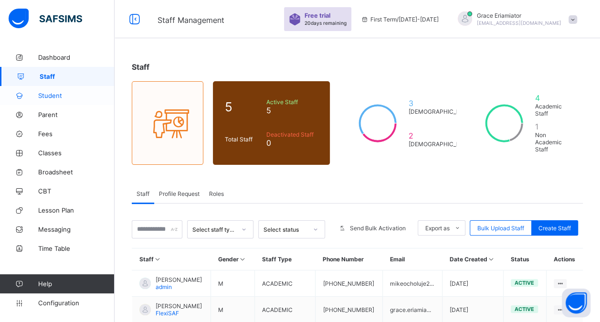
click at [53, 96] on span "Student" at bounding box center [76, 96] width 76 height 8
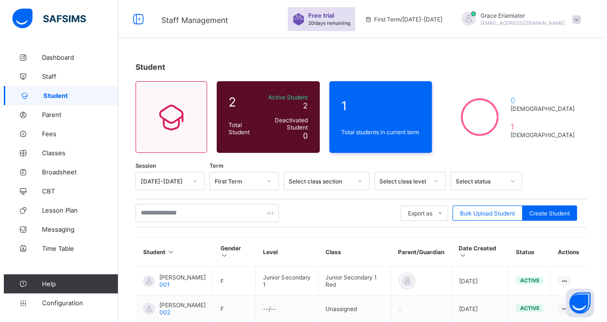
scroll to position [48, 0]
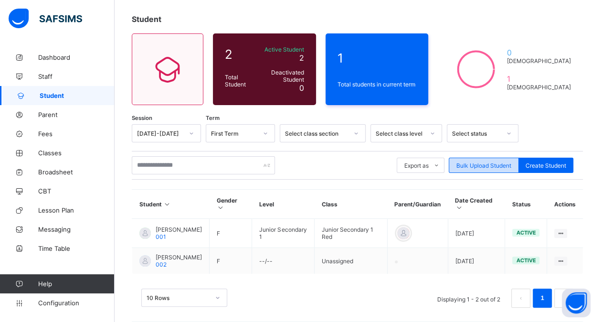
click at [508, 162] on span "Bulk Upload Student" at bounding box center [483, 165] width 55 height 7
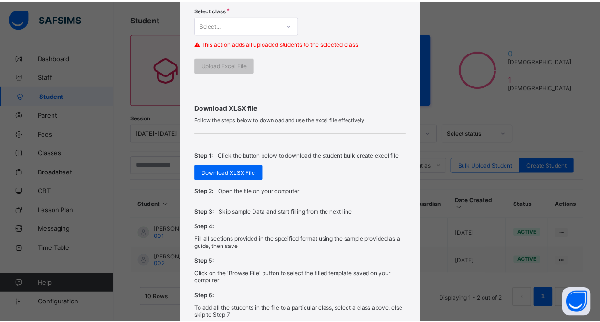
scroll to position [280, 0]
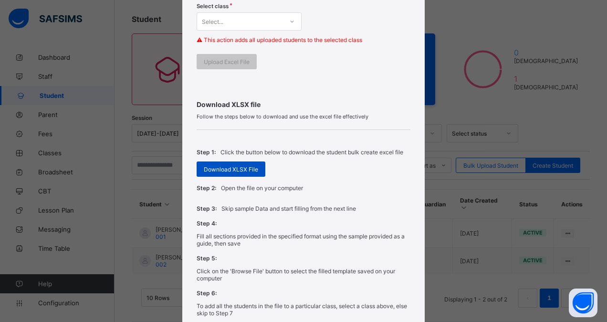
click at [229, 167] on span "Download XLSX File" at bounding box center [231, 169] width 54 height 7
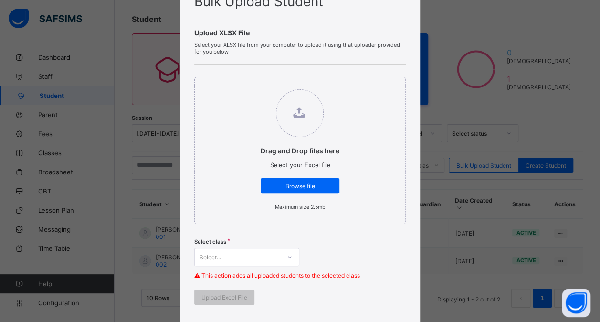
scroll to position [15, 0]
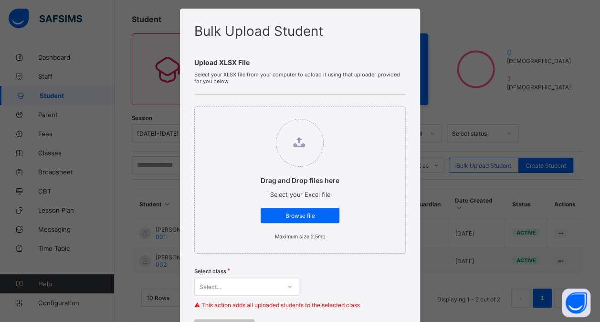
click at [351, 54] on div "Upload XLSX File Select your XLSX file from your computer to upload it using th…" at bounding box center [300, 192] width 212 height 307
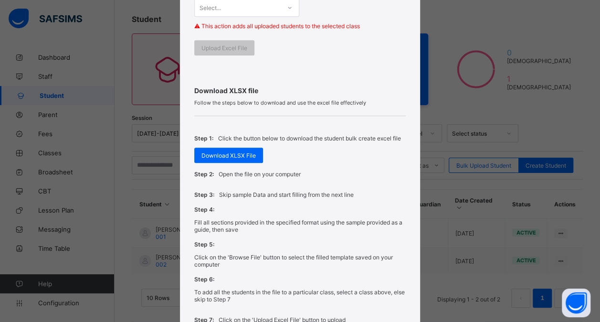
scroll to position [379, 0]
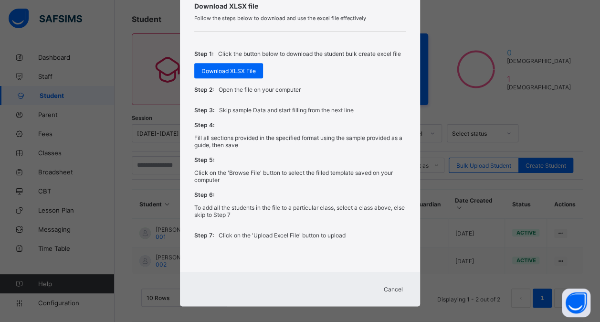
click at [395, 286] on span "Cancel" at bounding box center [393, 289] width 19 height 7
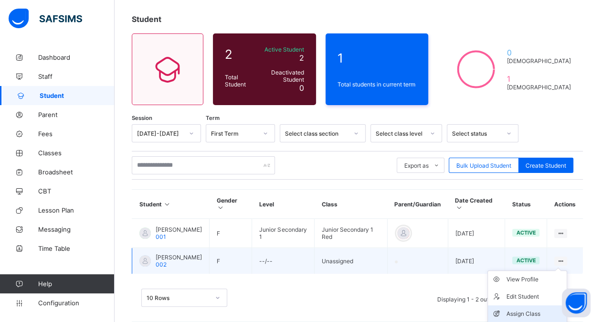
scroll to position [73, 0]
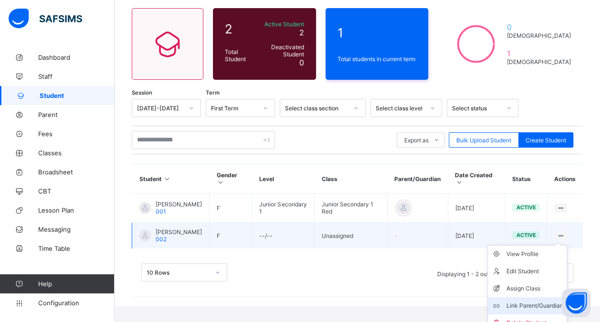
click at [523, 301] on div "Link Parent/Guardian" at bounding box center [534, 306] width 57 height 10
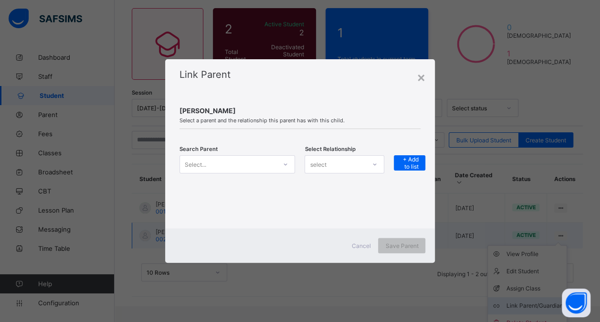
scroll to position [48, 0]
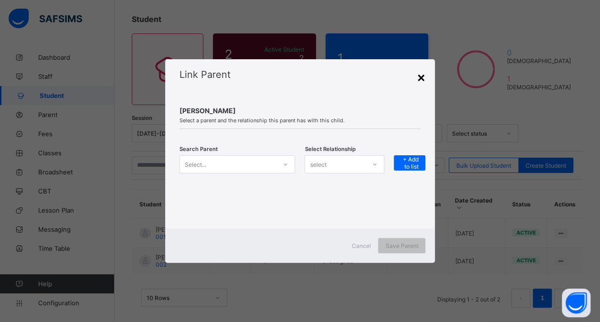
click at [424, 85] on div "×" at bounding box center [420, 77] width 9 height 16
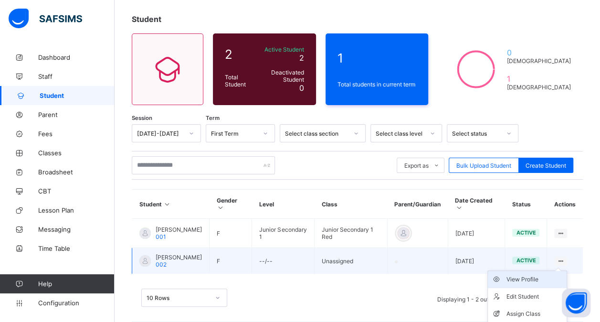
scroll to position [73, 0]
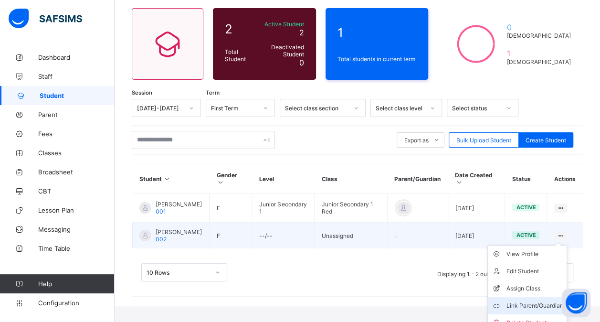
click at [529, 301] on div "Link Parent/Guardian" at bounding box center [534, 306] width 57 height 10
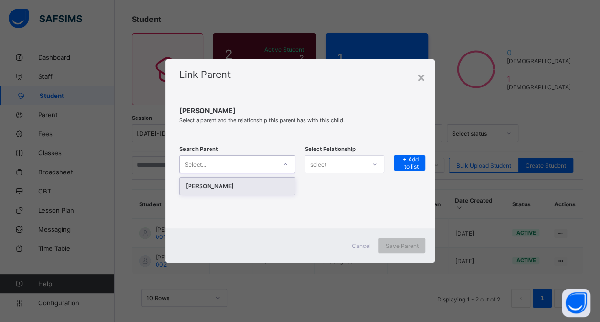
click at [286, 163] on icon at bounding box center [286, 164] width 6 height 10
click at [248, 190] on div "[PERSON_NAME]" at bounding box center [238, 186] width 104 height 10
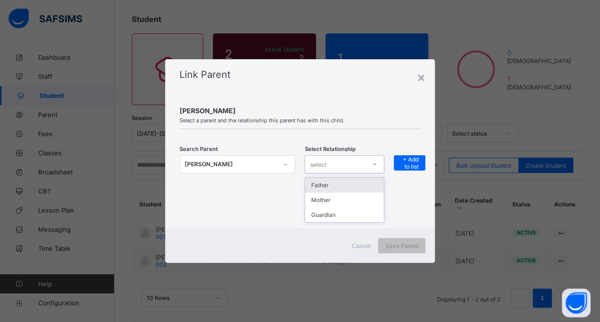
click at [374, 161] on icon at bounding box center [375, 164] width 6 height 10
click at [339, 197] on div "Mother" at bounding box center [344, 199] width 79 height 15
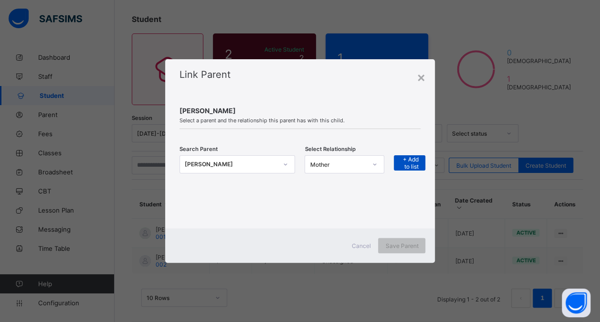
click at [413, 159] on span "+ Add to list" at bounding box center [409, 163] width 17 height 14
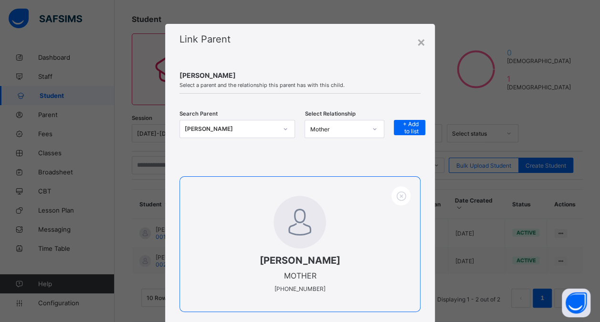
scroll to position [73, 0]
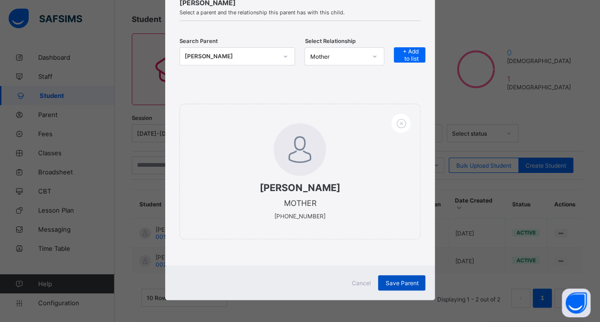
click at [407, 279] on span "Save Parent" at bounding box center [401, 282] width 33 height 7
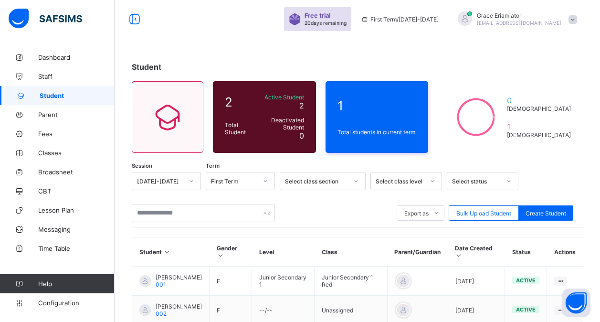
scroll to position [51, 0]
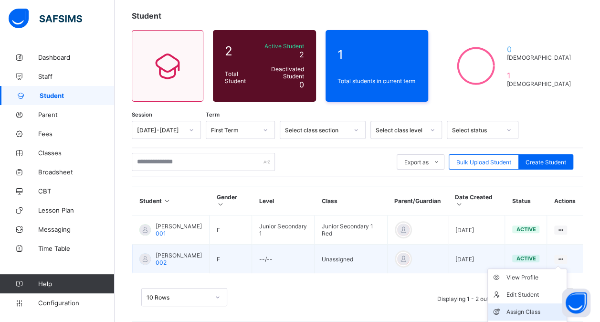
click at [532, 307] on div "Assign Class" at bounding box center [534, 312] width 57 height 10
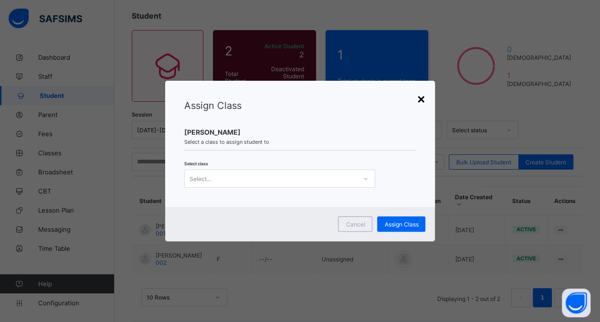
click at [424, 101] on div "×" at bounding box center [420, 98] width 9 height 16
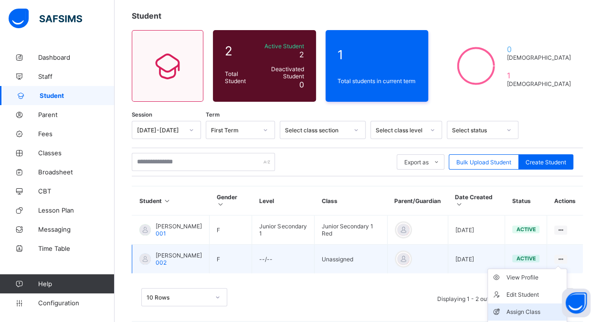
click at [530, 307] on div "Assign Class" at bounding box center [534, 312] width 57 height 10
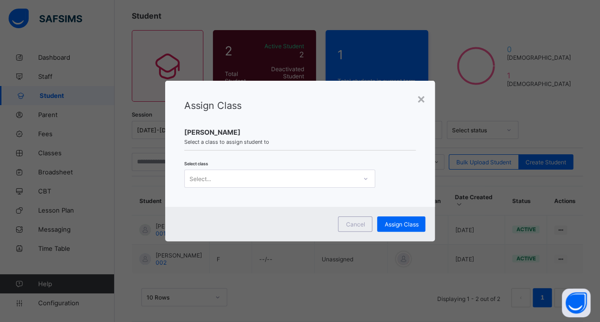
scroll to position [0, 0]
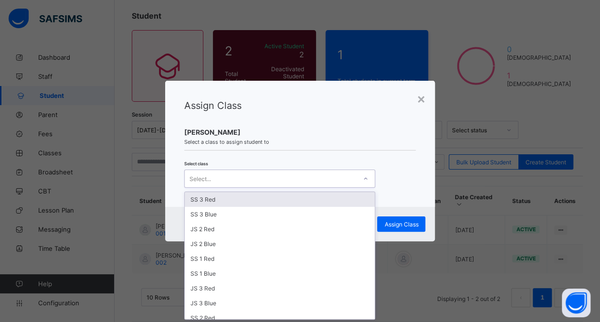
click at [368, 177] on div at bounding box center [366, 178] width 16 height 15
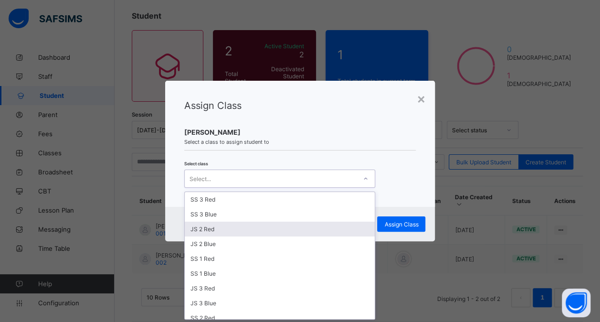
click at [249, 231] on div "JS 2 Red" at bounding box center [280, 229] width 190 height 15
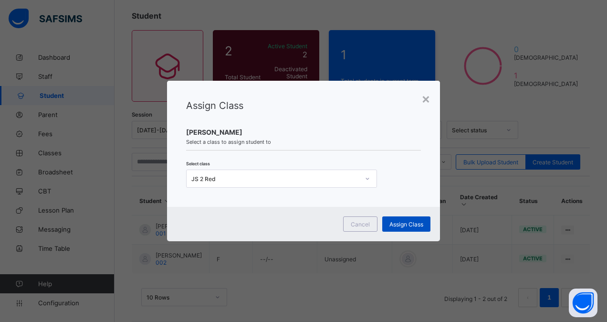
click at [405, 223] on span "Assign Class" at bounding box center [407, 224] width 34 height 7
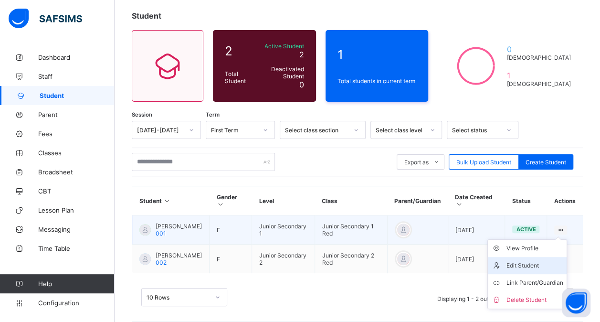
click at [522, 257] on li "Edit Student" at bounding box center [527, 265] width 79 height 17
select select "**"
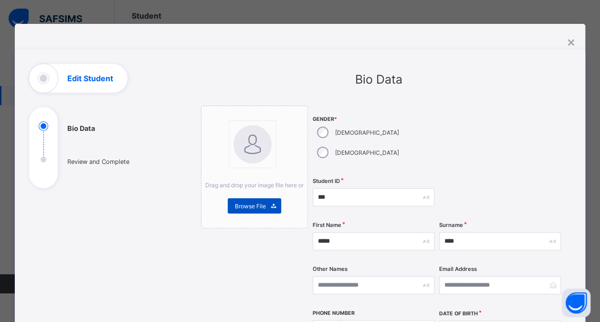
click at [242, 204] on span "Browse File" at bounding box center [250, 205] width 31 height 7
click at [570, 41] on div "×" at bounding box center [571, 41] width 9 height 16
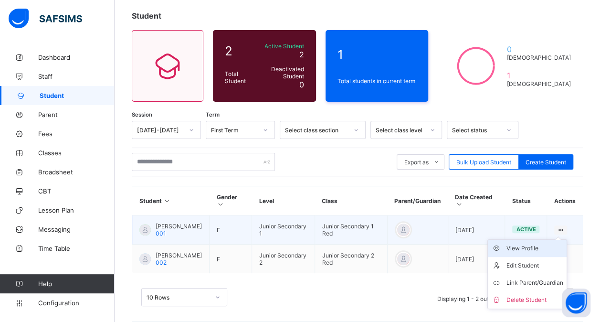
click at [531, 244] on div "View Profile" at bounding box center [534, 249] width 57 height 10
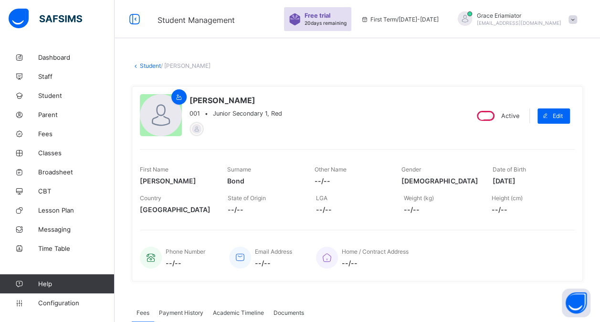
click at [149, 66] on link "Student" at bounding box center [150, 65] width 21 height 7
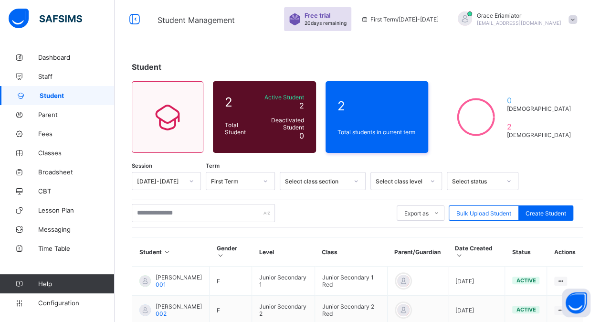
scroll to position [51, 0]
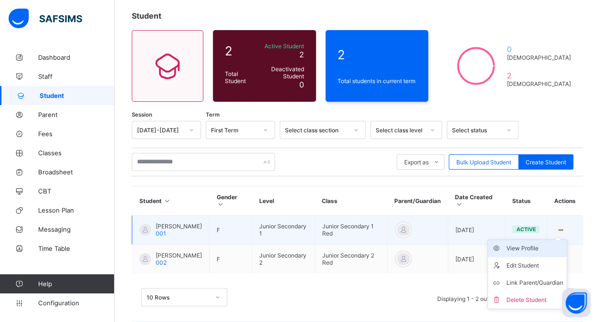
click at [536, 244] on div "View Profile" at bounding box center [534, 249] width 57 height 10
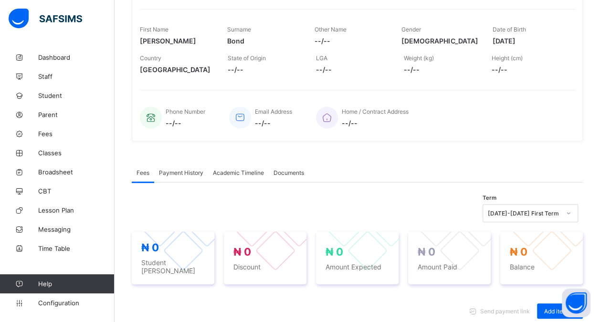
scroll to position [139, 0]
click at [189, 171] on span "Payment History" at bounding box center [181, 173] width 44 height 7
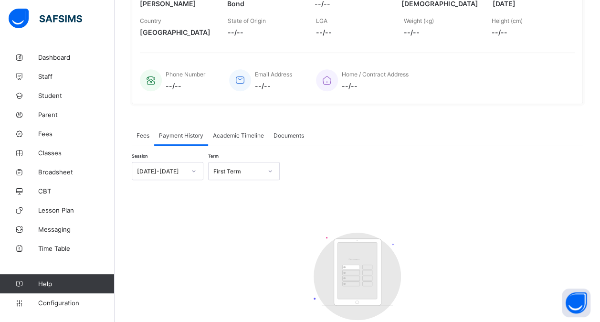
scroll to position [180, 0]
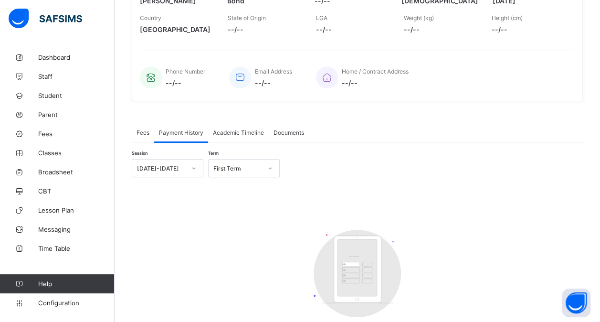
click at [277, 205] on div "Session [DATE]-[DATE] Term First Term Customers There are currently no records.…" at bounding box center [357, 259] width 451 height 200
click at [247, 129] on span "Academic Timeline" at bounding box center [238, 132] width 51 height 7
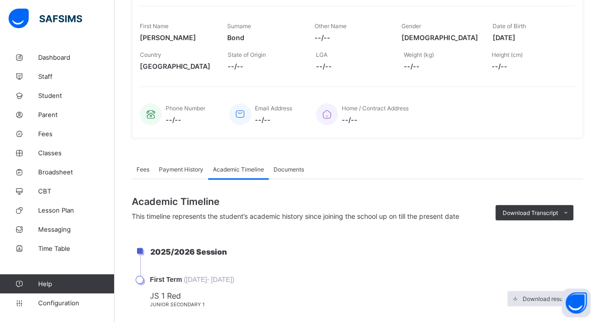
scroll to position [120, 0]
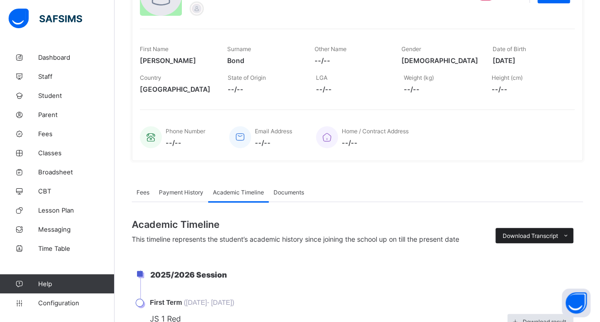
click at [567, 232] on span at bounding box center [565, 235] width 15 height 15
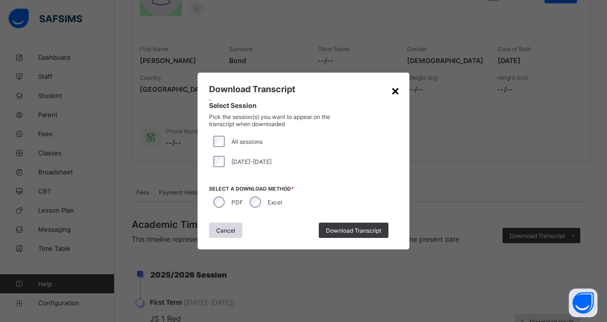
click at [398, 92] on div "×" at bounding box center [395, 90] width 9 height 16
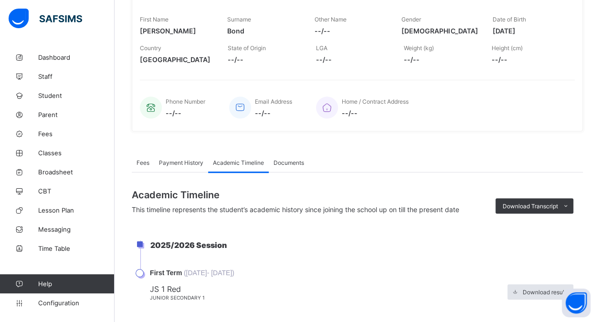
scroll to position [150, 0]
click at [293, 159] on span "Documents" at bounding box center [289, 162] width 31 height 7
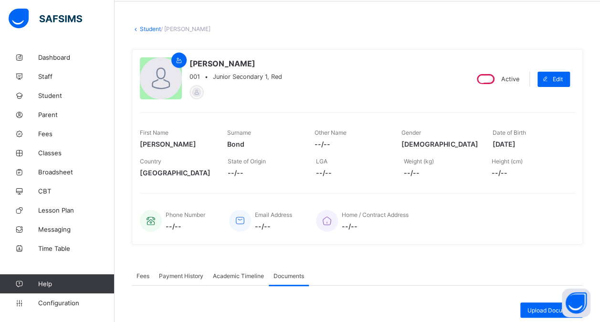
scroll to position [0, 0]
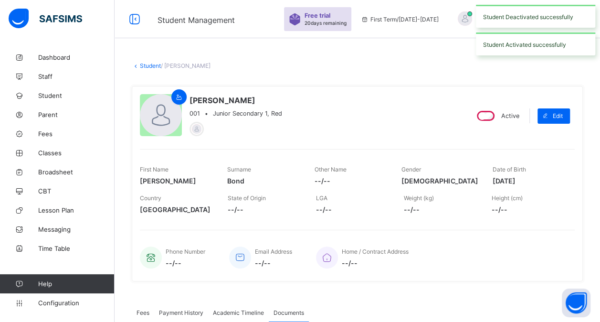
click at [147, 65] on link "Student" at bounding box center [150, 65] width 21 height 7
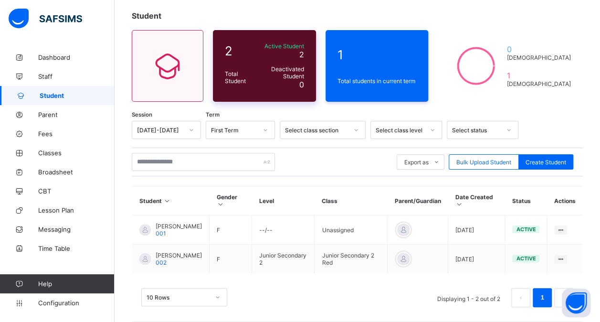
scroll to position [37, 0]
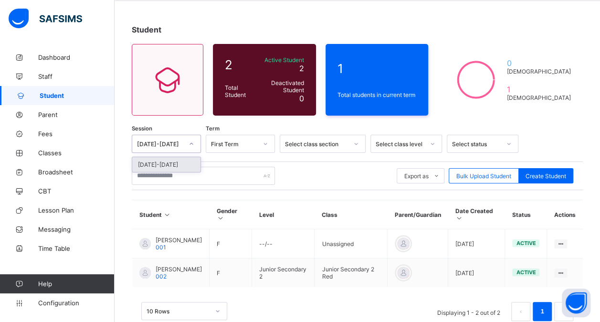
click at [189, 140] on icon at bounding box center [192, 144] width 6 height 10
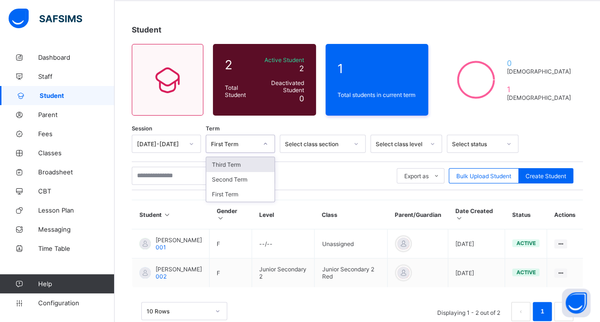
click at [265, 140] on icon at bounding box center [266, 144] width 6 height 10
click at [243, 178] on div "Second Term" at bounding box center [240, 179] width 68 height 15
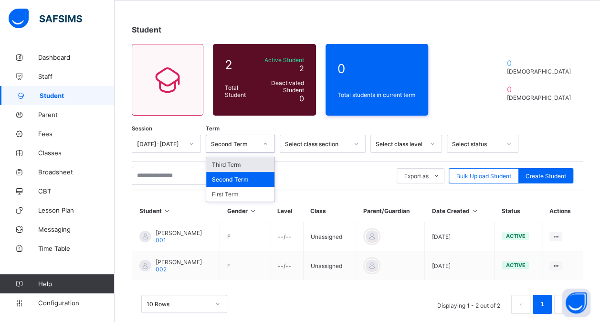
click at [267, 141] on icon at bounding box center [266, 144] width 6 height 10
click at [244, 191] on div "First Term" at bounding box center [240, 194] width 68 height 15
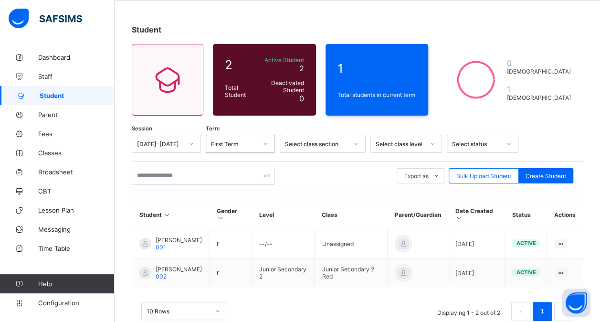
click at [265, 140] on icon at bounding box center [266, 144] width 6 height 10
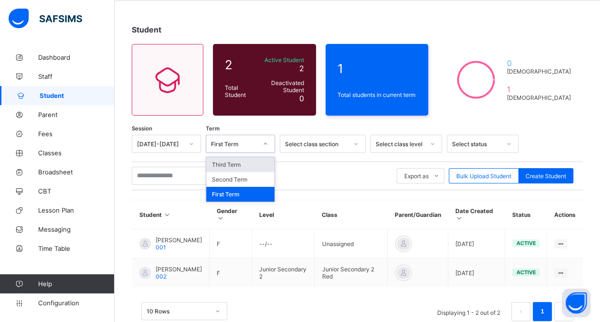
click at [250, 164] on div "Third Term" at bounding box center [240, 164] width 68 height 15
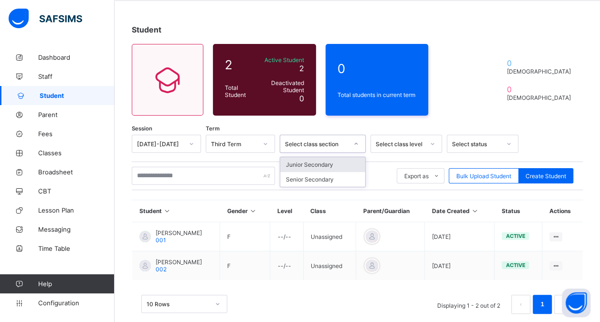
click at [360, 146] on div at bounding box center [356, 143] width 16 height 15
click at [333, 178] on div "Senior Secondary" at bounding box center [322, 179] width 85 height 15
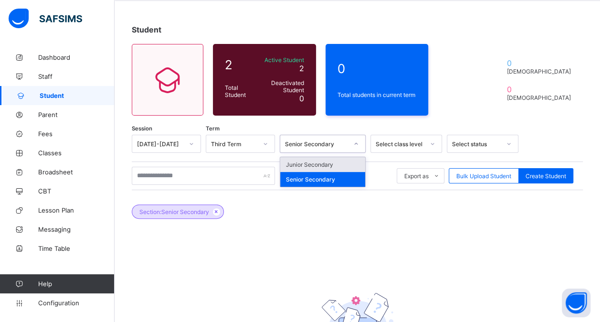
drag, startPoint x: 356, startPoint y: 140, endPoint x: 341, endPoint y: 160, distance: 25.3
click at [341, 153] on div "option Senior Secondary, selected. option Junior Secondary focused, 1 of 2. 2 r…" at bounding box center [323, 144] width 86 height 18
click at [341, 160] on div "Junior Secondary" at bounding box center [322, 164] width 85 height 15
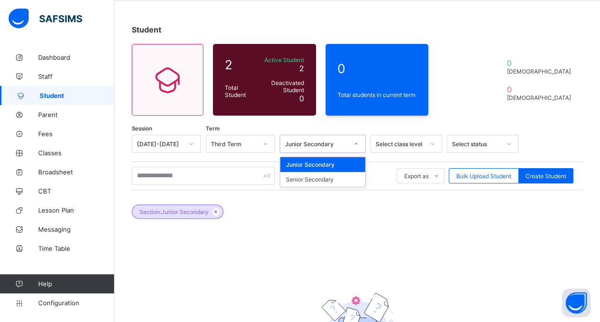
click at [360, 140] on div at bounding box center [356, 143] width 16 height 15
click at [335, 159] on div "Junior Secondary" at bounding box center [322, 164] width 85 height 15
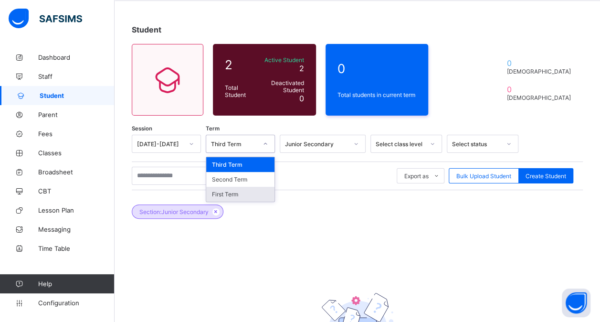
drag, startPoint x: 262, startPoint y: 145, endPoint x: 235, endPoint y: 188, distance: 50.6
click at [235, 153] on div "option Third Term, selected. option First Term focused, 3 of 3. 3 results avail…" at bounding box center [240, 144] width 69 height 18
click at [235, 188] on div "First Term" at bounding box center [240, 194] width 68 height 15
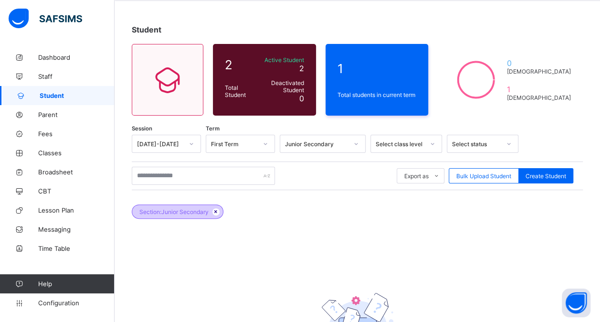
click at [217, 209] on icon at bounding box center [216, 212] width 8 height 6
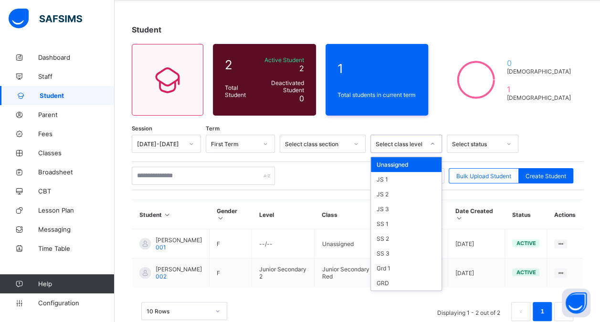
click at [432, 143] on icon at bounding box center [432, 144] width 3 height 2
click at [406, 179] on div "JS 1" at bounding box center [406, 179] width 71 height 15
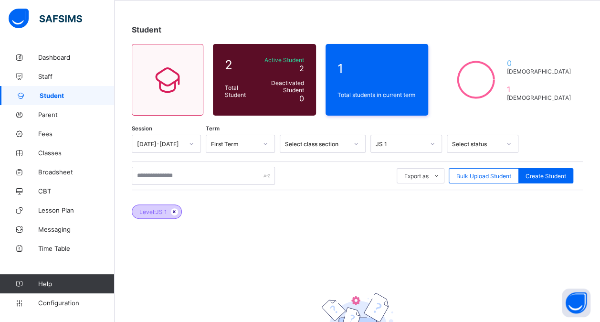
click at [176, 209] on icon at bounding box center [174, 212] width 8 height 6
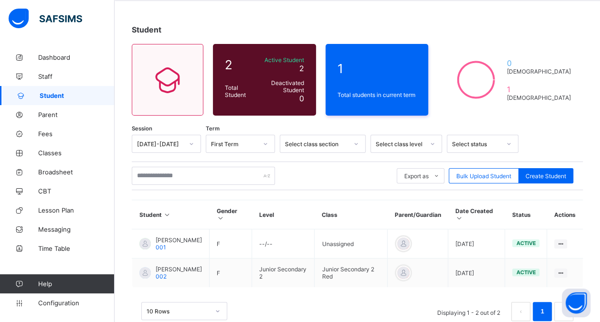
scroll to position [51, 0]
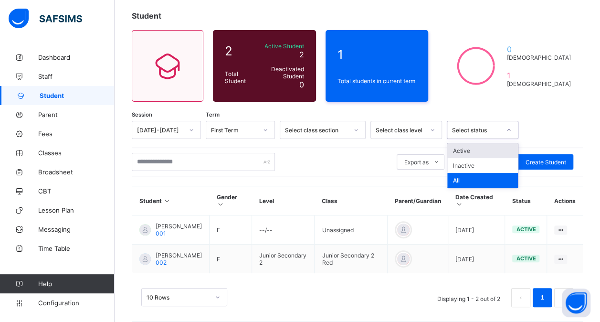
click at [462, 127] on div "Select status" at bounding box center [476, 130] width 49 height 7
click at [466, 150] on div "Active" at bounding box center [482, 150] width 71 height 15
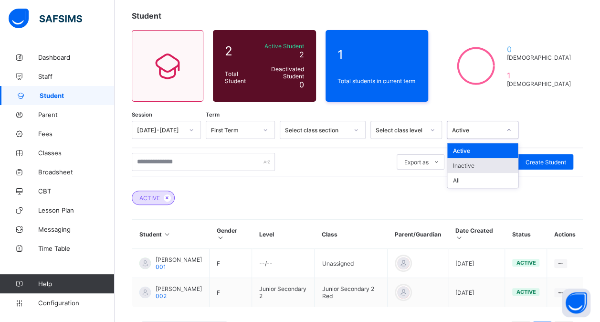
drag, startPoint x: 508, startPoint y: 131, endPoint x: 480, endPoint y: 165, distance: 44.1
click at [480, 139] on div "option Active, selected. option Inactive focused, 2 of 3. 3 results available. …" at bounding box center [483, 130] width 72 height 18
click at [480, 165] on div "Inactive" at bounding box center [482, 165] width 71 height 15
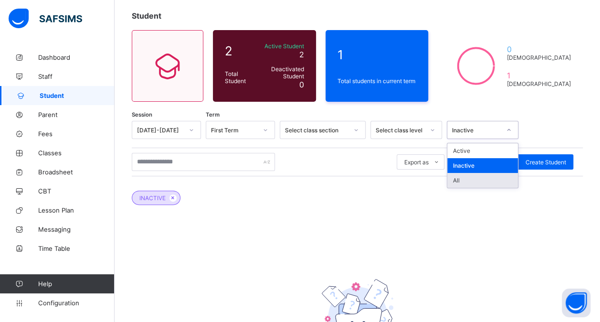
drag, startPoint x: 512, startPoint y: 129, endPoint x: 472, endPoint y: 175, distance: 60.9
click at [472, 139] on div "option Inactive, selected. option All focused, 3 of 3. 3 results available. Use…" at bounding box center [483, 130] width 72 height 18
click at [472, 175] on div "All" at bounding box center [482, 180] width 71 height 15
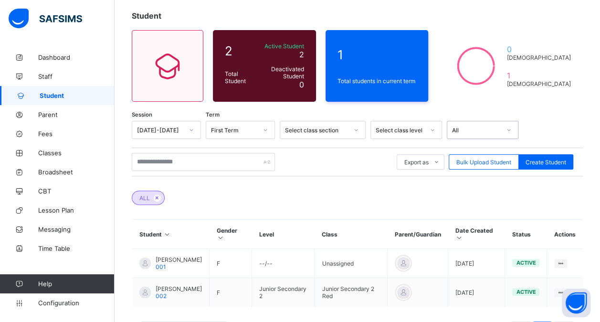
scroll to position [85, 0]
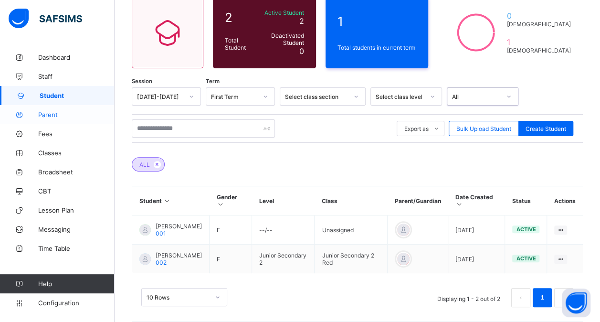
click at [60, 114] on span "Parent" at bounding box center [76, 115] width 76 height 8
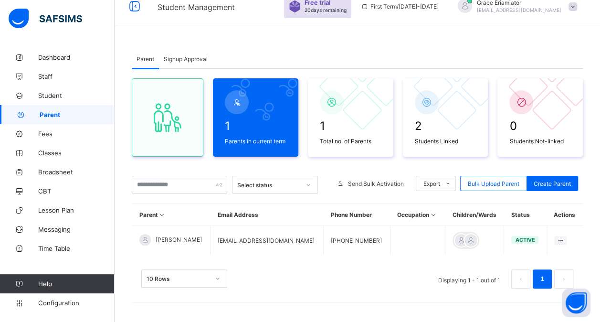
scroll to position [11, 0]
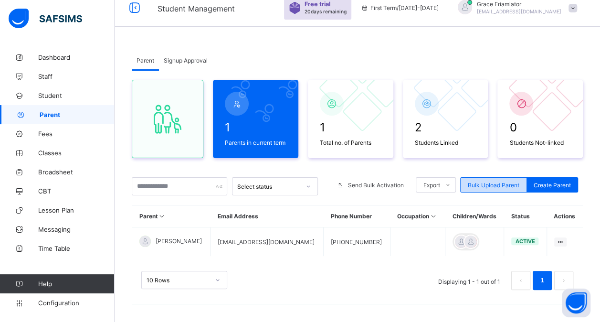
click at [502, 182] on span "Bulk Upload Parent" at bounding box center [494, 184] width 52 height 7
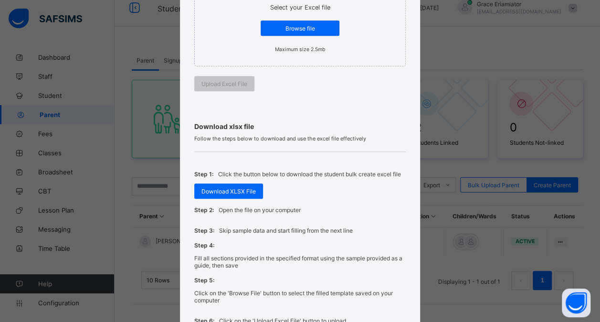
scroll to position [204, 0]
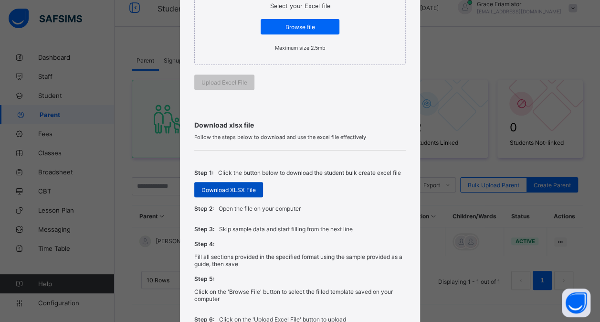
click at [223, 186] on span "Download XLSX File" at bounding box center [229, 189] width 54 height 7
click at [328, 118] on div "Download xlsx file Follow the steps below to download and use the excel file ef…" at bounding box center [300, 222] width 212 height 240
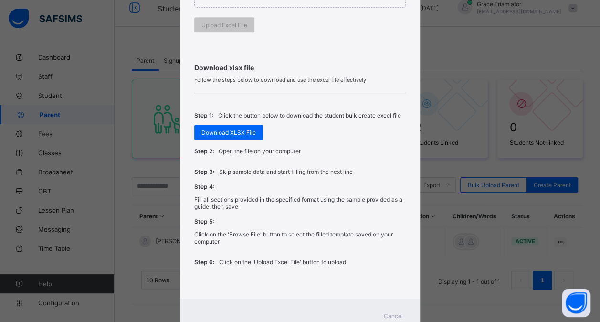
scroll to position [262, 0]
click at [390, 312] on span "Cancel" at bounding box center [393, 315] width 19 height 7
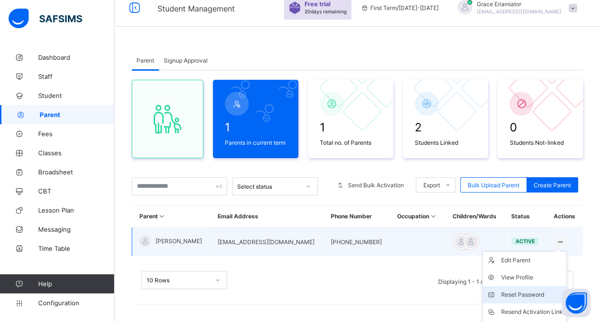
scroll to position [60, 0]
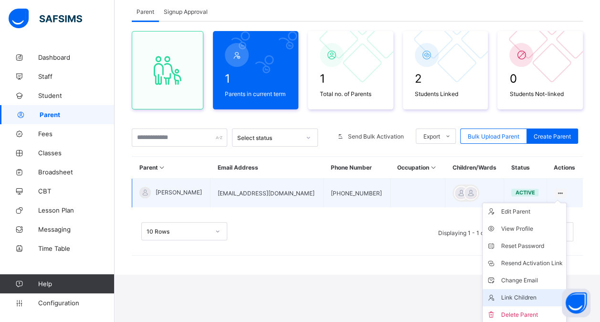
click at [533, 296] on div "Link Children" at bounding box center [532, 298] width 62 height 10
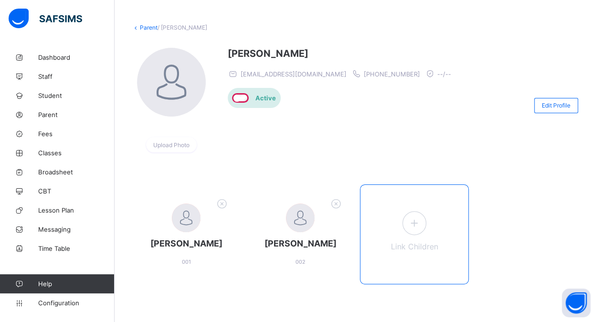
scroll to position [38, 0]
click at [417, 221] on icon at bounding box center [414, 223] width 17 height 15
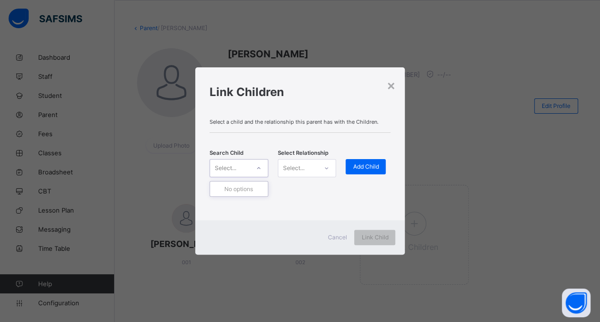
click at [258, 168] on icon at bounding box center [259, 168] width 6 height 10
click at [260, 168] on icon at bounding box center [259, 168] width 6 height 10
click at [258, 166] on icon at bounding box center [259, 168] width 6 height 10
click at [307, 167] on div "Select..." at bounding box center [298, 167] width 40 height 13
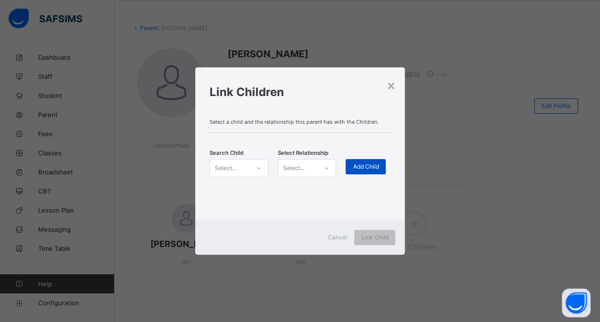
click at [374, 169] on span "Add Child" at bounding box center [366, 166] width 26 height 7
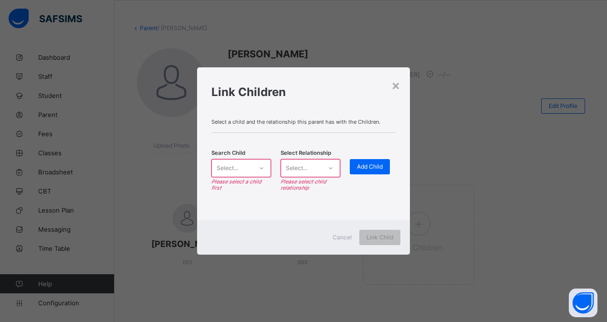
click at [341, 236] on span "Cancel" at bounding box center [342, 236] width 19 height 7
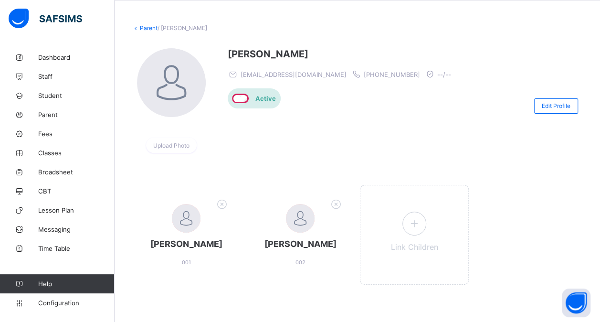
scroll to position [0, 0]
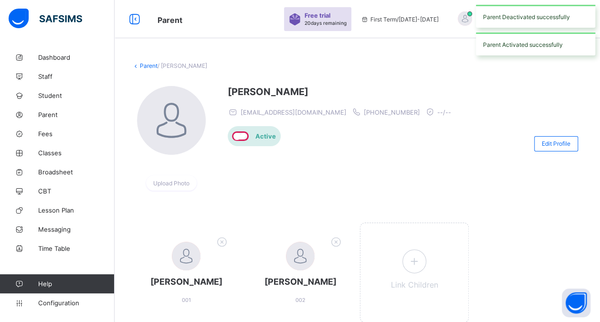
click at [144, 68] on link "Parent" at bounding box center [149, 65] width 18 height 7
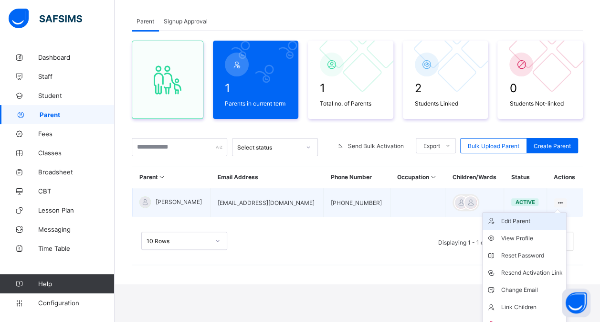
scroll to position [60, 0]
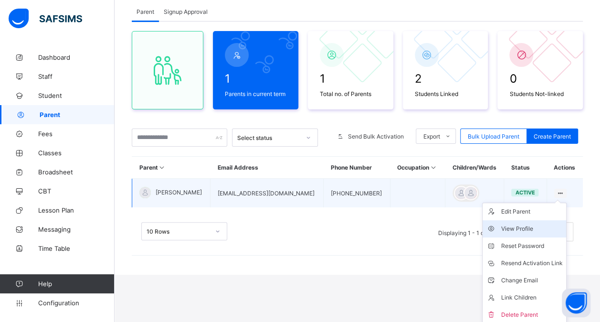
click at [515, 228] on div "View Profile" at bounding box center [532, 229] width 62 height 10
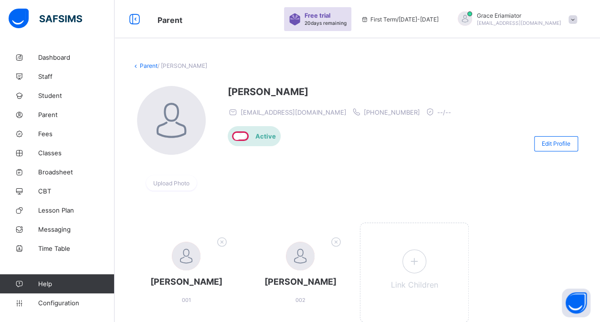
click at [149, 65] on link "Parent" at bounding box center [149, 65] width 18 height 7
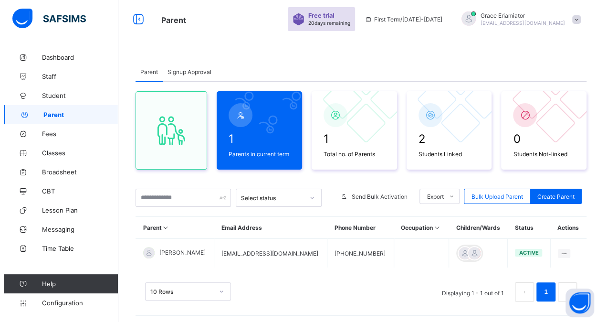
scroll to position [11, 0]
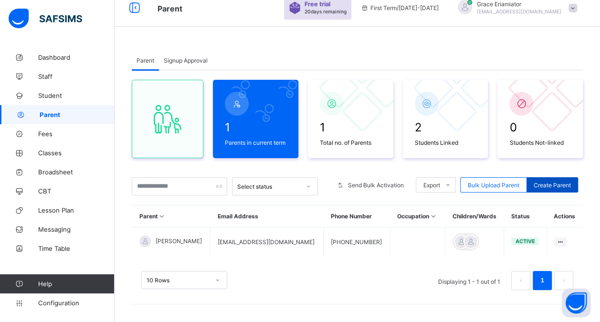
click at [564, 184] on span "Create Parent" at bounding box center [552, 184] width 37 height 7
select select "**"
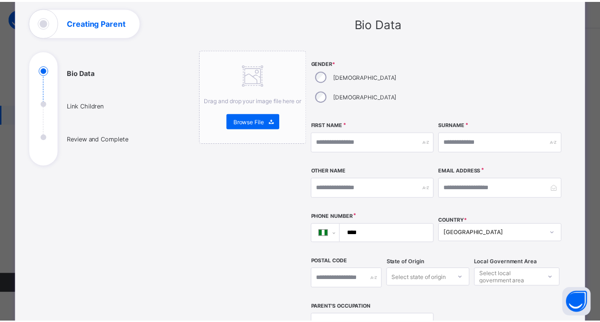
scroll to position [0, 0]
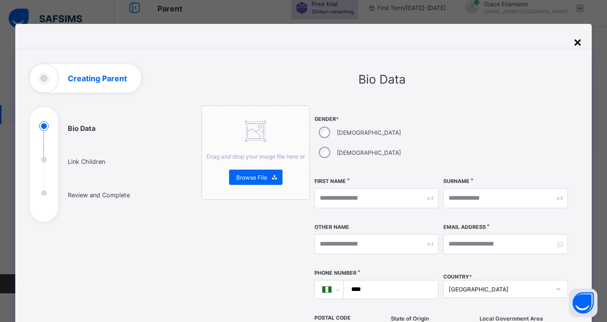
click at [576, 39] on div "×" at bounding box center [577, 41] width 9 height 16
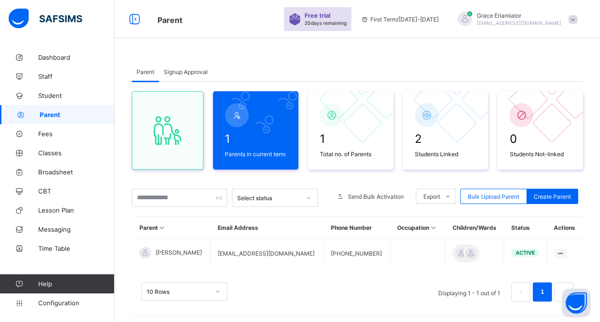
click at [198, 75] on div "Signup Approval" at bounding box center [185, 71] width 53 height 19
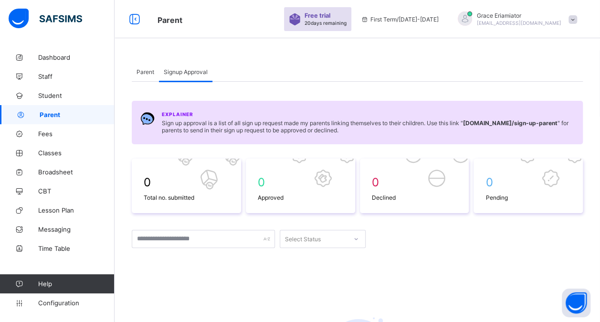
click at [138, 77] on div "Parent" at bounding box center [145, 71] width 27 height 19
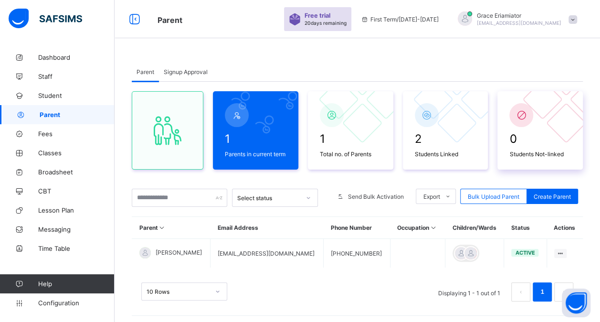
scroll to position [11, 0]
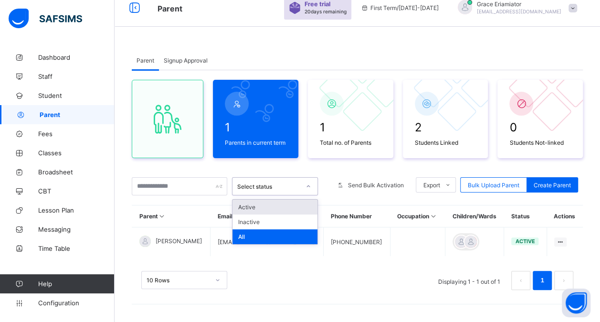
click at [308, 185] on icon at bounding box center [309, 186] width 6 height 10
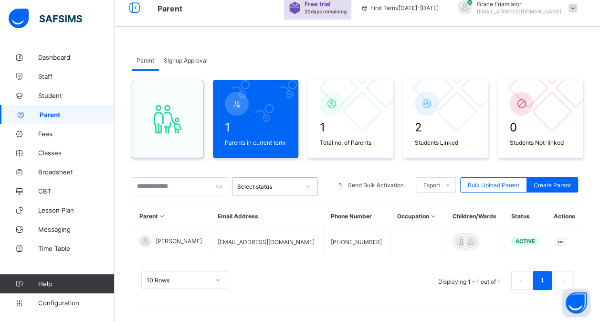
click at [308, 185] on icon at bounding box center [309, 186] width 6 height 10
click at [202, 185] on input "text" at bounding box center [179, 186] width 95 height 18
click at [186, 186] on input "text" at bounding box center [179, 186] width 95 height 18
click at [61, 153] on span "Classes" at bounding box center [76, 153] width 76 height 8
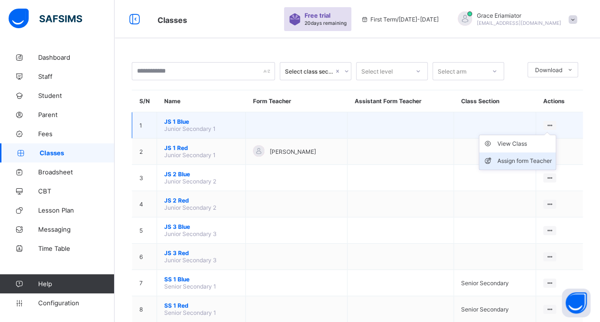
click at [535, 158] on div "Assign form Teacher" at bounding box center [525, 161] width 54 height 10
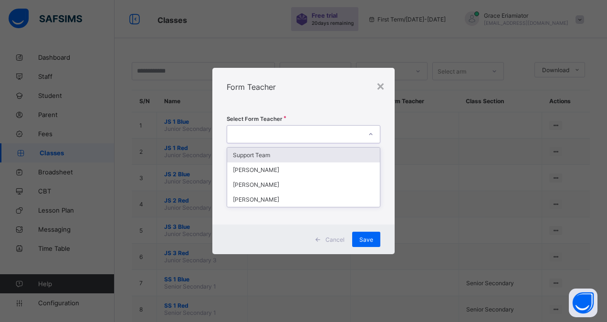
click at [305, 130] on div at bounding box center [294, 133] width 135 height 13
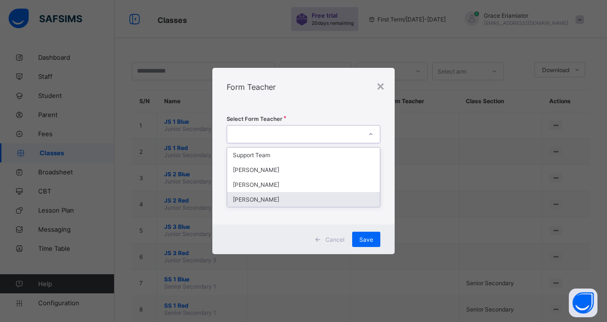
click at [278, 196] on div "Michael Ocholuje" at bounding box center [303, 199] width 153 height 15
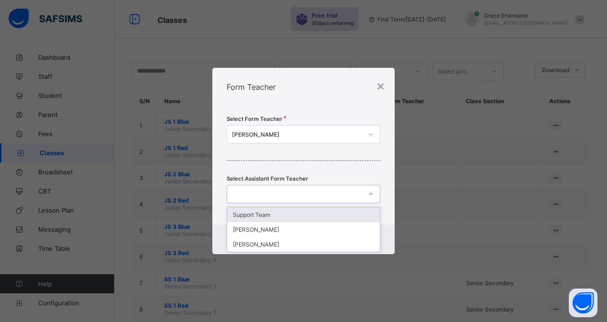
click at [311, 194] on div at bounding box center [294, 193] width 135 height 13
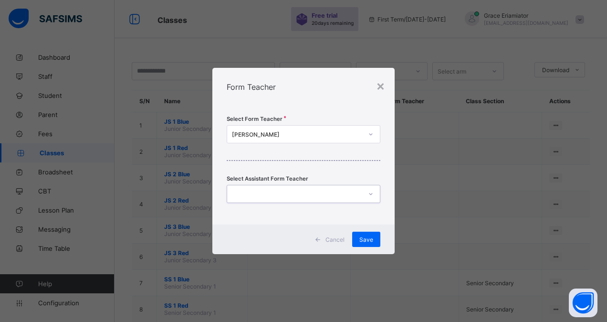
click at [286, 190] on div at bounding box center [294, 193] width 135 height 13
click at [371, 240] on span "Save" at bounding box center [367, 239] width 14 height 7
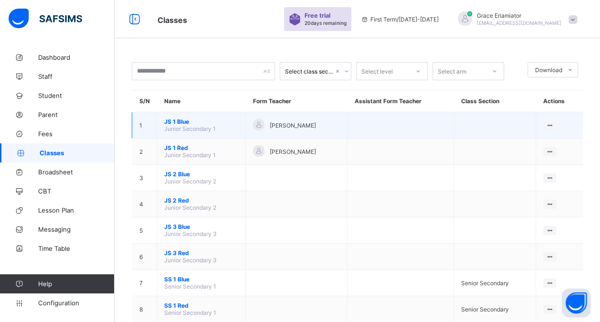
click at [174, 121] on span "JS 1 Blue" at bounding box center [201, 121] width 74 height 7
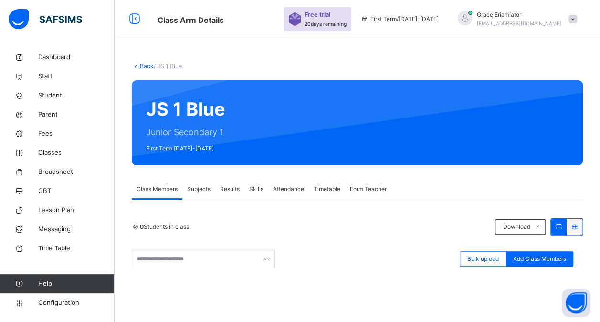
click at [146, 66] on link "Back" at bounding box center [147, 66] width 14 height 7
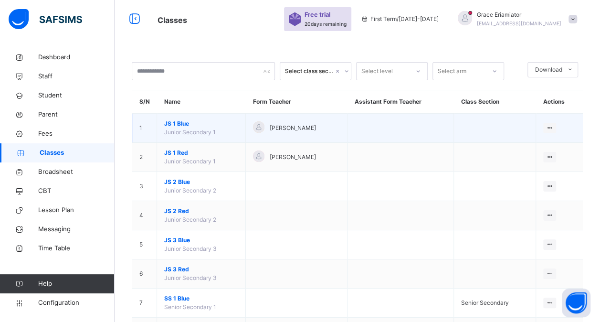
click at [174, 122] on span "JS 1 Blue" at bounding box center [201, 123] width 74 height 9
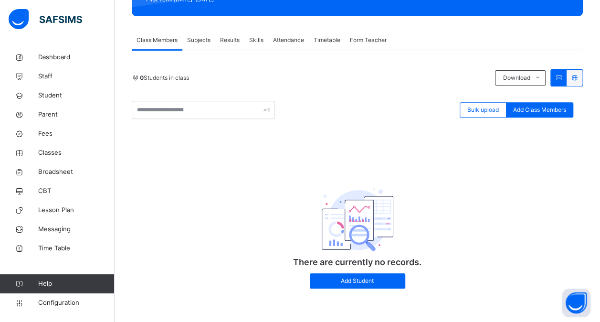
scroll to position [149, 0]
click at [202, 75] on div "0 Students in class" at bounding box center [311, 78] width 359 height 9
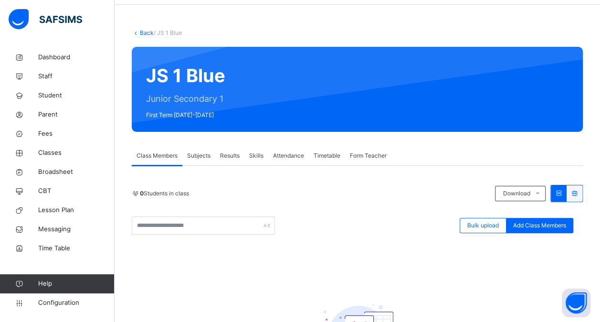
scroll to position [32, 0]
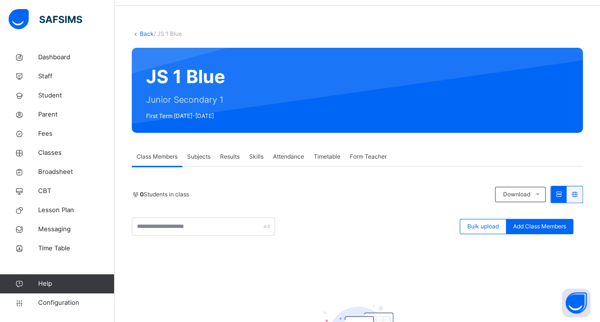
click at [147, 34] on link "Back" at bounding box center [147, 33] width 14 height 7
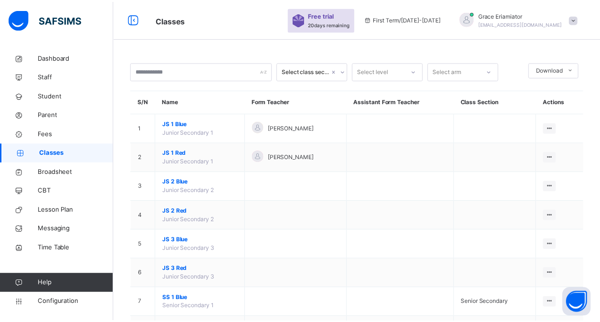
scroll to position [51, 0]
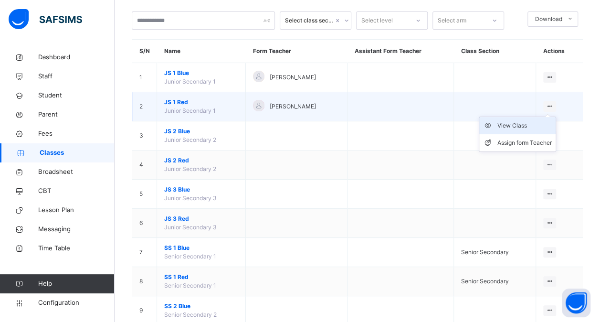
click at [522, 126] on div "View Class" at bounding box center [525, 126] width 54 height 10
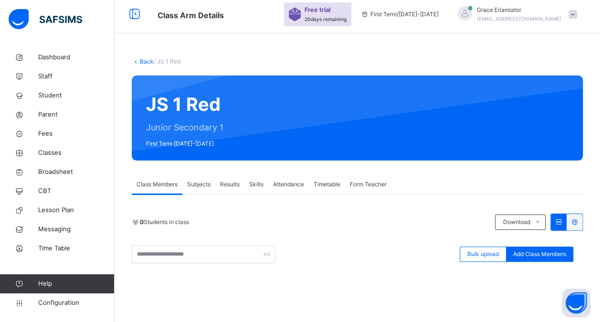
scroll to position [0, 0]
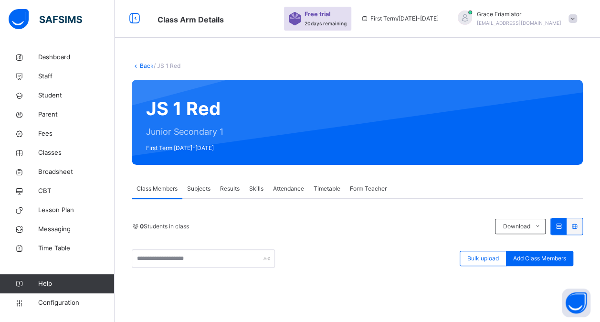
click at [147, 64] on link "Back" at bounding box center [147, 65] width 14 height 7
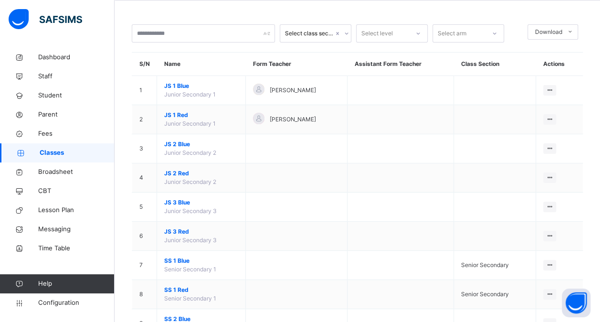
scroll to position [38, 0]
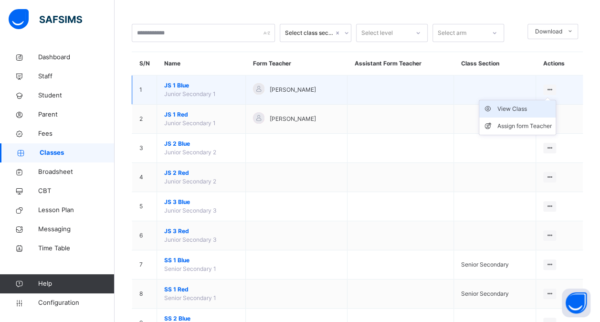
click at [525, 108] on div "View Class" at bounding box center [525, 109] width 54 height 10
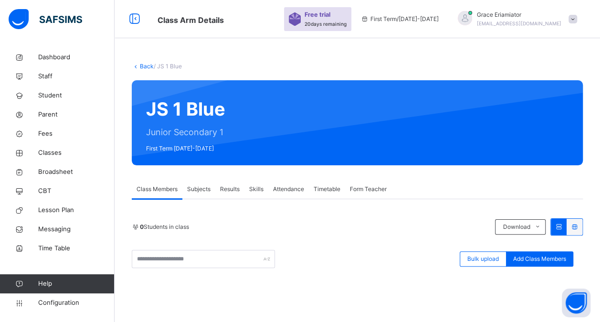
click at [191, 192] on span "Subjects" at bounding box center [198, 189] width 23 height 9
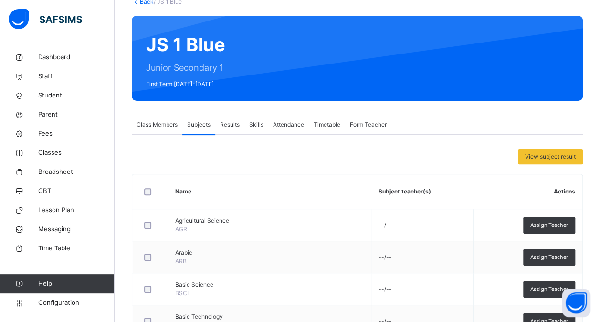
scroll to position [65, 0]
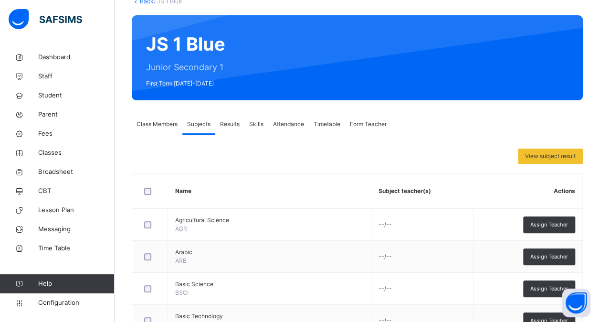
click at [162, 125] on span "Class Members" at bounding box center [157, 124] width 41 height 9
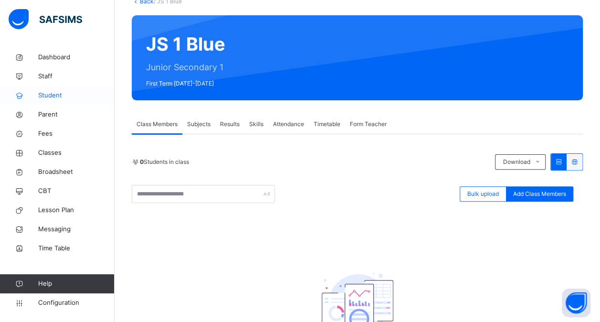
click at [58, 92] on span "Student" at bounding box center [76, 96] width 76 height 10
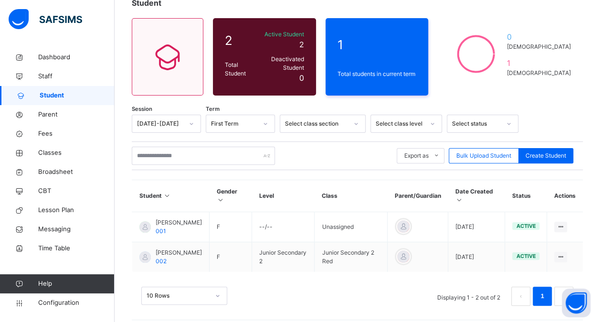
scroll to position [63, 0]
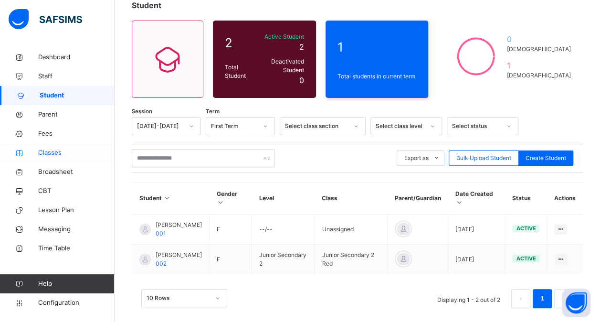
click at [61, 150] on span "Classes" at bounding box center [76, 153] width 76 height 10
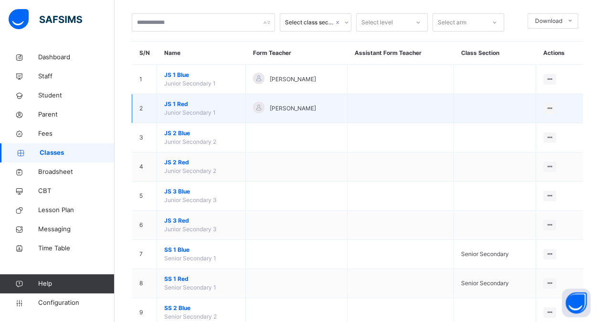
scroll to position [49, 0]
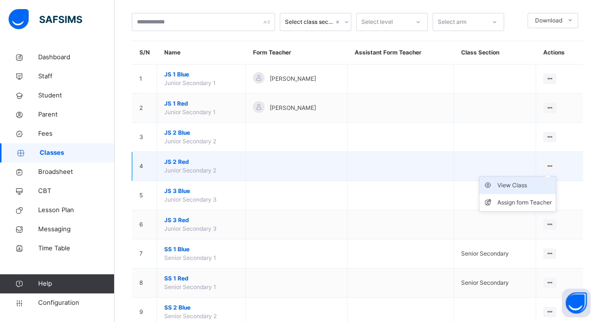
click at [513, 183] on div "View Class" at bounding box center [525, 185] width 54 height 10
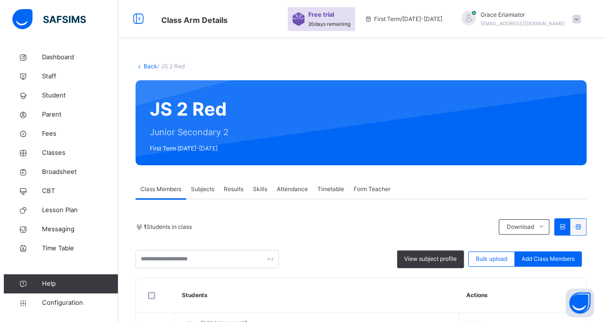
scroll to position [74, 0]
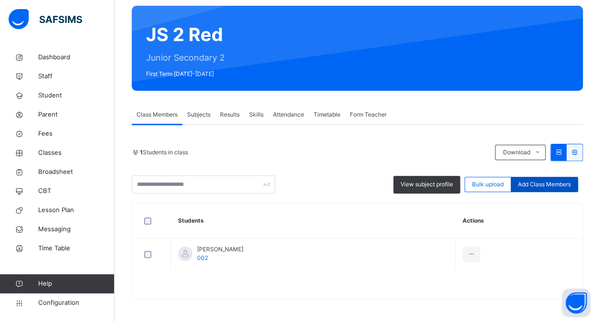
click at [552, 183] on span "Add Class Members" at bounding box center [544, 184] width 53 height 9
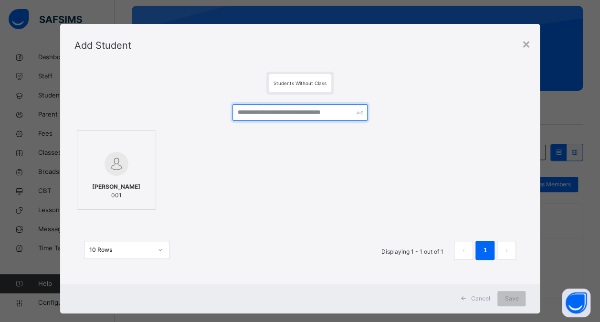
click at [313, 112] on input "text" at bounding box center [301, 112] width 136 height 17
click at [526, 42] on div "×" at bounding box center [525, 43] width 9 height 20
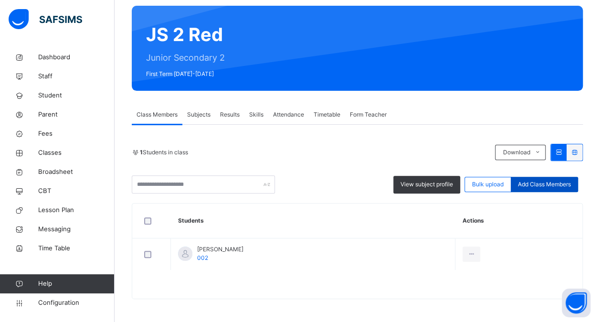
click at [551, 182] on span "Add Class Members" at bounding box center [544, 184] width 53 height 9
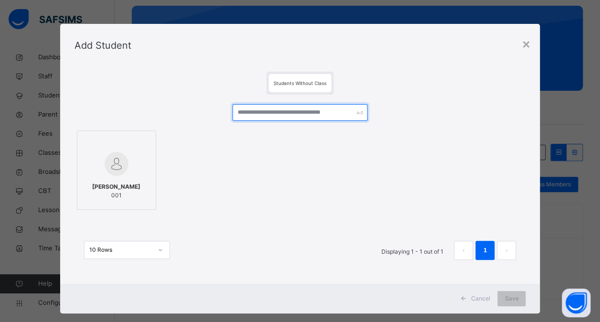
click at [337, 117] on input "text" at bounding box center [301, 112] width 136 height 17
click at [526, 42] on div "×" at bounding box center [525, 43] width 9 height 20
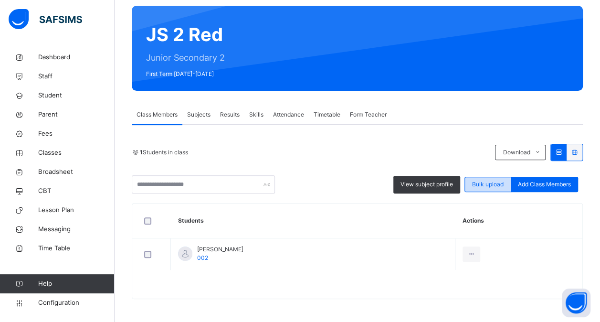
click at [497, 183] on span "Bulk upload" at bounding box center [488, 184] width 32 height 9
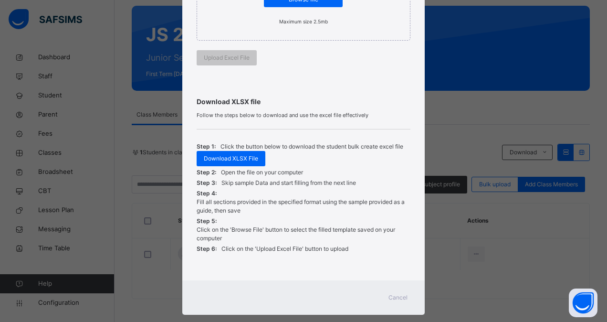
scroll to position [252, 0]
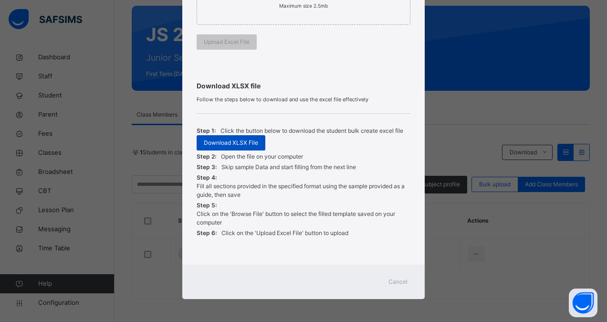
click at [236, 139] on span "Download XLSX File" at bounding box center [231, 142] width 54 height 9
click at [401, 277] on span "Cancel" at bounding box center [398, 281] width 19 height 9
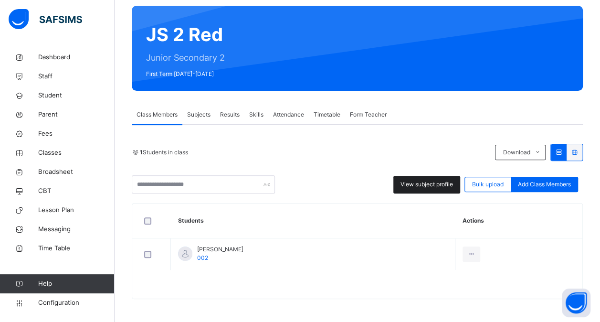
click at [434, 180] on span "View subject profile" at bounding box center [427, 184] width 53 height 9
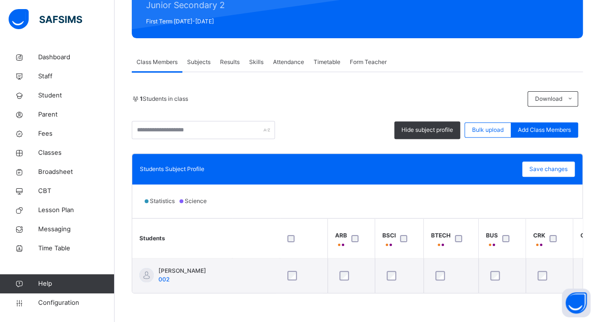
scroll to position [0, 0]
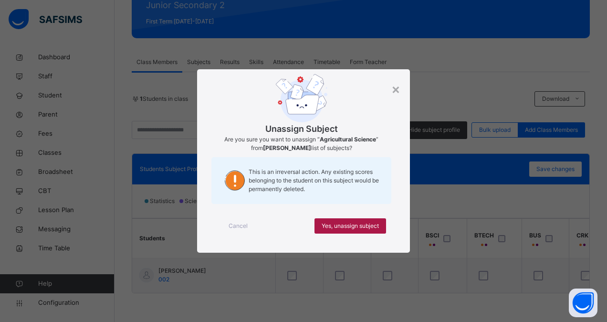
click at [352, 226] on span "Yes, unassign subject" at bounding box center [350, 226] width 57 height 9
click at [373, 230] on div "Yes, unassign subject" at bounding box center [351, 225] width 72 height 15
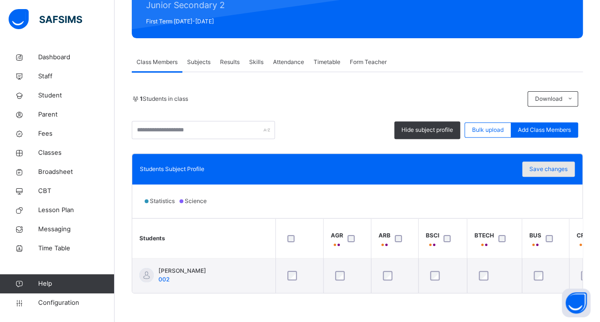
click at [557, 165] on span "Save changes" at bounding box center [549, 169] width 38 height 9
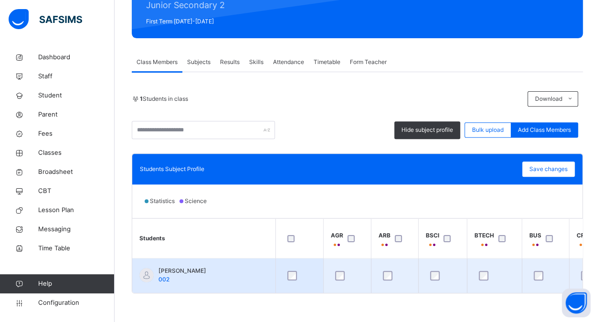
scroll to position [0, 57]
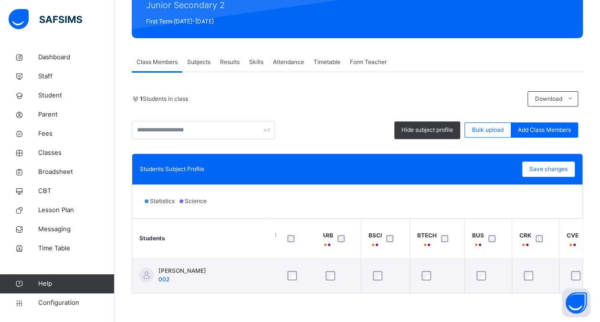
click at [200, 60] on span "Subjects" at bounding box center [198, 62] width 23 height 9
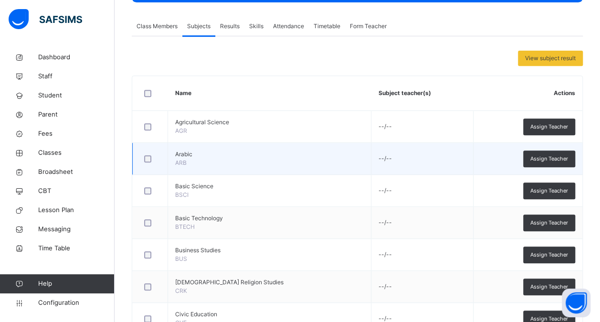
scroll to position [162, 0]
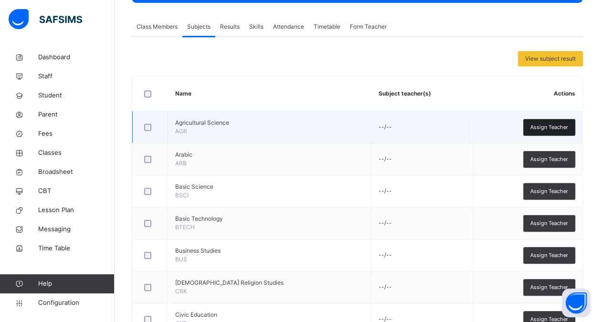
click at [545, 125] on span "Assign Teacher" at bounding box center [549, 127] width 38 height 8
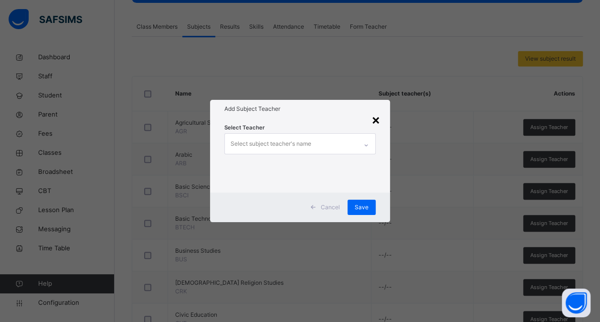
click at [376, 120] on div "×" at bounding box center [375, 119] width 9 height 20
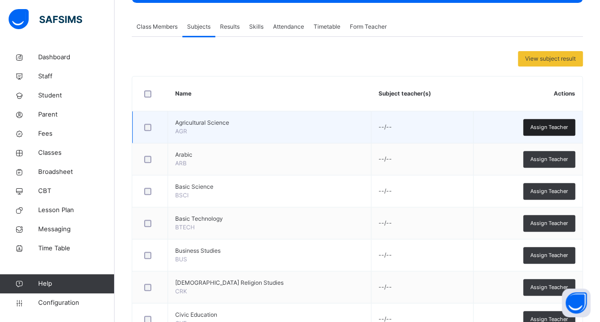
click at [566, 123] on span "Assign Teacher" at bounding box center [549, 127] width 38 height 8
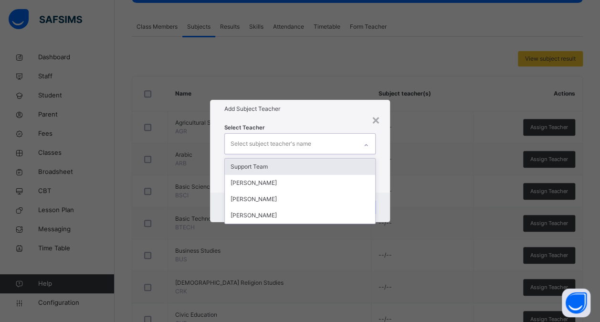
click at [368, 144] on icon at bounding box center [366, 145] width 3 height 2
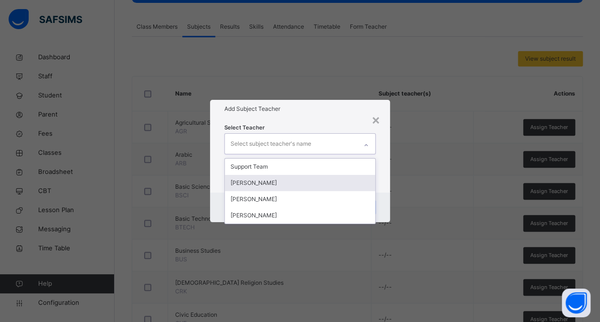
click at [306, 180] on div "Grace Eriamiator" at bounding box center [300, 183] width 150 height 16
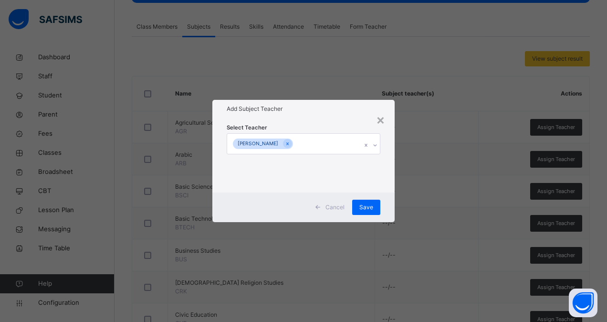
click at [316, 214] on span at bounding box center [317, 207] width 15 height 15
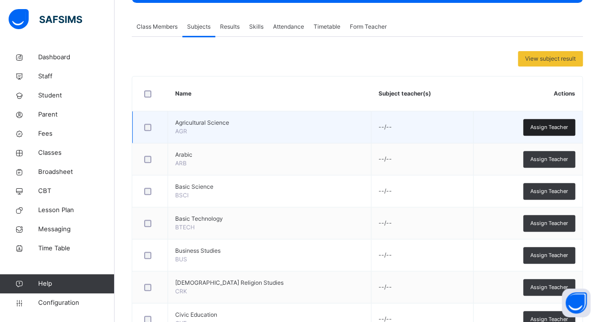
click at [544, 120] on div "Assign Teacher" at bounding box center [549, 127] width 52 height 17
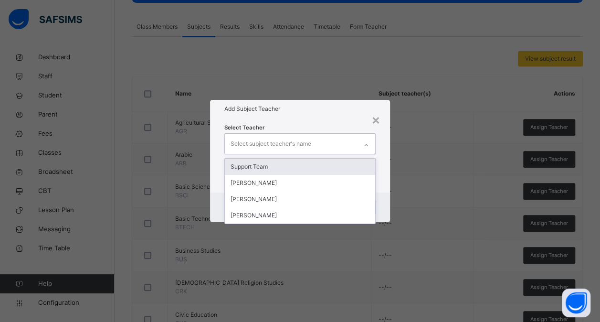
click at [313, 142] on div "Select subject teacher's name" at bounding box center [291, 144] width 132 height 20
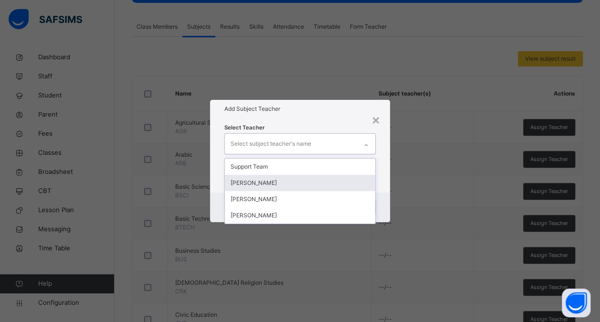
click at [270, 181] on div "Grace Eriamiator" at bounding box center [300, 183] width 150 height 16
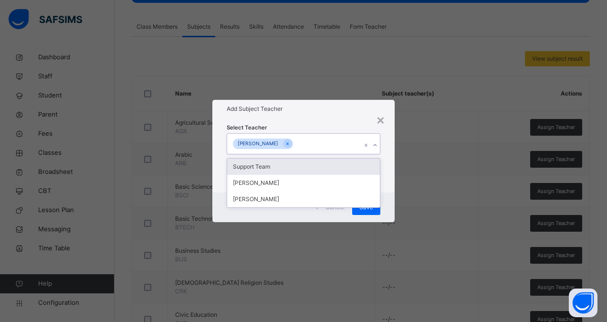
click at [323, 144] on div "Grace Eriamiator" at bounding box center [294, 144] width 135 height 20
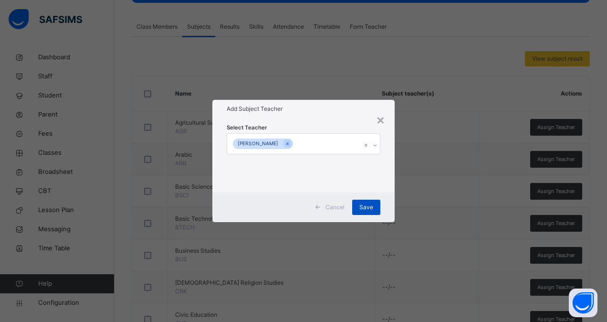
click at [366, 208] on span "Save" at bounding box center [367, 207] width 14 height 9
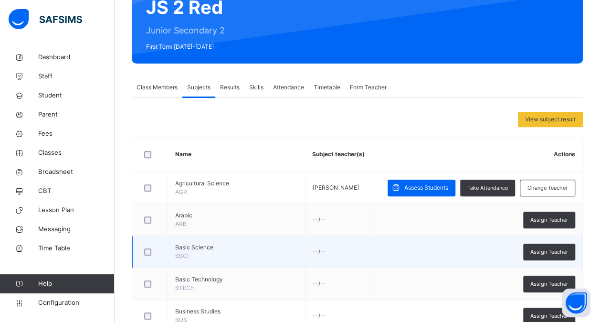
scroll to position [90, 0]
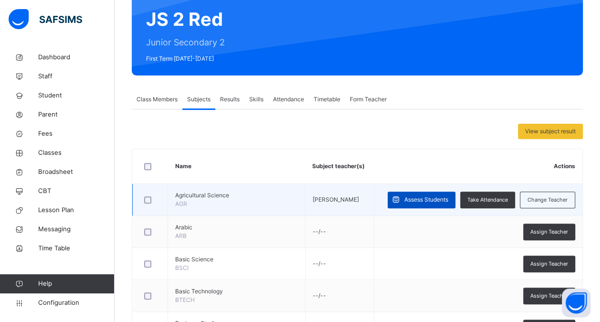
click at [435, 200] on span "Assess Students" at bounding box center [426, 199] width 44 height 9
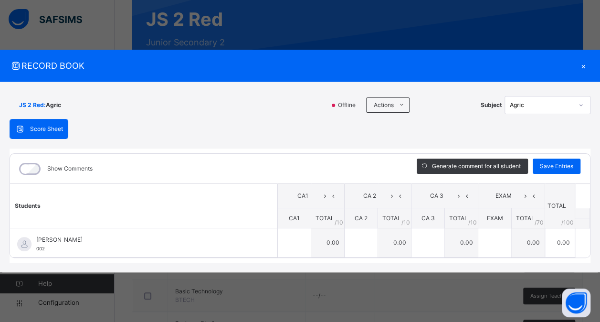
click at [586, 62] on div "×" at bounding box center [583, 65] width 14 height 13
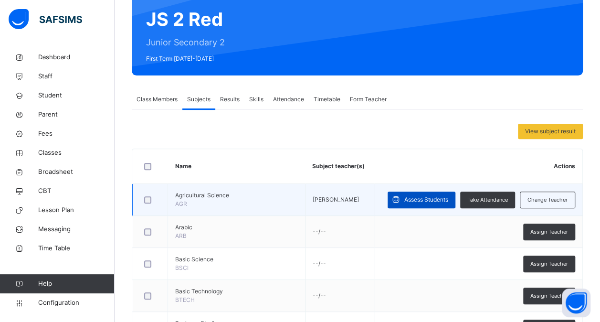
click at [438, 199] on span "Assess Students" at bounding box center [426, 199] width 44 height 9
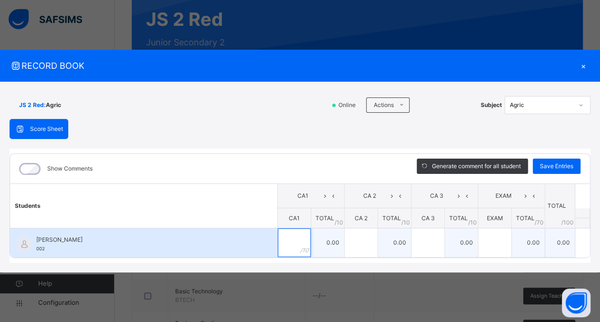
click at [300, 236] on div at bounding box center [294, 242] width 33 height 29
type input "*"
click at [371, 239] on div at bounding box center [361, 242] width 33 height 29
type input "*"
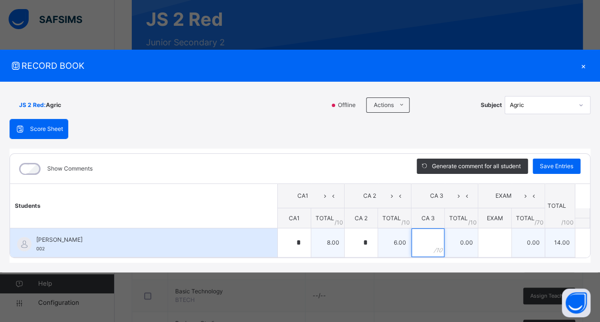
click at [430, 245] on input "text" at bounding box center [428, 242] width 33 height 29
type input "*"
click at [488, 243] on input "text" at bounding box center [494, 242] width 33 height 29
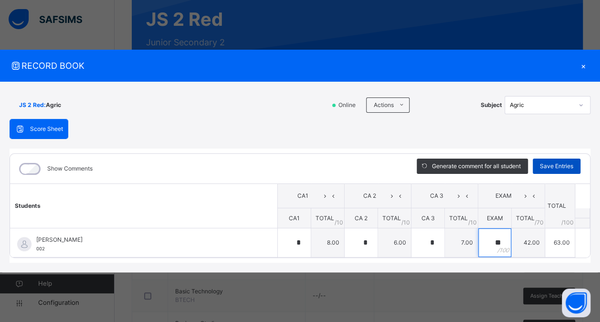
type input "**"
click at [559, 168] on span "Save Entries" at bounding box center [556, 166] width 33 height 9
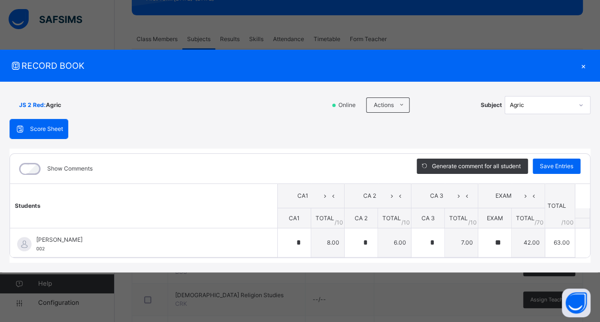
scroll to position [150, 0]
click at [582, 104] on icon at bounding box center [581, 105] width 6 height 10
click at [585, 68] on div "×" at bounding box center [583, 65] width 14 height 13
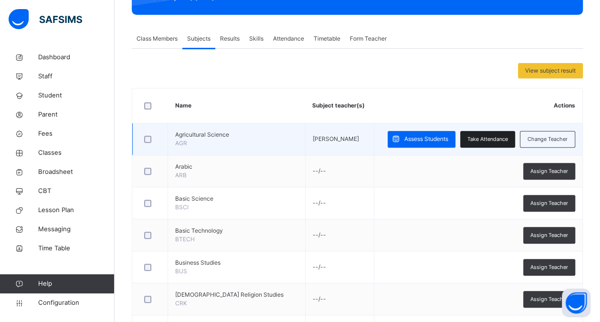
click at [490, 139] on span "Take Attendance" at bounding box center [487, 139] width 41 height 8
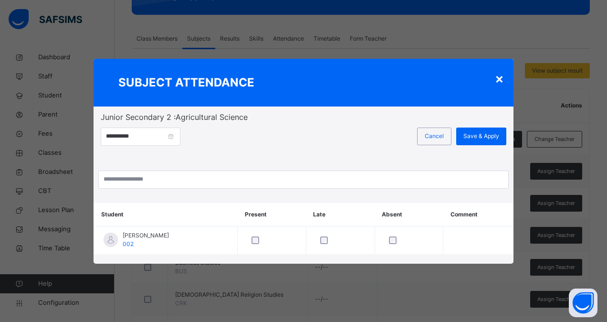
click at [498, 79] on div "×" at bounding box center [499, 78] width 9 height 20
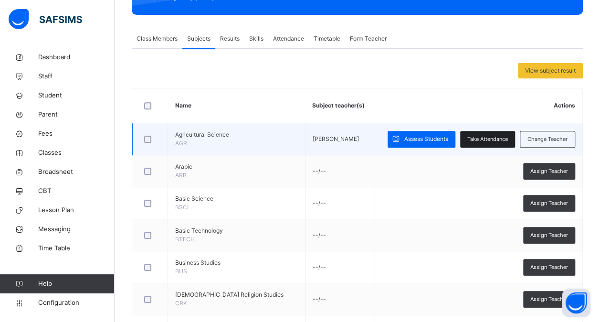
click at [487, 141] on span "Take Attendance" at bounding box center [487, 139] width 41 height 8
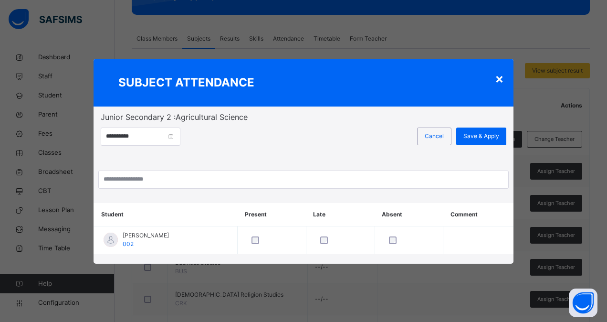
click at [498, 73] on div "×" at bounding box center [499, 78] width 9 height 20
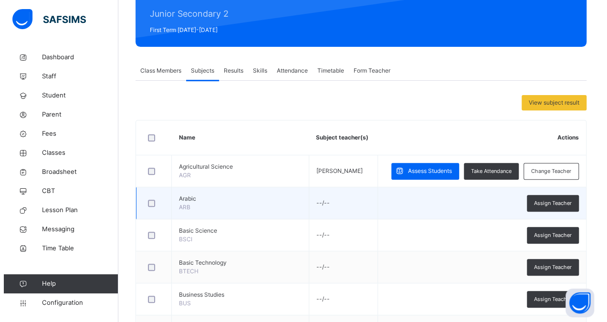
scroll to position [133, 0]
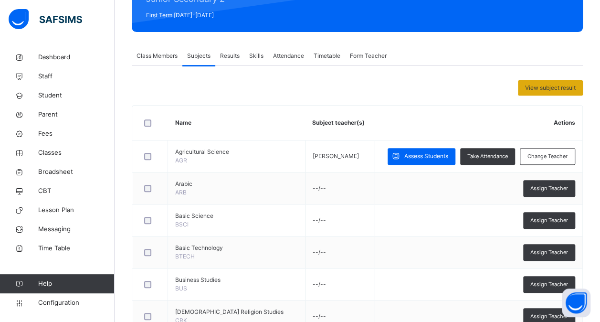
click at [552, 86] on span "View subject result" at bounding box center [550, 88] width 51 height 9
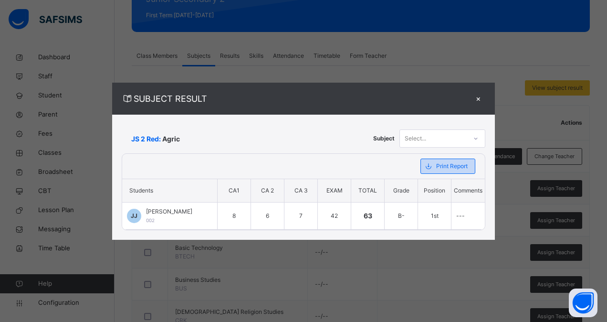
click at [440, 168] on span "Print Report" at bounding box center [452, 166] width 32 height 9
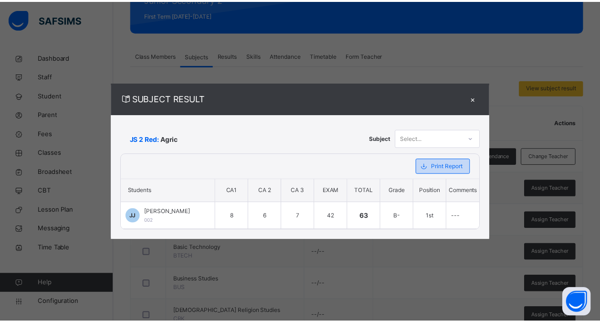
scroll to position [0, 0]
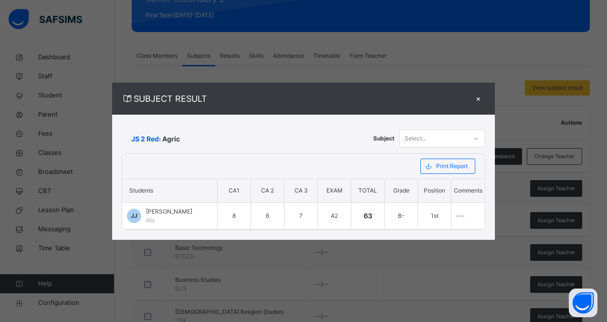
click at [478, 100] on div "×" at bounding box center [478, 98] width 14 height 13
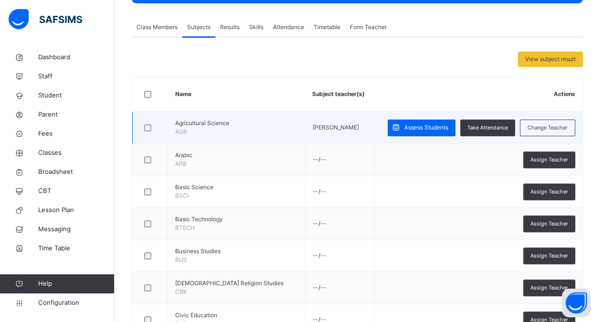
scroll to position [162, 0]
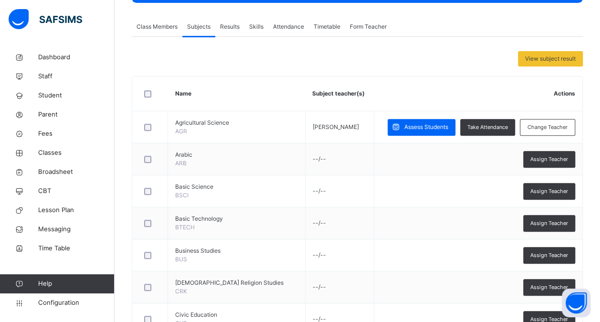
click at [227, 31] on span "Results" at bounding box center [230, 26] width 20 height 9
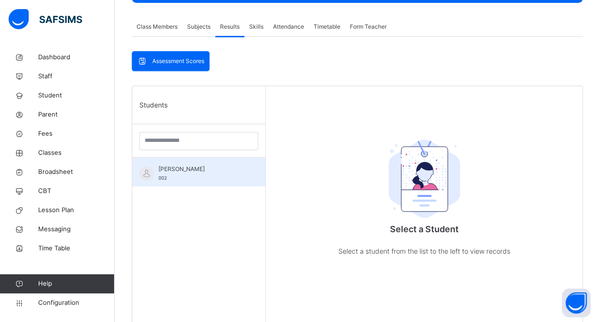
click at [188, 163] on div "Joy Joy 002" at bounding box center [198, 172] width 133 height 29
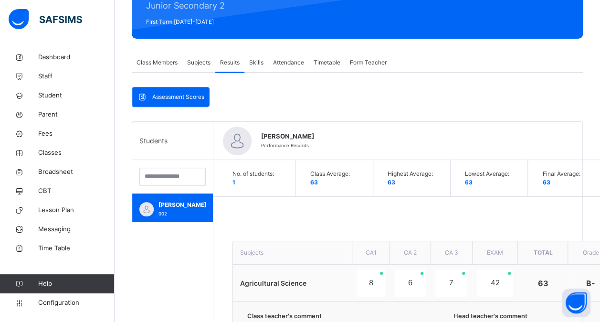
scroll to position [126, 0]
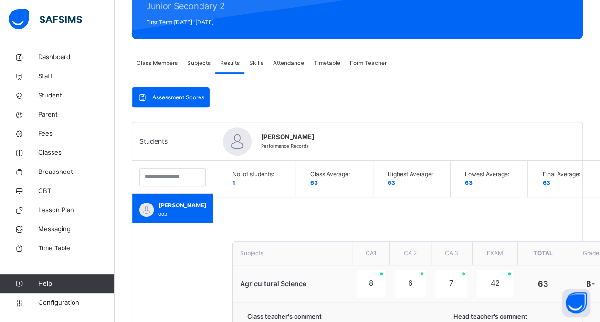
click at [175, 93] on span "Assessment Scores" at bounding box center [178, 97] width 52 height 9
click at [256, 65] on span "Skills" at bounding box center [256, 63] width 14 height 9
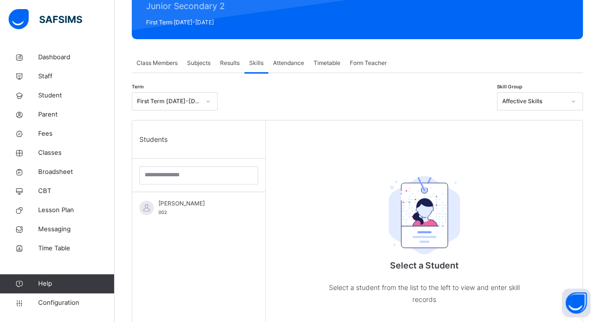
click at [231, 64] on span "Results" at bounding box center [230, 63] width 20 height 9
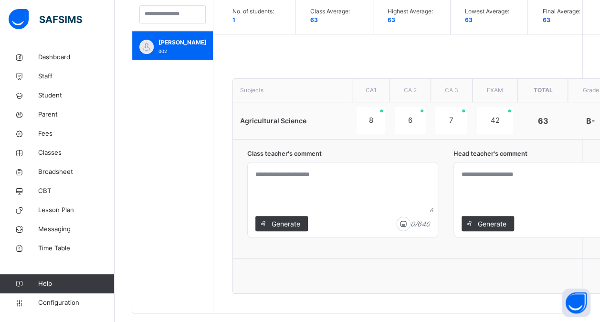
scroll to position [289, 0]
click at [367, 192] on textarea at bounding box center [343, 188] width 182 height 45
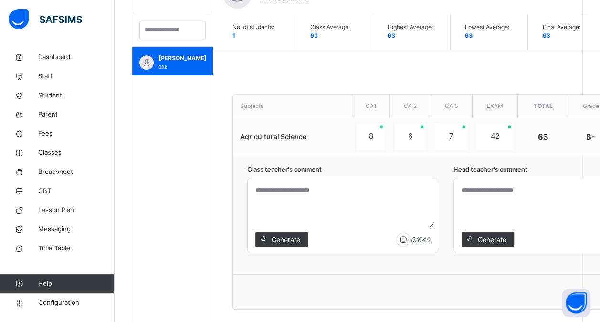
scroll to position [277, 0]
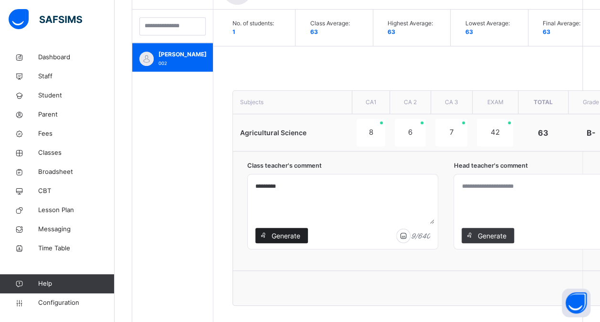
click at [282, 235] on span "Generate" at bounding box center [286, 236] width 30 height 10
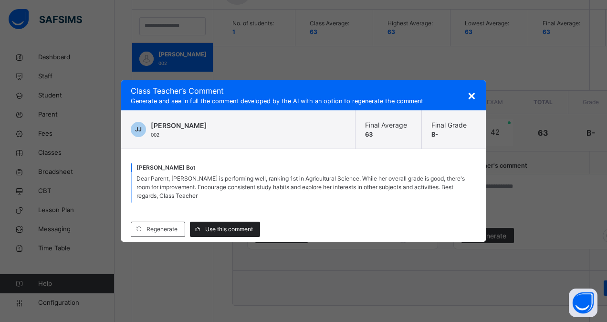
click at [230, 228] on span "Use this comment" at bounding box center [229, 229] width 48 height 9
type textarea "**********"
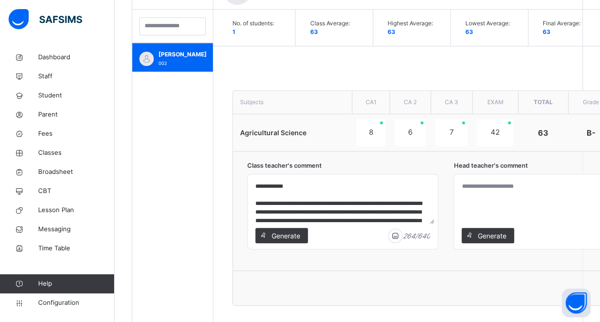
click at [494, 185] on textarea at bounding box center [549, 200] width 182 height 45
click at [498, 191] on textarea at bounding box center [549, 200] width 182 height 45
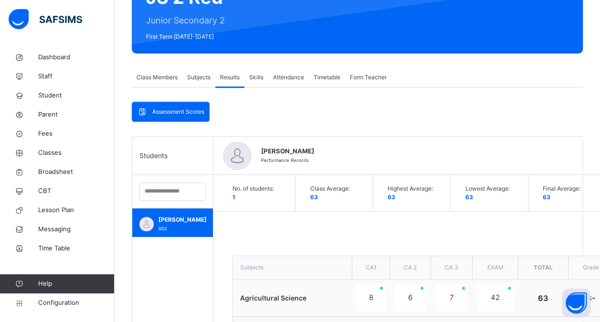
scroll to position [111, 0]
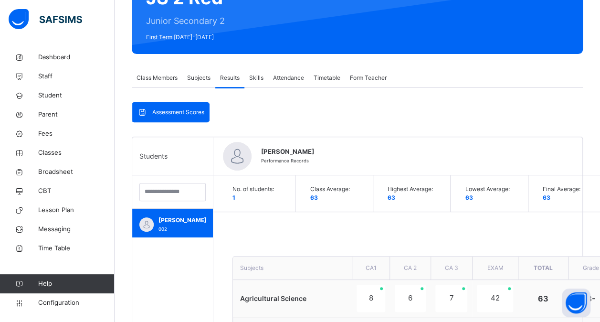
click at [255, 79] on span "Skills" at bounding box center [256, 78] width 14 height 9
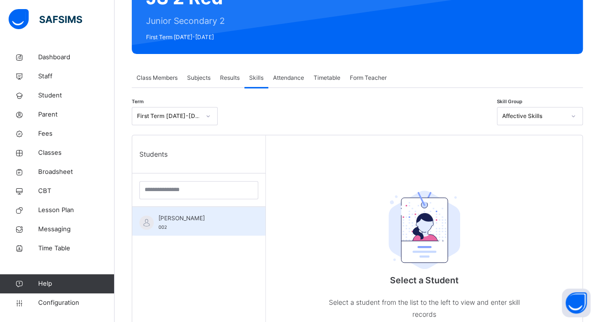
click at [179, 221] on span "Joy Joy" at bounding box center [201, 218] width 85 height 9
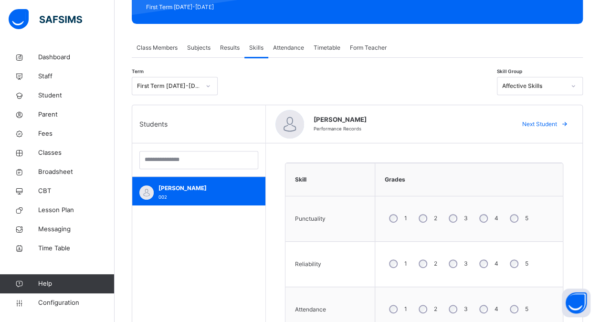
scroll to position [141, 0]
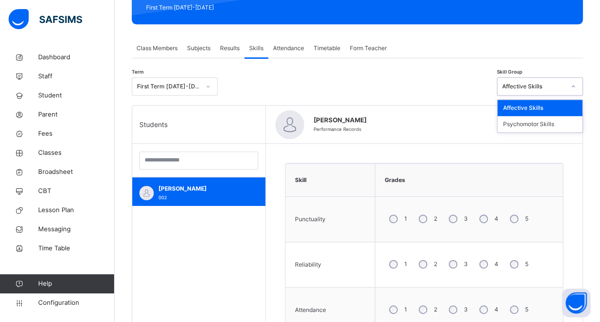
click at [576, 86] on icon at bounding box center [574, 87] width 6 height 10
click at [546, 123] on div "Psychomotor Skills" at bounding box center [540, 124] width 85 height 16
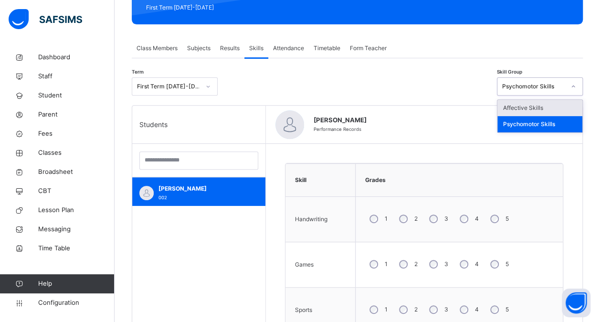
click at [576, 86] on icon at bounding box center [574, 87] width 6 height 10
click at [531, 105] on div "Affective Skills" at bounding box center [540, 108] width 85 height 16
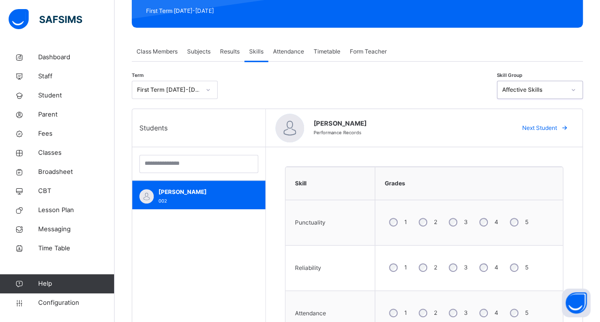
scroll to position [96, 0]
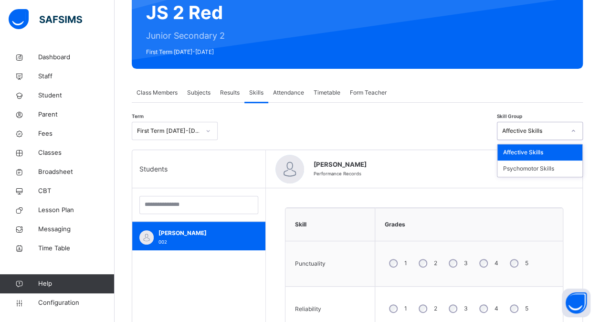
click at [576, 133] on icon at bounding box center [574, 131] width 6 height 10
click at [540, 170] on div "Psychomotor Skills" at bounding box center [540, 168] width 85 height 16
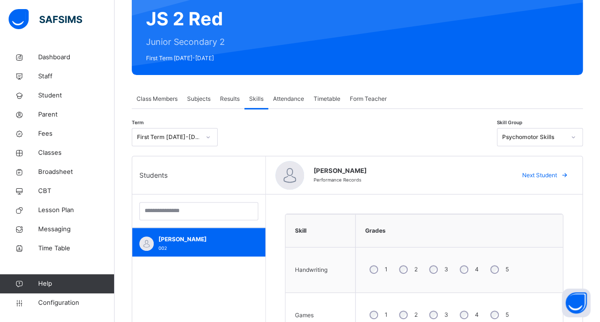
scroll to position [91, 0]
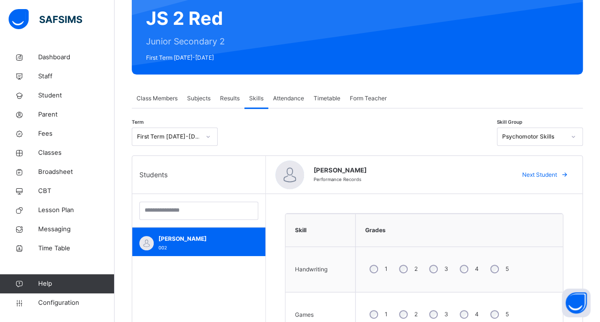
click at [298, 98] on span "Attendance" at bounding box center [288, 98] width 31 height 9
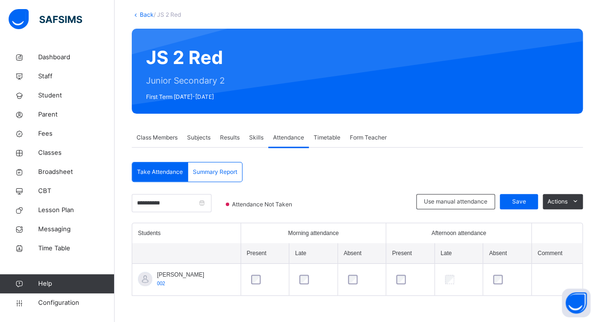
scroll to position [51, 0]
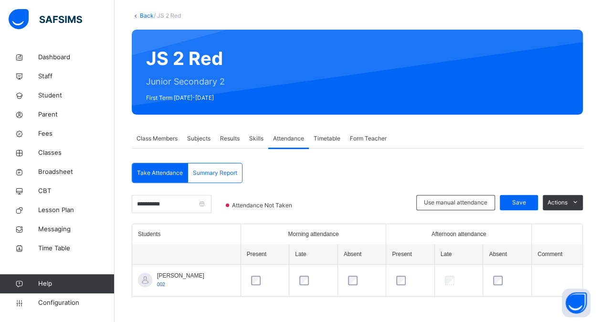
click at [255, 139] on span "Skills" at bounding box center [256, 138] width 14 height 9
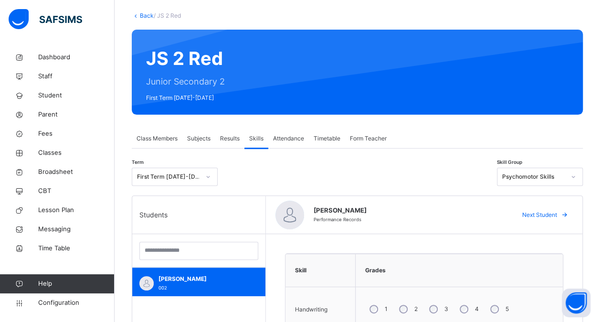
scroll to position [91, 0]
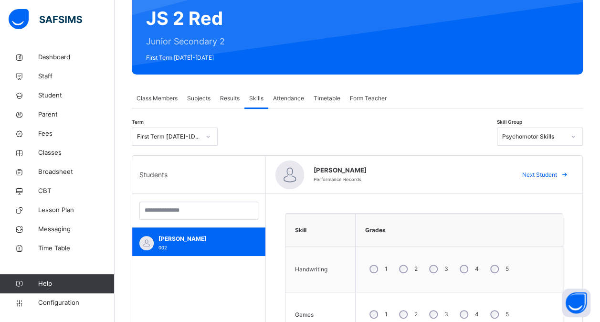
click at [228, 98] on span "Results" at bounding box center [230, 98] width 20 height 9
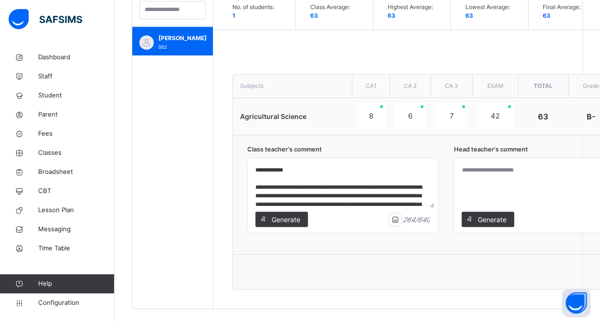
scroll to position [293, 0]
click at [278, 216] on span "Generate" at bounding box center [286, 219] width 30 height 10
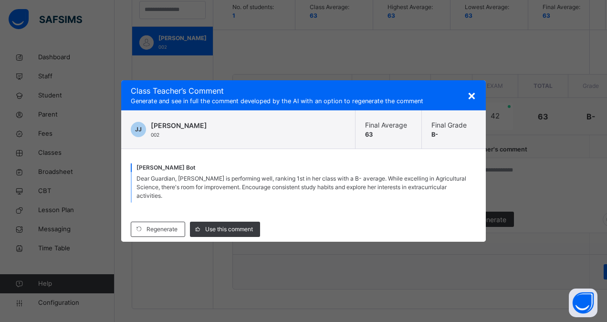
click at [472, 99] on span "×" at bounding box center [471, 95] width 9 height 16
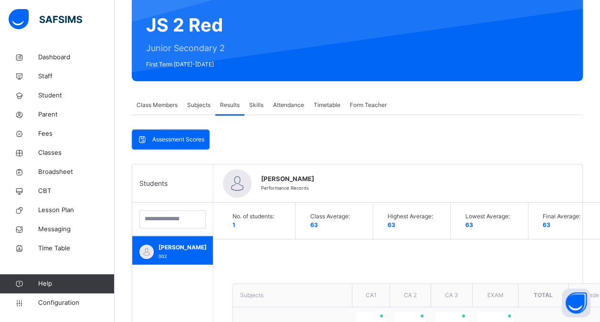
scroll to position [84, 0]
click at [201, 107] on span "Subjects" at bounding box center [198, 105] width 23 height 9
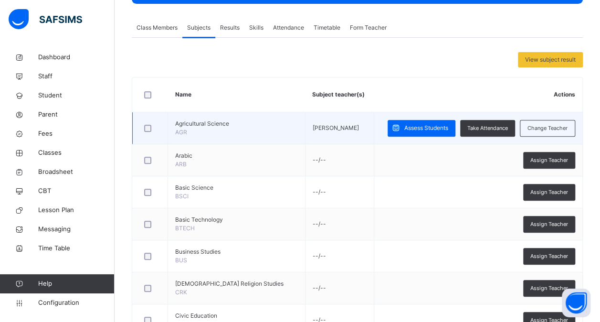
scroll to position [171, 0]
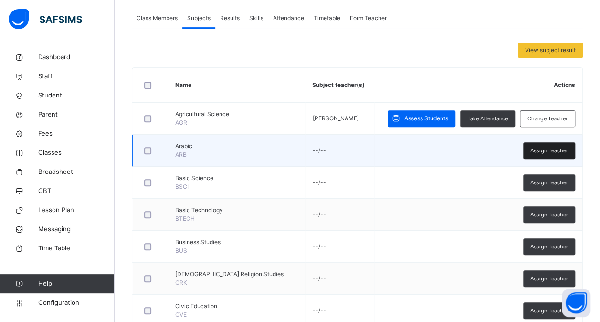
click at [549, 149] on span "Assign Teacher" at bounding box center [549, 151] width 38 height 8
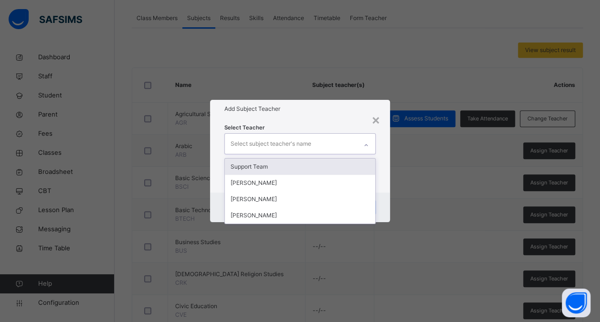
click at [369, 143] on icon at bounding box center [366, 145] width 6 height 10
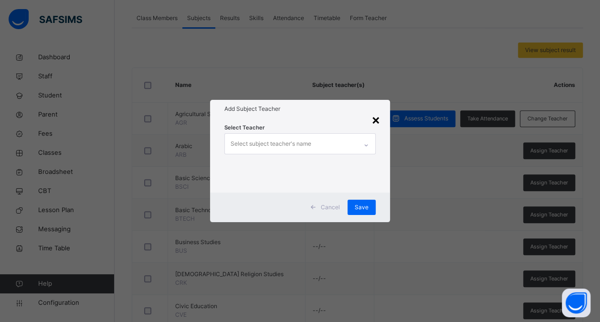
click at [376, 123] on div "×" at bounding box center [375, 119] width 9 height 20
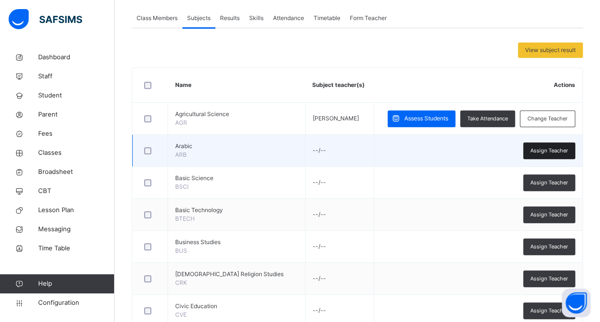
click at [559, 145] on div "Assign Teacher" at bounding box center [549, 150] width 52 height 17
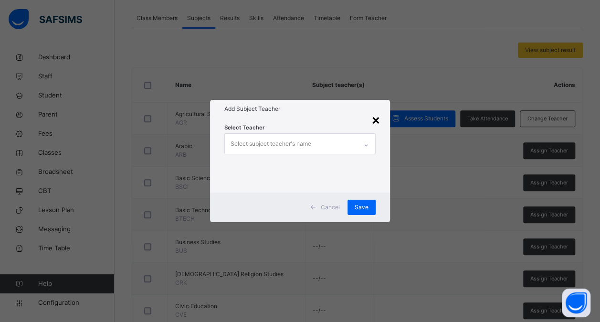
click at [377, 122] on div "×" at bounding box center [375, 119] width 9 height 20
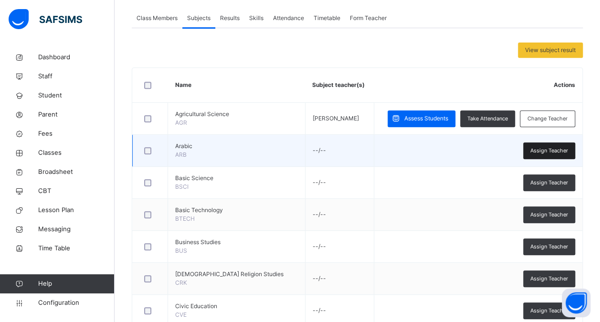
click at [562, 149] on span "Assign Teacher" at bounding box center [549, 151] width 38 height 8
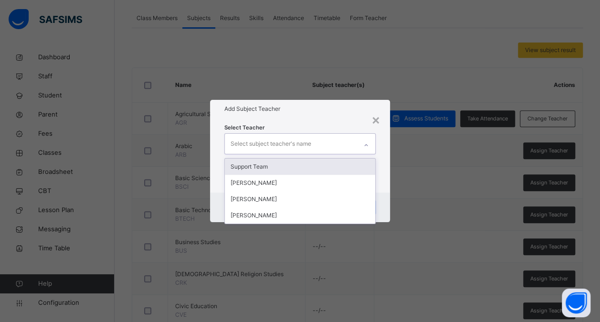
click at [365, 143] on icon at bounding box center [366, 145] width 6 height 10
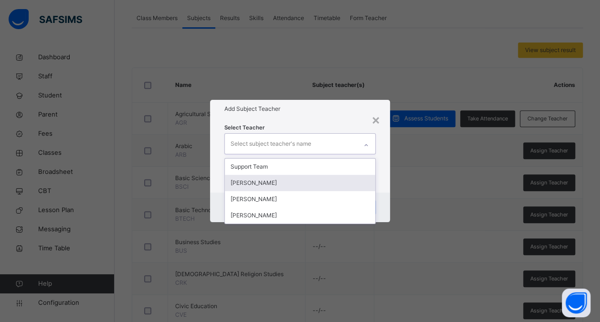
click at [297, 181] on div "Grace Eriamiator" at bounding box center [300, 183] width 150 height 16
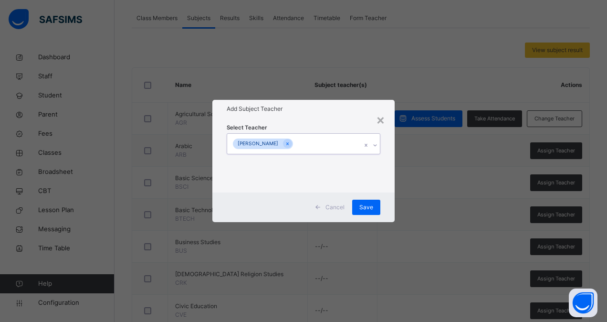
click at [330, 145] on div "Grace Eriamiator" at bounding box center [294, 144] width 135 height 20
click at [371, 206] on span "Save" at bounding box center [367, 207] width 14 height 9
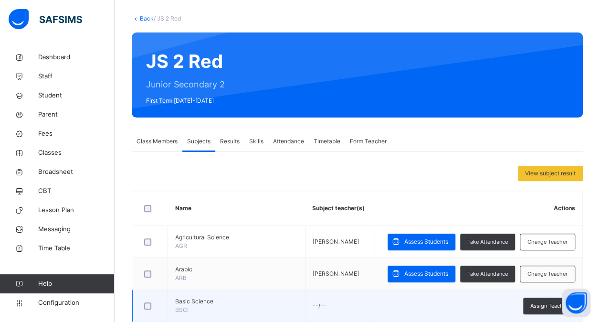
scroll to position [47, 0]
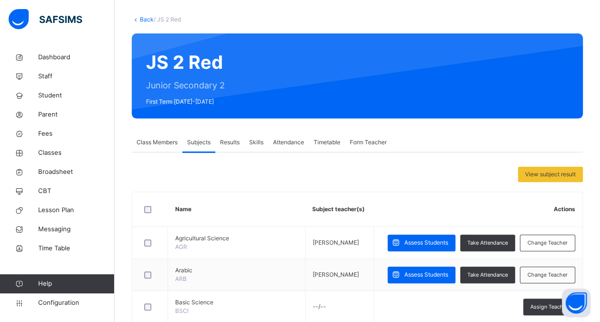
click at [263, 144] on span "Skills" at bounding box center [256, 142] width 14 height 9
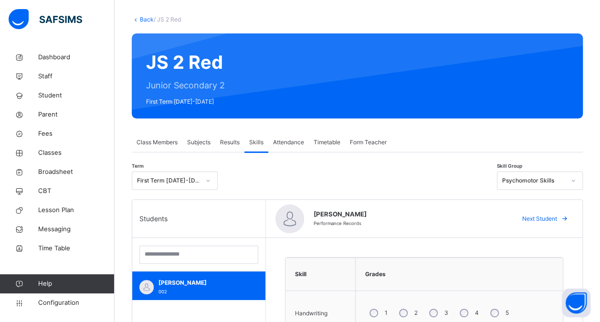
click at [287, 144] on span "Attendance" at bounding box center [288, 142] width 31 height 9
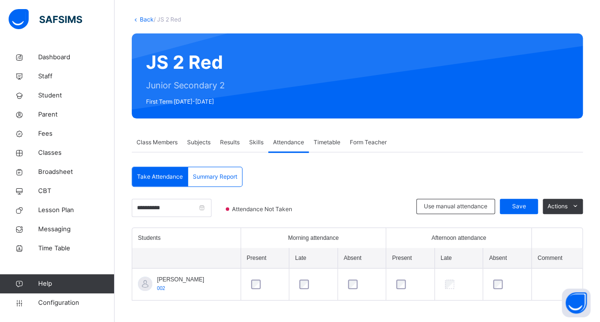
scroll to position [51, 0]
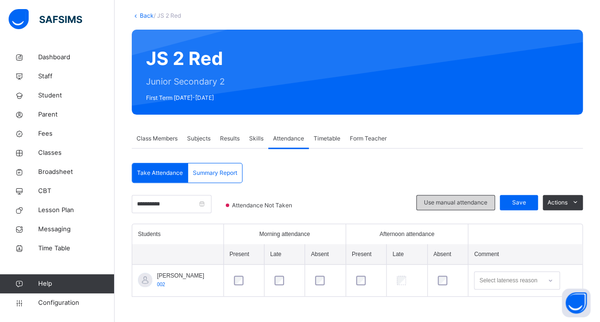
click at [473, 200] on span "Use manual attendance" at bounding box center [456, 202] width 64 height 9
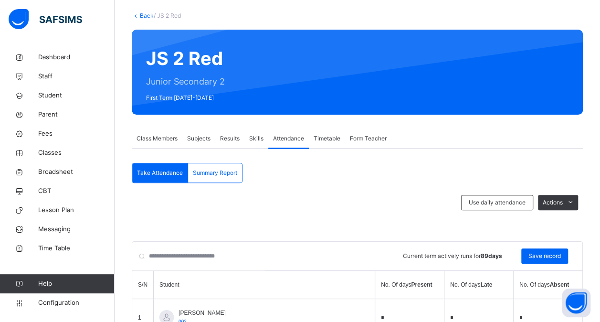
scroll to position [91, 0]
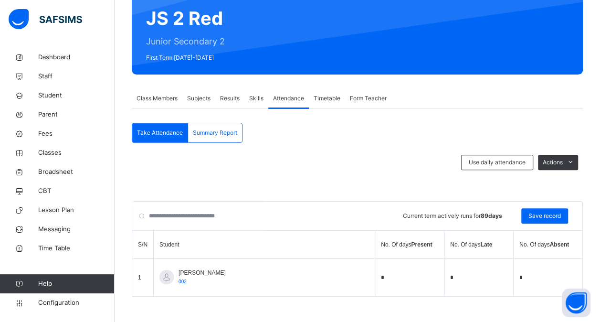
click at [381, 276] on input "*" at bounding box center [409, 277] width 57 height 13
type input "**"
click at [450, 274] on input "*" at bounding box center [478, 277] width 57 height 13
type input "*"
click at [526, 276] on input "*" at bounding box center [548, 277] width 57 height 13
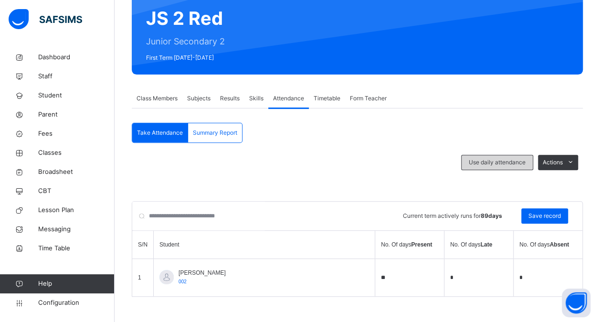
type input "*"
click at [500, 163] on span "Use daily attendance" at bounding box center [497, 162] width 57 height 9
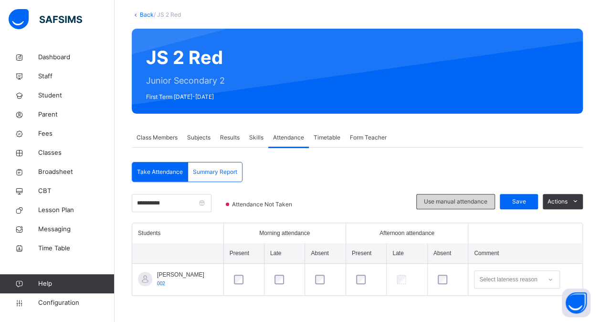
scroll to position [51, 0]
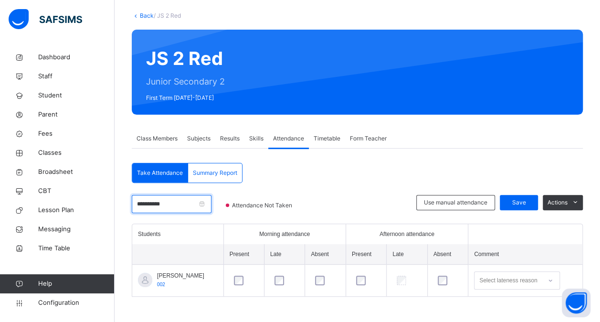
click at [212, 205] on input "**********" at bounding box center [172, 204] width 80 height 18
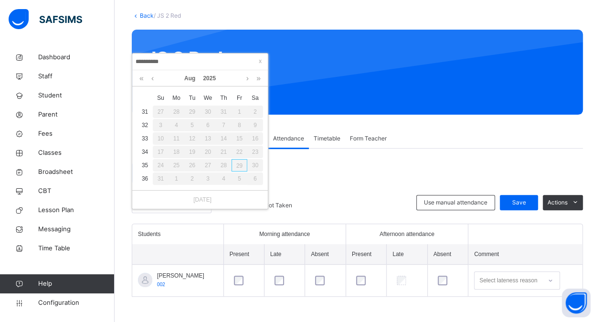
click at [256, 167] on div "30" at bounding box center [255, 165] width 16 height 12
click at [241, 165] on div "29" at bounding box center [240, 165] width 16 height 12
click at [224, 165] on div "28" at bounding box center [224, 165] width 16 height 12
click at [256, 59] on span at bounding box center [260, 61] width 10 height 10
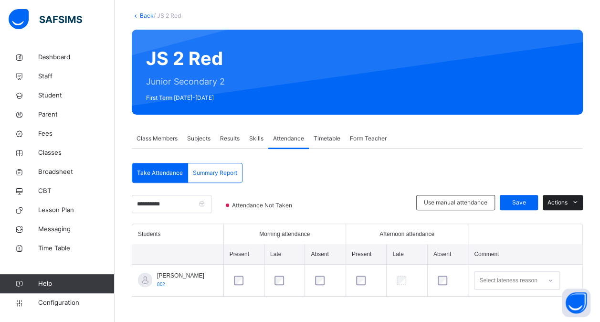
click at [568, 201] on span "Actions" at bounding box center [558, 202] width 20 height 9
click at [365, 169] on div "**********" at bounding box center [357, 231] width 451 height 136
click at [219, 170] on span "Summary Report" at bounding box center [215, 173] width 44 height 9
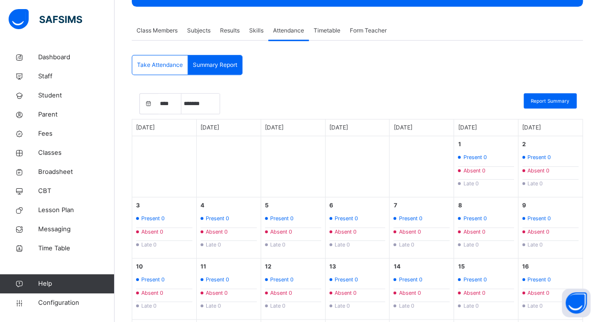
scroll to position [155, 0]
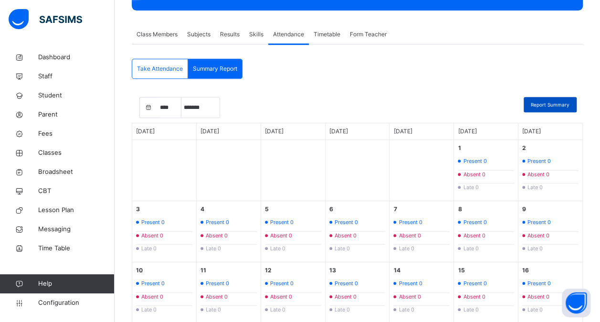
click at [553, 104] on span "Report Summary" at bounding box center [550, 104] width 39 height 7
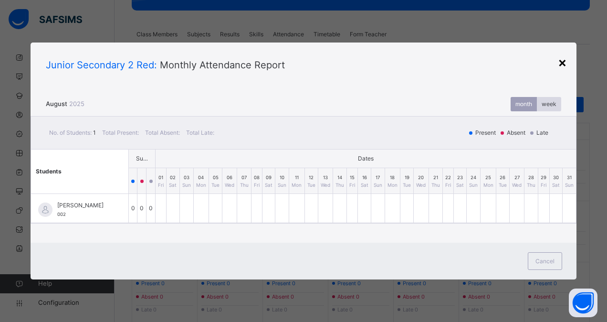
click at [562, 61] on div "×" at bounding box center [562, 62] width 9 height 20
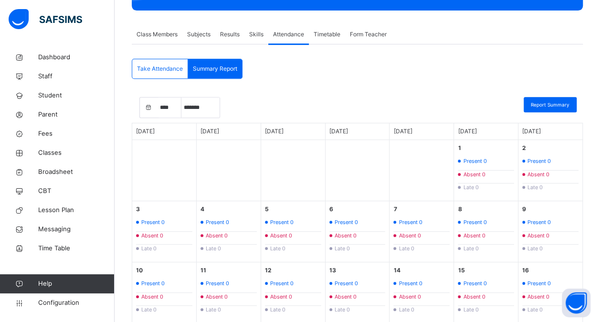
scroll to position [54, 0]
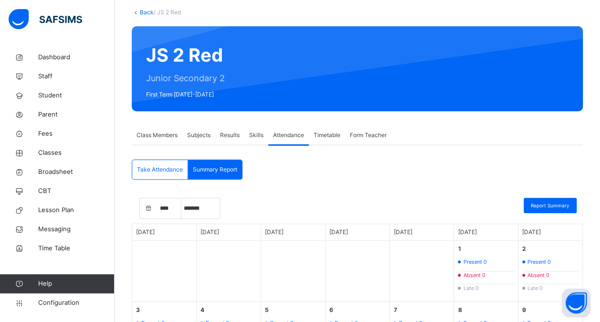
click at [336, 139] on span "Timetable" at bounding box center [327, 135] width 27 height 9
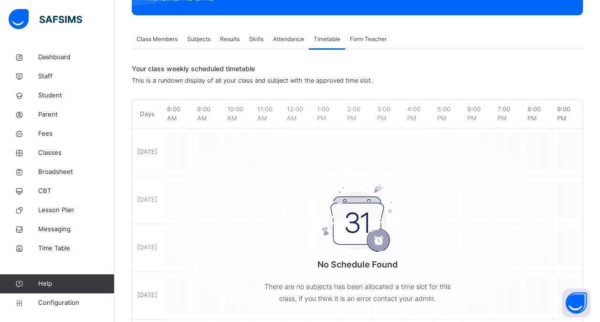
scroll to position [149, 0]
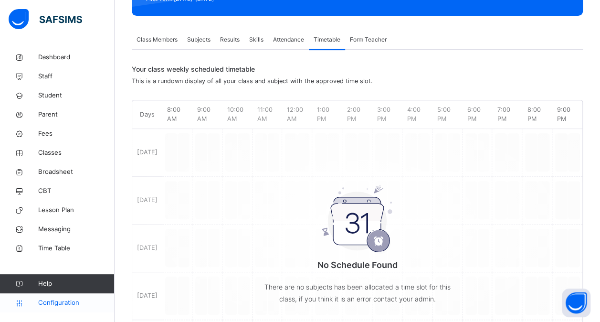
click at [61, 299] on span "Configuration" at bounding box center [76, 303] width 76 height 10
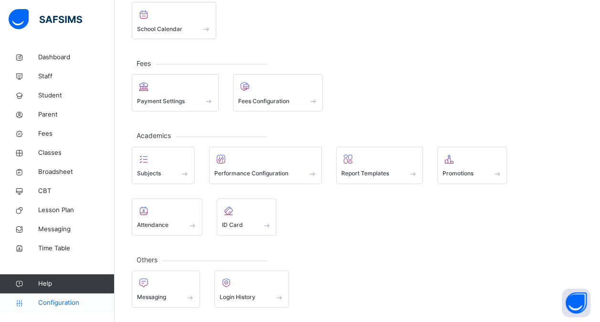
scroll to position [124, 0]
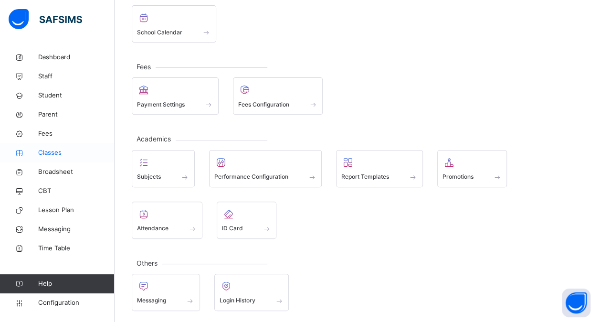
click at [49, 150] on span "Classes" at bounding box center [76, 153] width 76 height 10
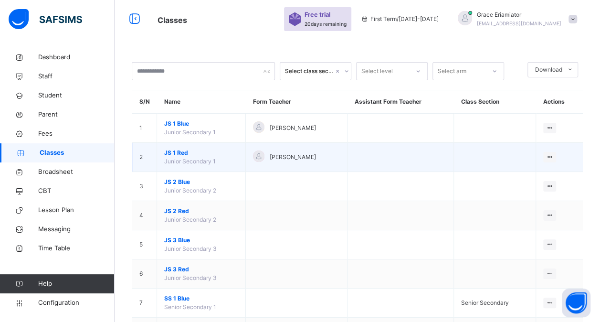
click at [171, 152] on span "JS 1 Red" at bounding box center [201, 152] width 74 height 9
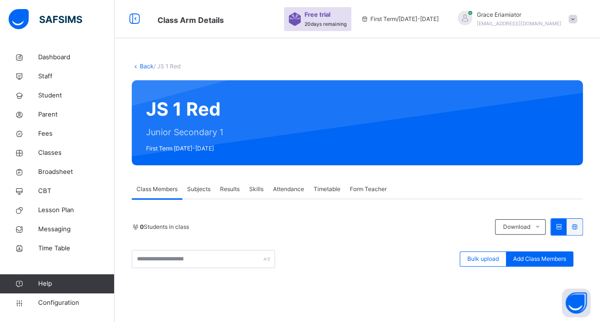
click at [329, 184] on div "Timetable" at bounding box center [327, 189] width 36 height 19
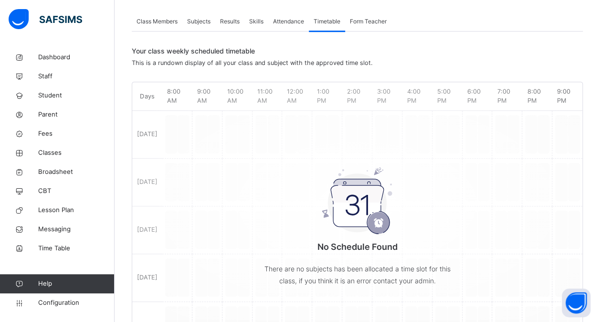
scroll to position [167, 0]
click at [177, 145] on div "No Schedule Found There are no subjects has been allocated a time slot for this…" at bounding box center [357, 203] width 450 height 233
click at [373, 22] on span "Form Teacher" at bounding box center [368, 22] width 37 height 9
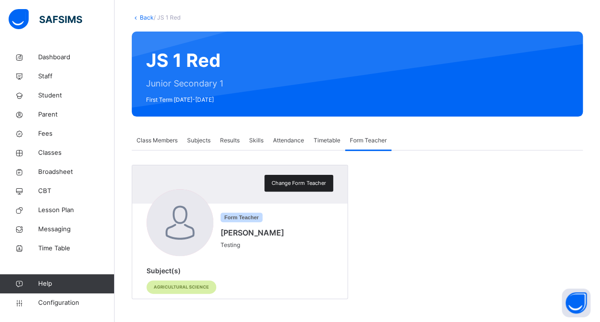
click at [300, 180] on span "Change Form Teacher" at bounding box center [299, 183] width 54 height 8
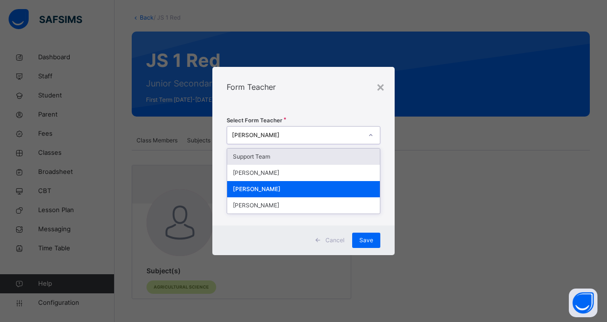
click at [369, 137] on icon at bounding box center [371, 135] width 6 height 10
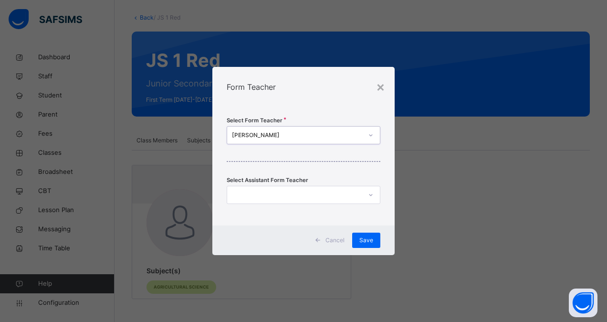
click at [369, 137] on icon at bounding box center [371, 135] width 6 height 10
click at [326, 196] on div at bounding box center [294, 195] width 135 height 15
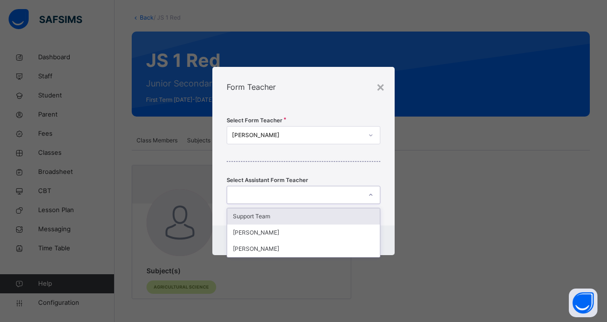
click at [326, 196] on div at bounding box center [294, 195] width 135 height 15
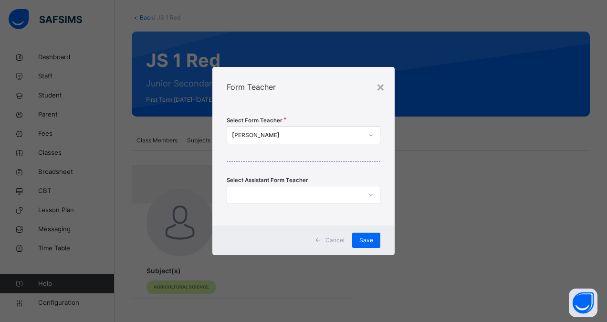
click at [334, 241] on span "Cancel" at bounding box center [335, 240] width 19 height 9
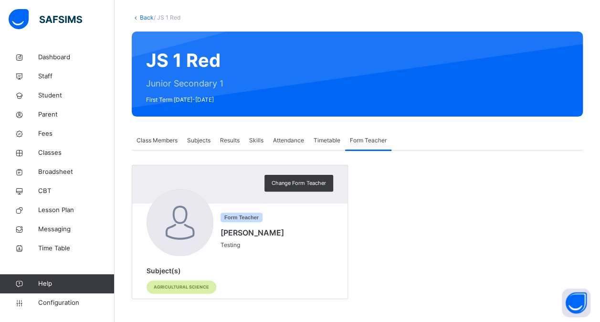
click at [323, 136] on span "Timetable" at bounding box center [327, 140] width 27 height 9
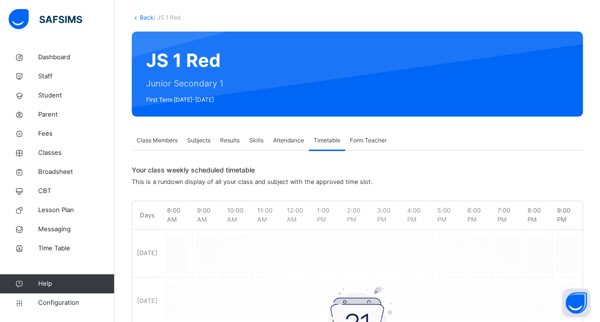
click at [323, 136] on span "Timetable" at bounding box center [327, 140] width 27 height 9
click at [57, 246] on span "Time Table" at bounding box center [76, 249] width 76 height 10
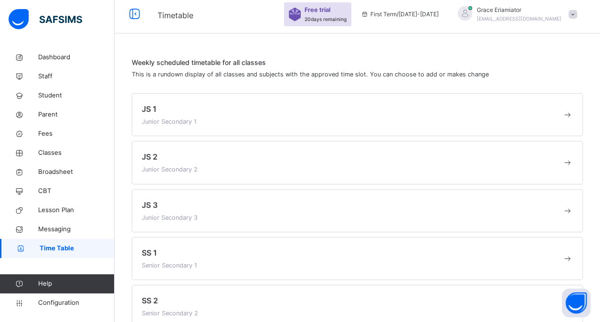
scroll to position [71, 0]
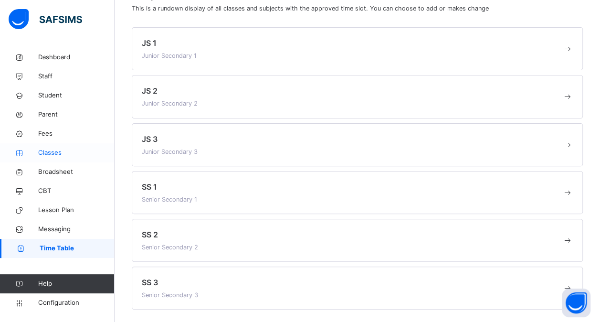
click at [58, 151] on span "Classes" at bounding box center [76, 153] width 76 height 10
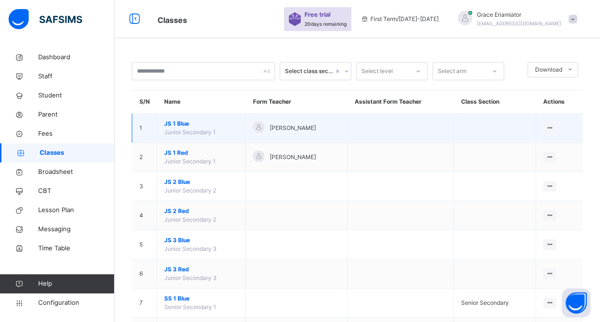
click at [176, 121] on span "JS 1 Blue" at bounding box center [201, 123] width 74 height 9
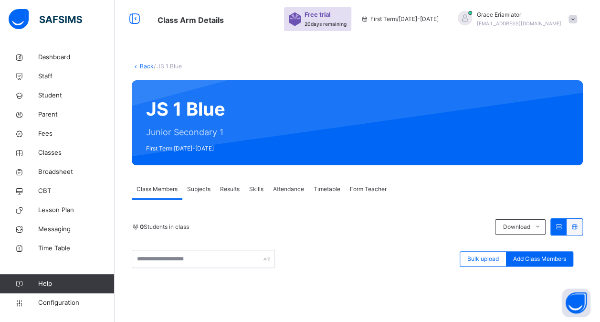
click at [320, 186] on span "Timetable" at bounding box center [327, 189] width 27 height 9
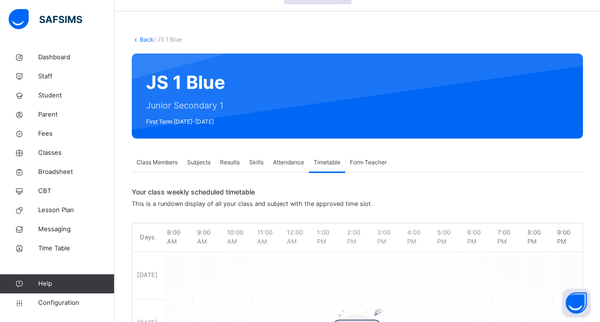
scroll to position [26, 0]
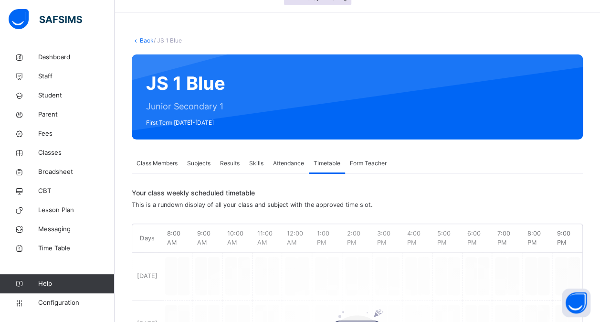
click at [145, 40] on link "Back" at bounding box center [147, 40] width 14 height 7
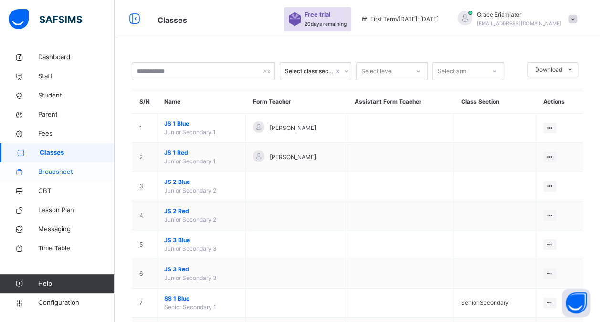
click at [58, 173] on span "Broadsheet" at bounding box center [76, 172] width 76 height 10
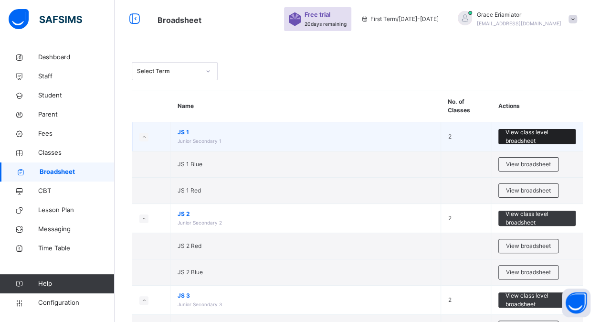
click at [532, 134] on span "View class level broadsheet" at bounding box center [537, 136] width 63 height 17
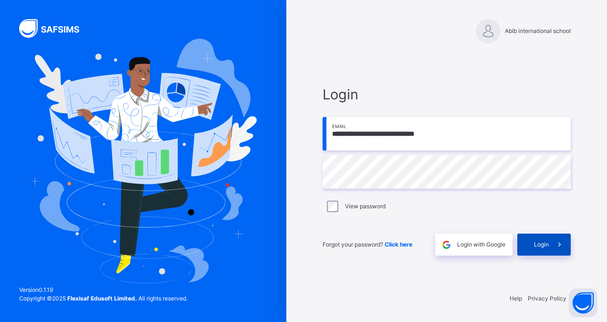
click at [541, 252] on div "Login" at bounding box center [544, 244] width 53 height 22
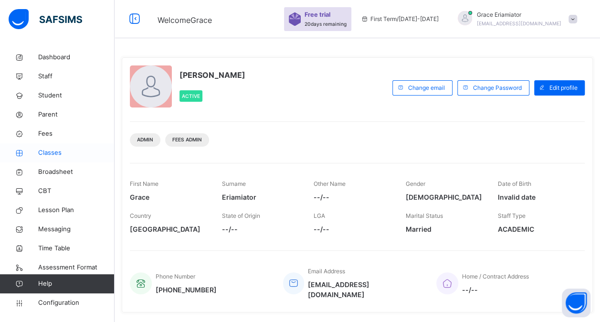
click at [51, 149] on span "Classes" at bounding box center [76, 153] width 76 height 10
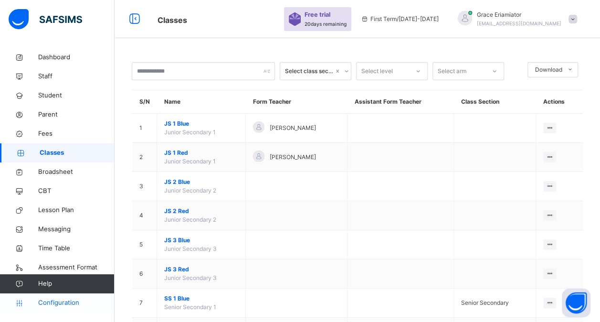
click at [56, 302] on span "Configuration" at bounding box center [76, 303] width 76 height 10
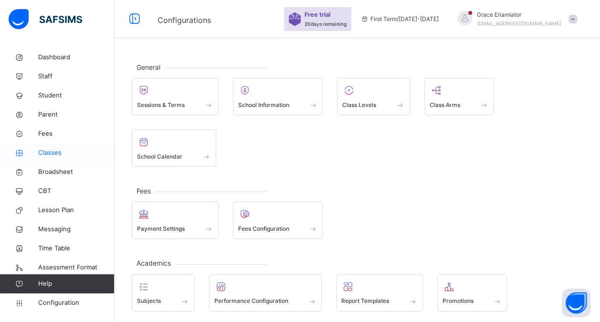
click at [59, 155] on span "Classes" at bounding box center [76, 153] width 76 height 10
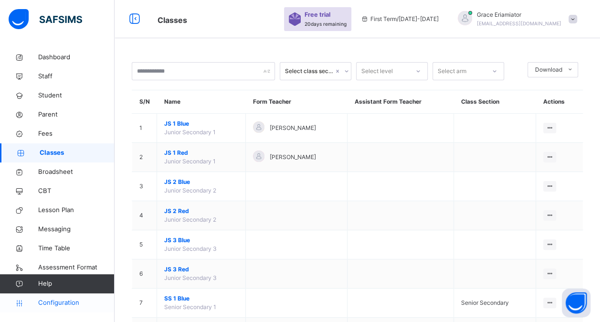
click at [72, 299] on span "Configuration" at bounding box center [76, 303] width 76 height 10
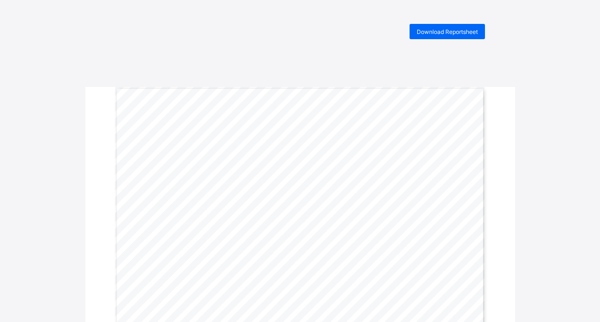
scroll to position [57, 0]
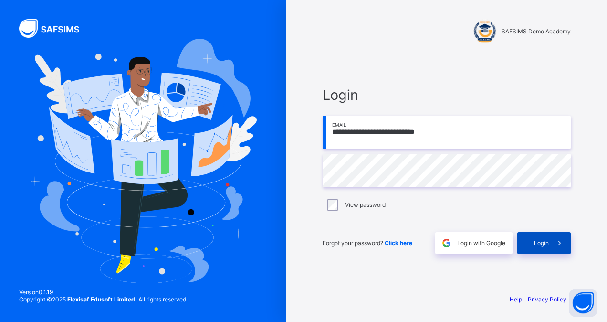
click at [547, 244] on span "Login" at bounding box center [541, 242] width 15 height 7
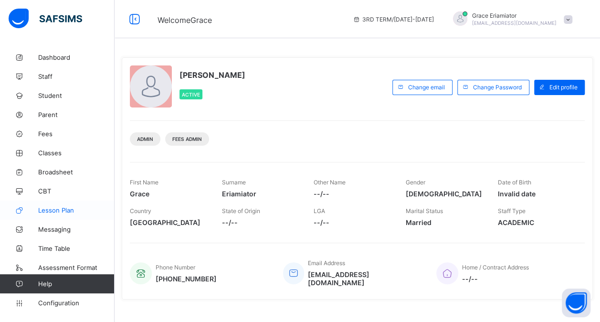
click at [59, 210] on span "Lesson Plan" at bounding box center [76, 210] width 76 height 8
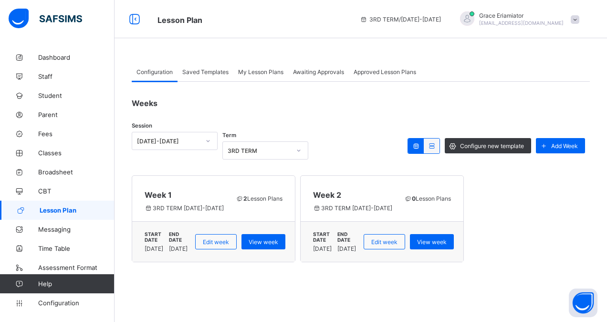
click at [218, 74] on span "Saved Templates" at bounding box center [205, 71] width 46 height 7
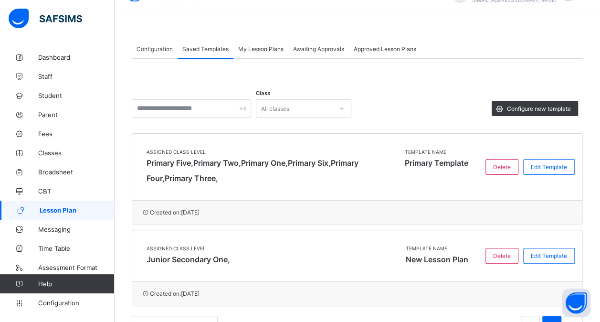
scroll to position [25, 0]
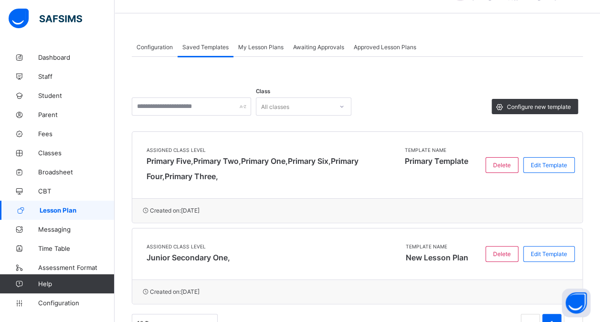
click at [270, 40] on div "My Lesson Plans" at bounding box center [260, 46] width 55 height 19
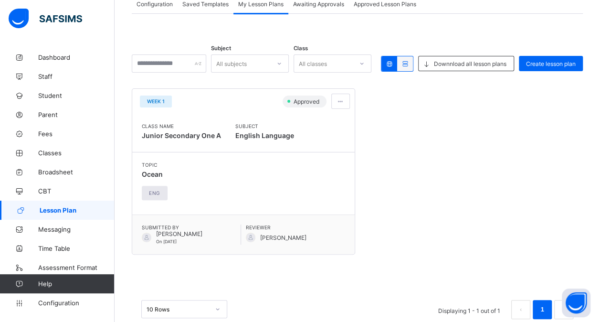
scroll to position [0, 0]
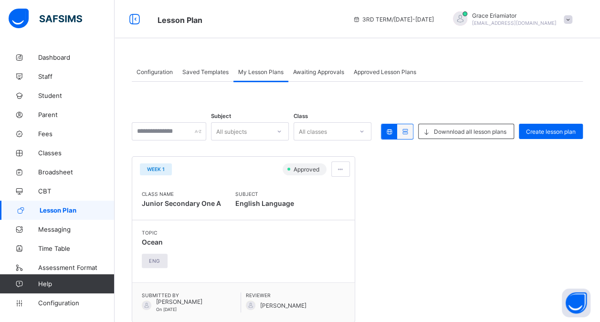
click at [213, 78] on div "Saved Templates" at bounding box center [206, 71] width 56 height 19
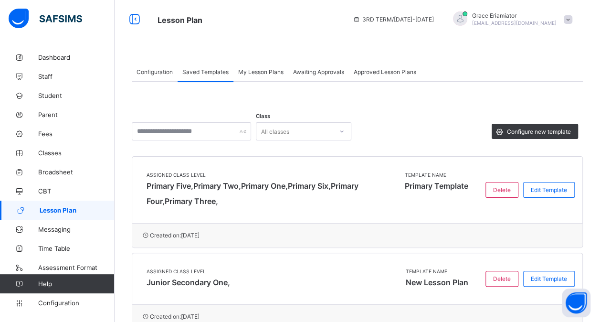
scroll to position [55, 0]
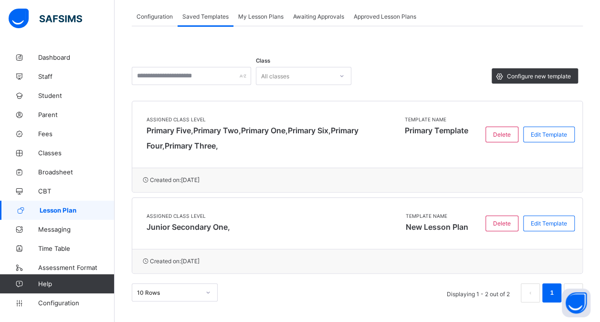
click at [371, 22] on div "Approved Lesson Plans" at bounding box center [385, 16] width 72 height 19
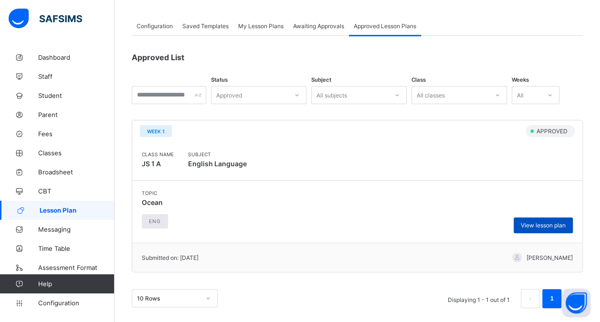
click at [535, 226] on span "View lesson plan" at bounding box center [543, 225] width 45 height 7
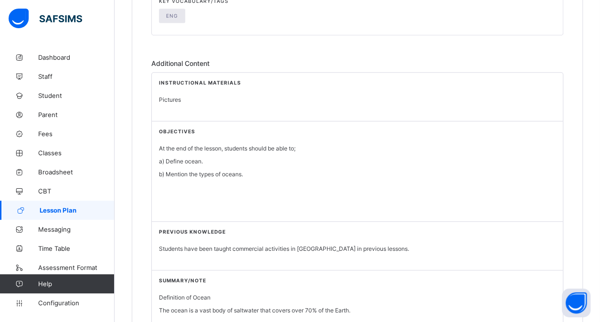
scroll to position [239, 0]
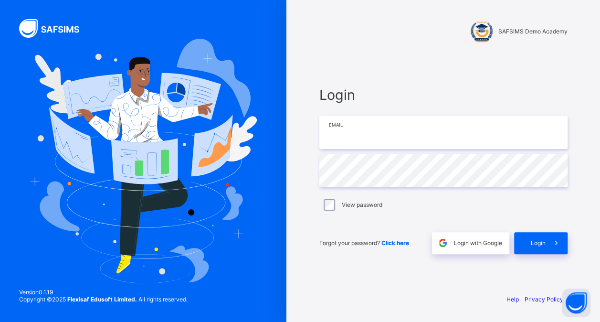
type input "**********"
